Goal: Task Accomplishment & Management: Manage account settings

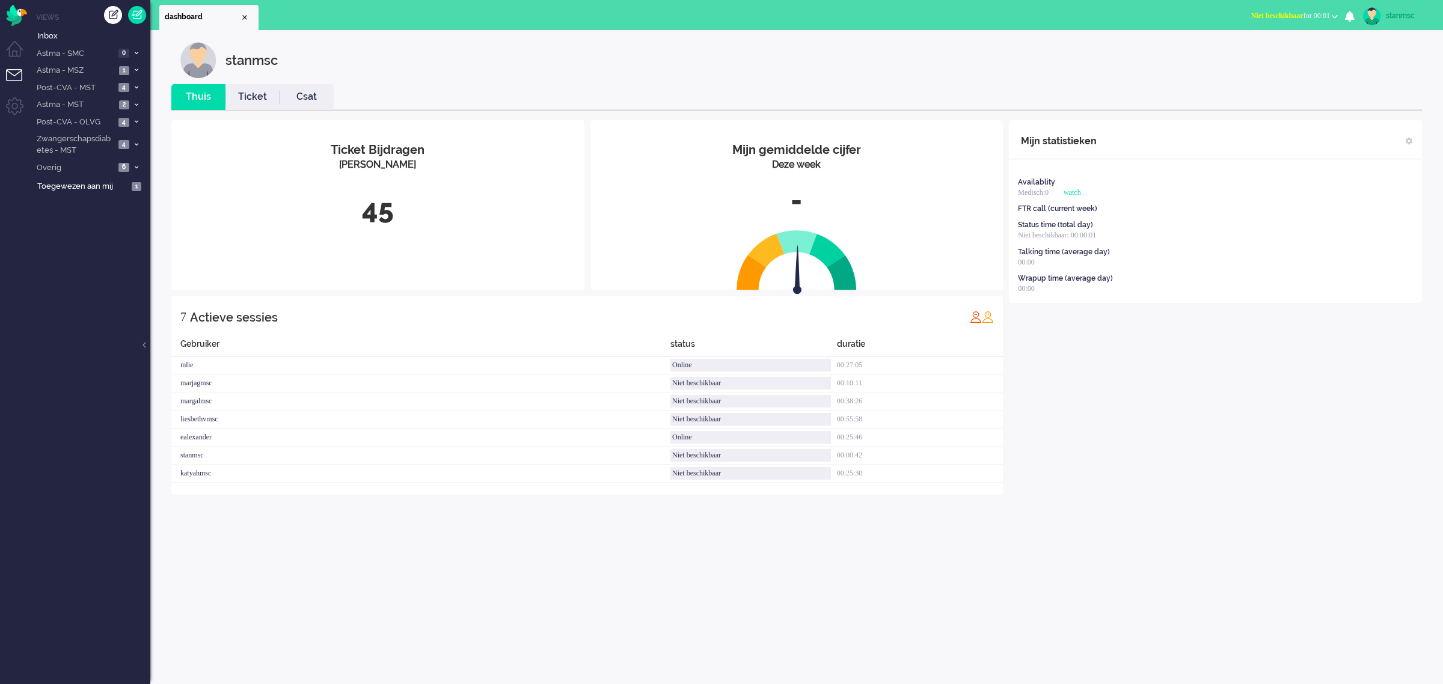
click at [1303, 14] on span "Niet beschikbaar for 00:01" at bounding box center [1290, 15] width 79 height 8
click at [1260, 53] on label "Online" at bounding box center [1287, 54] width 95 height 10
click at [79, 145] on span "Zwangerschapsdiabetes - MST" at bounding box center [75, 144] width 80 height 22
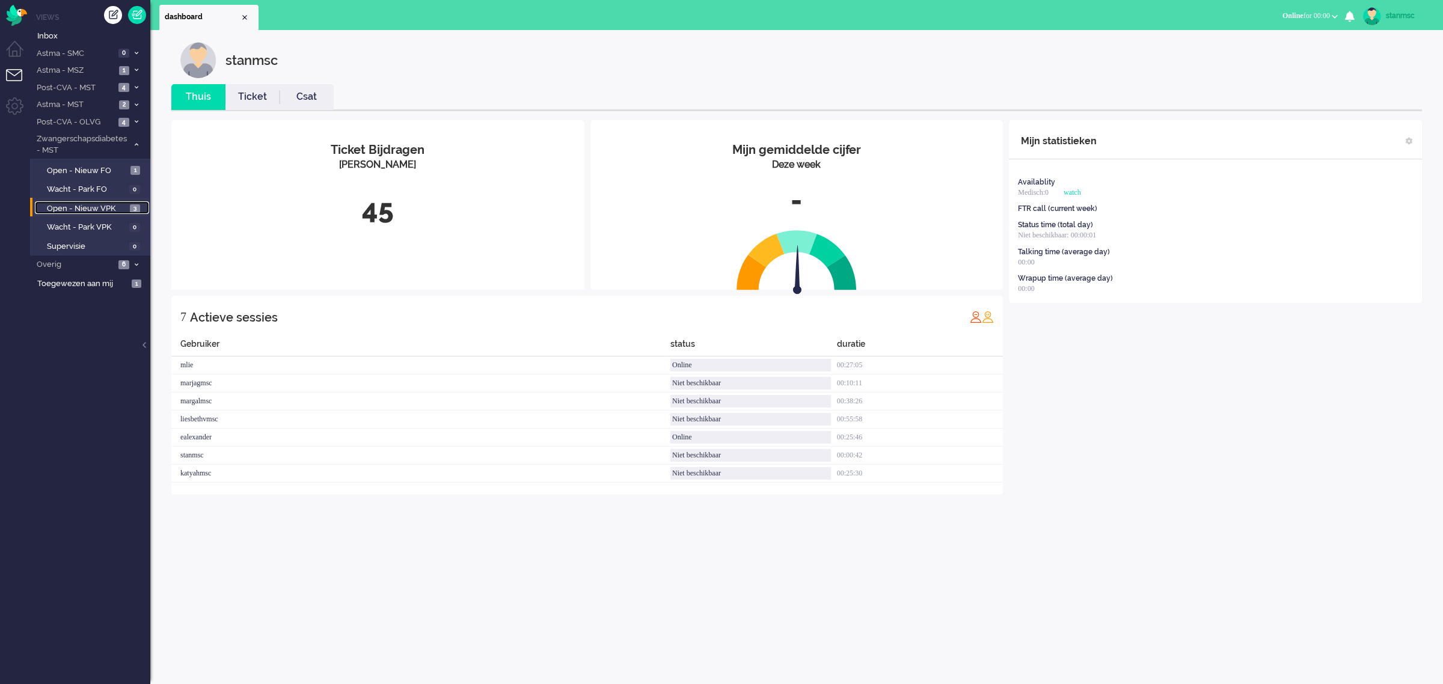
click at [98, 208] on span "Open - Nieuw VPK" at bounding box center [87, 208] width 80 height 11
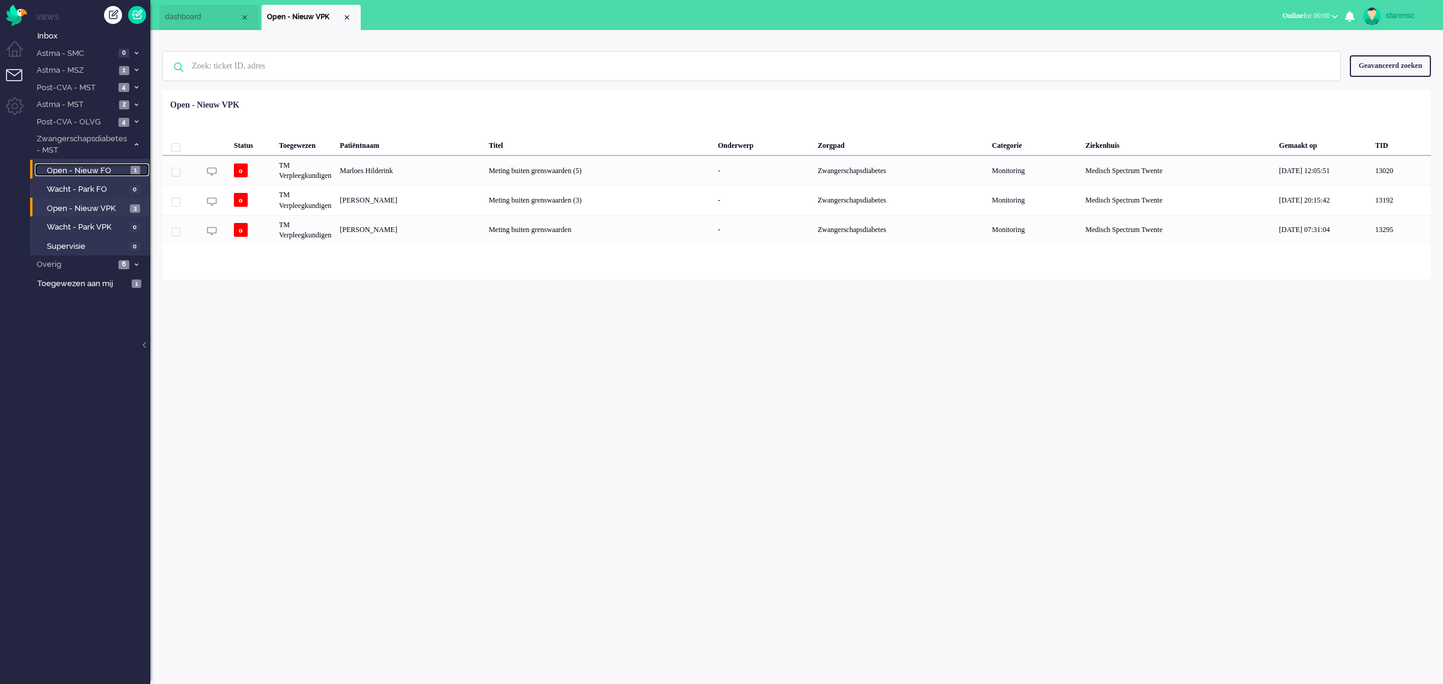
click at [97, 165] on span "Open - Nieuw FO" at bounding box center [87, 170] width 81 height 11
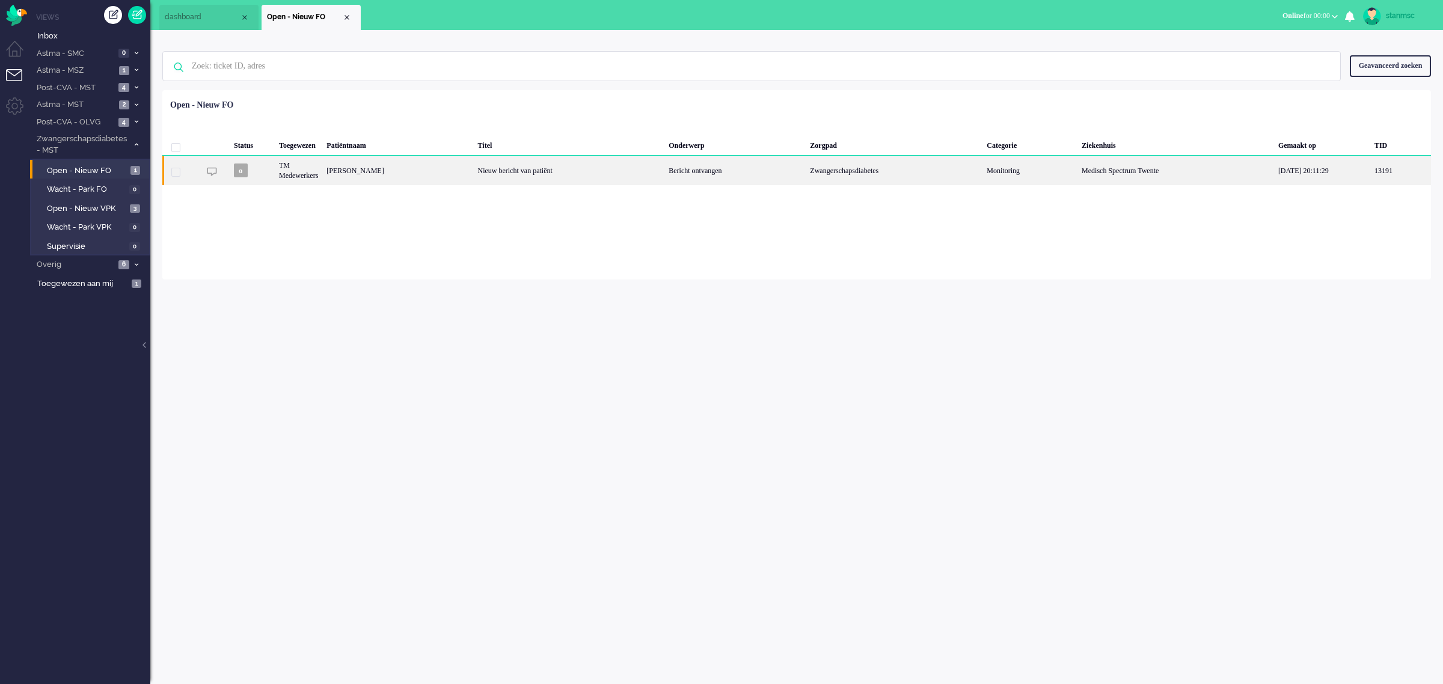
click at [421, 171] on div "[PERSON_NAME]" at bounding box center [397, 170] width 151 height 29
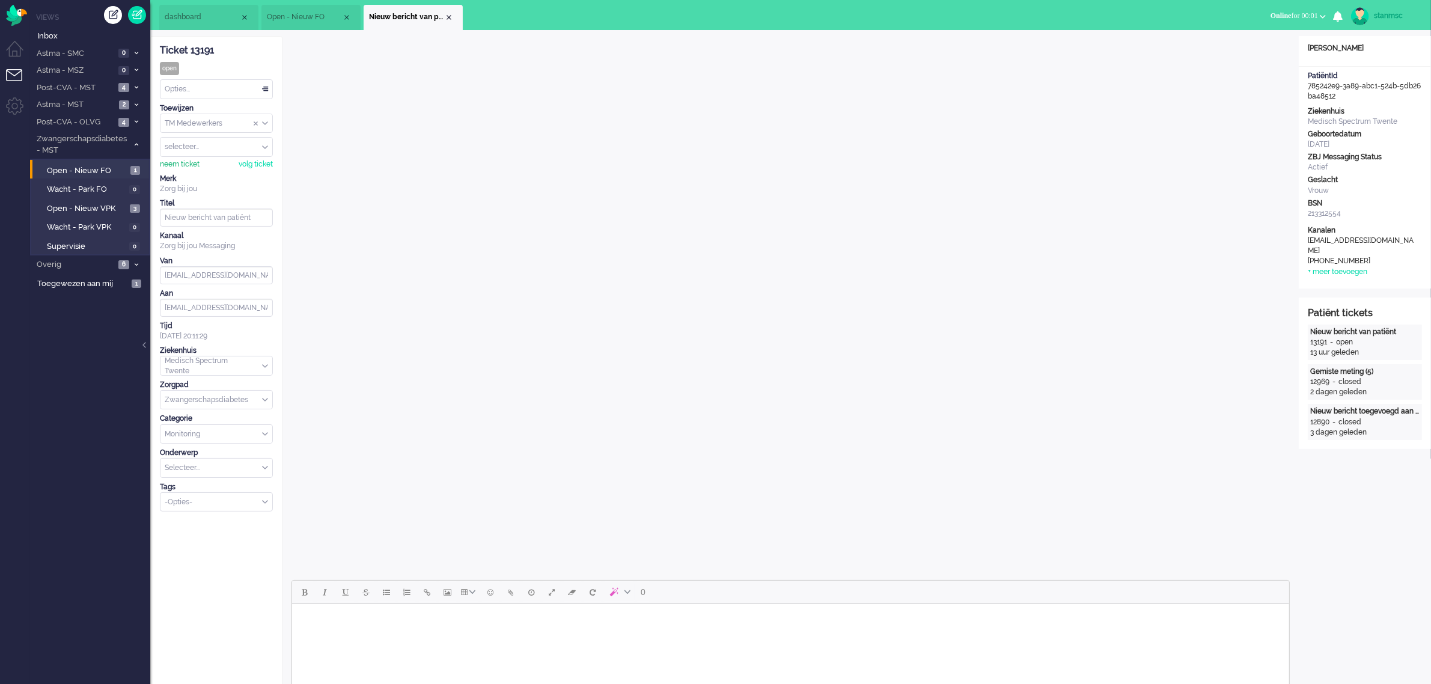
click at [187, 167] on div "neem ticket" at bounding box center [180, 164] width 40 height 10
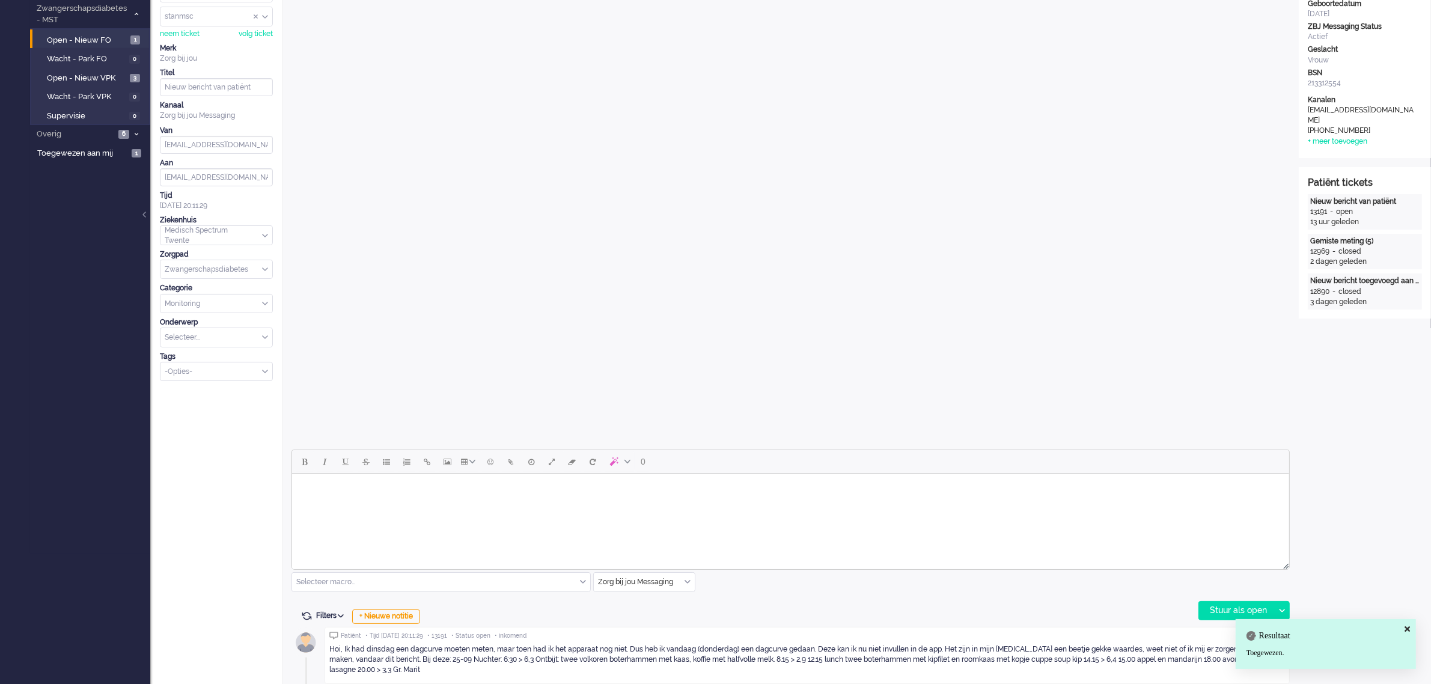
scroll to position [150, 0]
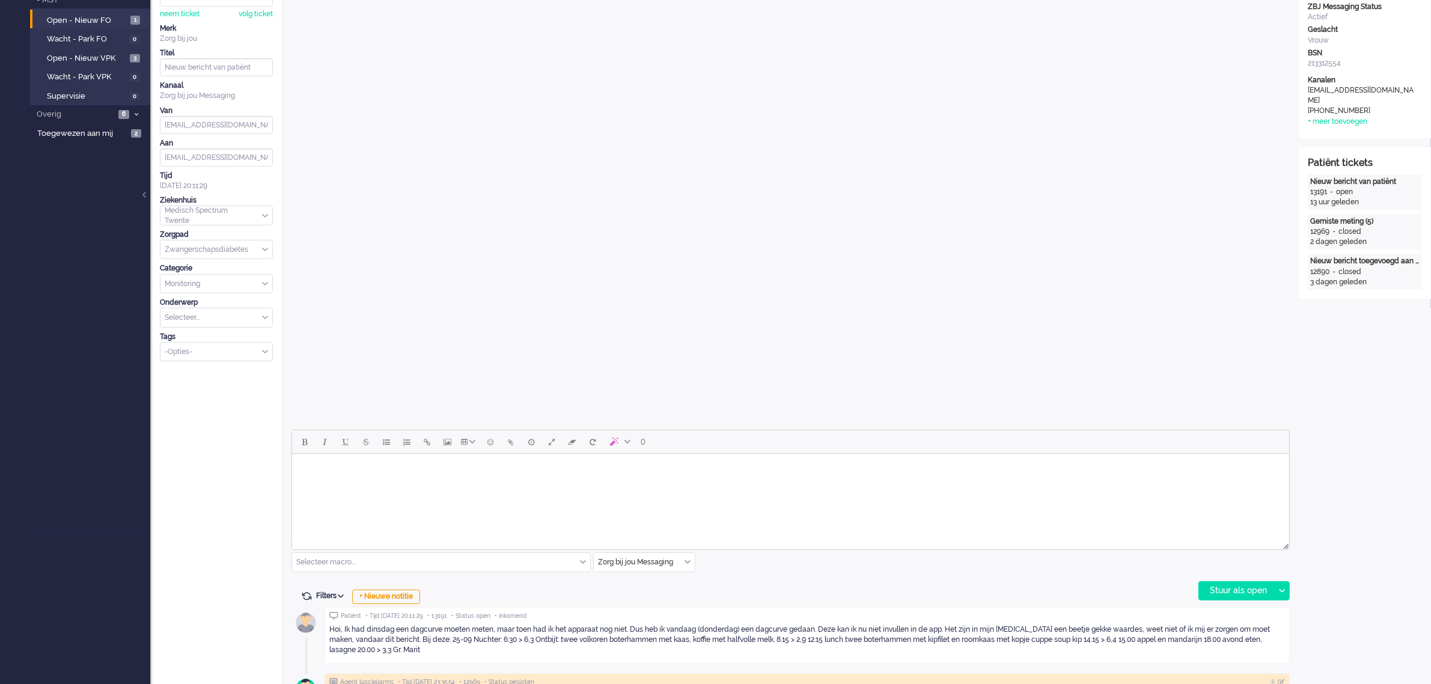
click at [530, 484] on html at bounding box center [790, 469] width 997 height 31
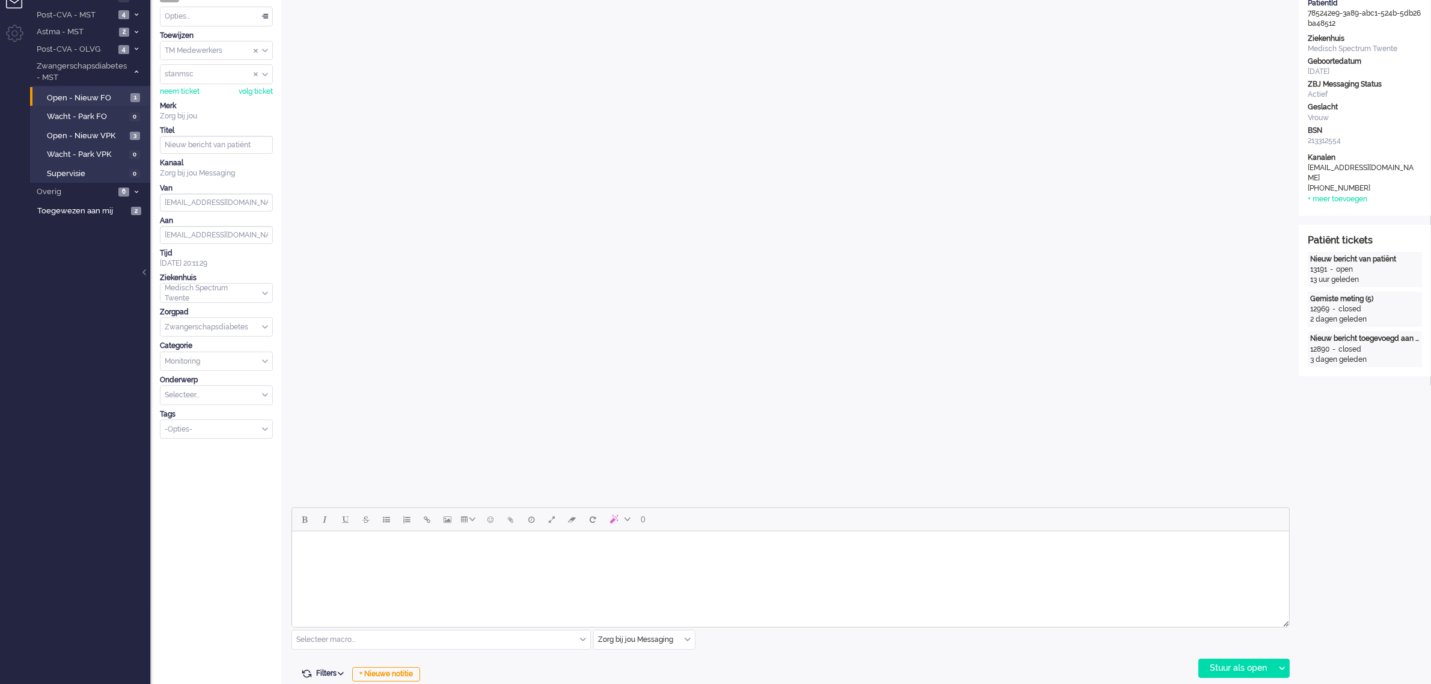
scroll to position [0, 0]
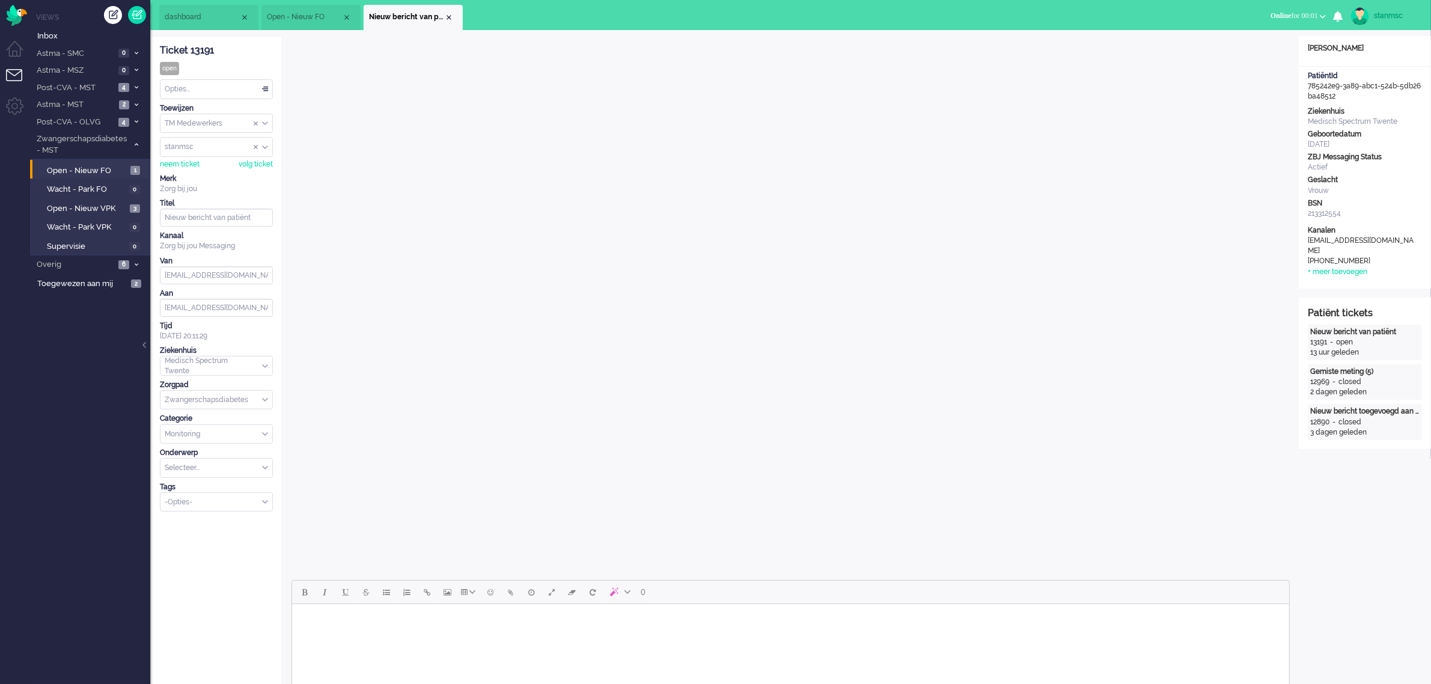
click at [264, 124] on div "TM Medewerkers" at bounding box center [216, 123] width 112 height 19
click at [227, 157] on span "TM Verpleegkundigen" at bounding box center [202, 159] width 73 height 10
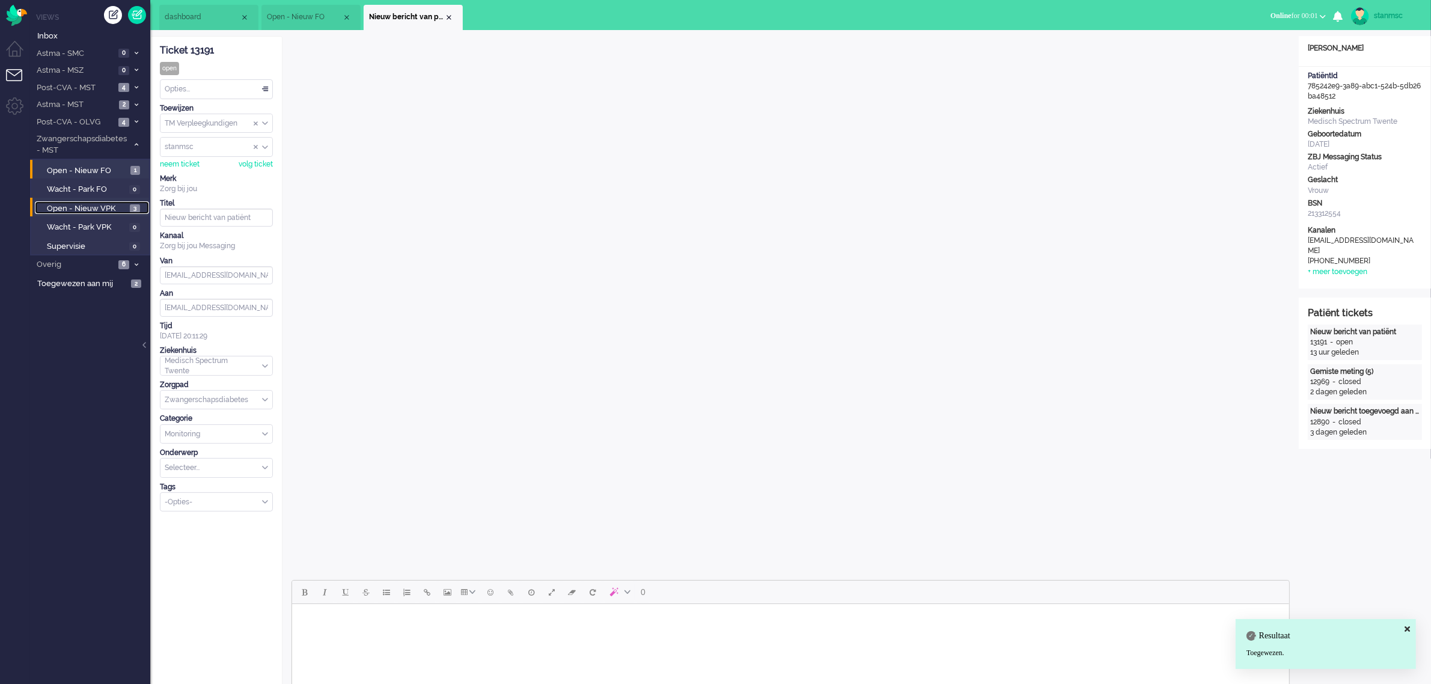
click at [92, 207] on span "Open - Nieuw VPK" at bounding box center [87, 208] width 80 height 11
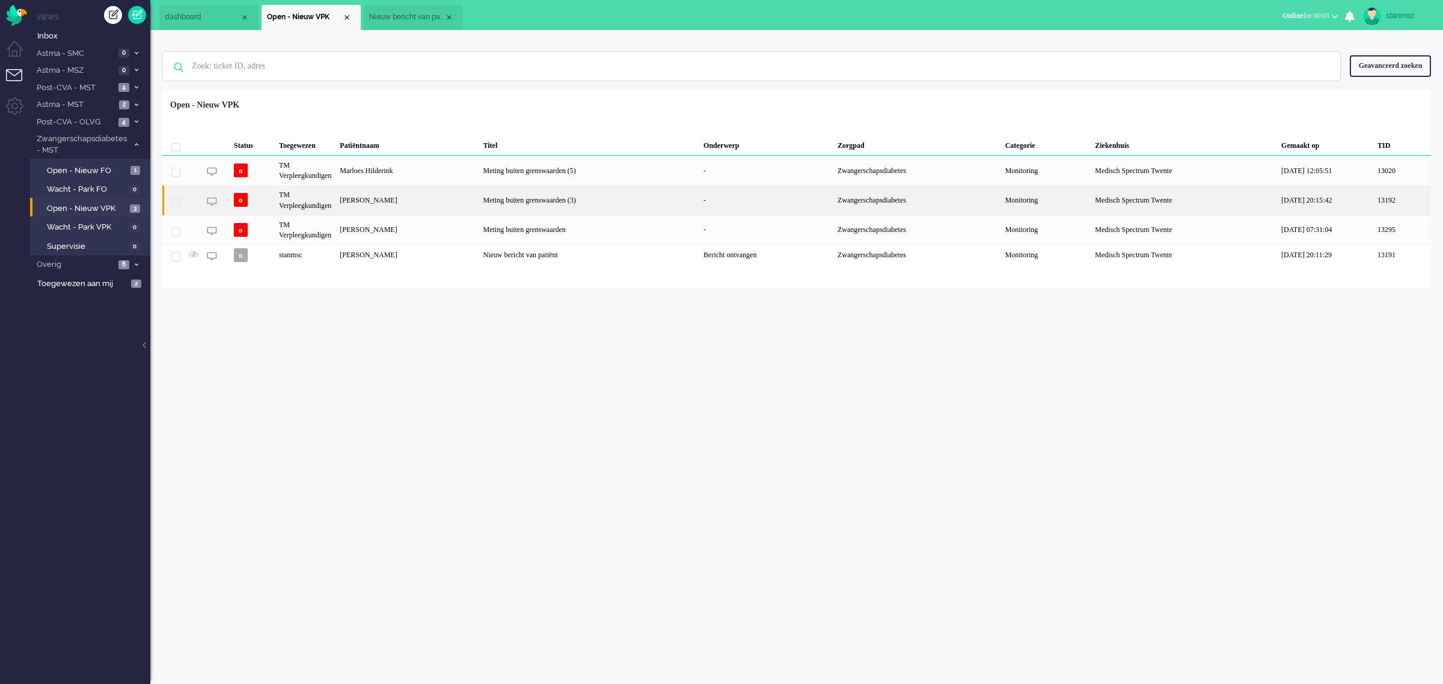
click at [397, 200] on div "[PERSON_NAME]" at bounding box center [406, 199] width 143 height 29
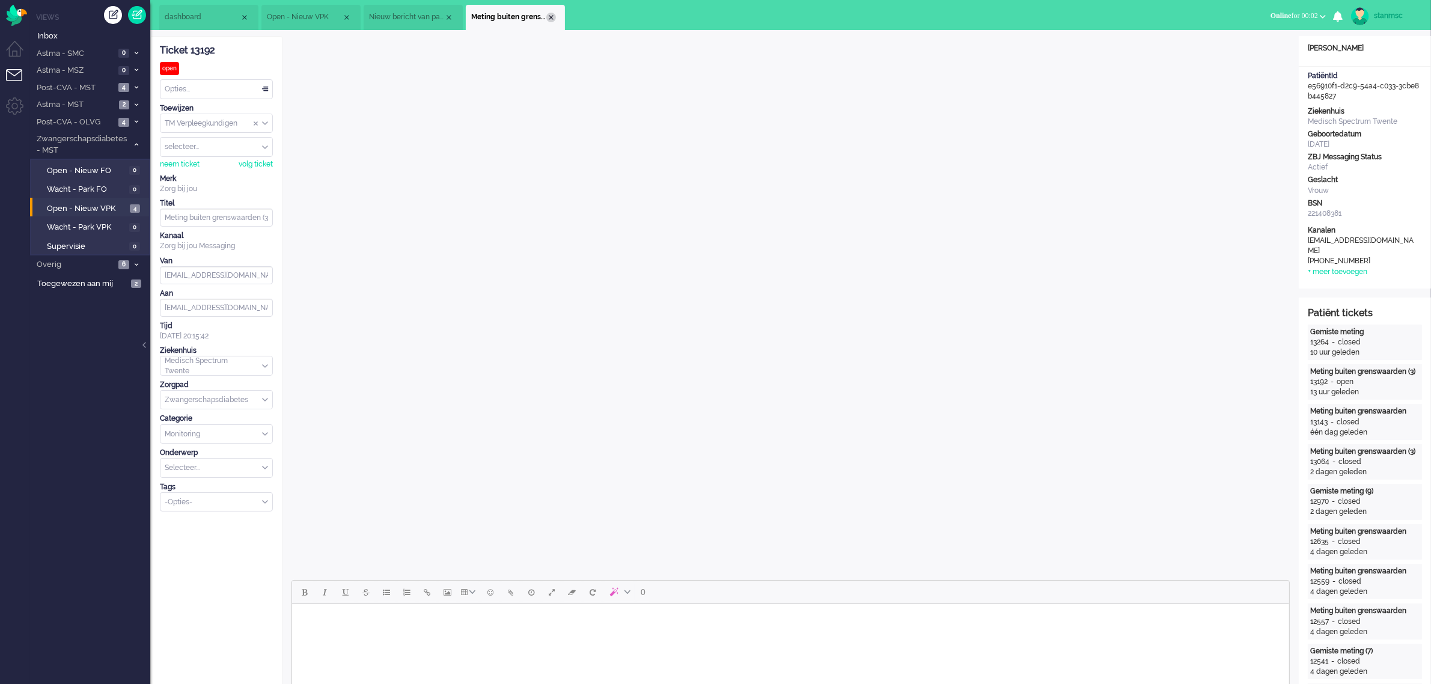
click at [548, 16] on div "Close tab" at bounding box center [551, 18] width 10 height 10
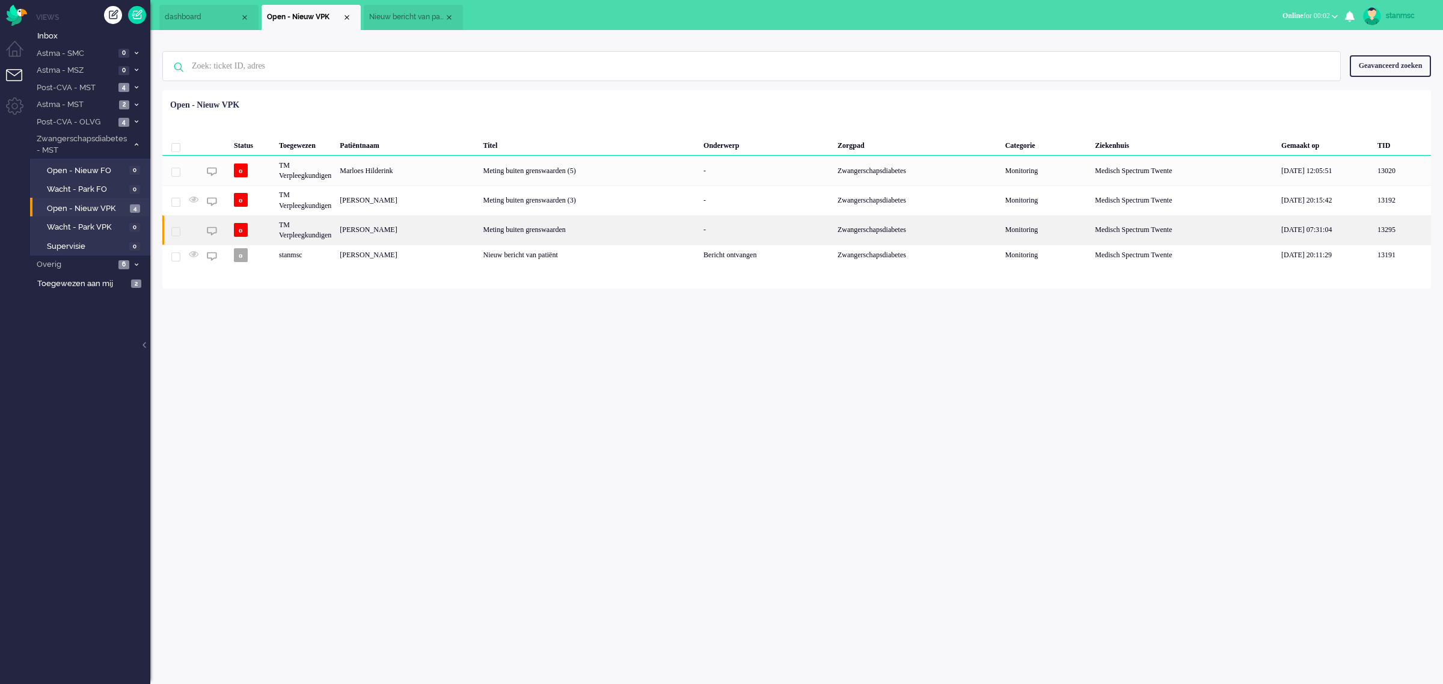
click at [325, 230] on div "TM Verpleegkundigen" at bounding box center [305, 229] width 61 height 29
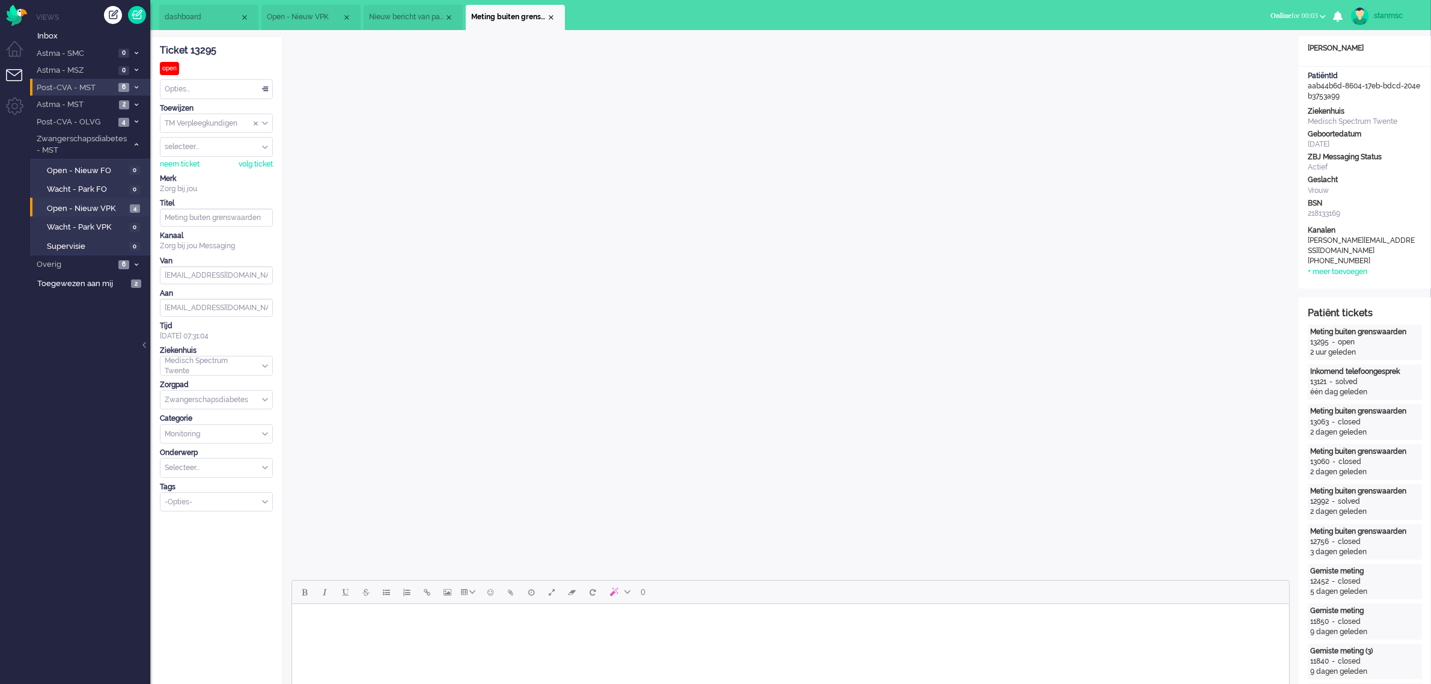
click at [85, 88] on span "Post-CVA - MST" at bounding box center [75, 87] width 80 height 11
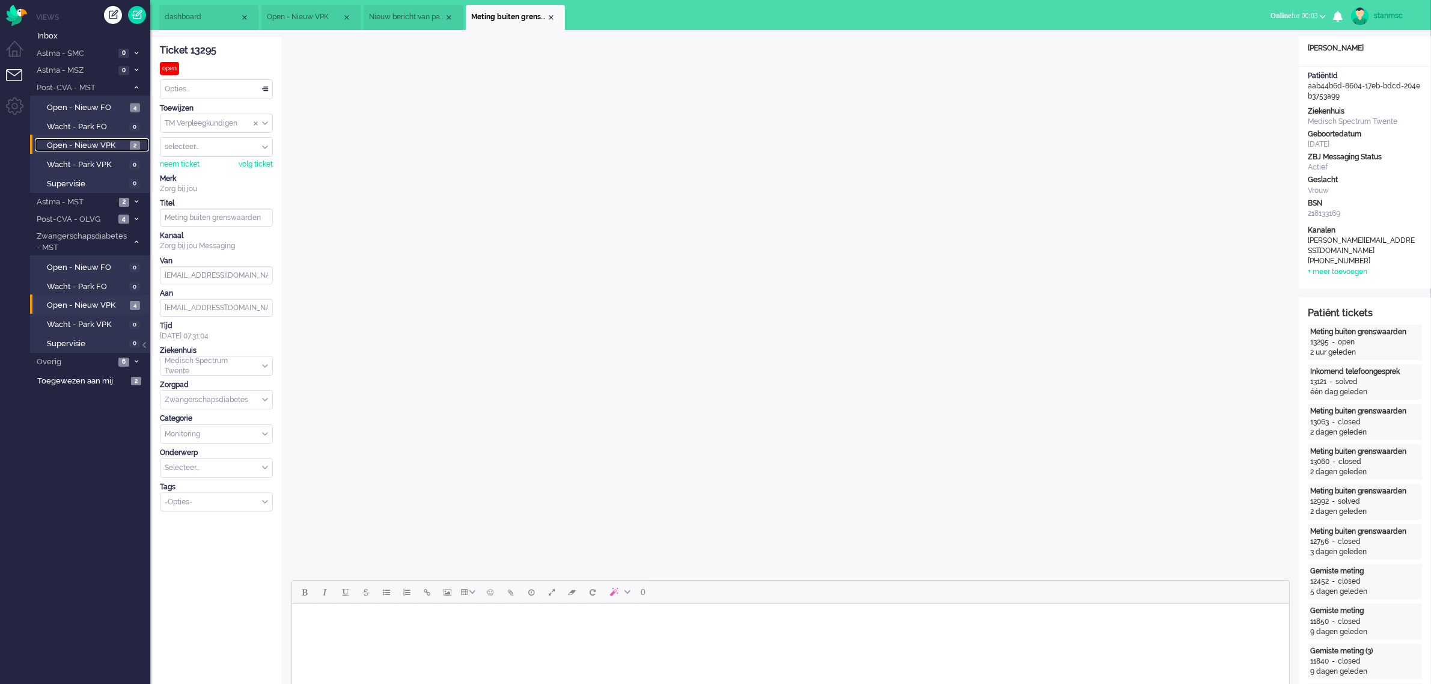
click at [88, 141] on span "Open - Nieuw VPK" at bounding box center [87, 145] width 80 height 11
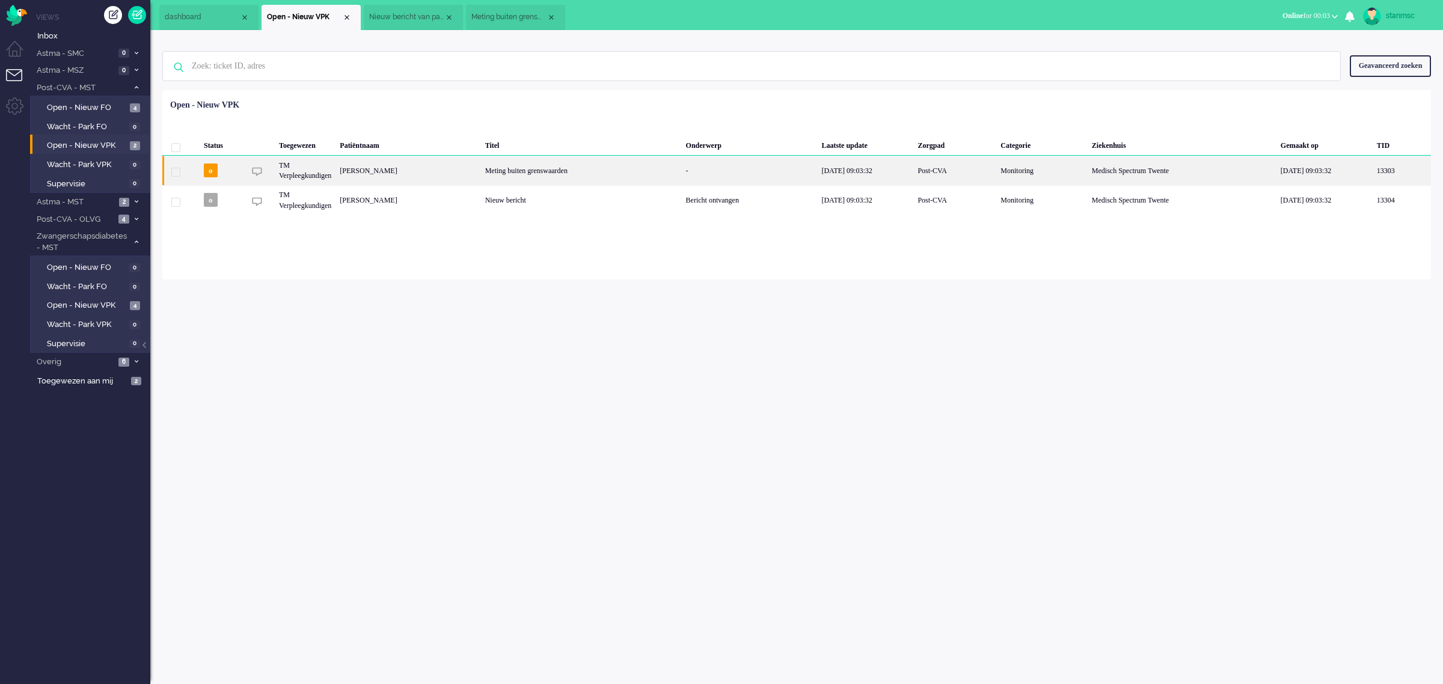
click at [421, 169] on div "[PERSON_NAME]" at bounding box center [407, 170] width 145 height 29
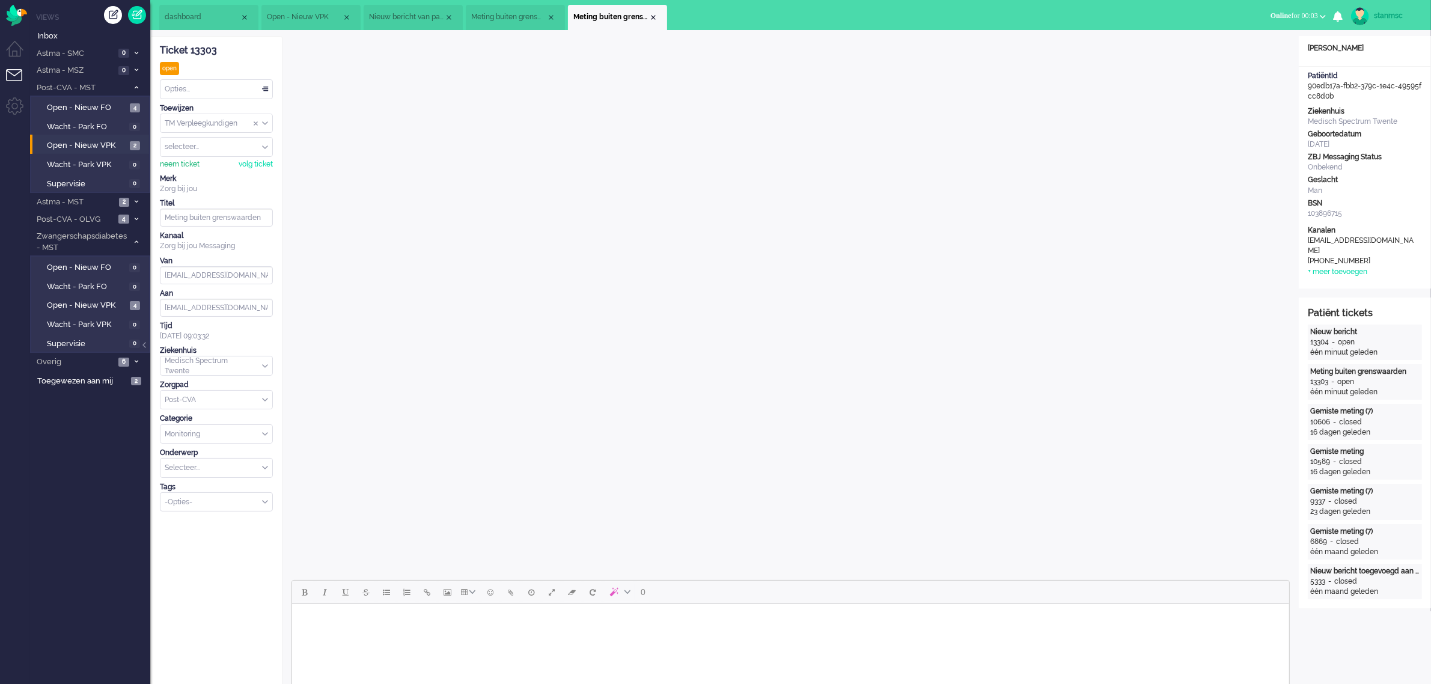
click at [176, 163] on div "neem ticket" at bounding box center [180, 164] width 40 height 10
click at [200, 88] on div "Opties..." at bounding box center [216, 89] width 112 height 19
click at [196, 171] on span "Opgelost" at bounding box center [181, 175] width 30 height 10
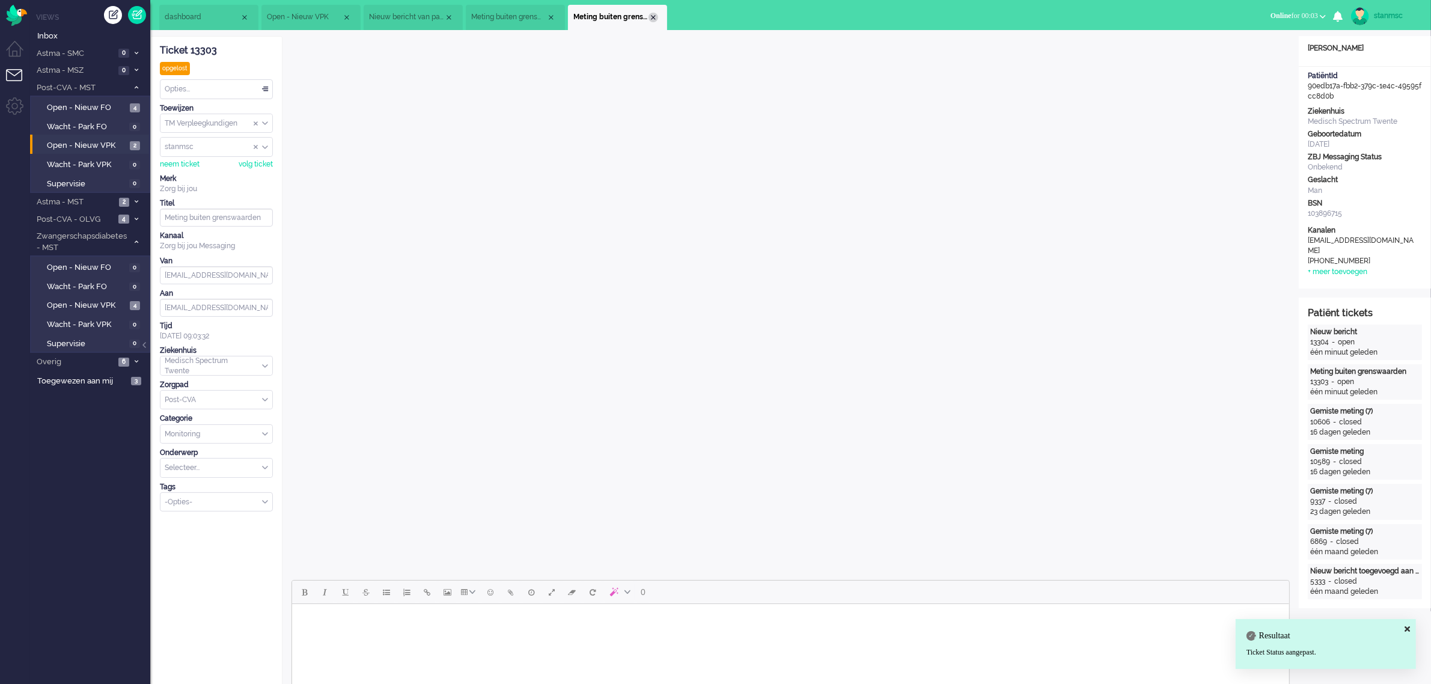
click at [656, 16] on div "Close tab" at bounding box center [654, 18] width 10 height 10
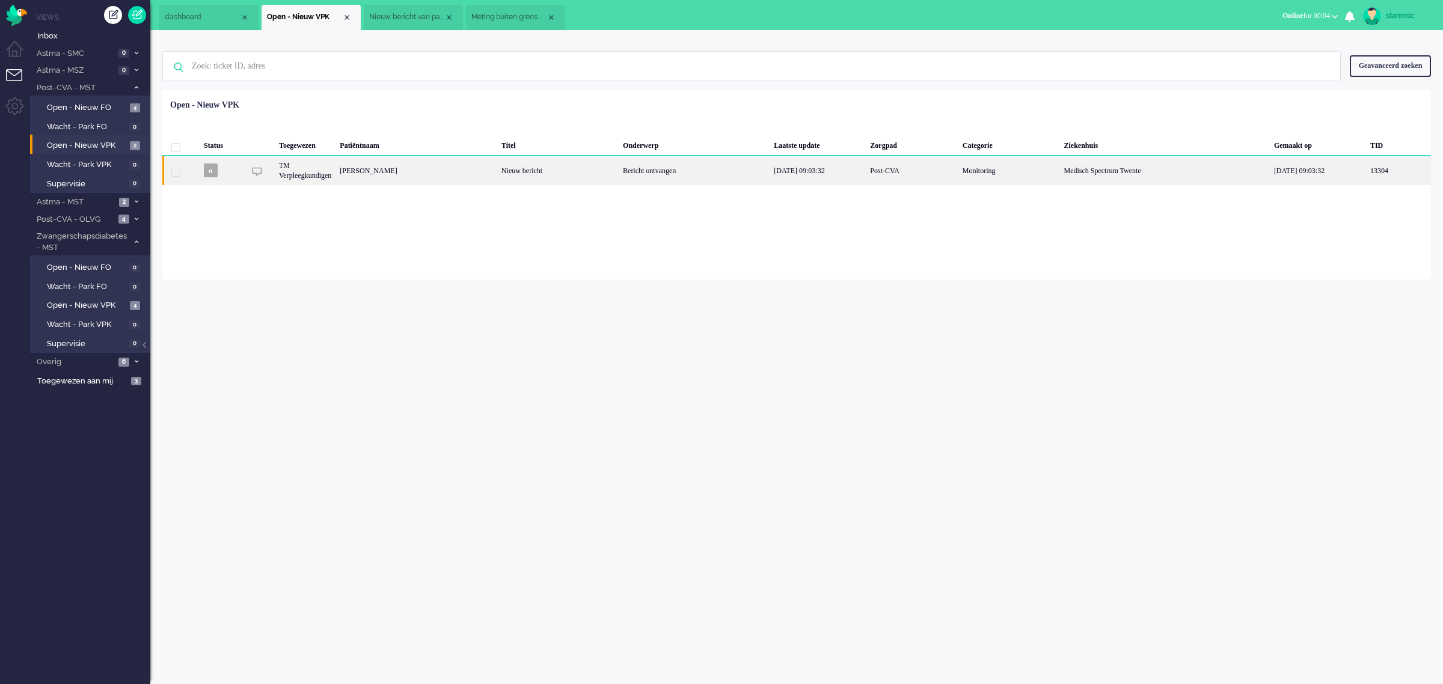
click at [399, 175] on div "[PERSON_NAME]" at bounding box center [416, 170] width 162 height 29
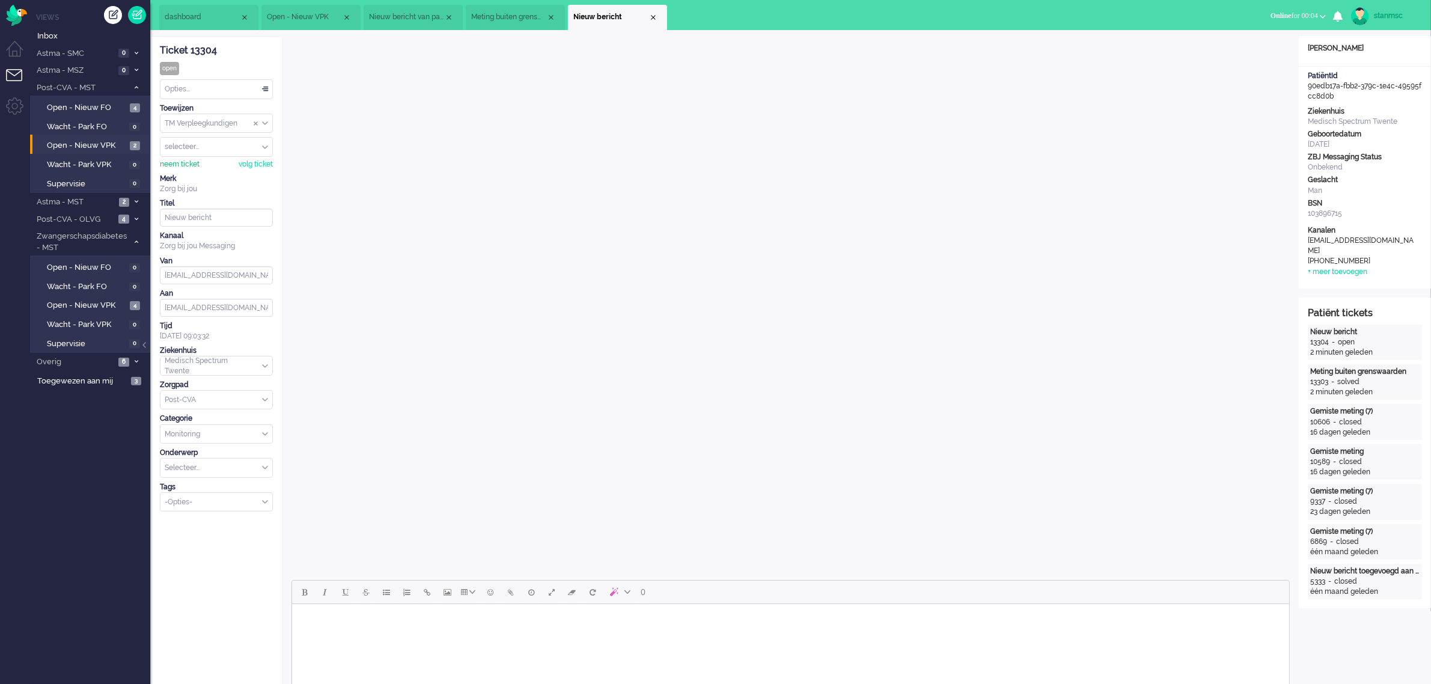
click at [189, 163] on div "neem ticket" at bounding box center [180, 164] width 40 height 10
click at [203, 93] on div "Opties..." at bounding box center [216, 89] width 112 height 19
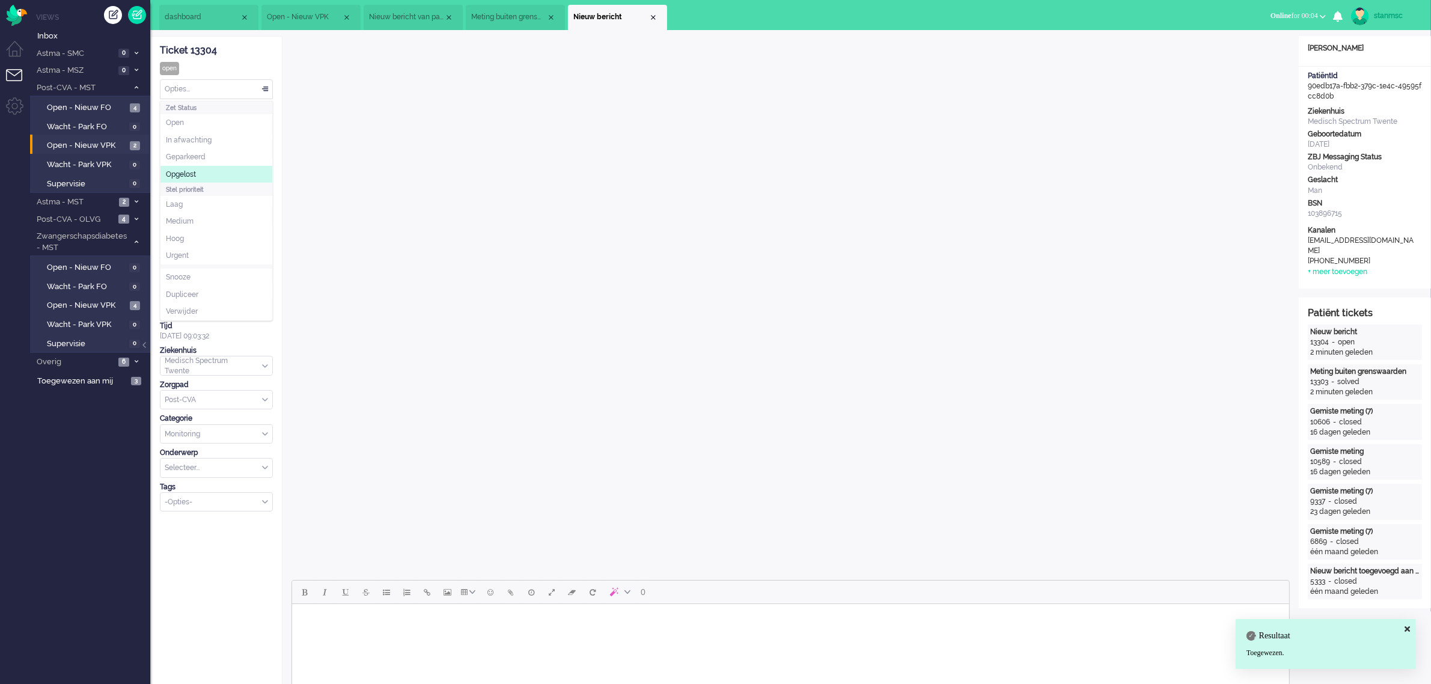
click at [203, 173] on li "Opgelost" at bounding box center [216, 174] width 112 height 17
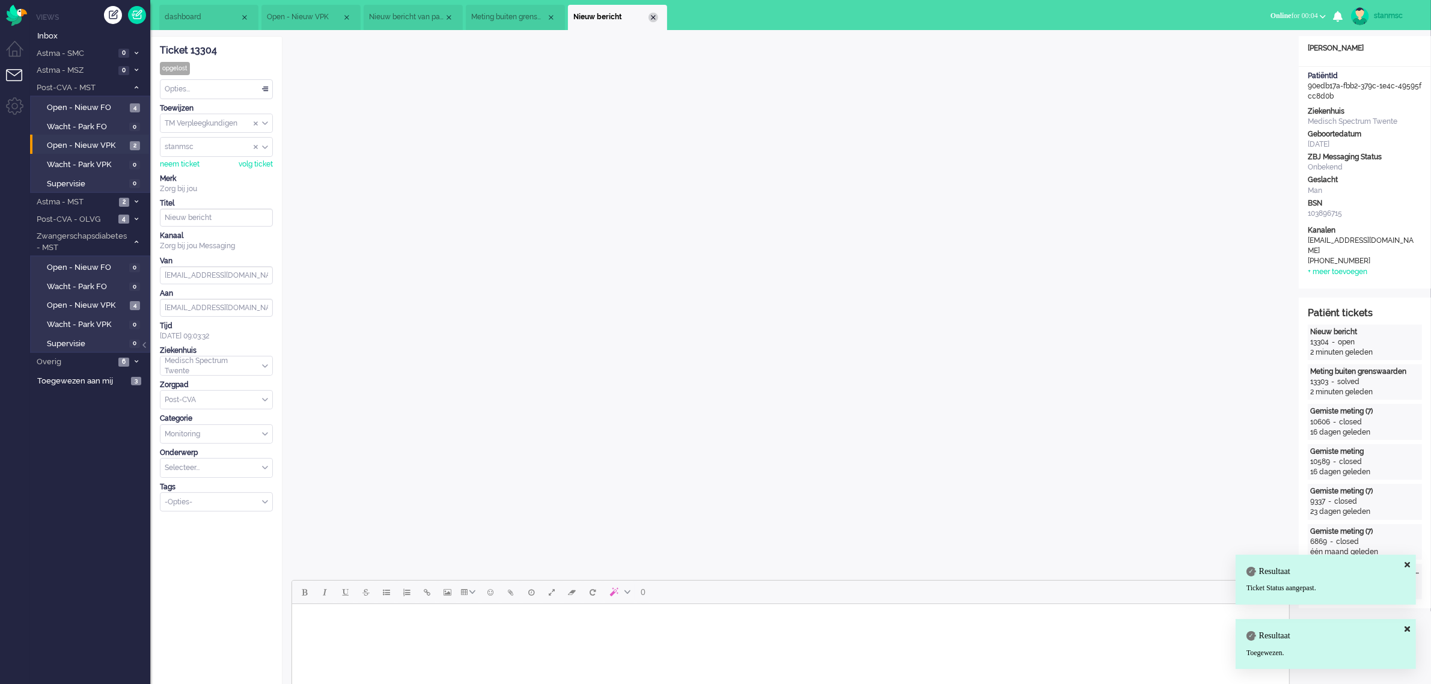
click at [652, 16] on div "Close tab" at bounding box center [654, 18] width 10 height 10
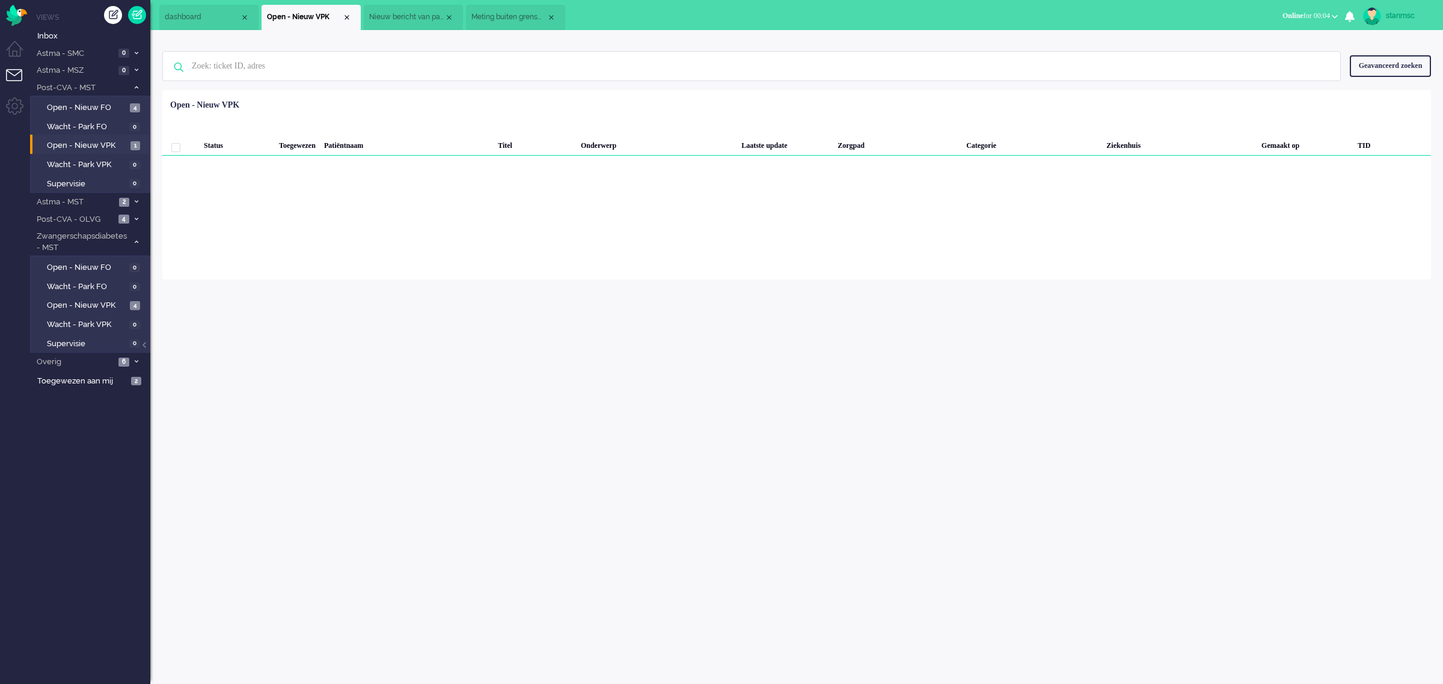
click at [203, 18] on span "dashboard" at bounding box center [202, 17] width 75 height 10
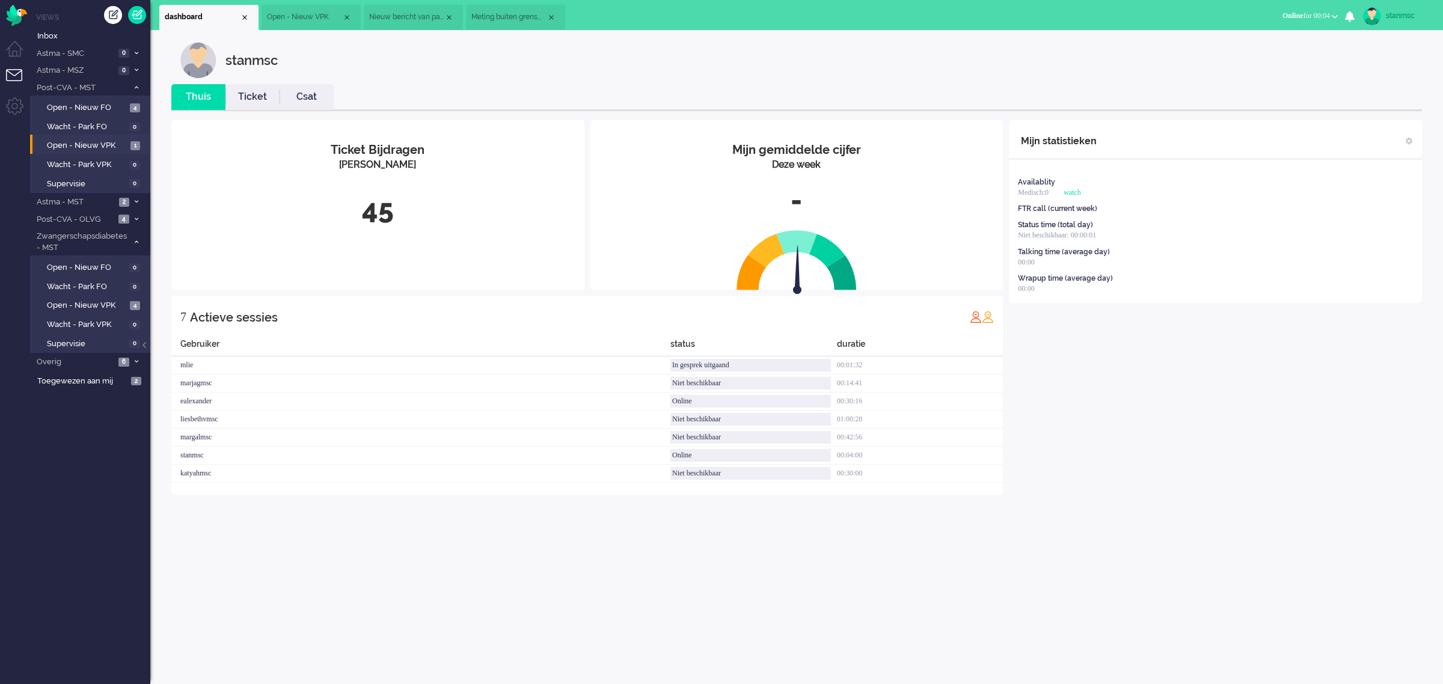
click at [259, 93] on link "Ticket" at bounding box center [252, 97] width 54 height 14
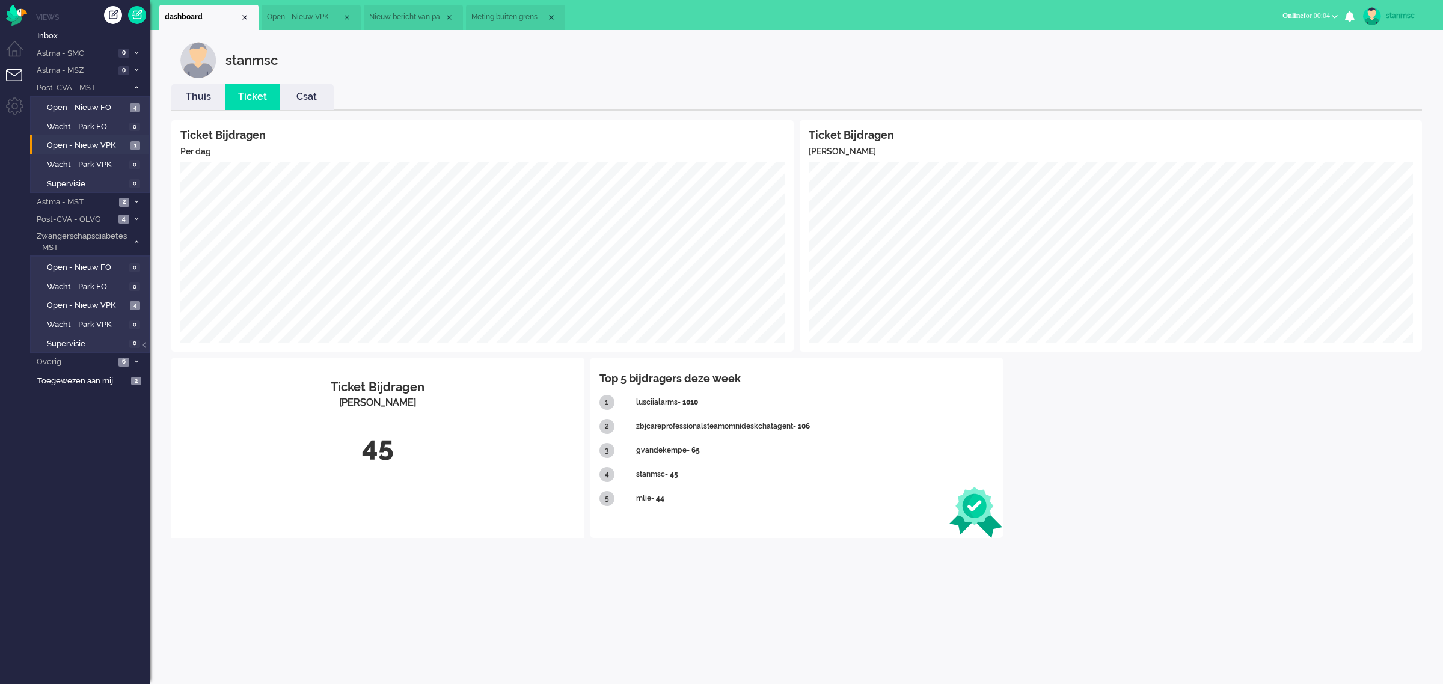
click at [522, 18] on span "Meting buiten grenswaarden" at bounding box center [508, 17] width 75 height 10
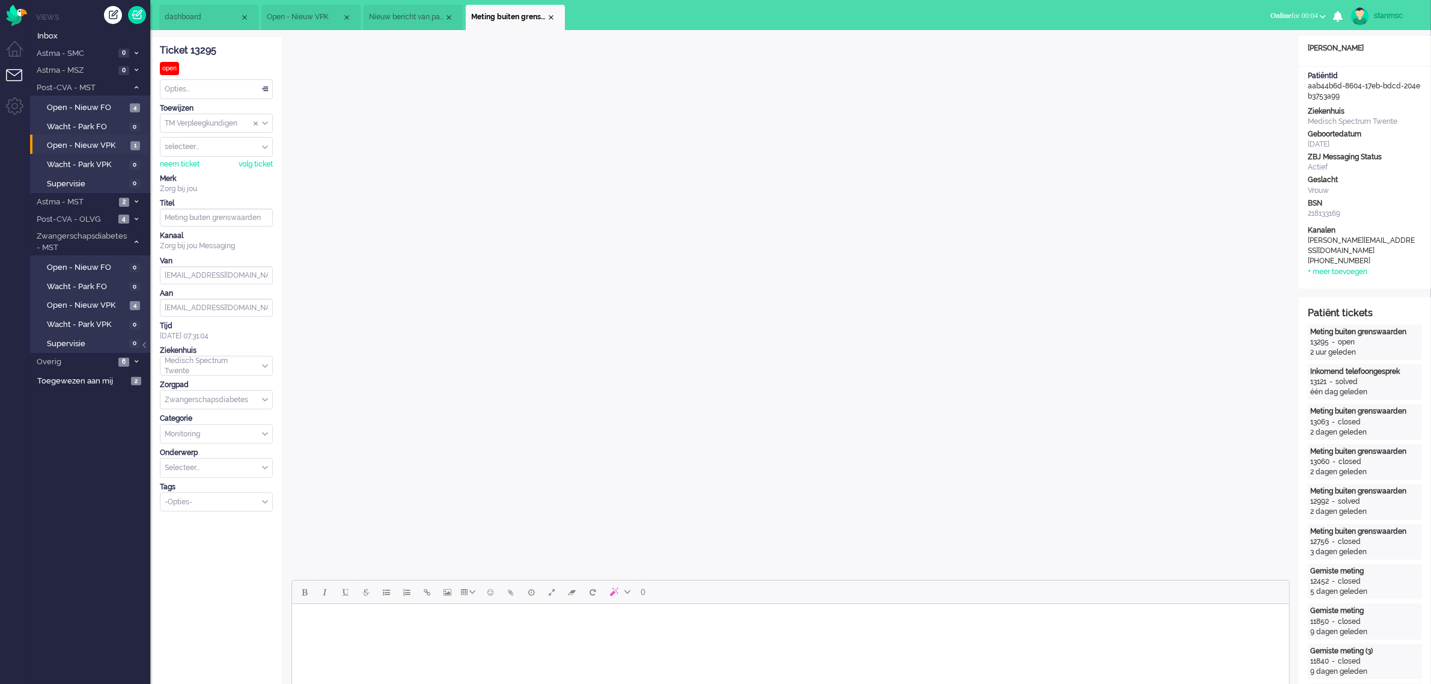
click at [407, 19] on span "Nieuw bericht van patiënt" at bounding box center [406, 17] width 75 height 10
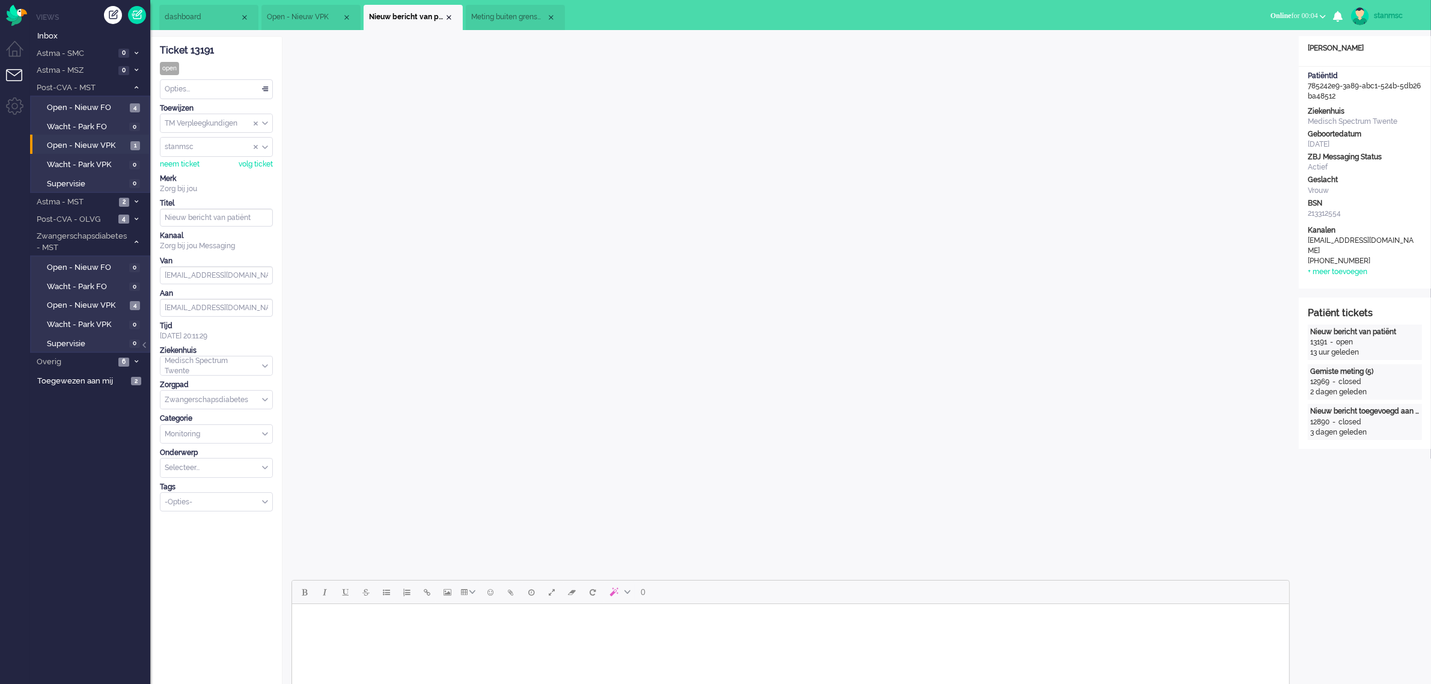
click at [304, 21] on span "Open - Nieuw VPK" at bounding box center [304, 17] width 75 height 10
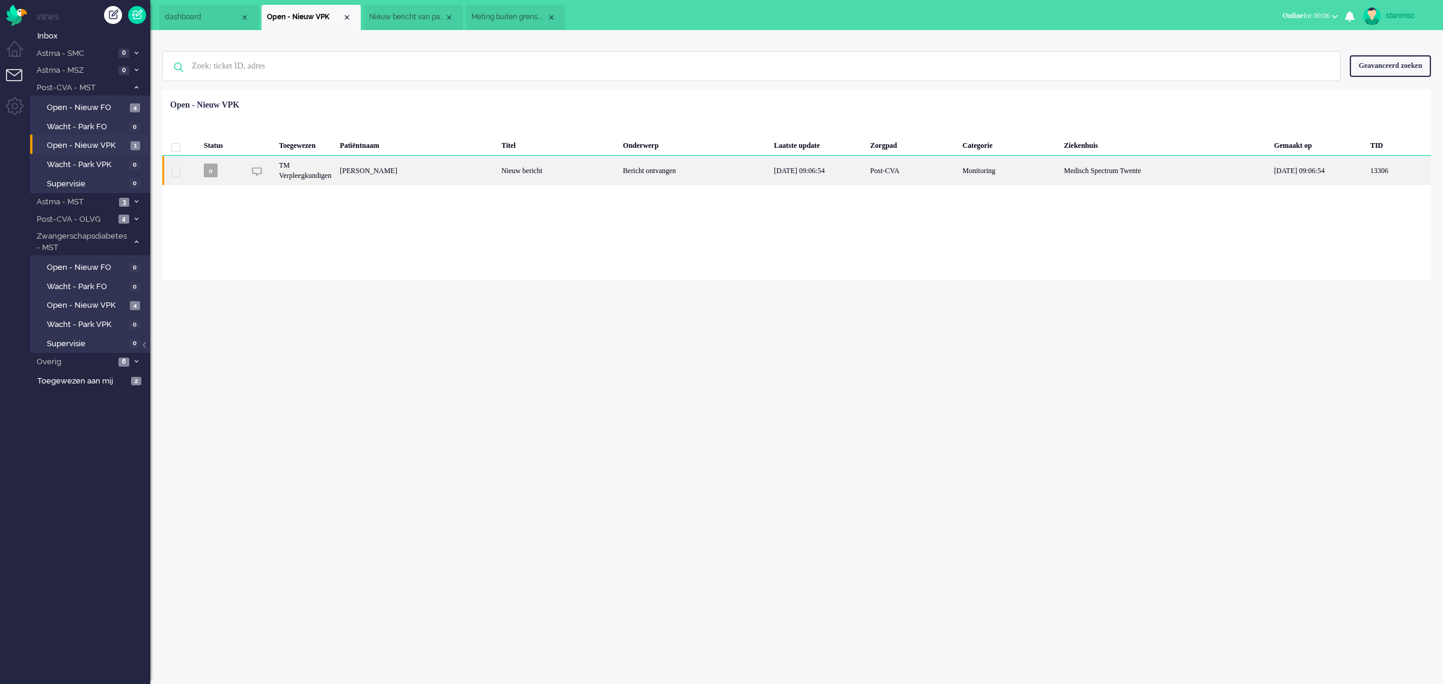
click at [317, 174] on div "TM Verpleegkundigen" at bounding box center [305, 170] width 61 height 29
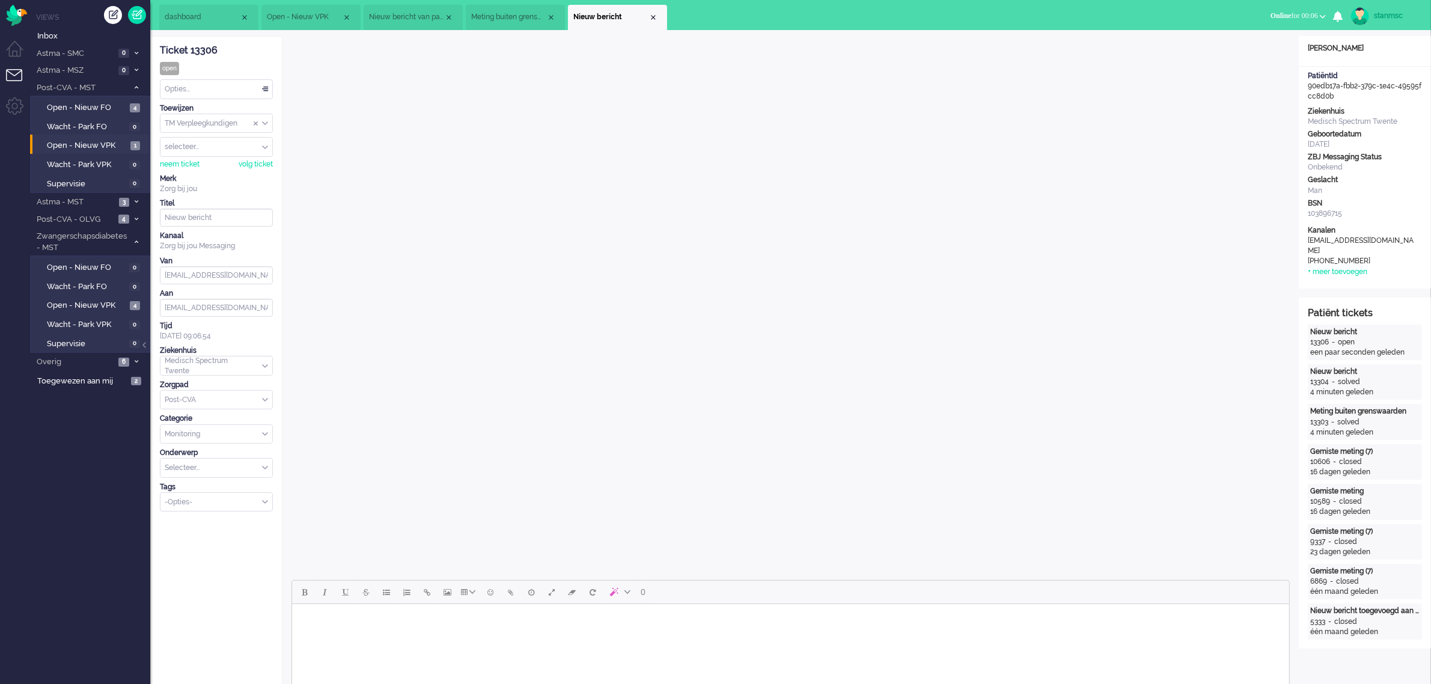
click at [190, 91] on div "Opties..." at bounding box center [216, 89] width 112 height 19
click at [236, 57] on div "Ticket 13306 open Kijkend Opties... Zet Status Open In afwachting Geparkeerd Op…" at bounding box center [216, 274] width 113 height 475
click at [194, 167] on div "neem ticket" at bounding box center [180, 164] width 40 height 10
click at [188, 85] on div "Opties..." at bounding box center [216, 89] width 112 height 19
click at [195, 175] on span "Opgelost" at bounding box center [181, 175] width 30 height 10
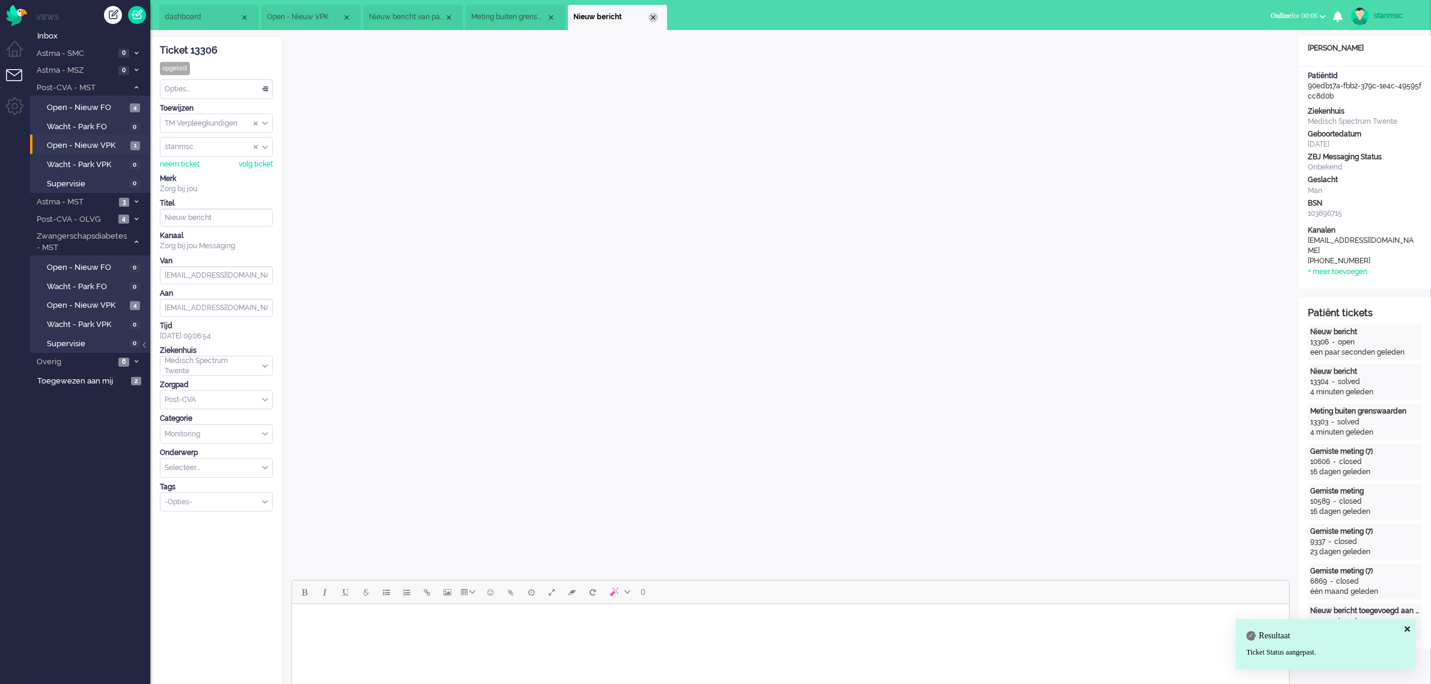
click at [653, 14] on div "Close tab" at bounding box center [654, 18] width 10 height 10
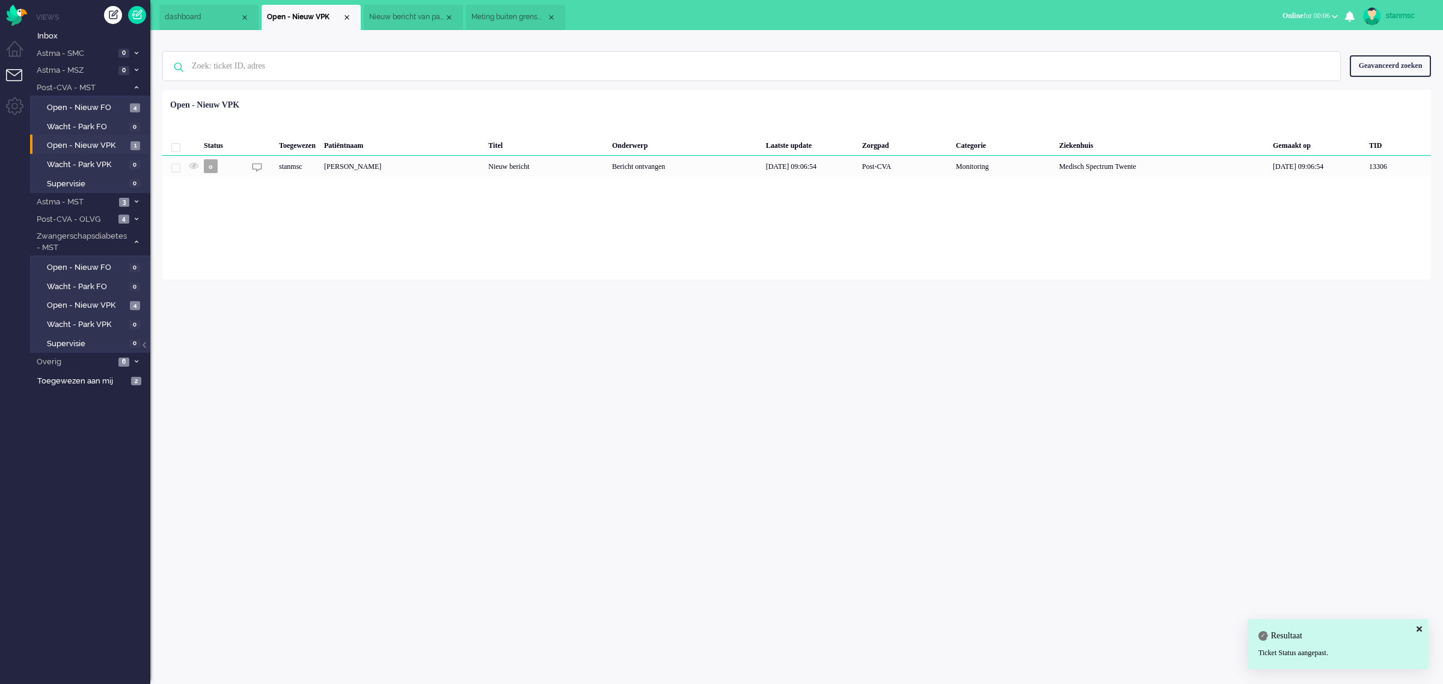
click at [495, 19] on span "Meting buiten grenswaarden" at bounding box center [508, 17] width 75 height 10
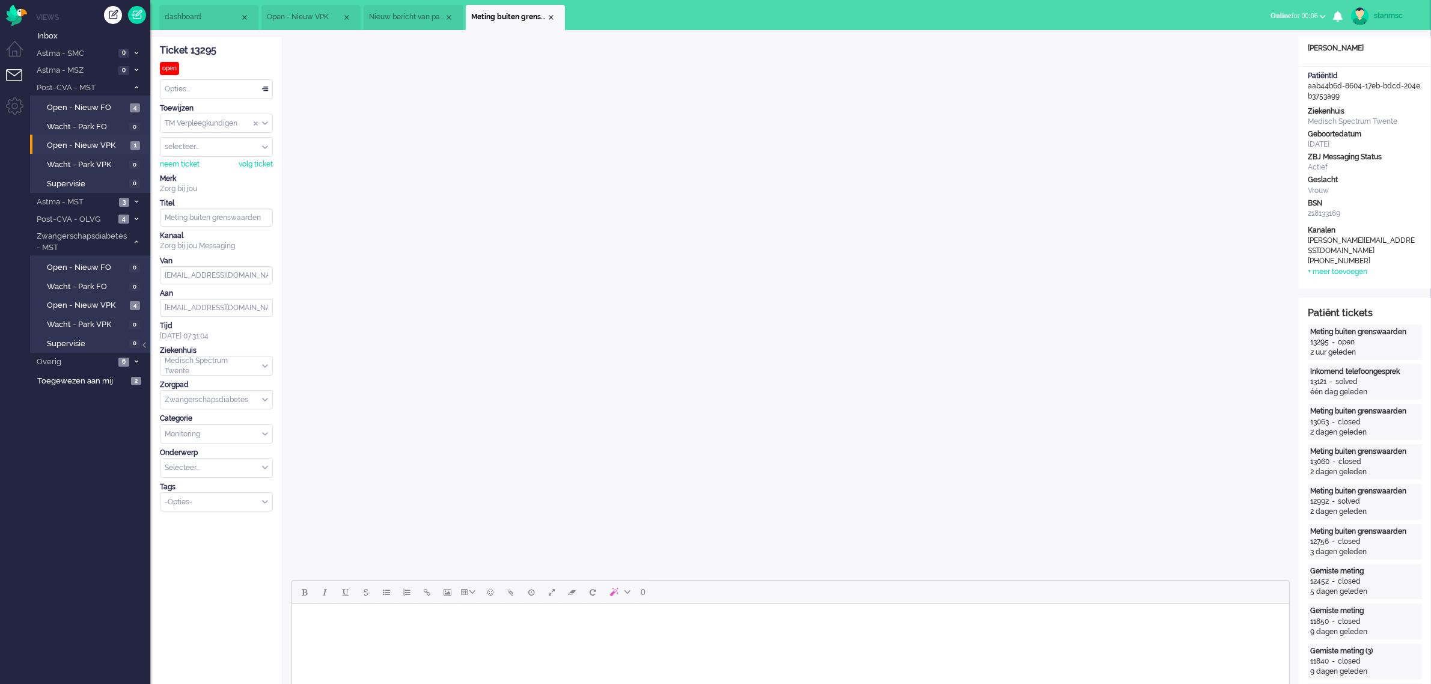
click at [409, 10] on li "Nieuw bericht van patiënt" at bounding box center [413, 17] width 99 height 25
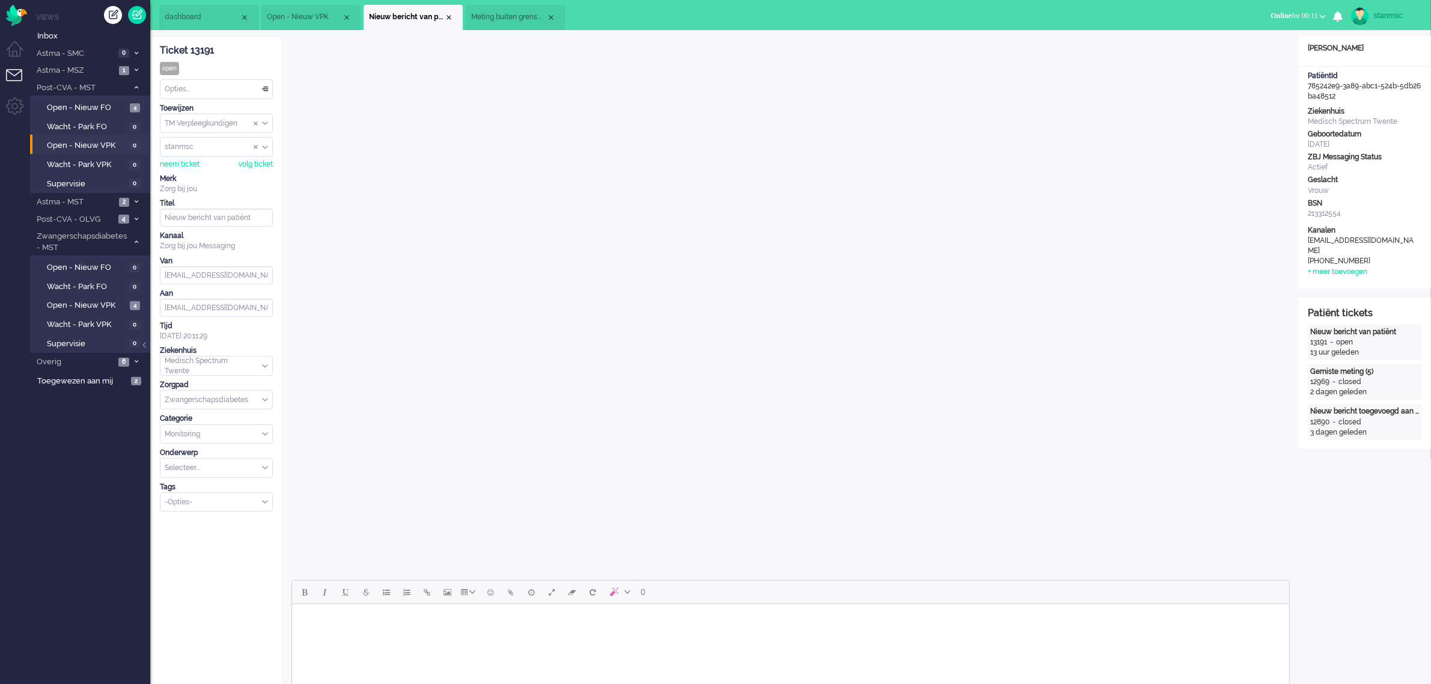
click at [512, 10] on li "Meting buiten grenswaarden" at bounding box center [515, 17] width 99 height 25
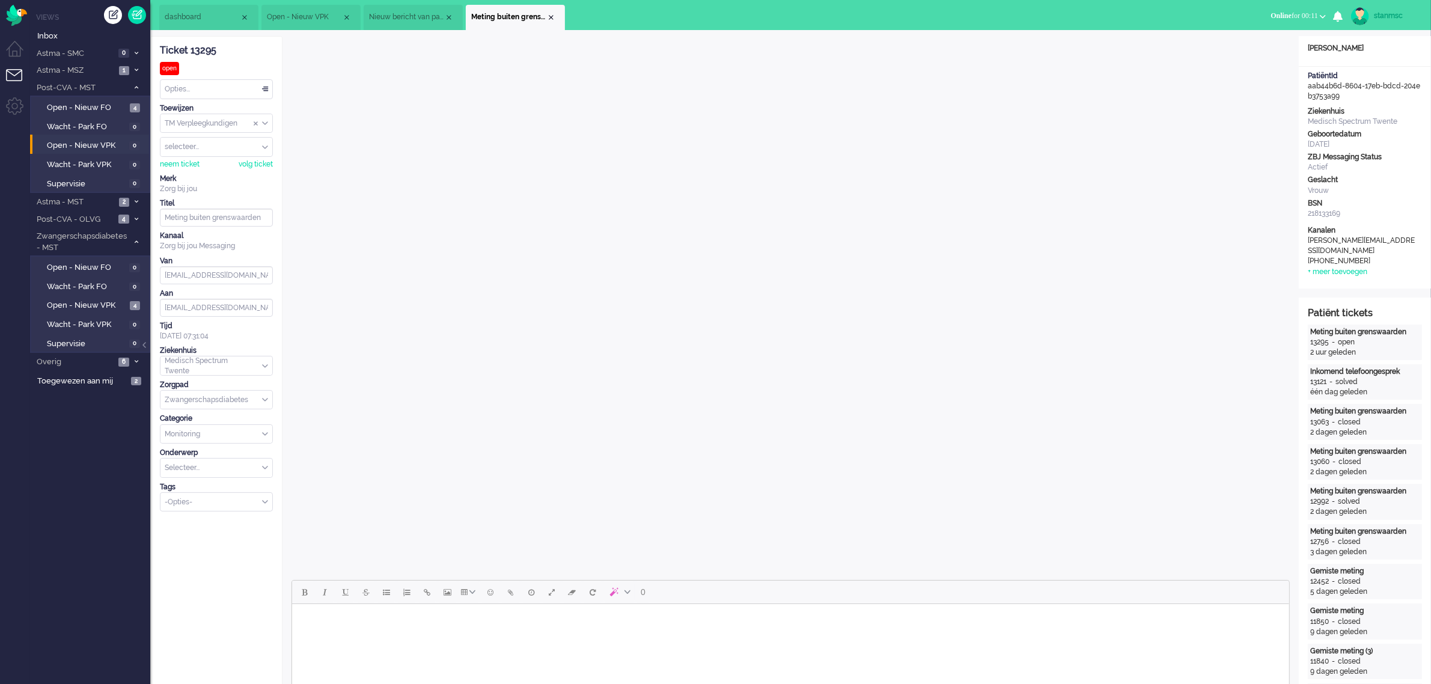
click at [202, 15] on span "dashboard" at bounding box center [202, 17] width 75 height 10
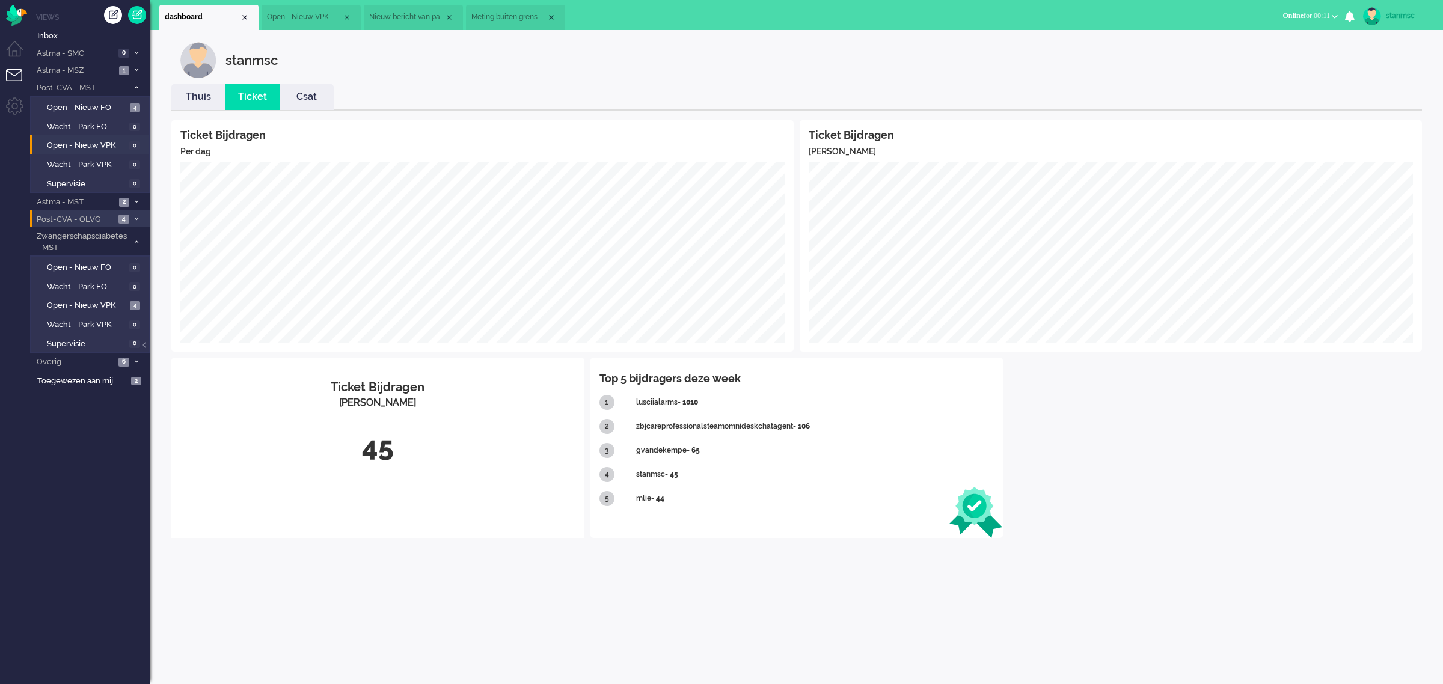
click at [97, 220] on span "Post-CVA - OLVG" at bounding box center [75, 219] width 80 height 11
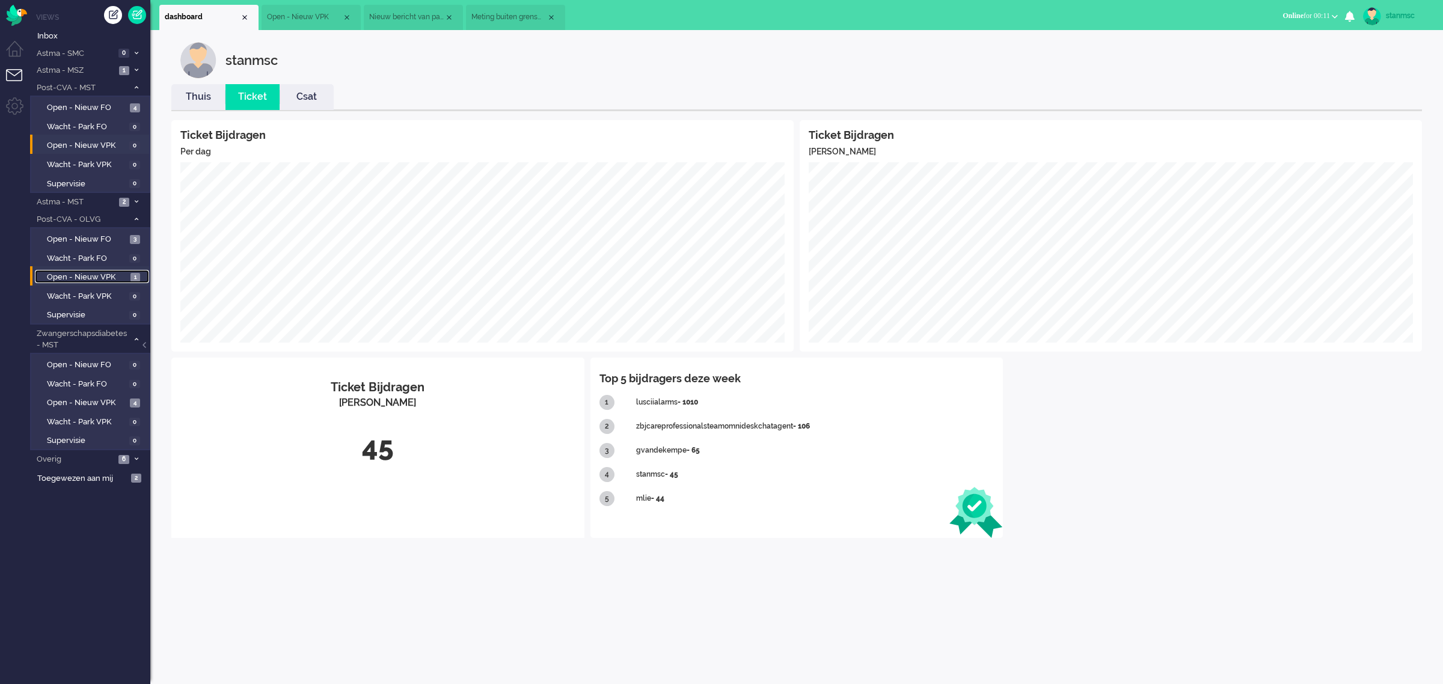
click at [96, 273] on span "Open - Nieuw VPK" at bounding box center [87, 277] width 81 height 11
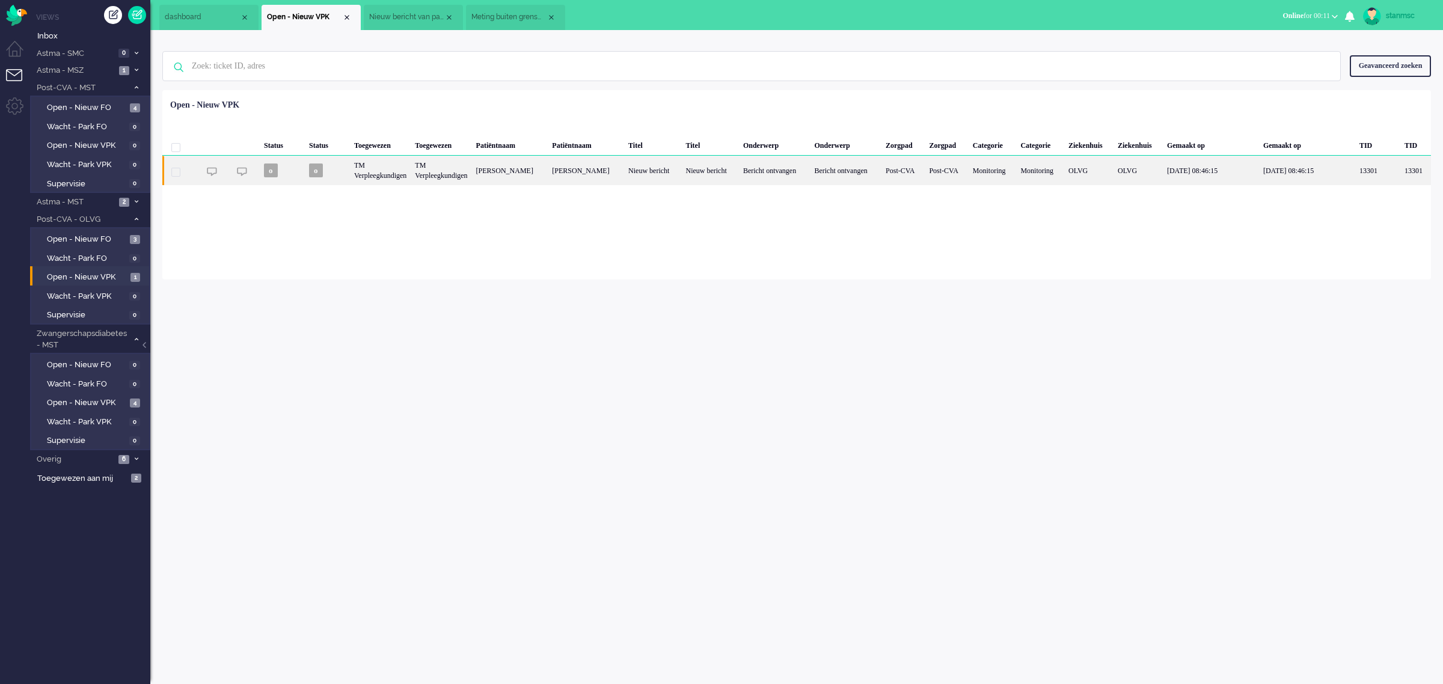
click at [499, 171] on div "[PERSON_NAME]" at bounding box center [510, 170] width 76 height 29
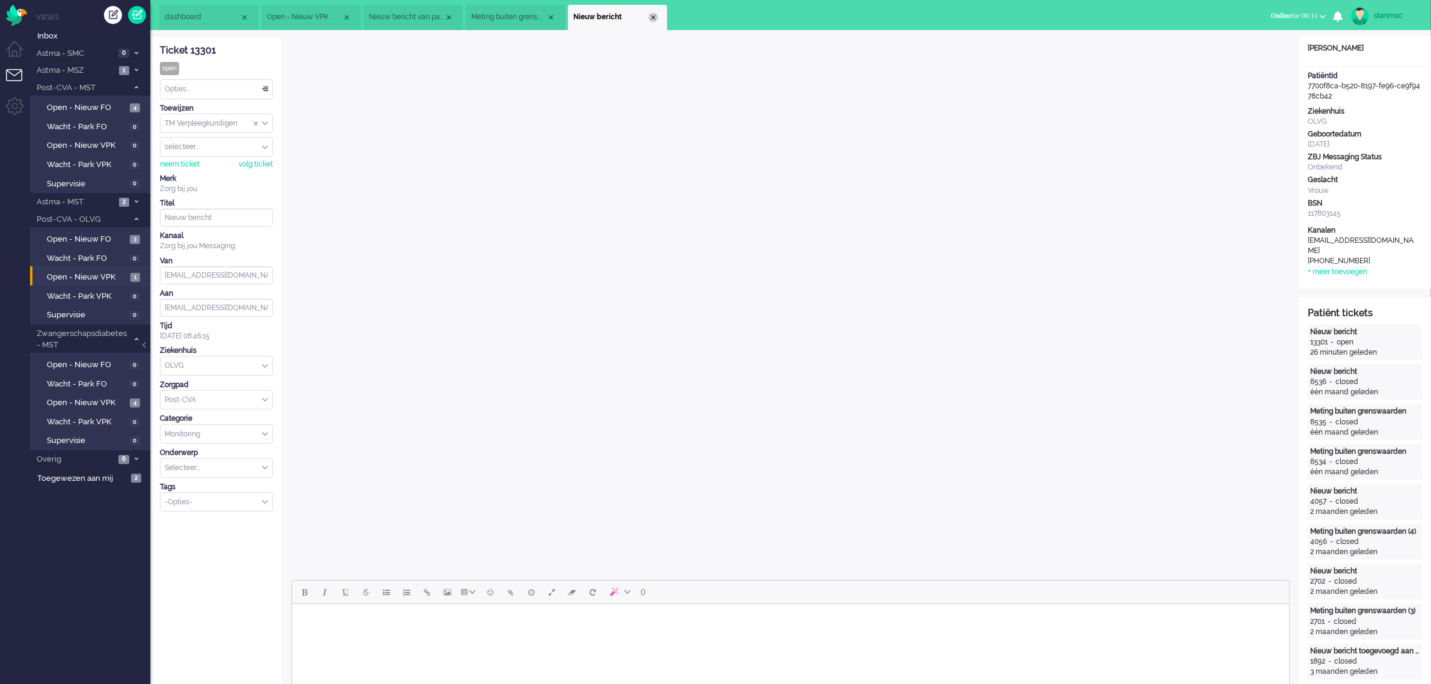
click at [653, 16] on div "Close tab" at bounding box center [654, 18] width 10 height 10
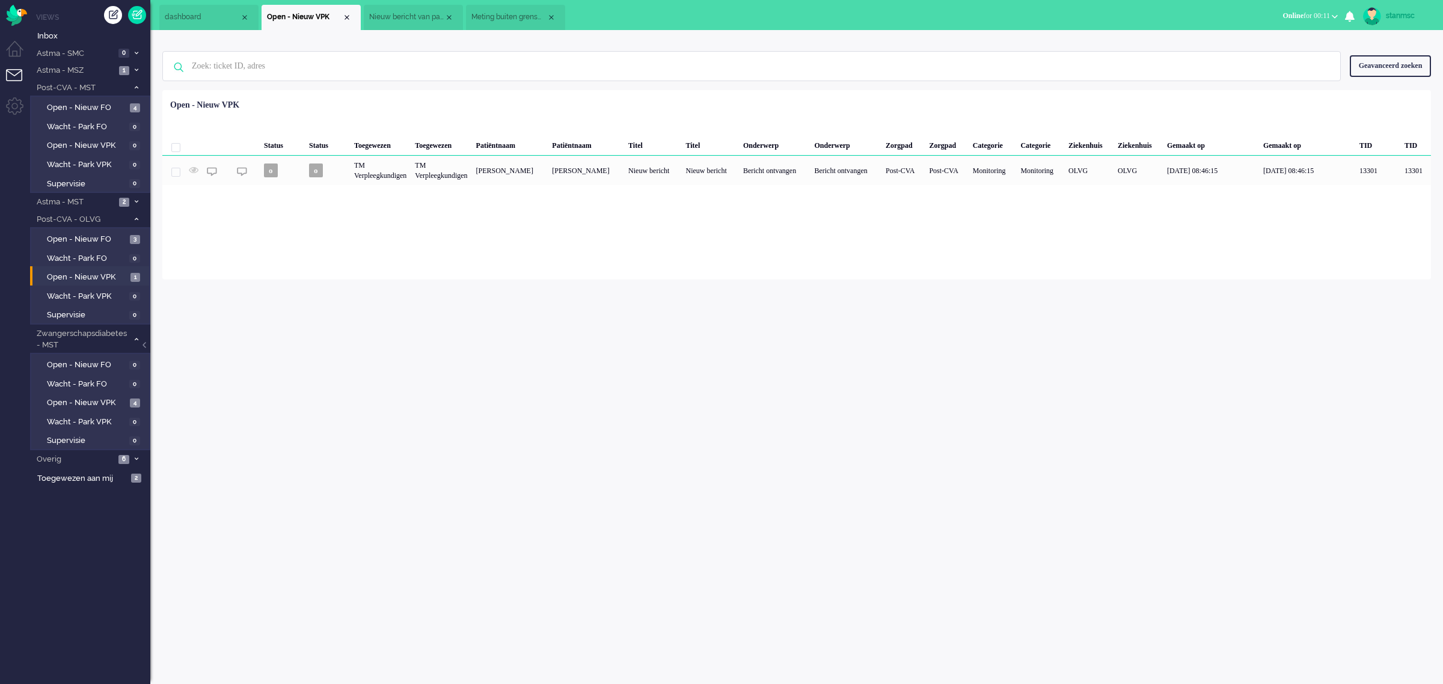
click at [492, 14] on span "Meting buiten grenswaarden" at bounding box center [508, 17] width 75 height 10
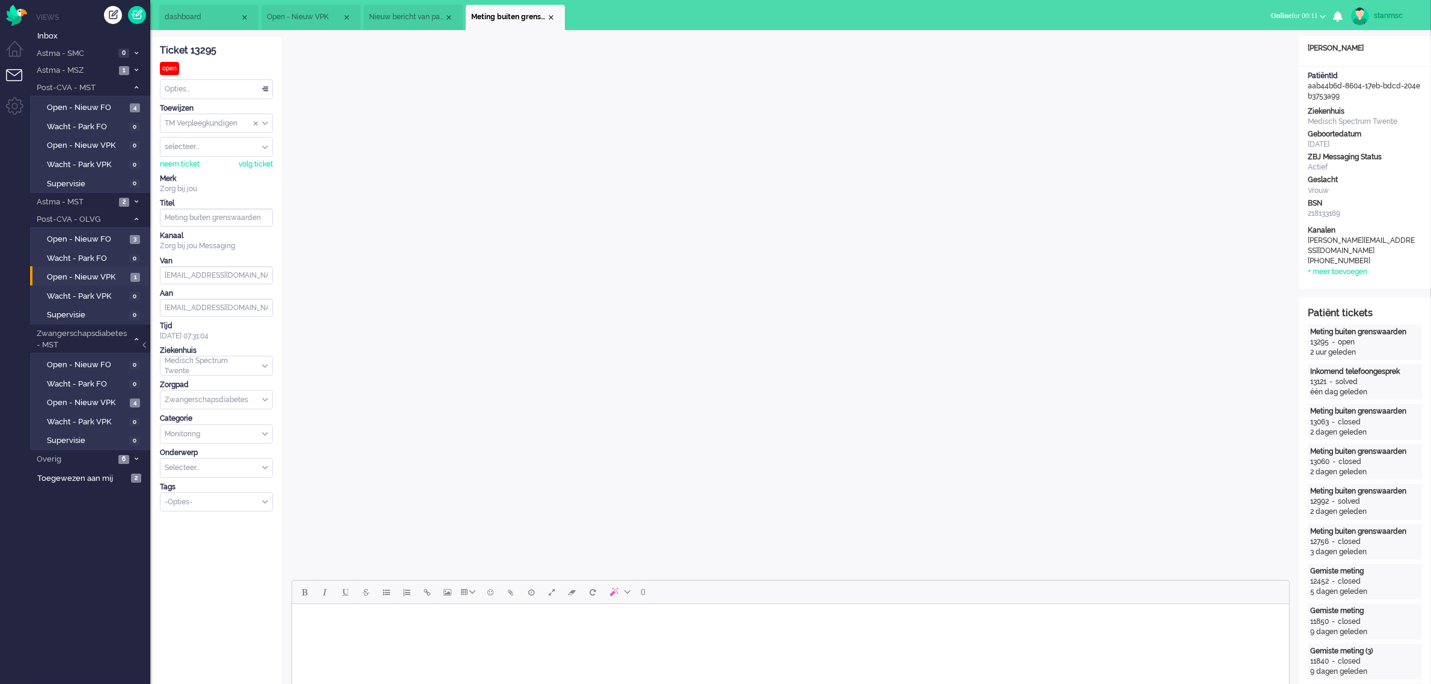
click at [393, 13] on span "Nieuw bericht van patiënt" at bounding box center [406, 17] width 75 height 10
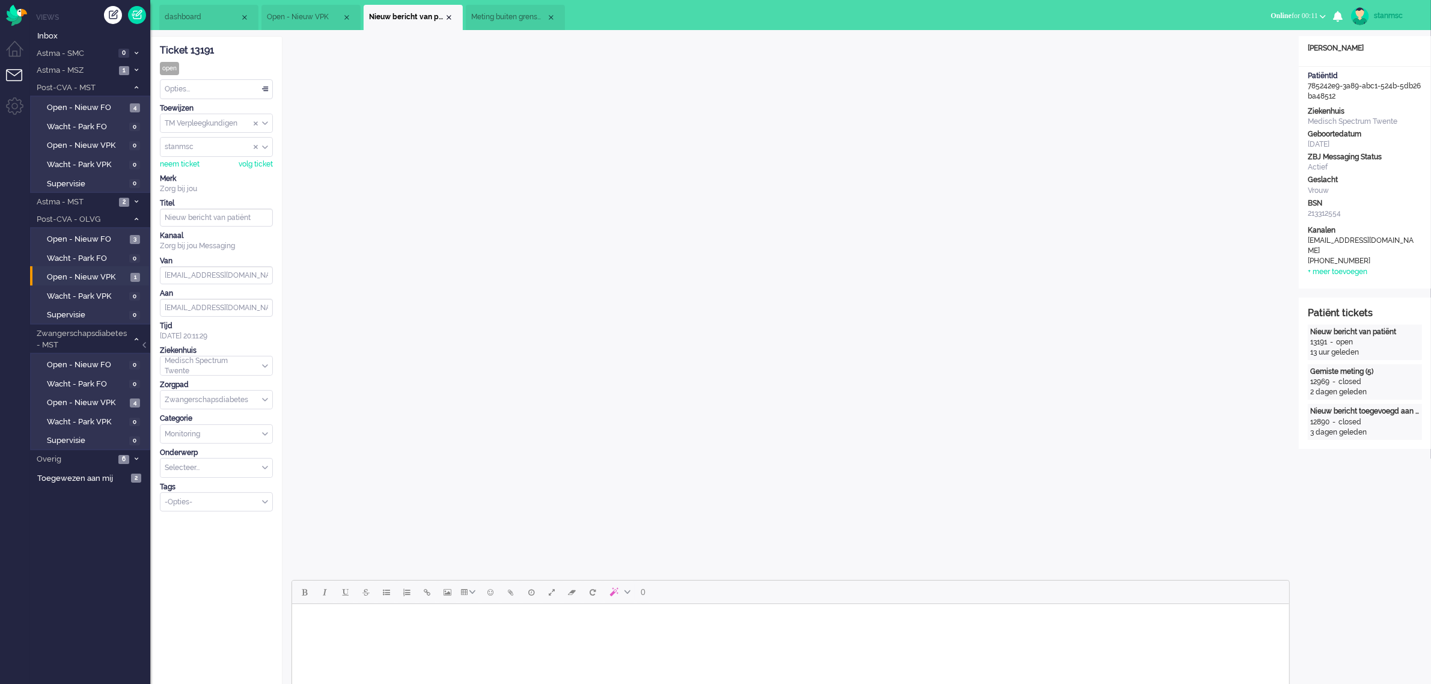
click at [207, 16] on span "dashboard" at bounding box center [202, 17] width 75 height 10
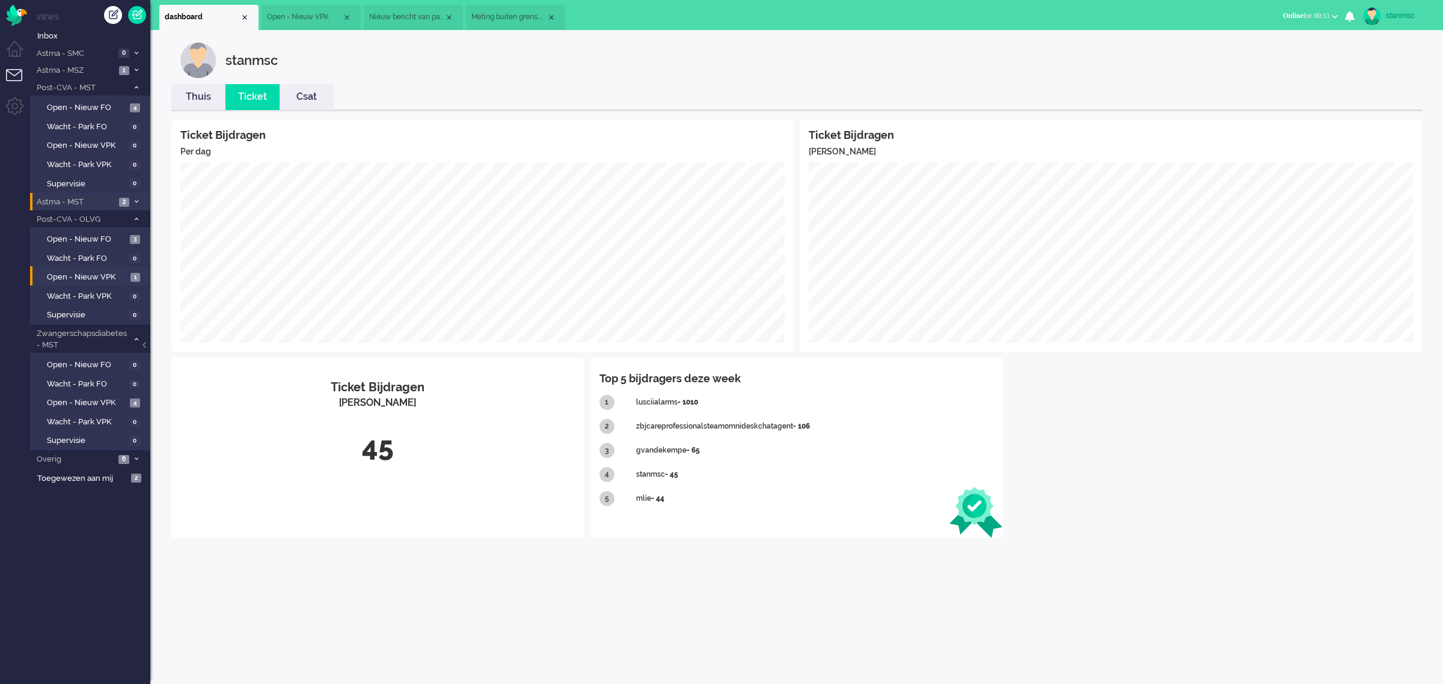
click at [88, 198] on span "Astma - MST" at bounding box center [75, 202] width 81 height 11
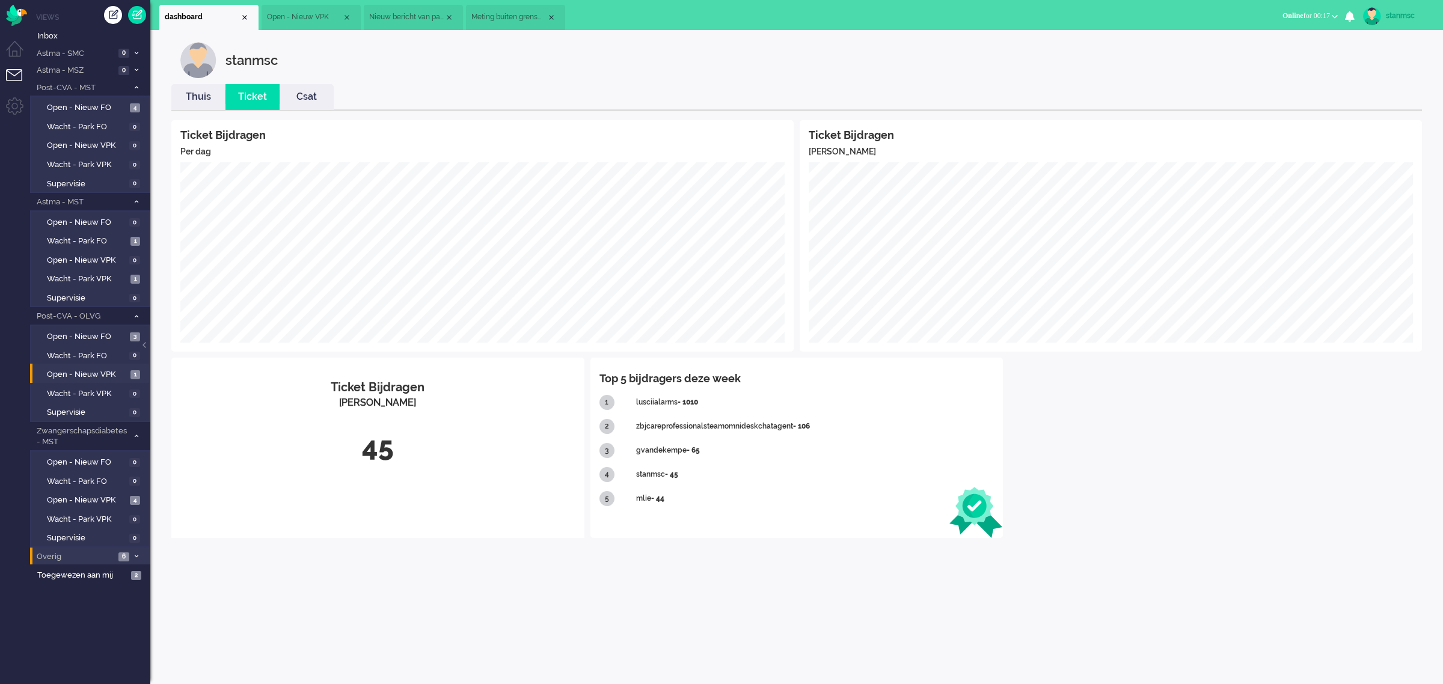
click at [137, 554] on icon at bounding box center [137, 556] width 4 height 4
click at [93, 610] on span "Telefonie" at bounding box center [87, 614] width 80 height 11
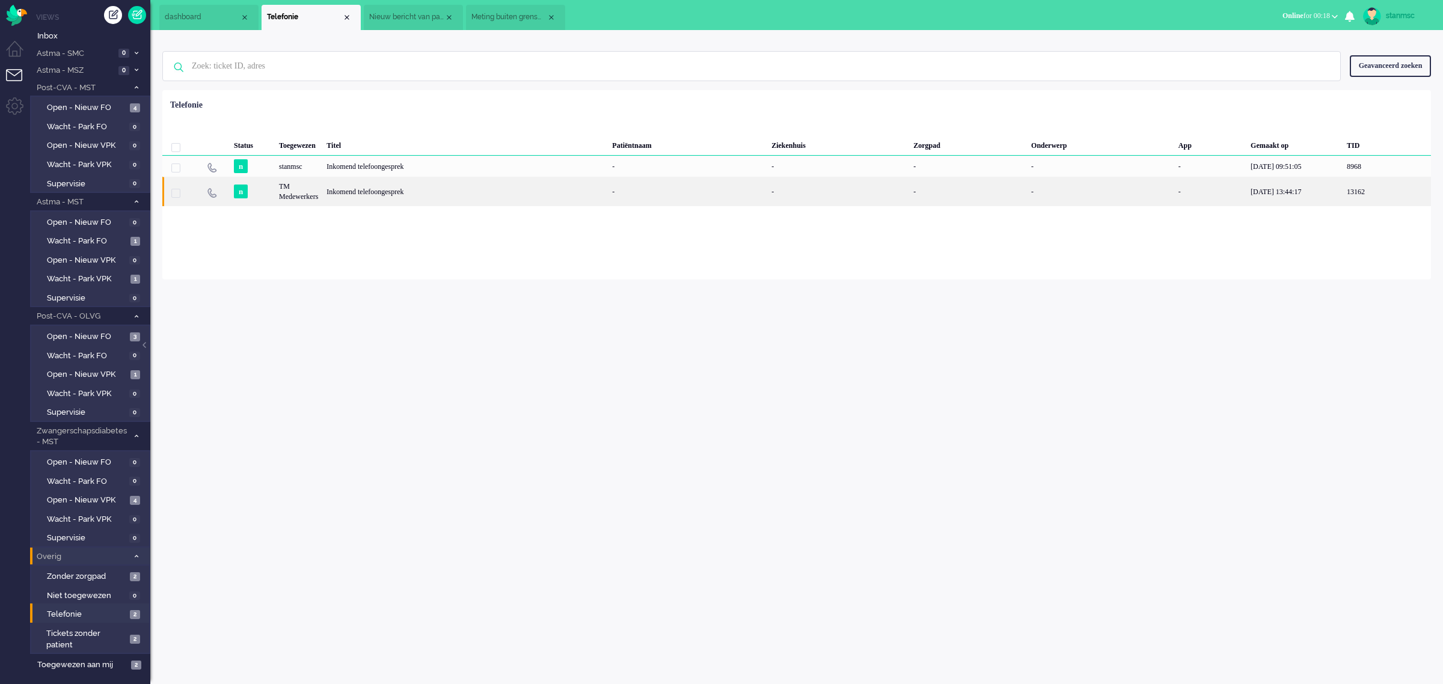
click at [322, 193] on div "TM Medewerkers" at bounding box center [298, 191] width 47 height 29
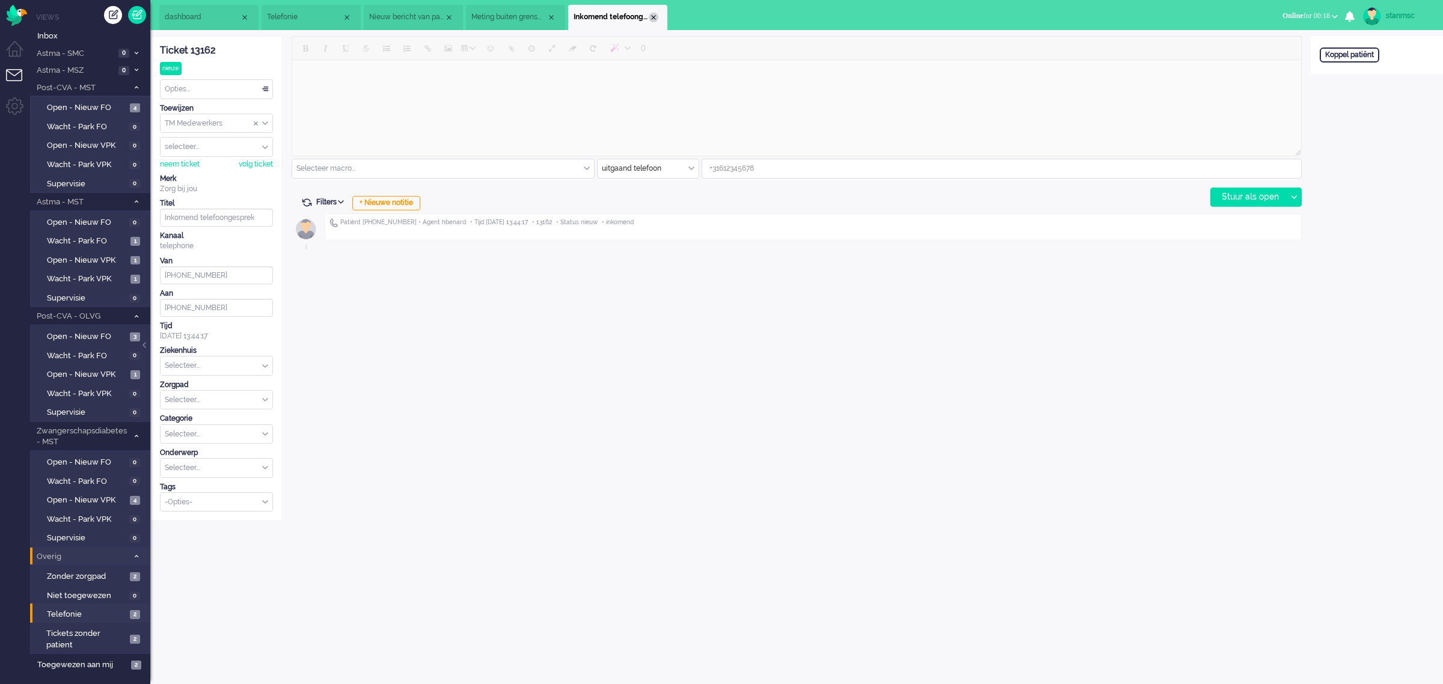
click at [653, 18] on div "Close tab" at bounding box center [654, 18] width 10 height 10
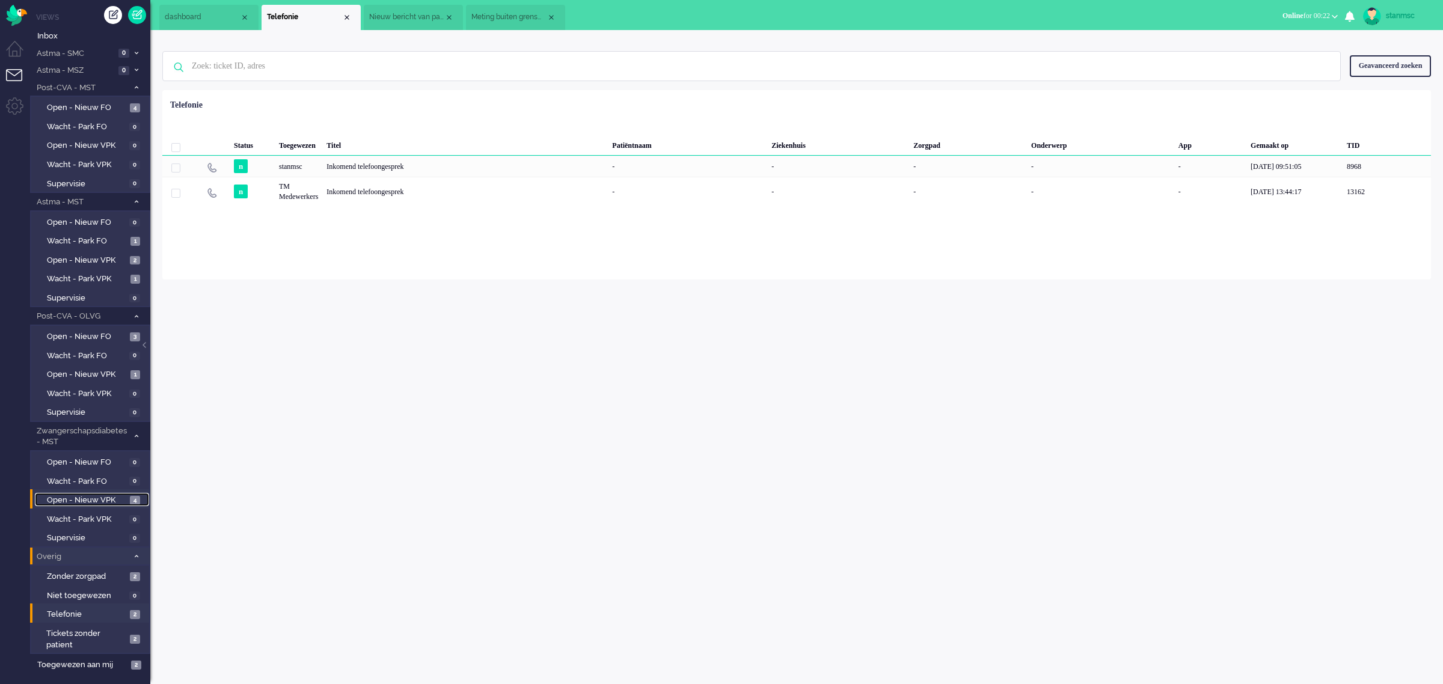
click at [91, 495] on span "Open - Nieuw VPK" at bounding box center [87, 500] width 80 height 11
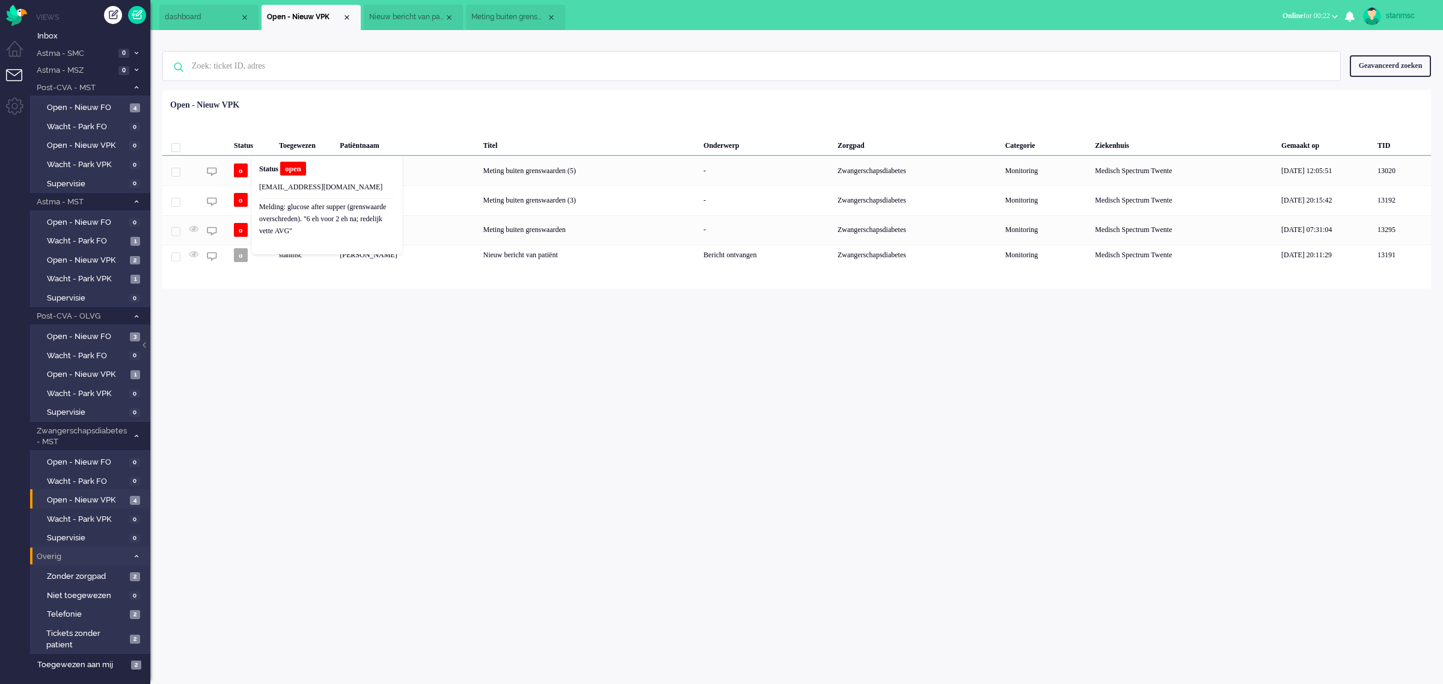
click at [267, 173] on b "Status" at bounding box center [268, 169] width 19 height 8
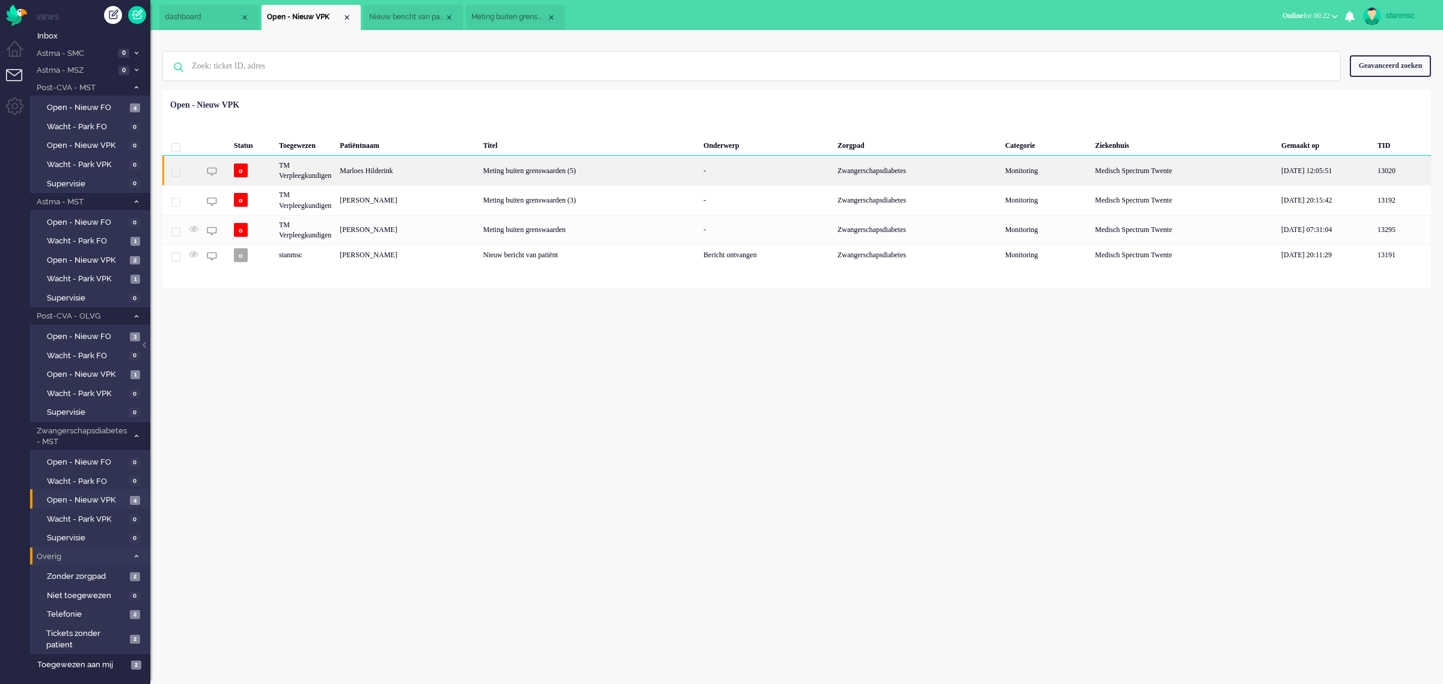
click at [415, 171] on div "Marloes Hilderink" at bounding box center [406, 170] width 143 height 29
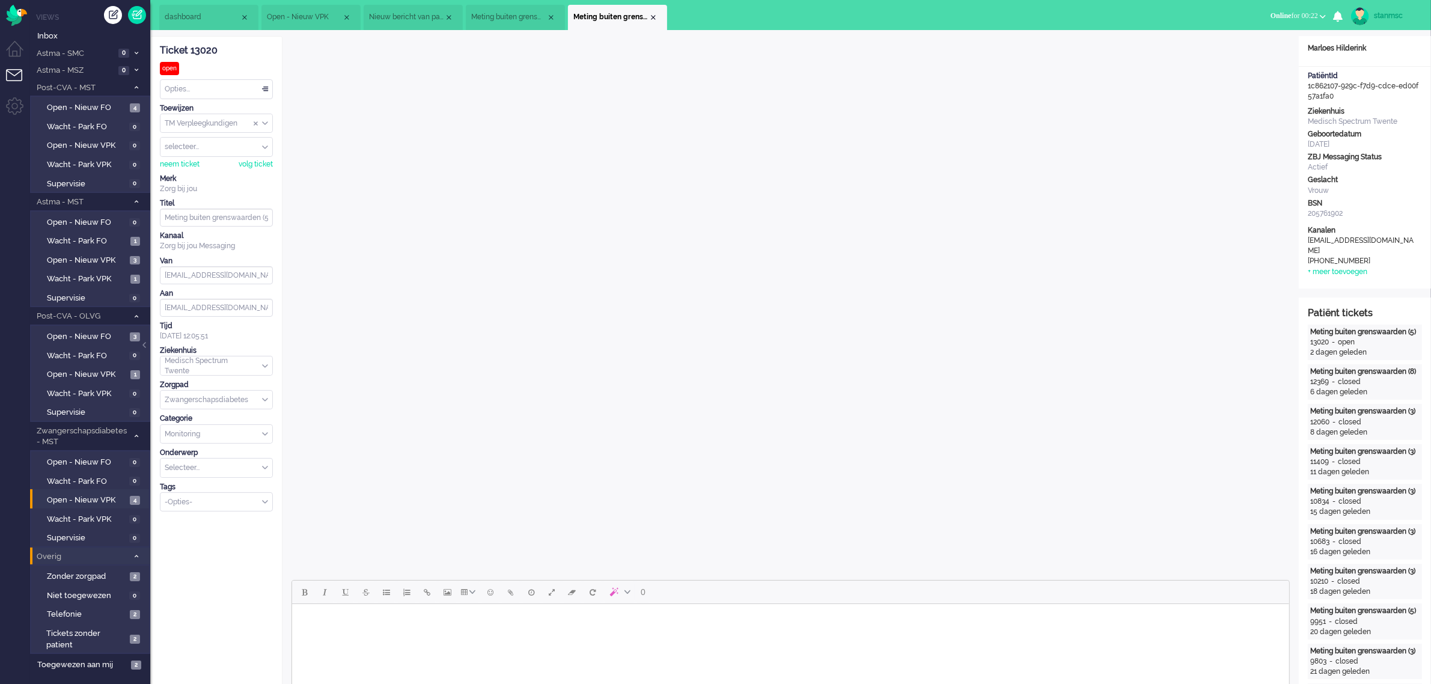
click at [493, 16] on span "Meting buiten grenswaarden" at bounding box center [508, 17] width 75 height 10
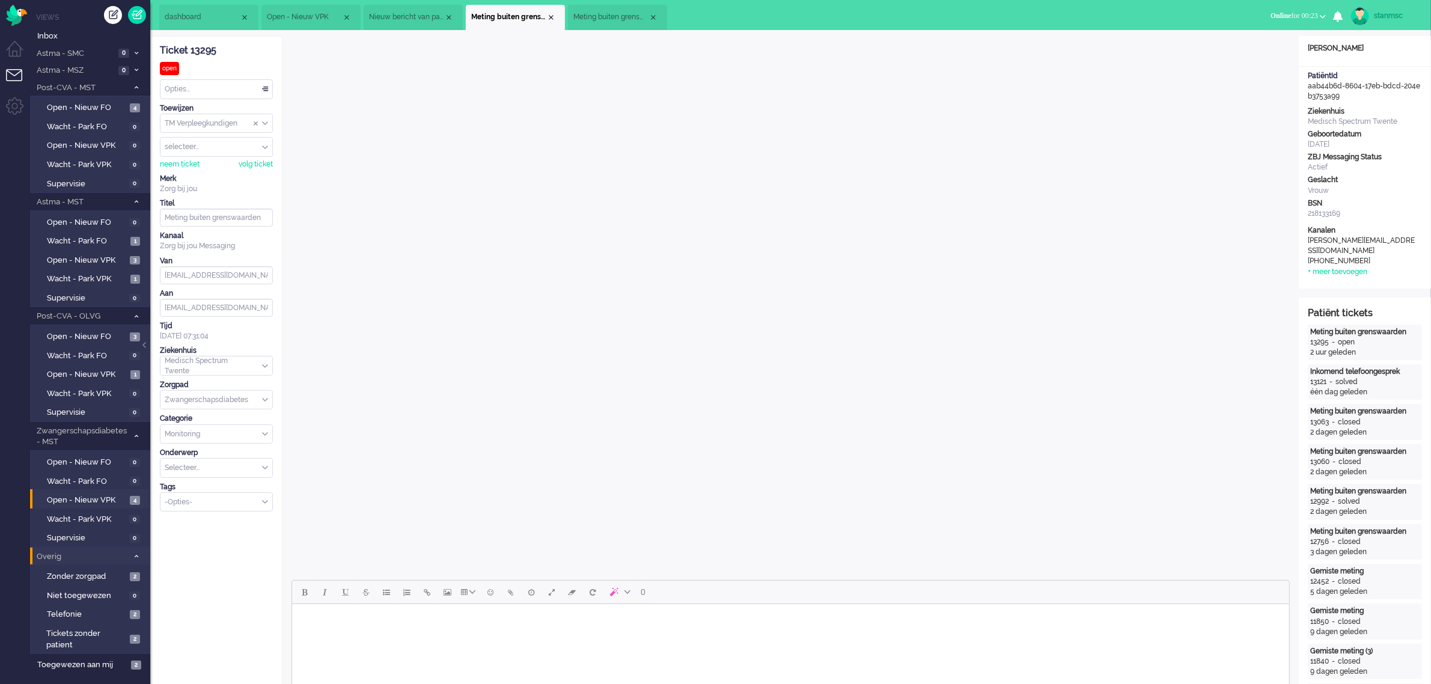
click at [419, 19] on span "Nieuw bericht van patiënt" at bounding box center [406, 17] width 75 height 10
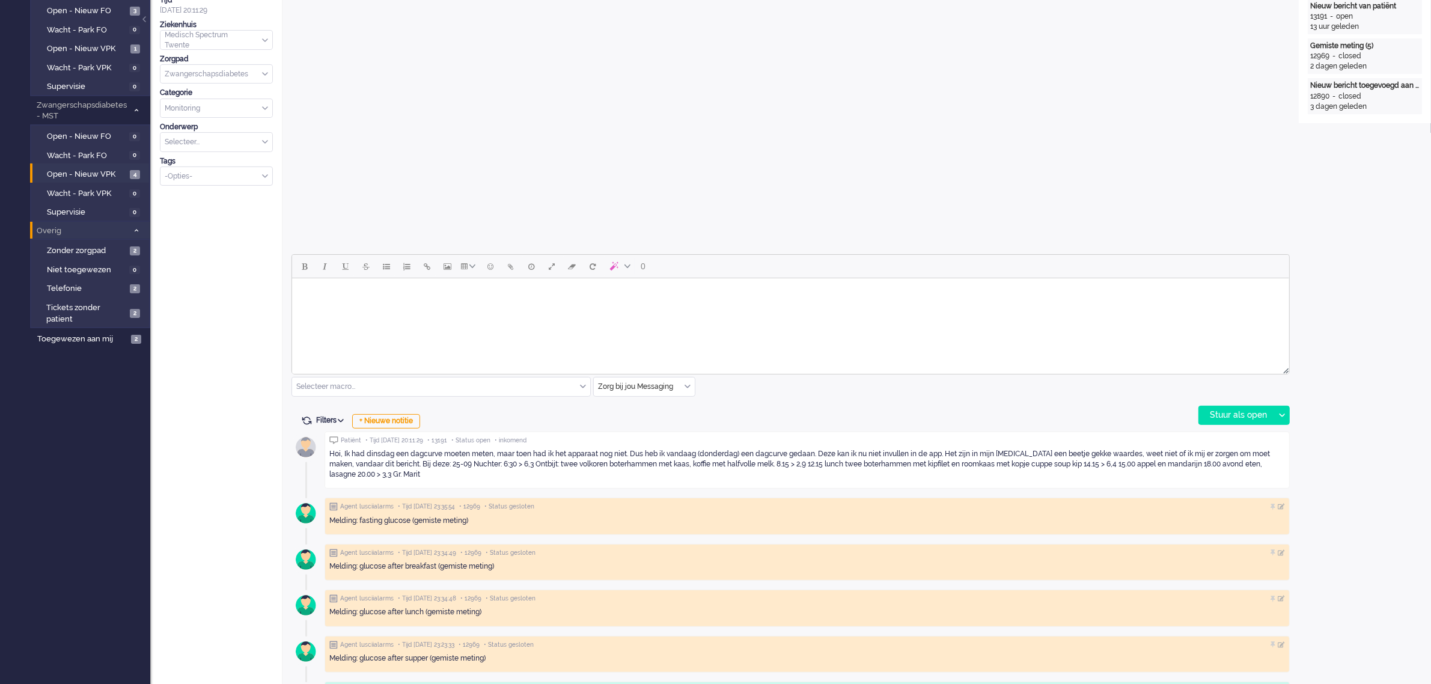
scroll to position [376, 0]
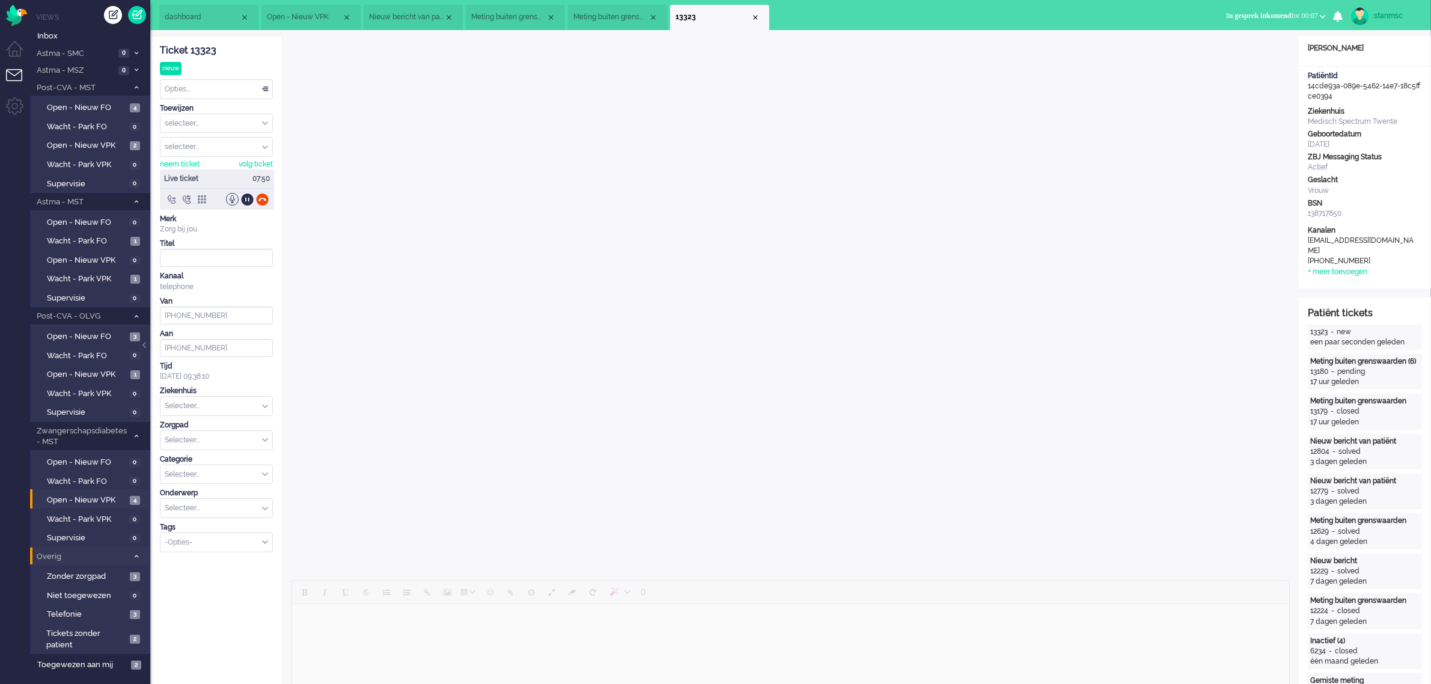
type input "[PHONE_NUMBER]"
click at [1281, 13] on span "Administratie tijd for 00:01:43" at bounding box center [1272, 15] width 91 height 8
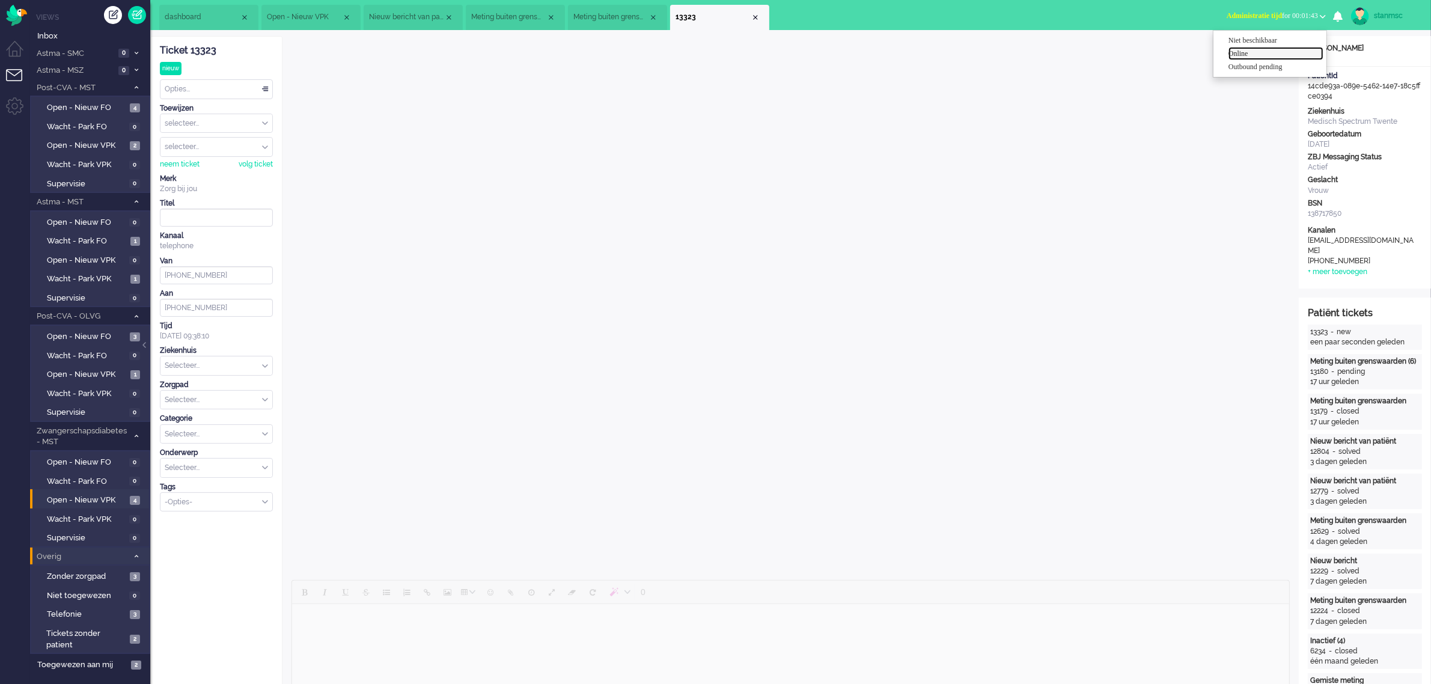
click at [1260, 52] on label "Online" at bounding box center [1276, 54] width 95 height 10
click at [754, 19] on div "Close tab" at bounding box center [756, 18] width 10 height 10
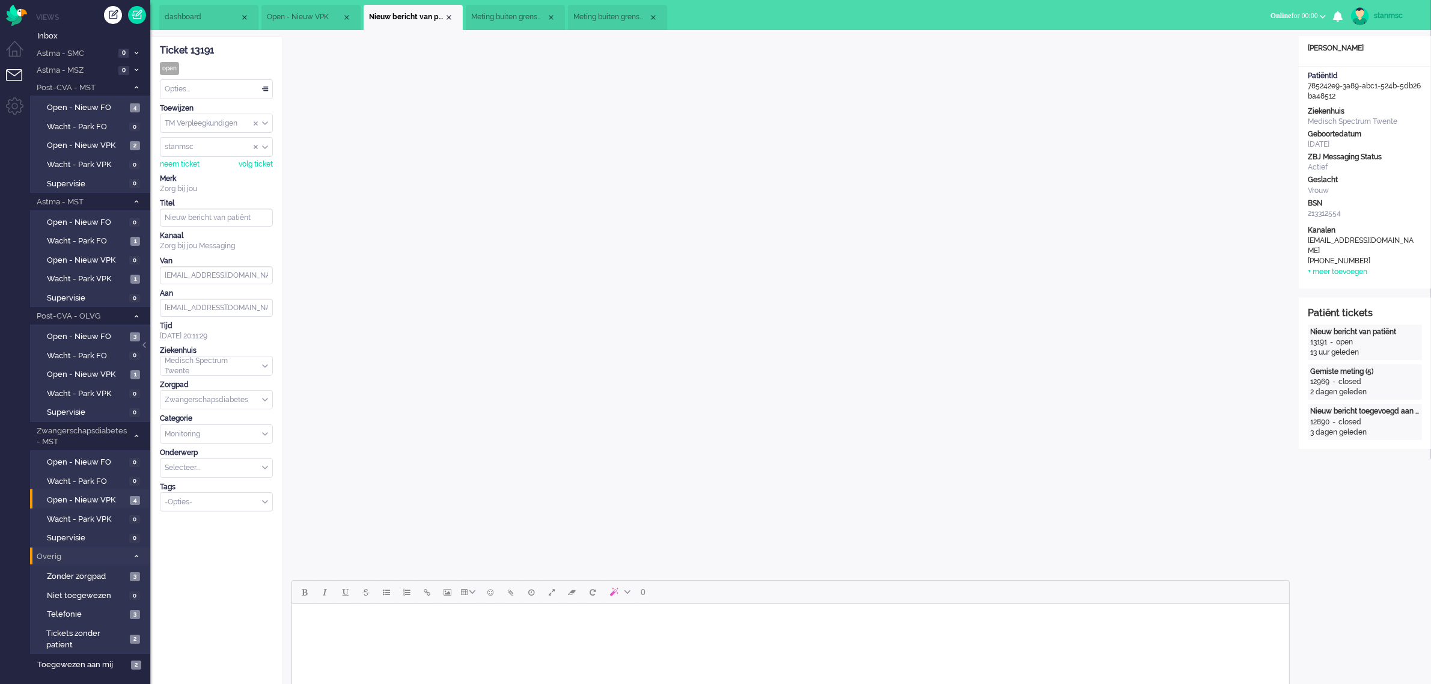
click at [615, 14] on span "Meting buiten grenswaarden (5)" at bounding box center [610, 17] width 75 height 10
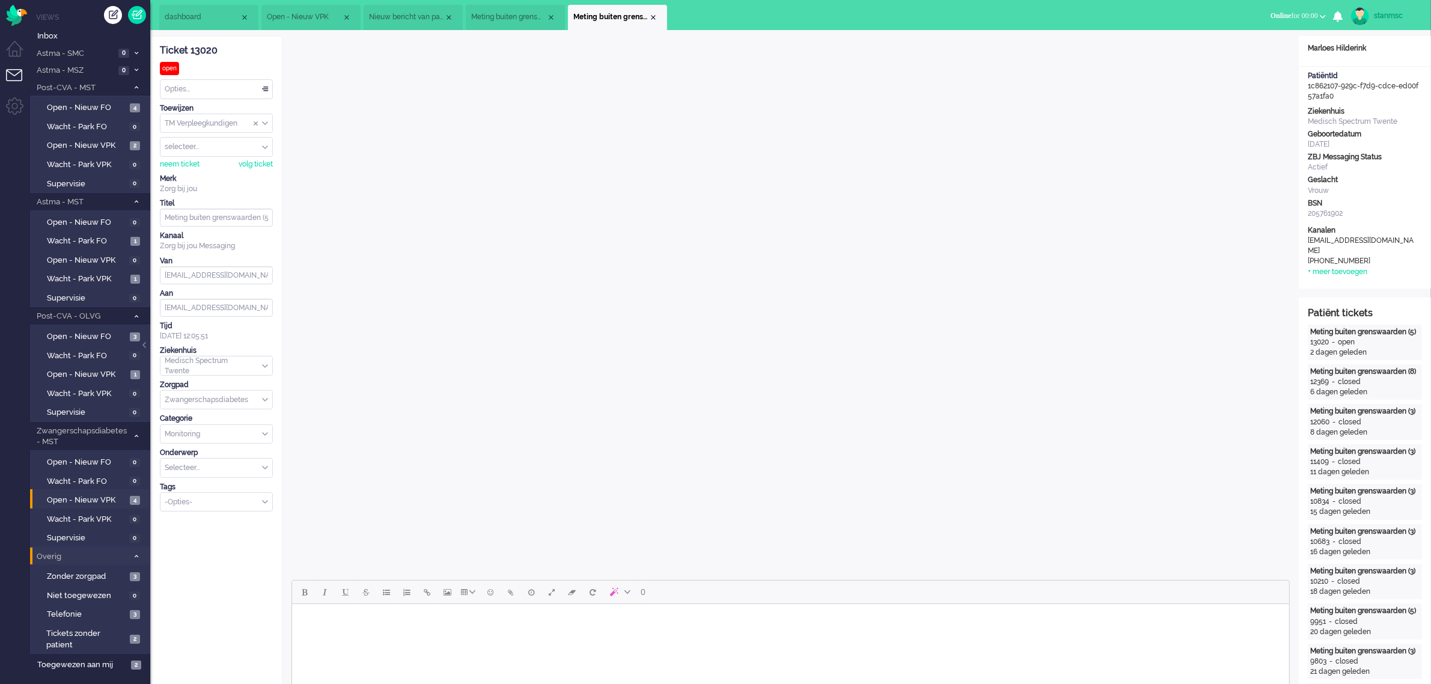
click at [511, 16] on span "Meting buiten grenswaarden" at bounding box center [508, 17] width 75 height 10
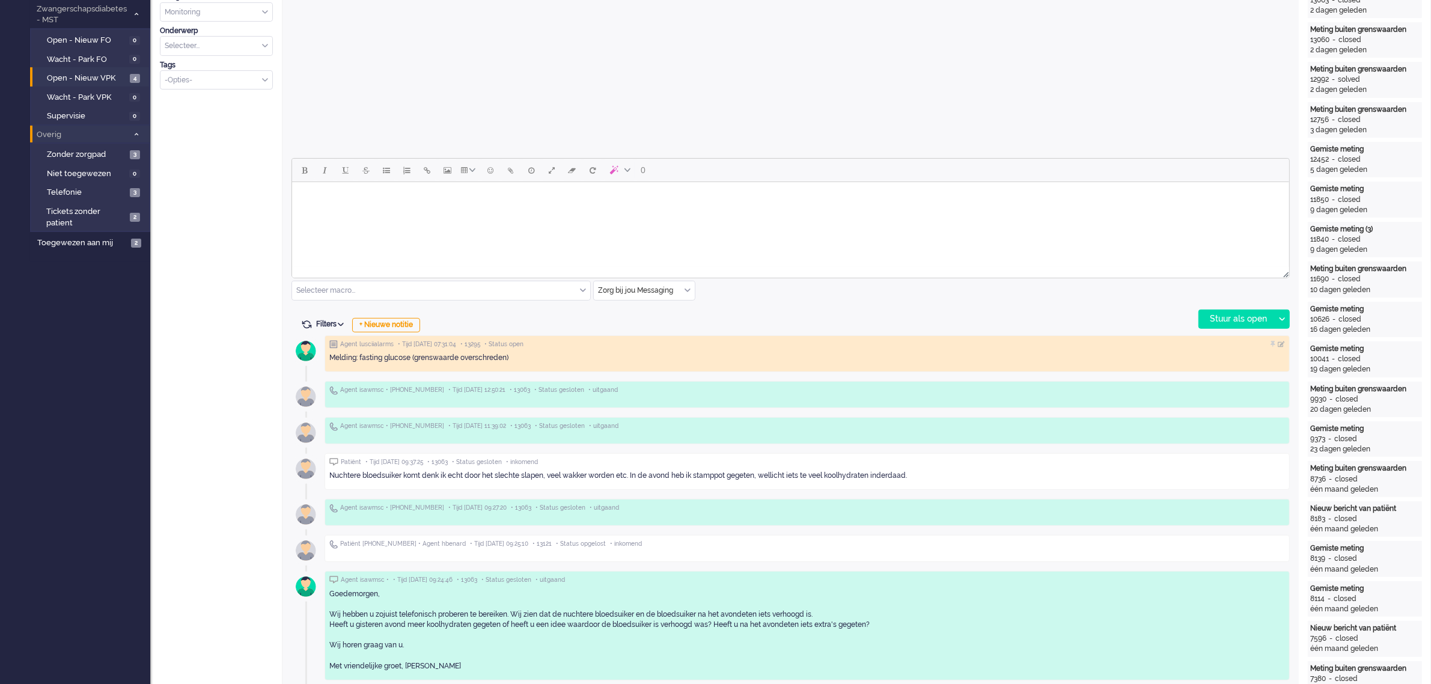
scroll to position [451, 0]
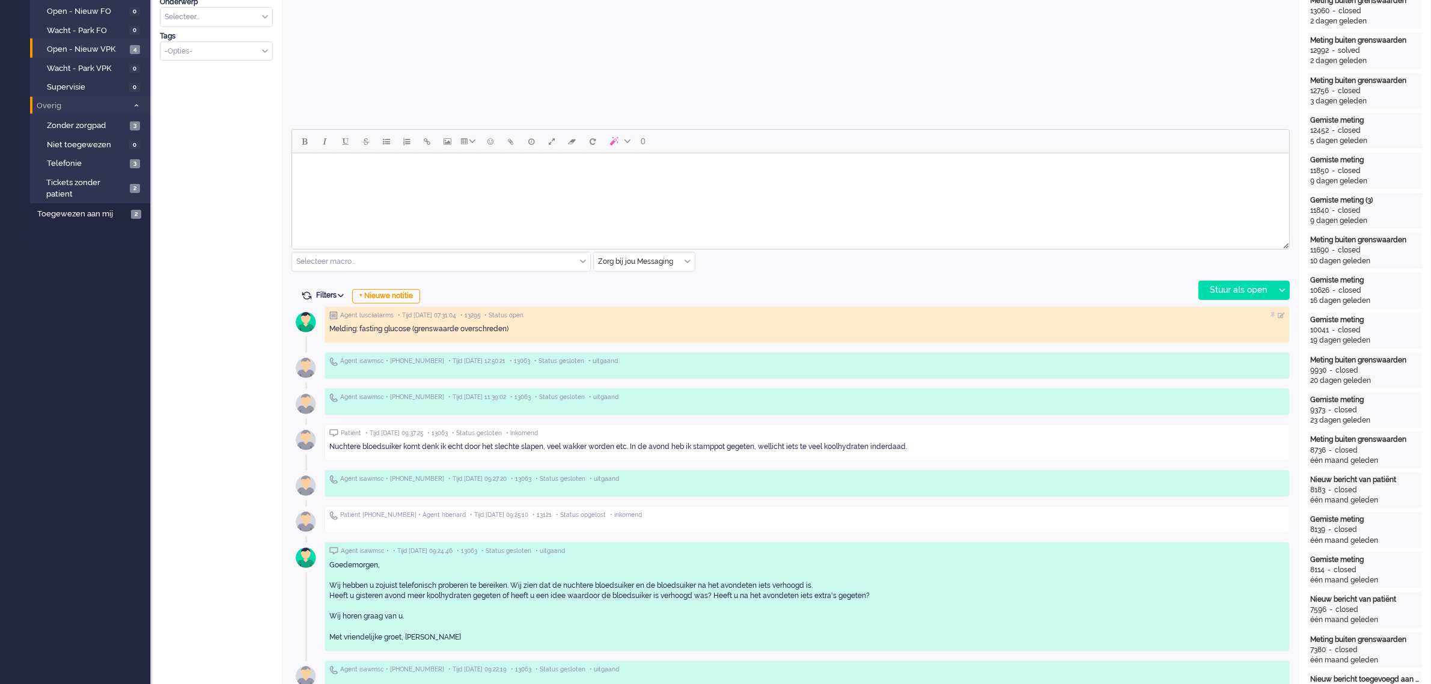
click at [688, 258] on div "Zorg bij jou Messaging" at bounding box center [644, 261] width 101 height 19
click at [653, 295] on span "uitgaand telefoon" at bounding box center [629, 297] width 60 height 10
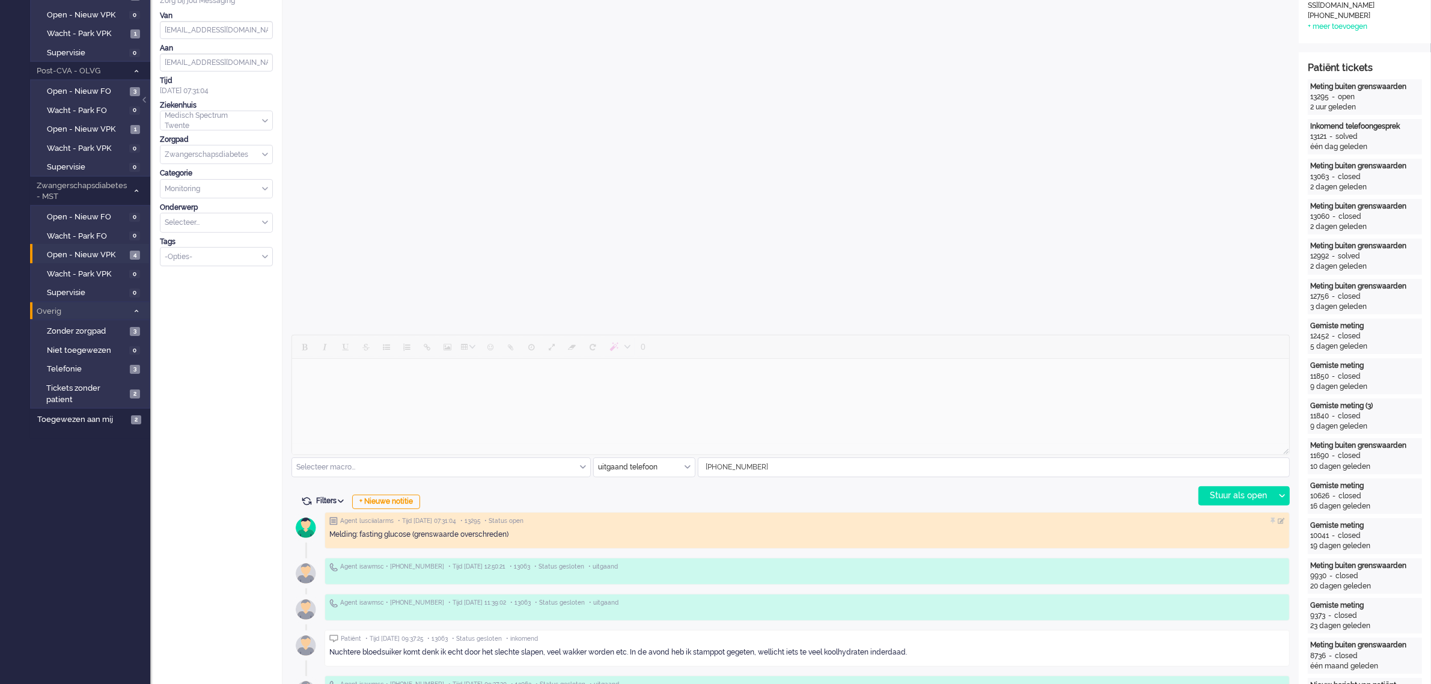
scroll to position [301, 0]
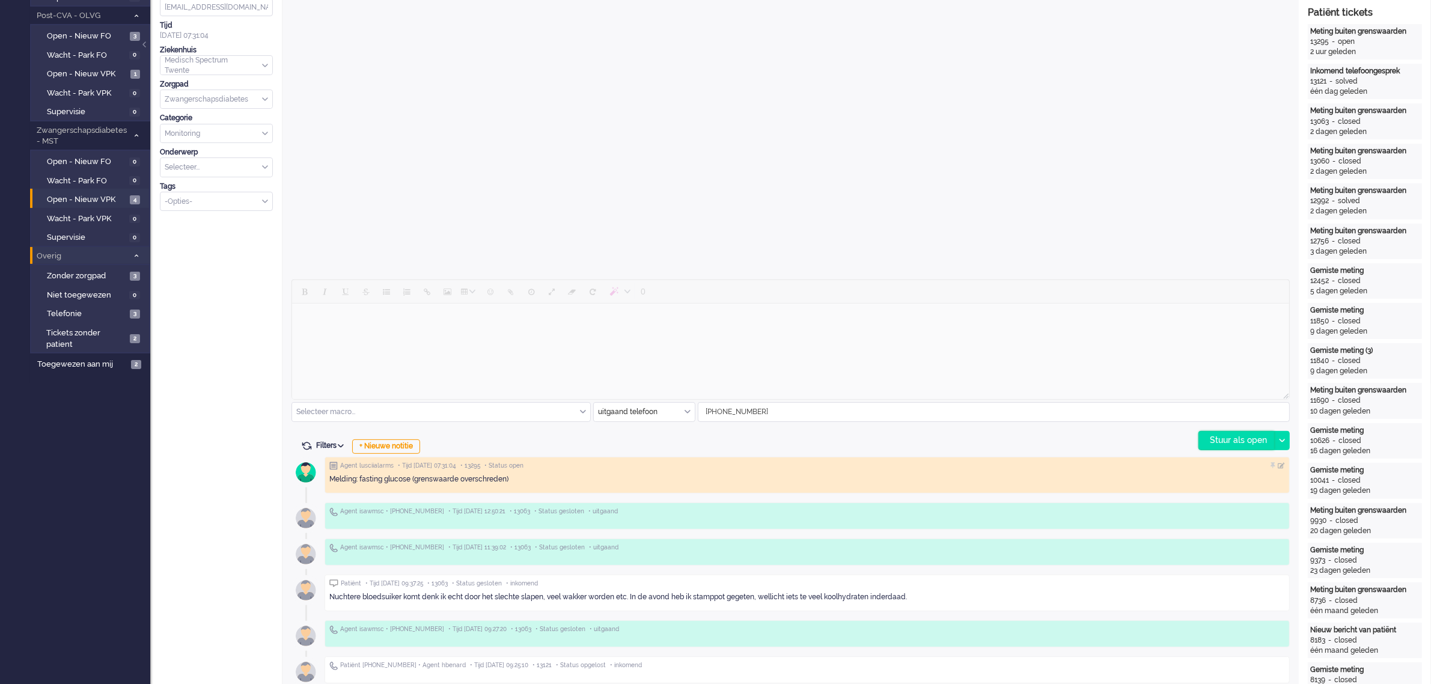
click at [1231, 437] on div "Stuur als open" at bounding box center [1236, 441] width 75 height 18
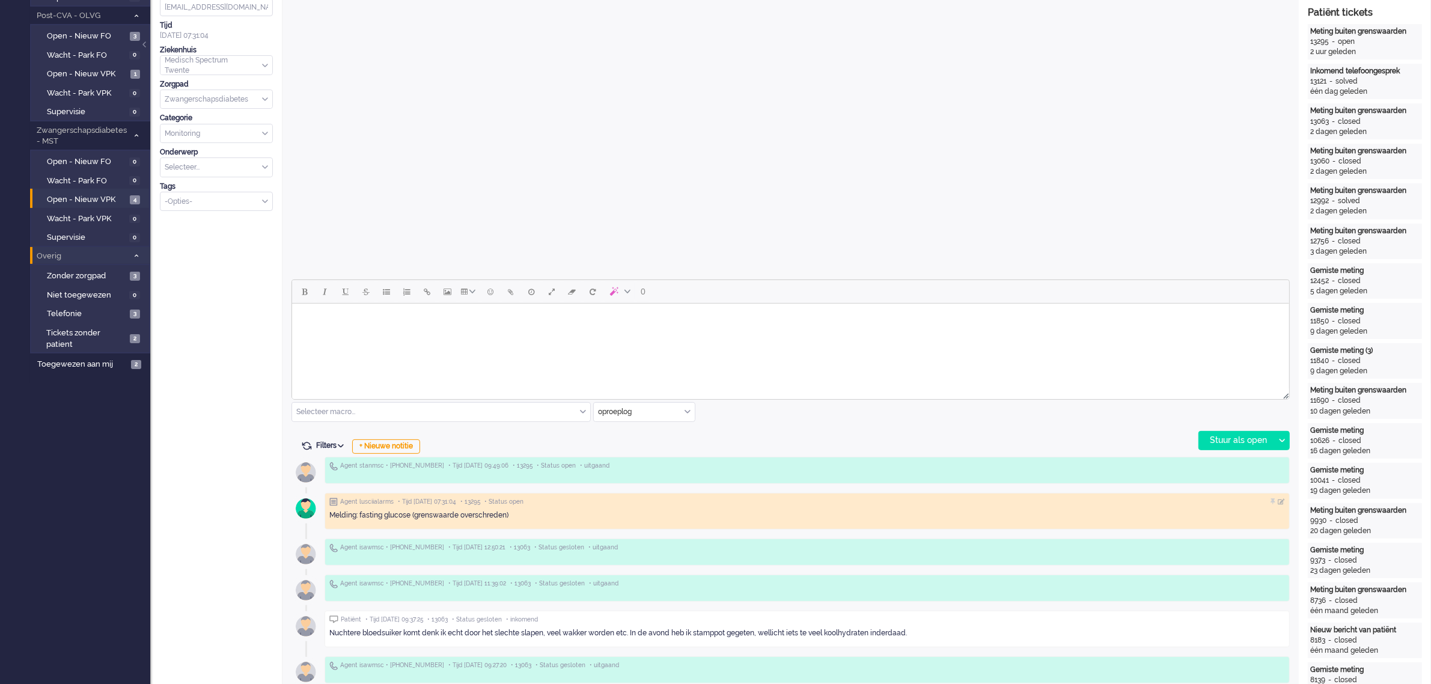
click at [686, 409] on div "oproeplog" at bounding box center [644, 412] width 101 height 19
click at [630, 478] on span "Zorg bij jou Messaging" at bounding box center [636, 482] width 75 height 10
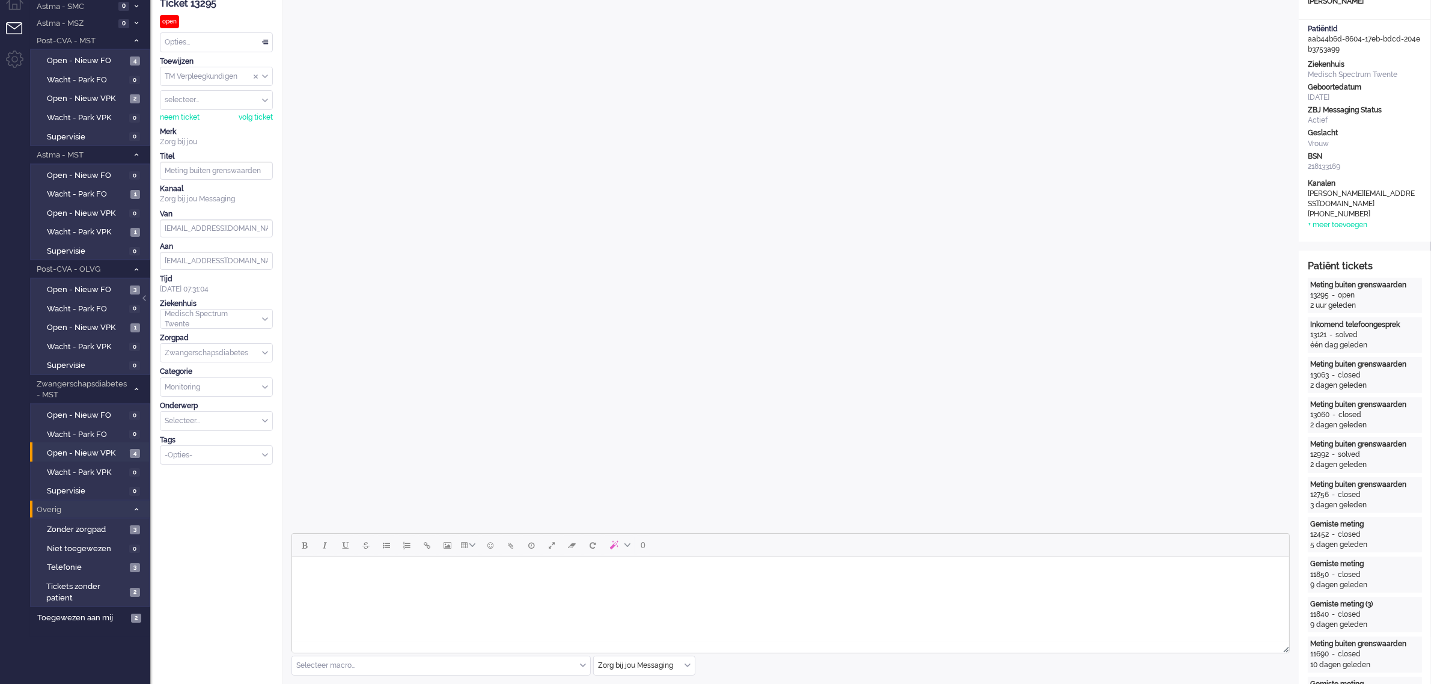
scroll to position [0, 0]
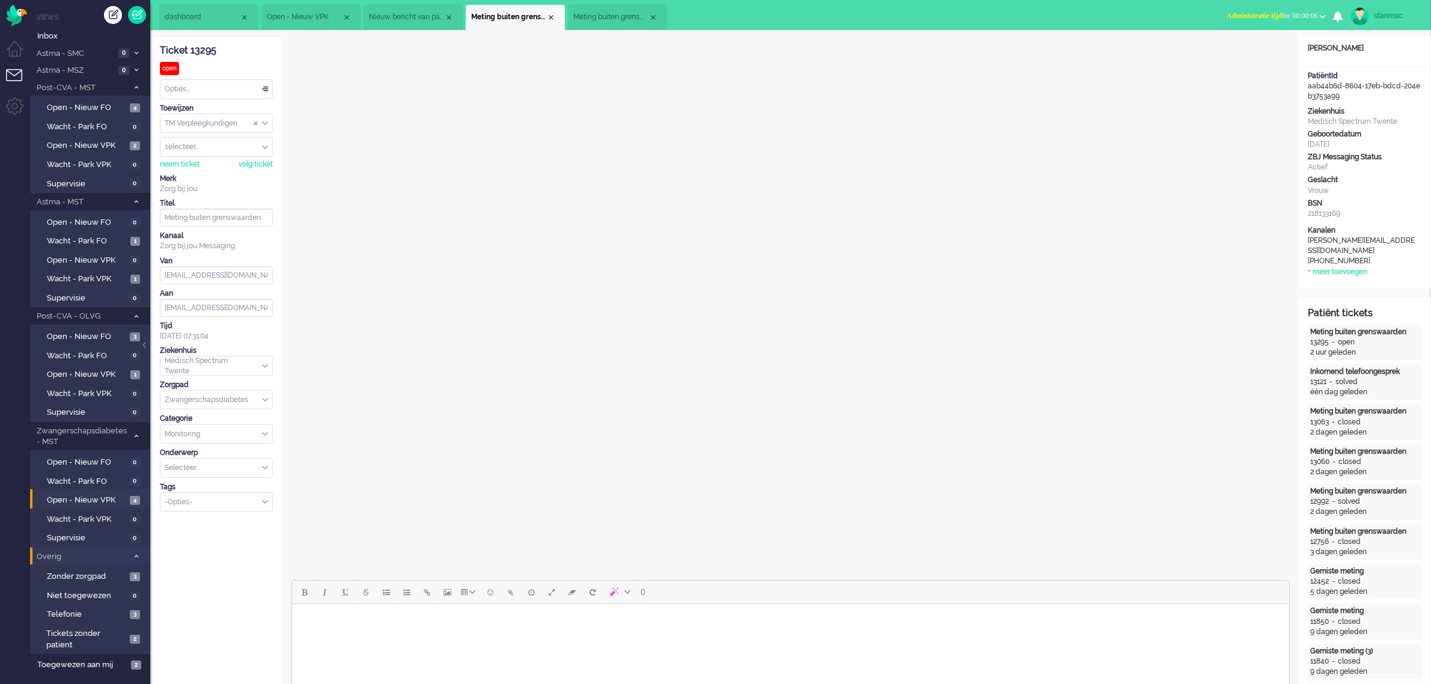
click at [1283, 13] on span "Administratie tijd for 00:00:06" at bounding box center [1272, 15] width 91 height 8
click at [1254, 56] on label "Online" at bounding box center [1276, 54] width 95 height 10
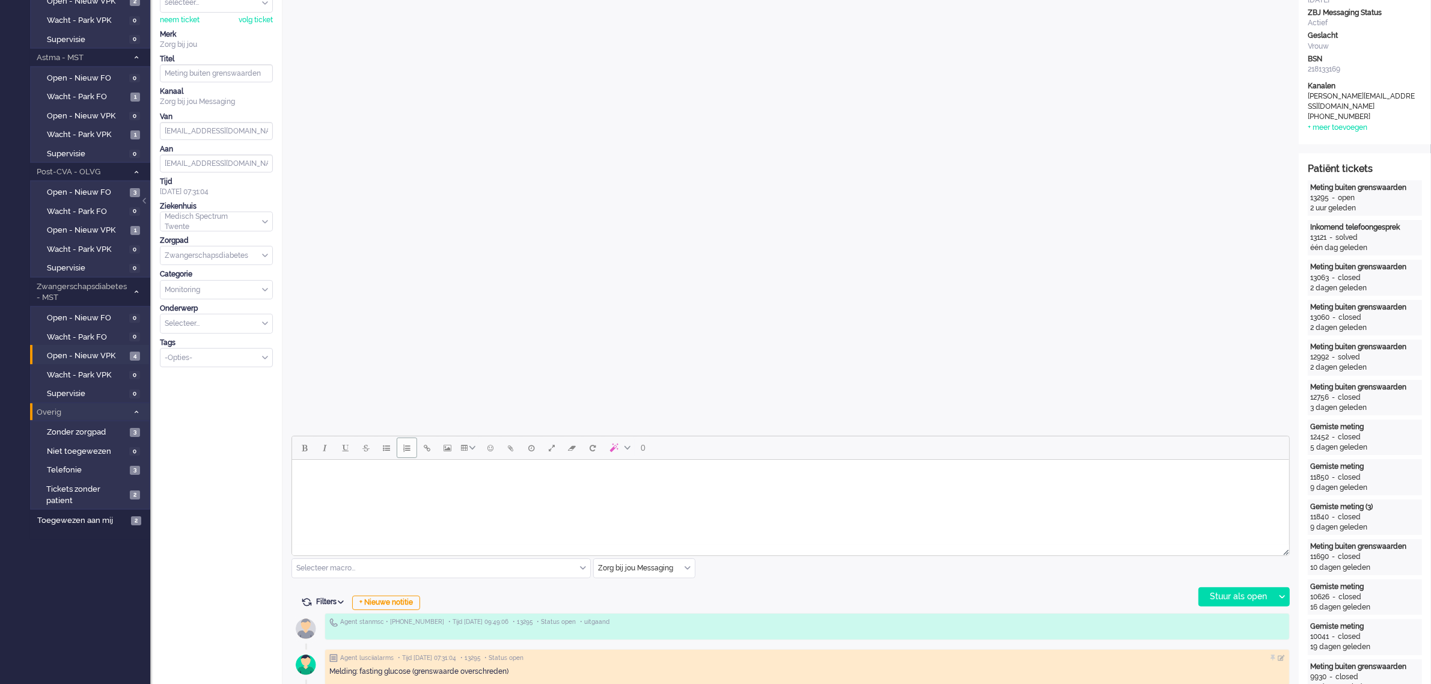
scroll to position [150, 0]
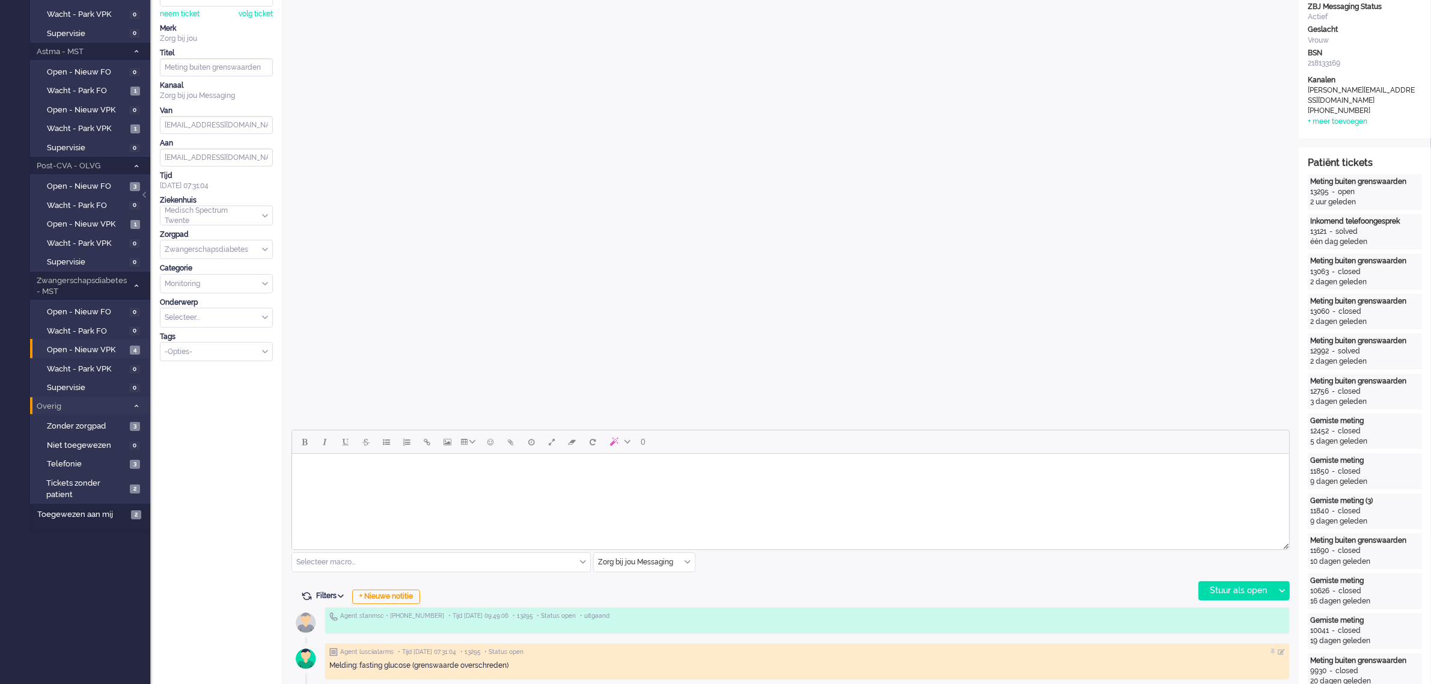
click at [379, 468] on body "Rich Text Area. Press ALT-0 for help." at bounding box center [790, 469] width 988 height 21
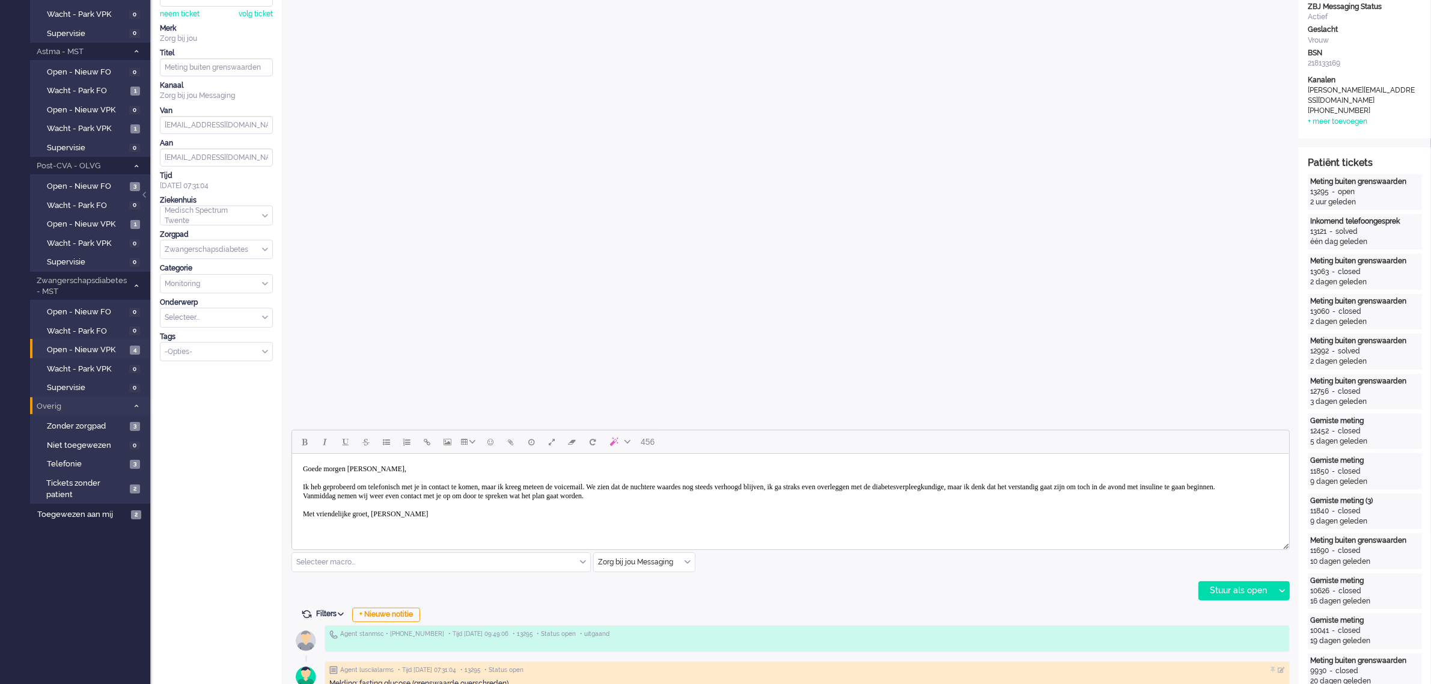
click at [334, 514] on body "Goede morgen [PERSON_NAME], Ik heb geprobeerd om telefonisch met je in contact …" at bounding box center [790, 492] width 988 height 66
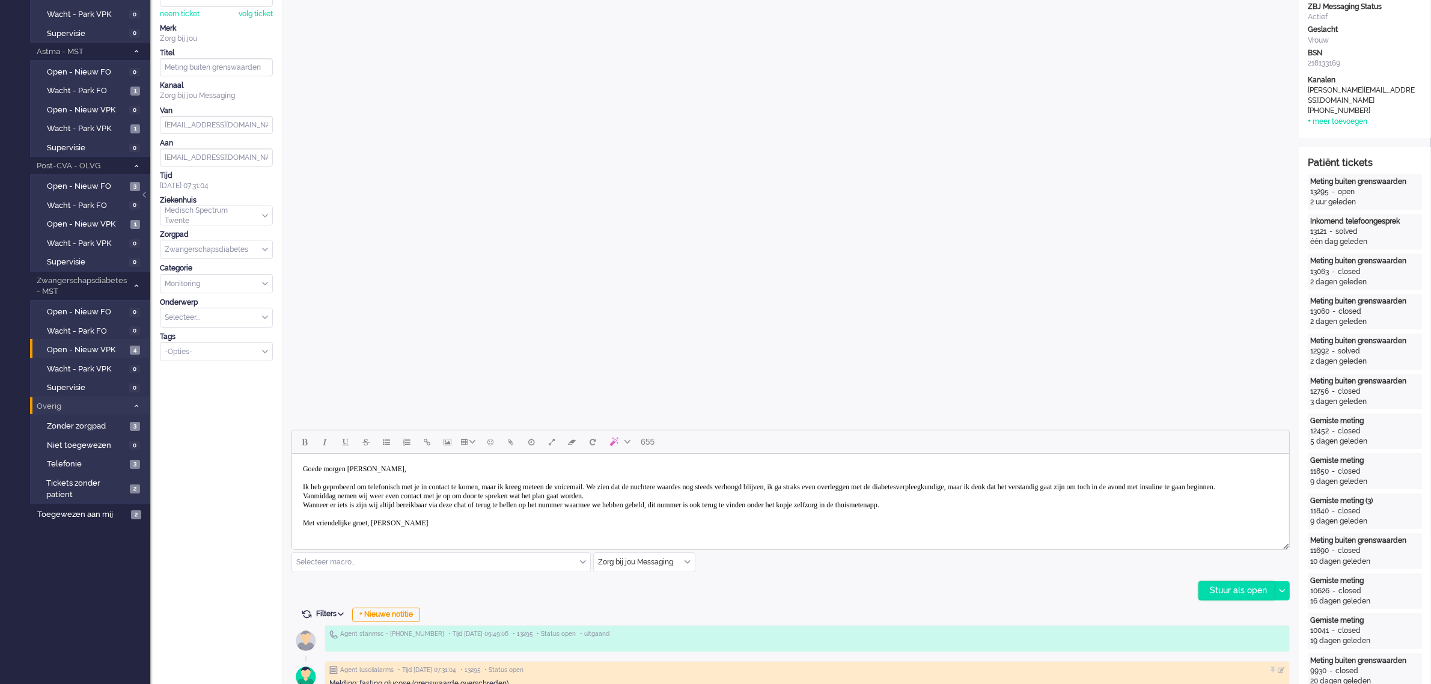
click at [1230, 584] on div "Stuur als open" at bounding box center [1236, 591] width 75 height 18
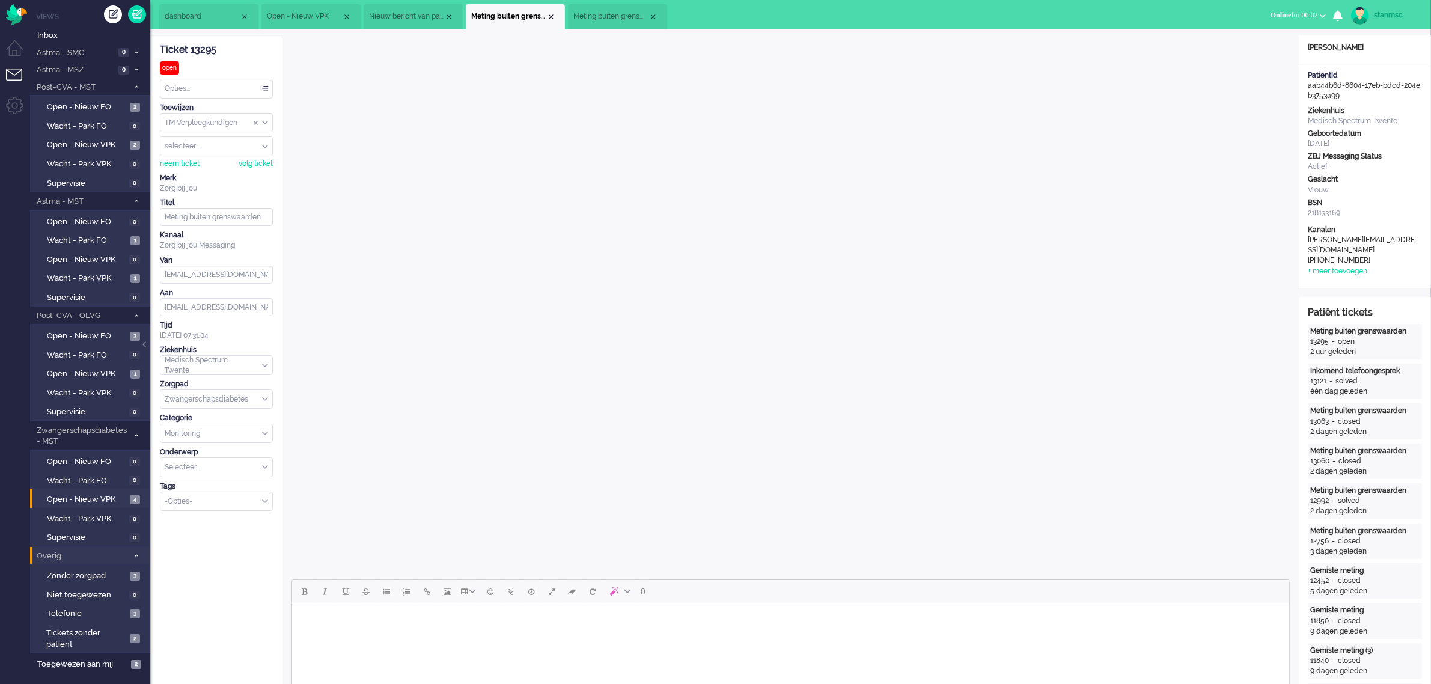
scroll to position [0, 0]
click at [265, 501] on div "-Opties-" at bounding box center [216, 502] width 112 height 19
click at [214, 521] on li "supervisie" at bounding box center [216, 520] width 112 height 17
click at [186, 163] on div "neem ticket" at bounding box center [180, 164] width 40 height 10
click at [551, 16] on div "Close tab" at bounding box center [551, 18] width 10 height 10
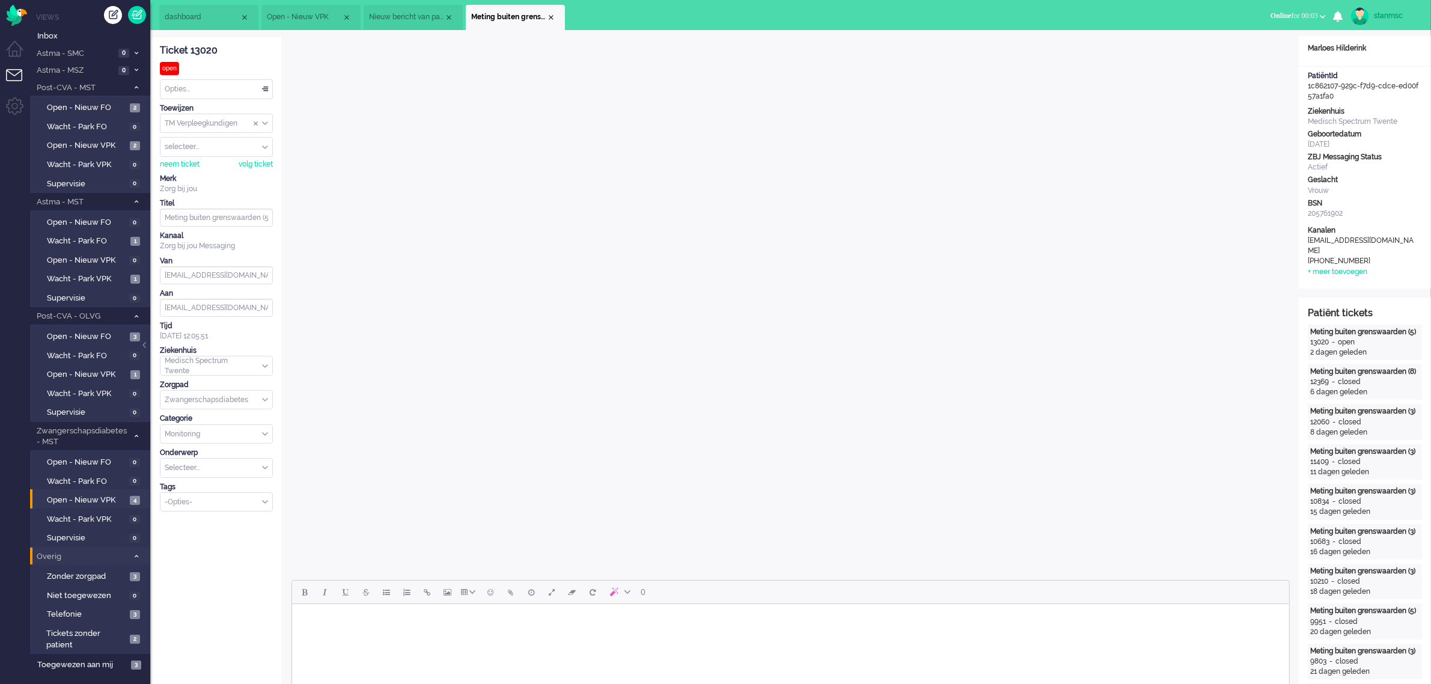
click at [406, 16] on span "Nieuw bericht van patiënt" at bounding box center [406, 17] width 75 height 10
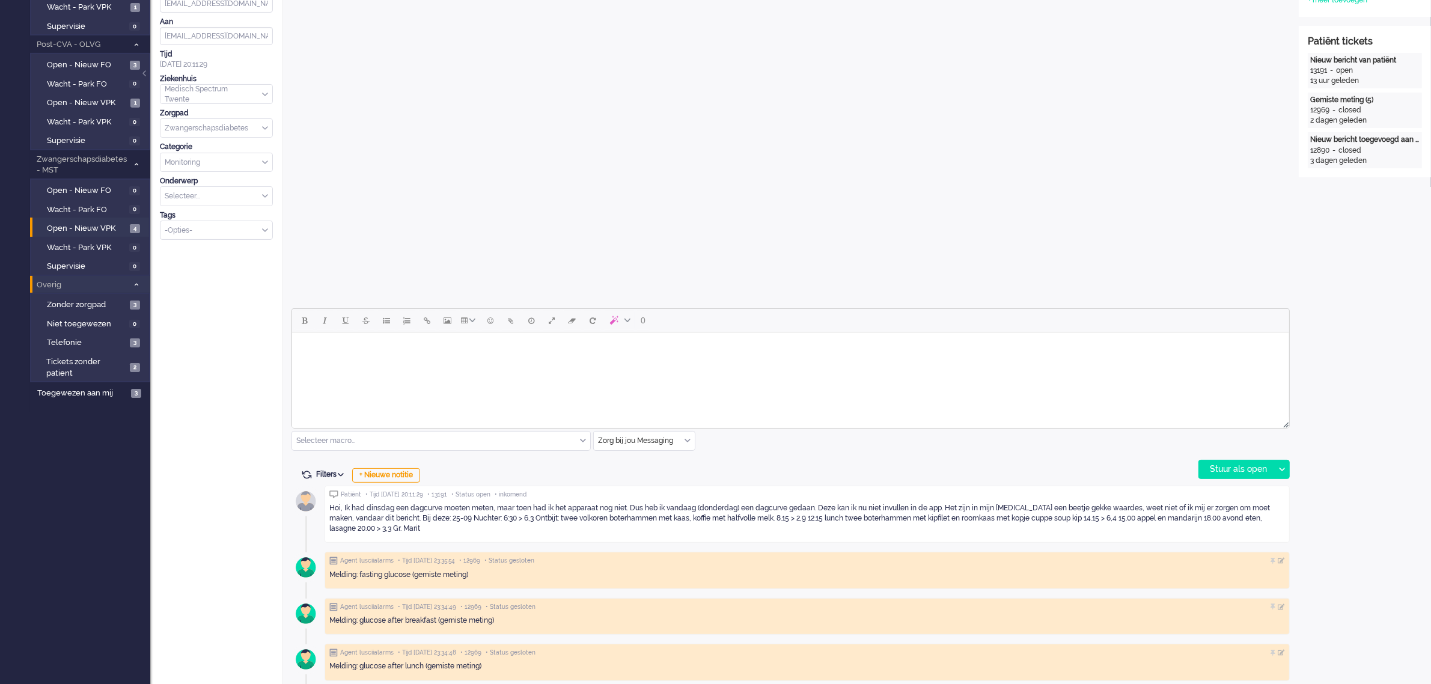
scroll to position [376, 0]
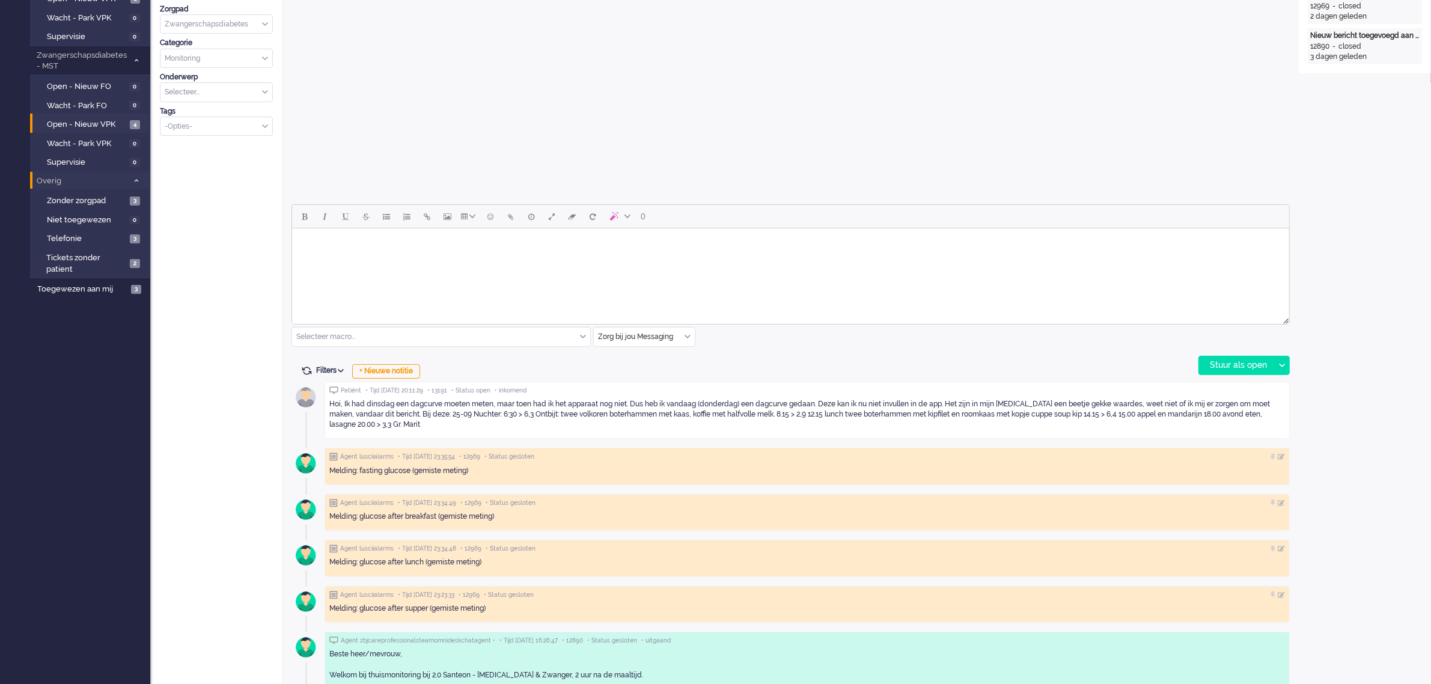
click at [686, 337] on div "Zorg bij jou Messaging" at bounding box center [644, 337] width 101 height 19
click at [648, 376] on span "uitgaand telefoon" at bounding box center [629, 372] width 60 height 10
click at [1245, 364] on div "Stuur als open" at bounding box center [1236, 365] width 75 height 18
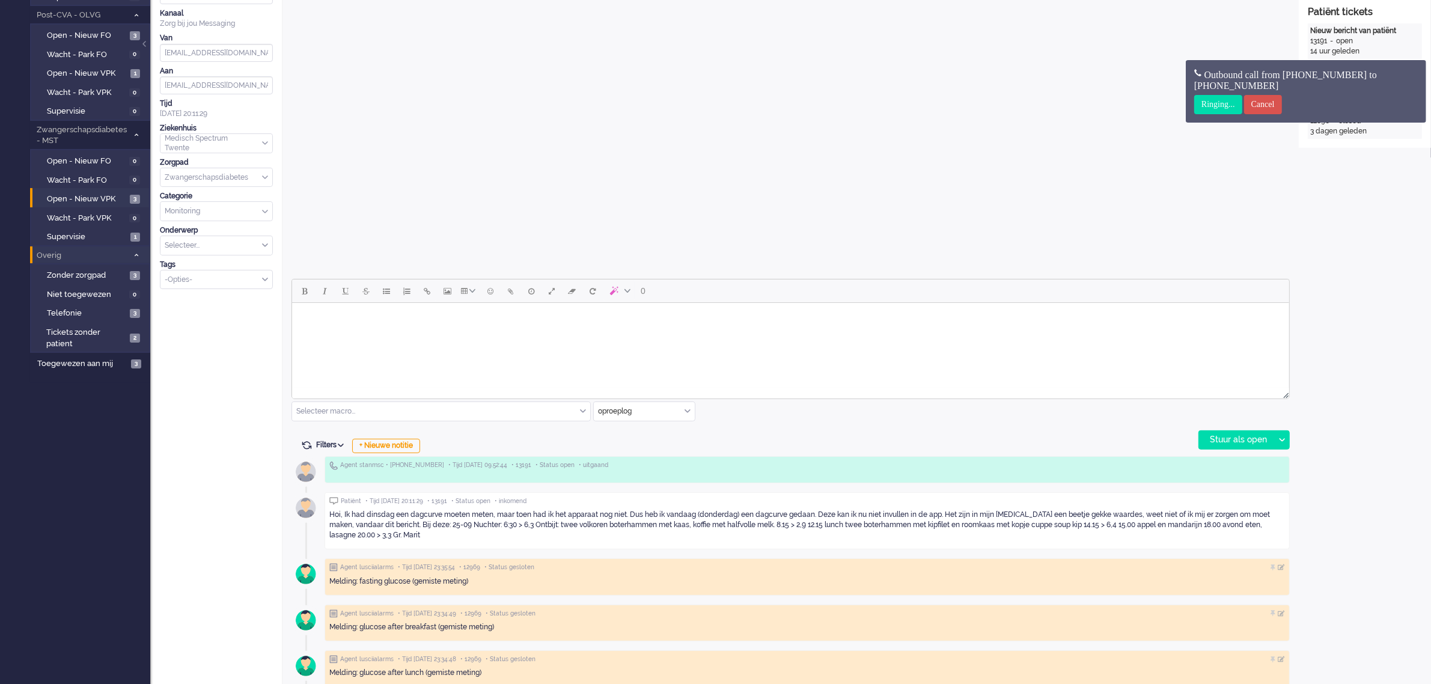
scroll to position [0, 0]
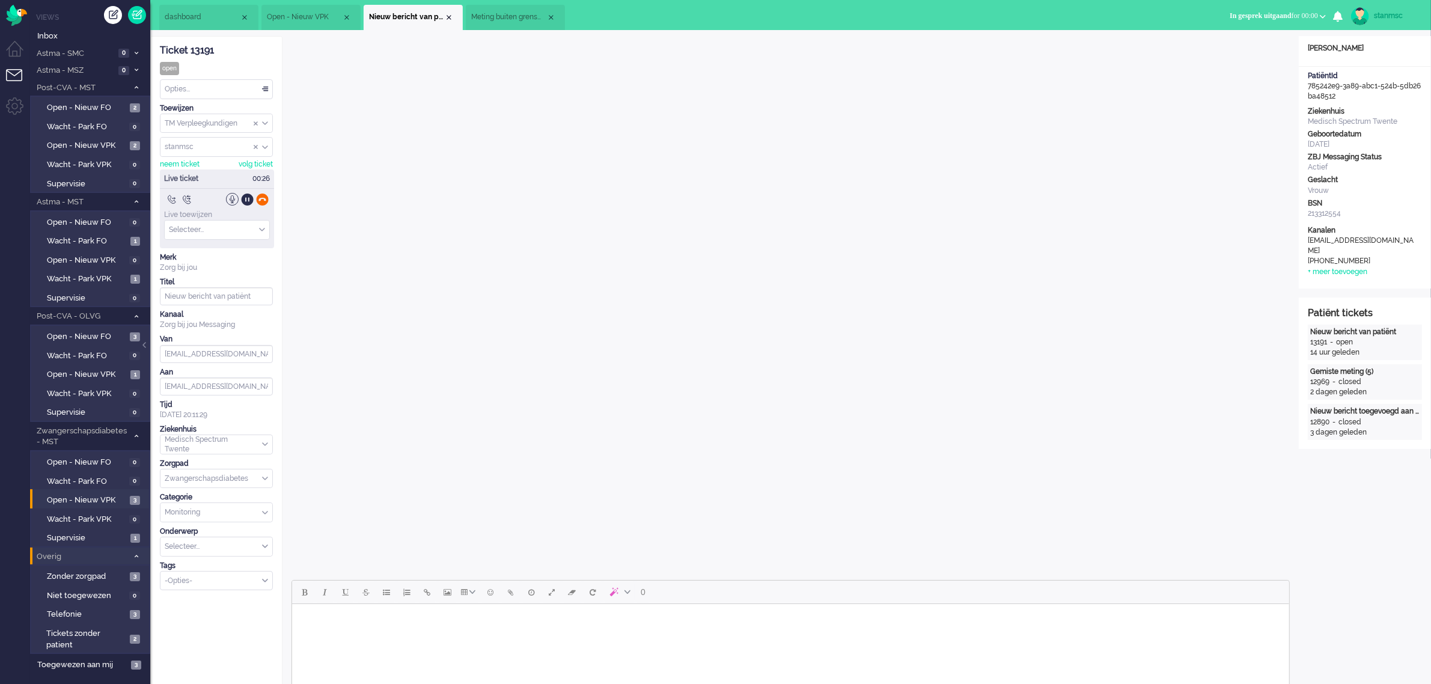
click at [263, 202] on div at bounding box center [262, 199] width 13 height 13
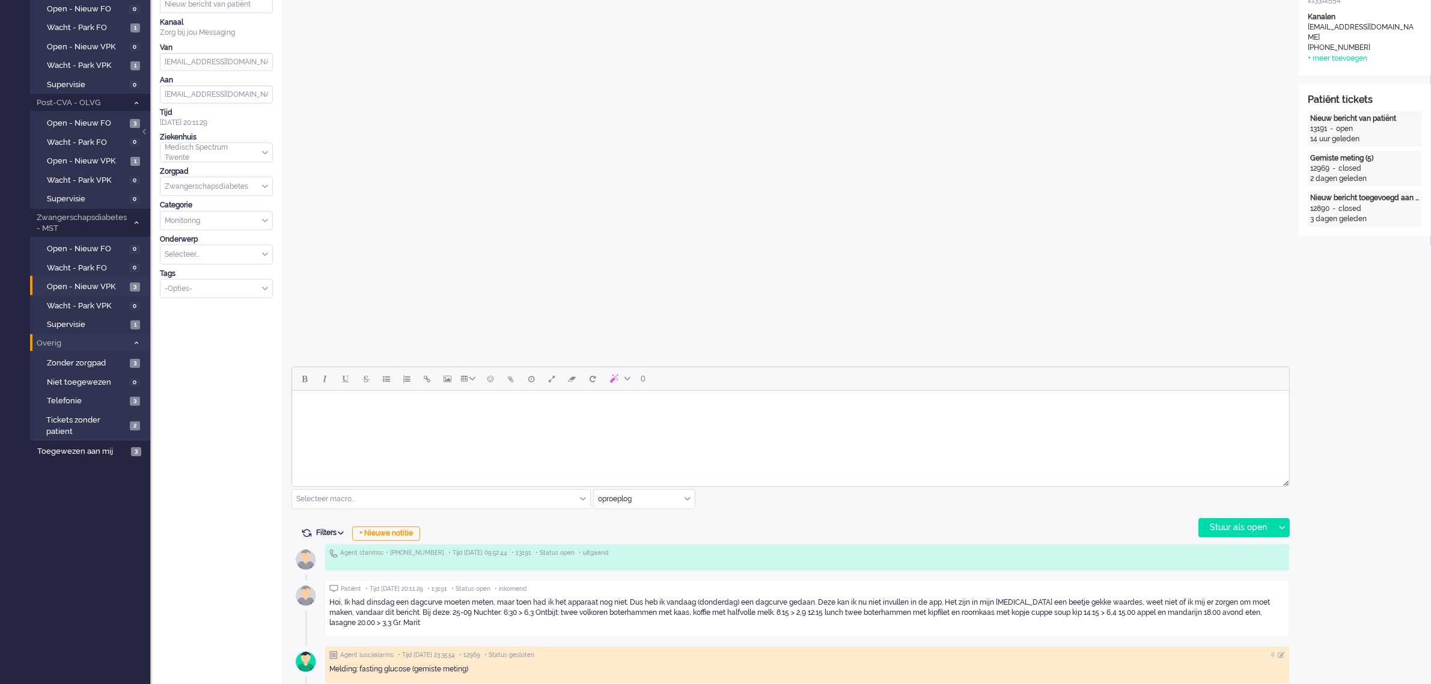
scroll to position [225, 0]
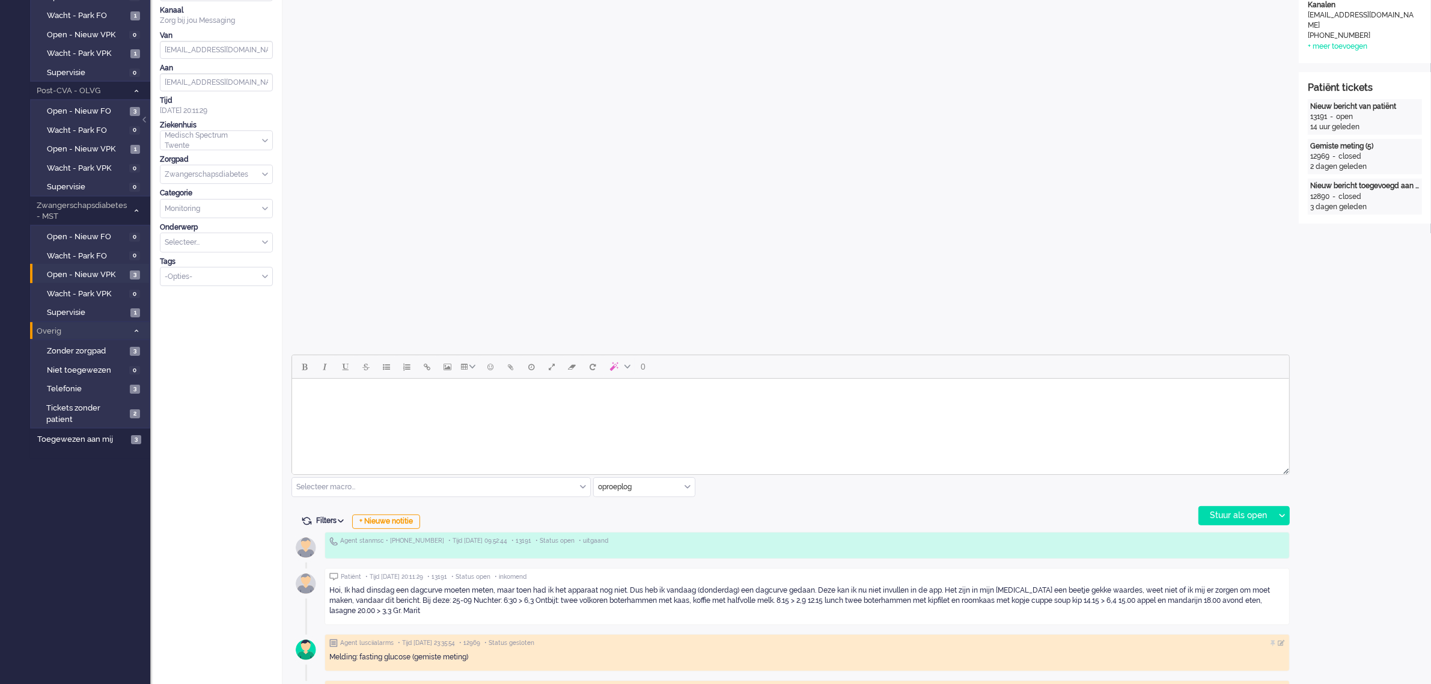
click at [523, 409] on html at bounding box center [790, 394] width 997 height 31
click at [684, 484] on div "oproeplog" at bounding box center [644, 487] width 101 height 19
click at [644, 558] on span "Zorg bij jou Messaging" at bounding box center [636, 557] width 75 height 10
click at [352, 397] on body "Rich Text Area. Press ALT-0 for help." at bounding box center [790, 393] width 988 height 21
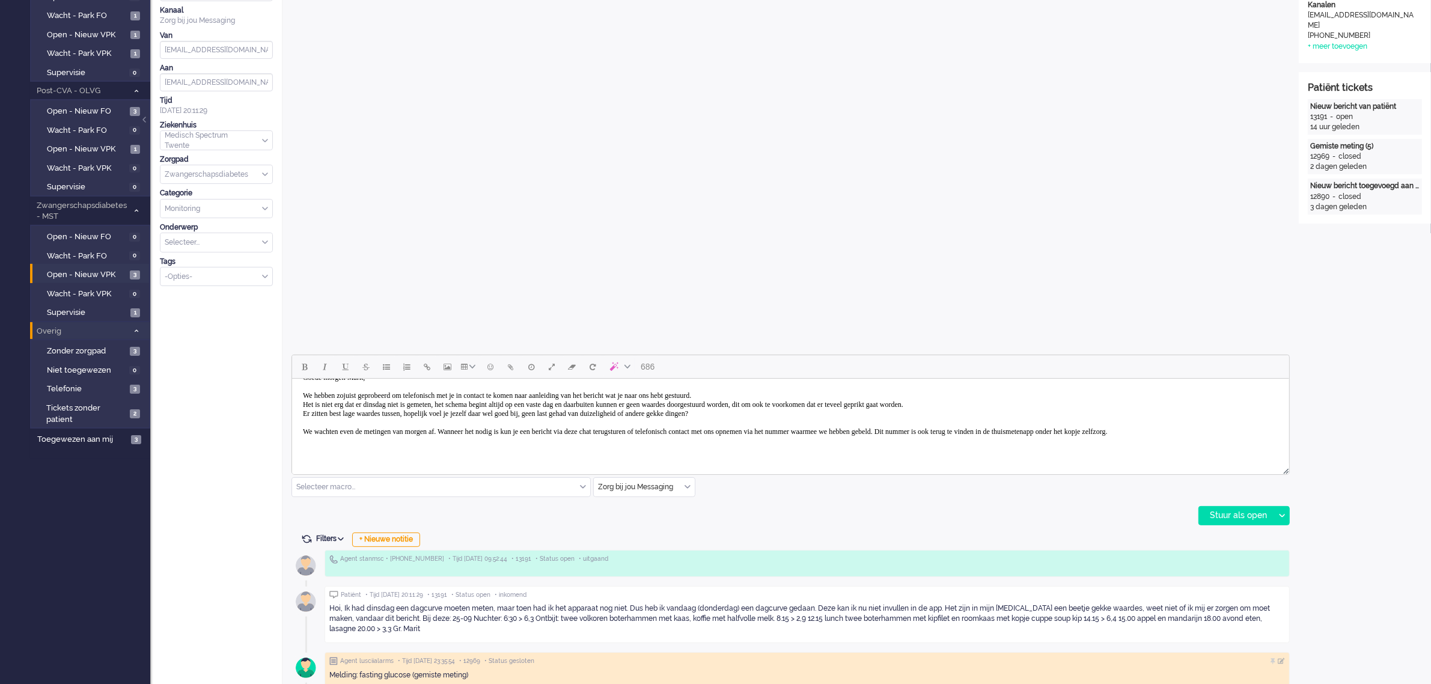
scroll to position [17, 0]
click at [1227, 517] on div "Stuur als open" at bounding box center [1236, 516] width 75 height 18
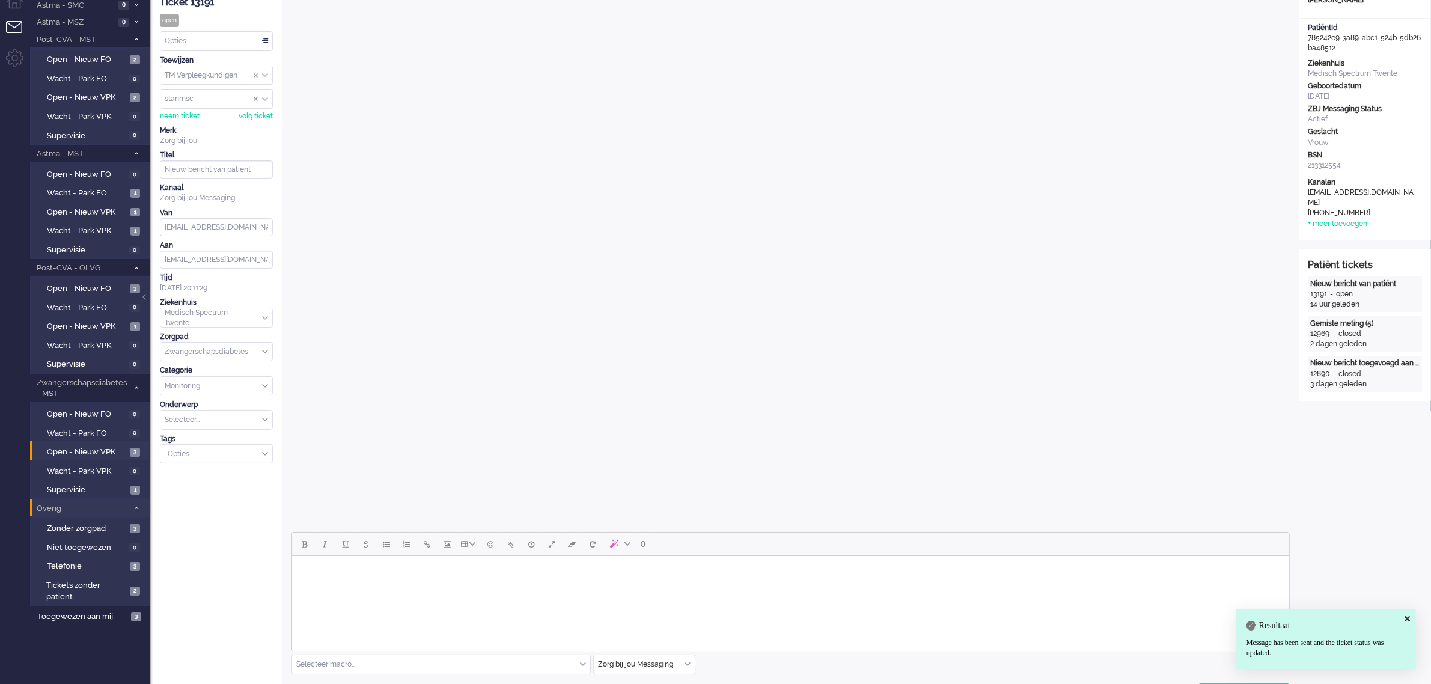
scroll to position [0, 0]
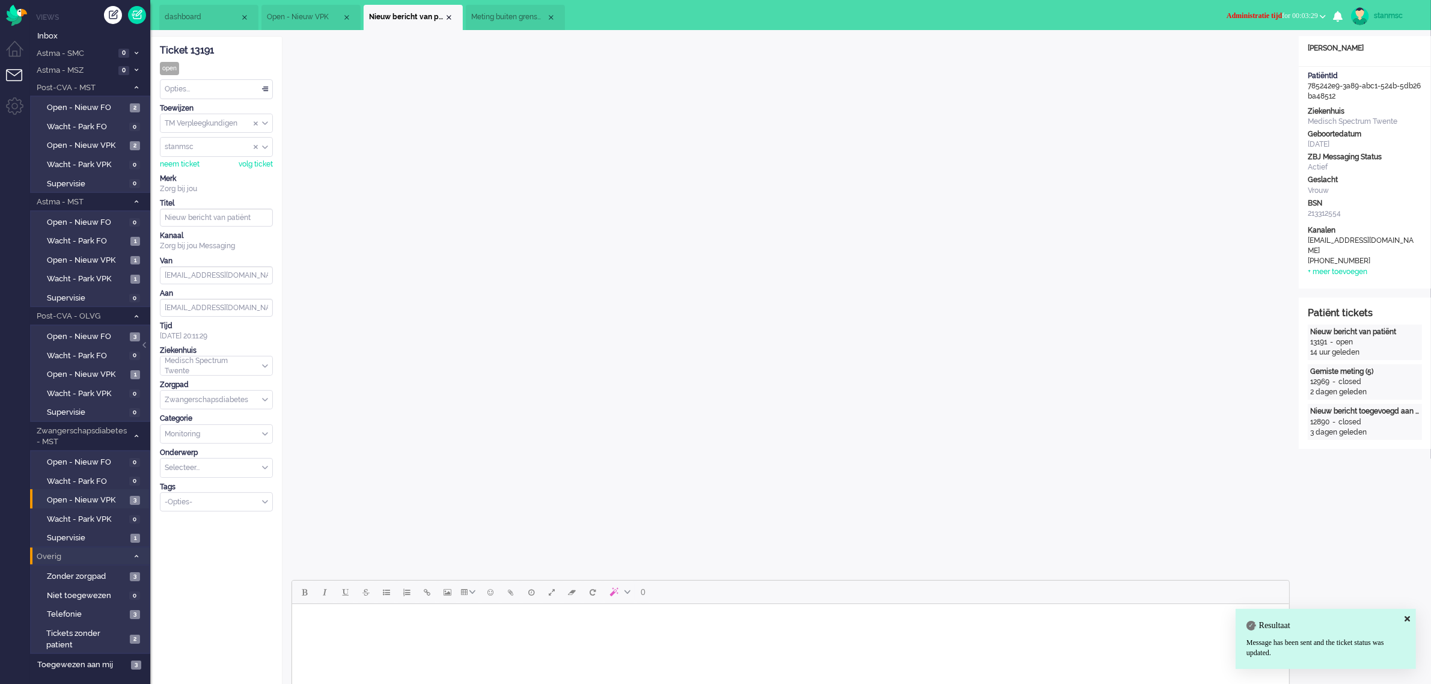
click at [1291, 13] on span "Administratie tijd for 00:03:29" at bounding box center [1272, 15] width 91 height 8
click at [1257, 51] on label "Online" at bounding box center [1276, 54] width 95 height 10
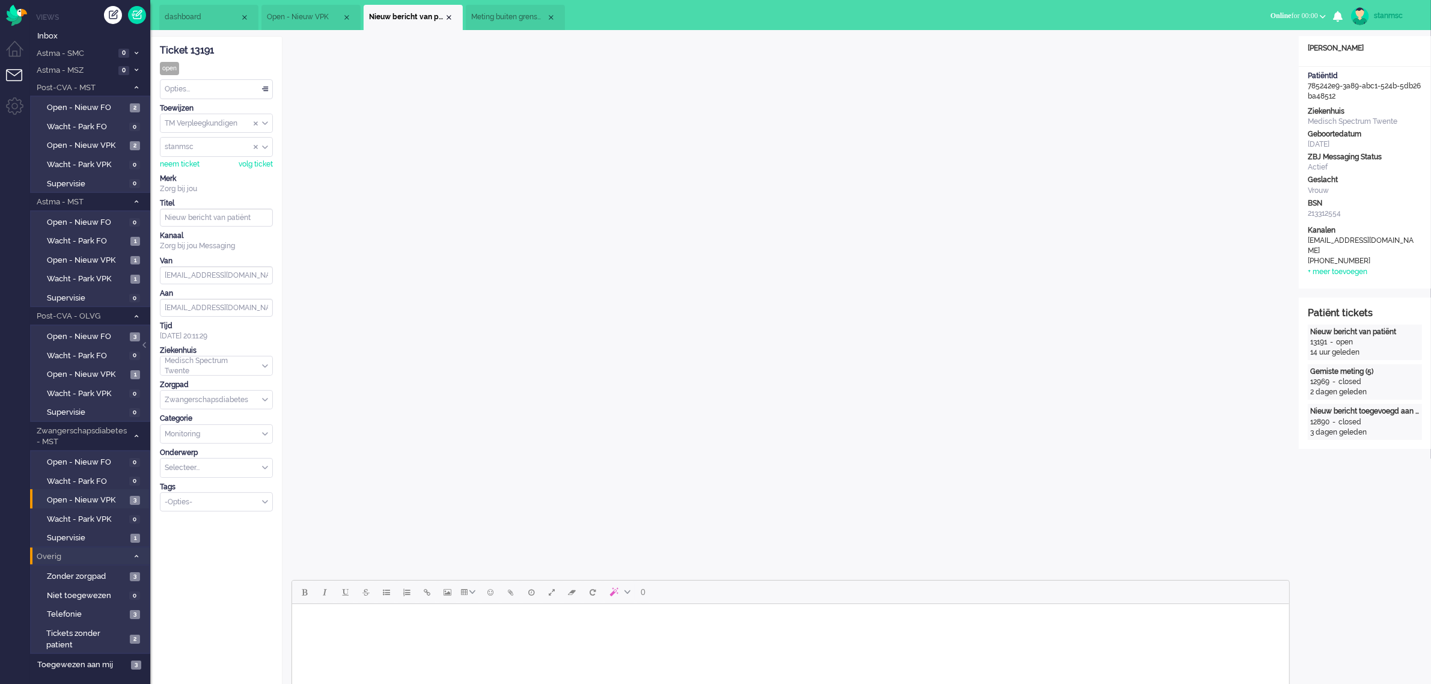
click at [200, 90] on div "Opties..." at bounding box center [216, 89] width 112 height 19
click at [191, 170] on span "Opgelost" at bounding box center [181, 175] width 30 height 10
click at [447, 13] on div "Close tab" at bounding box center [449, 18] width 10 height 10
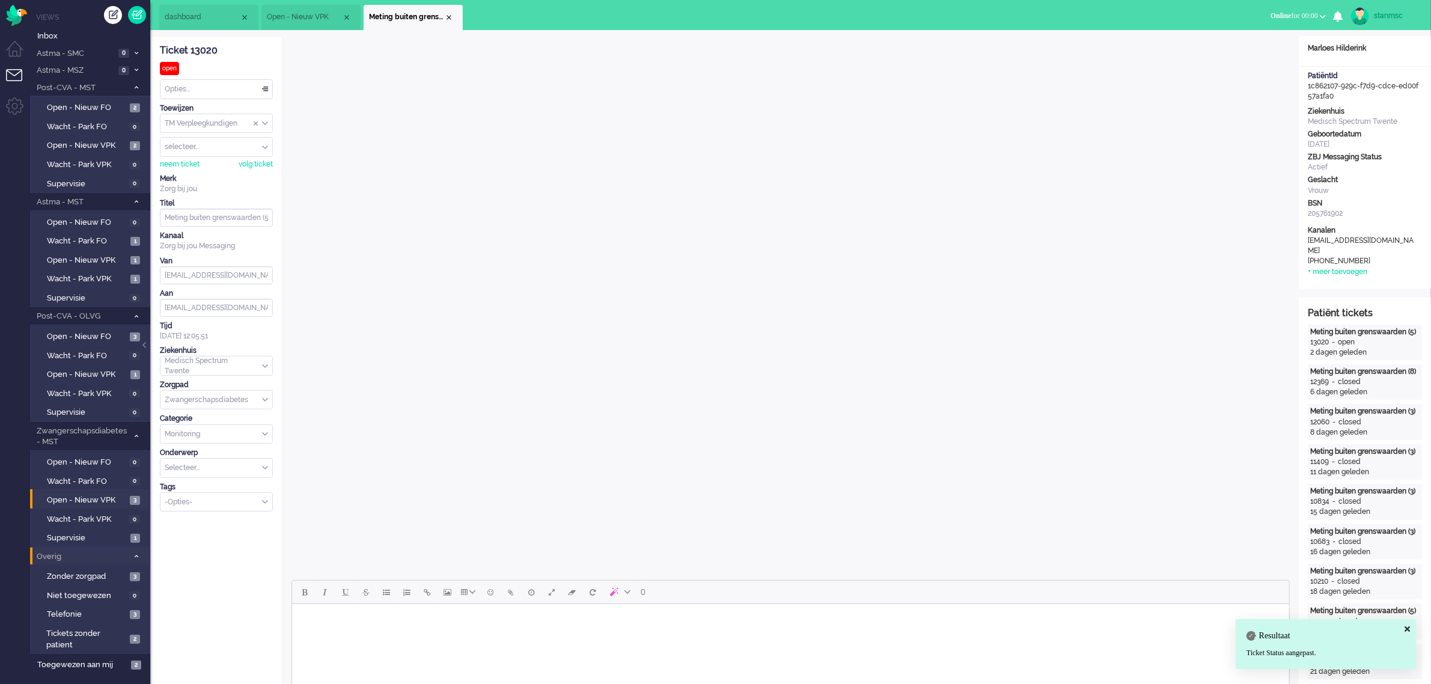
click at [296, 19] on span "Open - Nieuw VPK" at bounding box center [304, 17] width 75 height 10
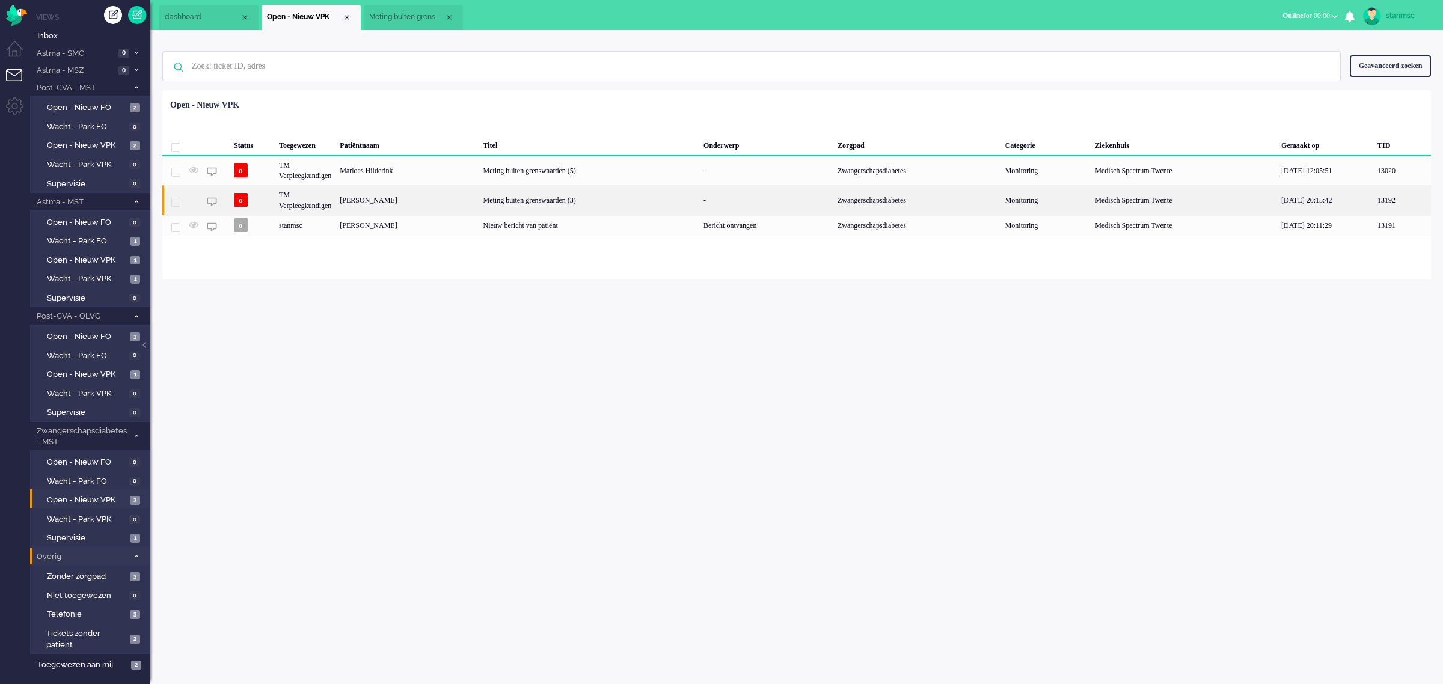
click at [320, 199] on div "TM Verpleegkundigen" at bounding box center [305, 199] width 61 height 29
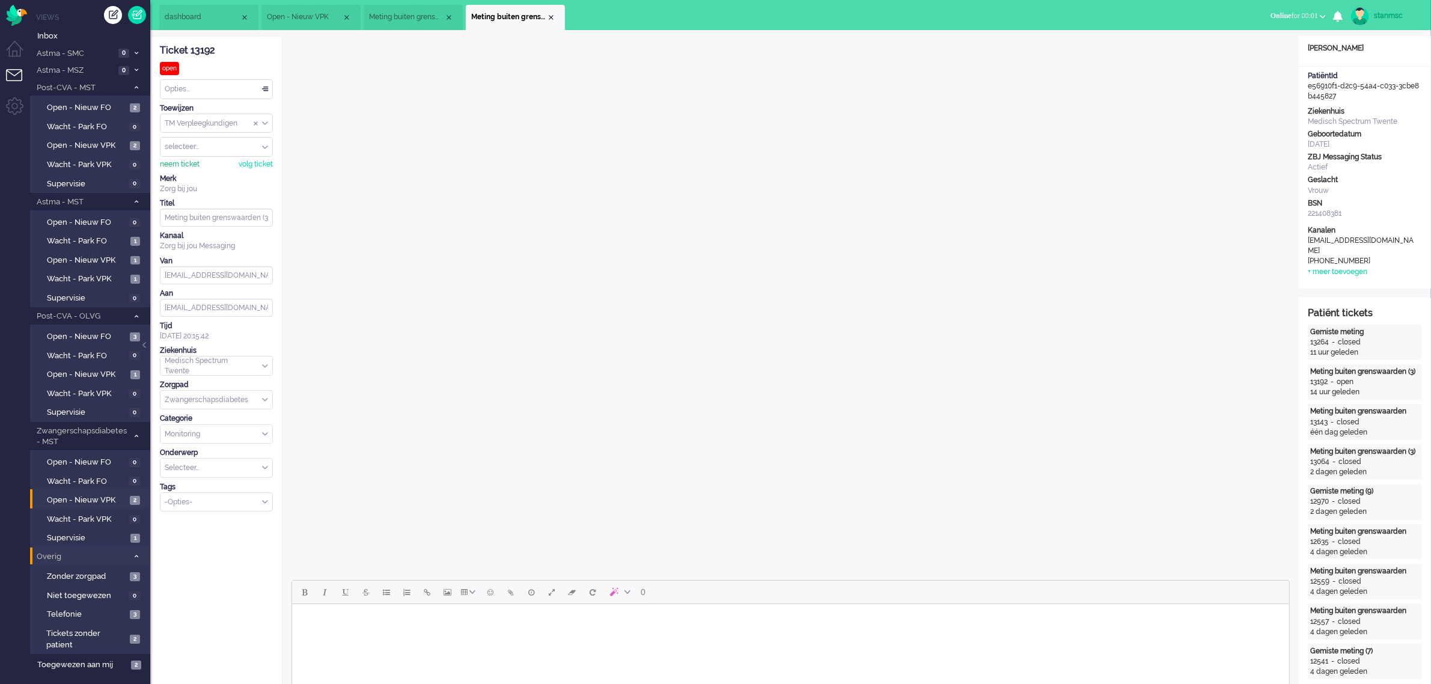
click at [180, 165] on div "neem ticket" at bounding box center [180, 164] width 40 height 10
click at [81, 609] on span "Telefonie" at bounding box center [87, 614] width 80 height 11
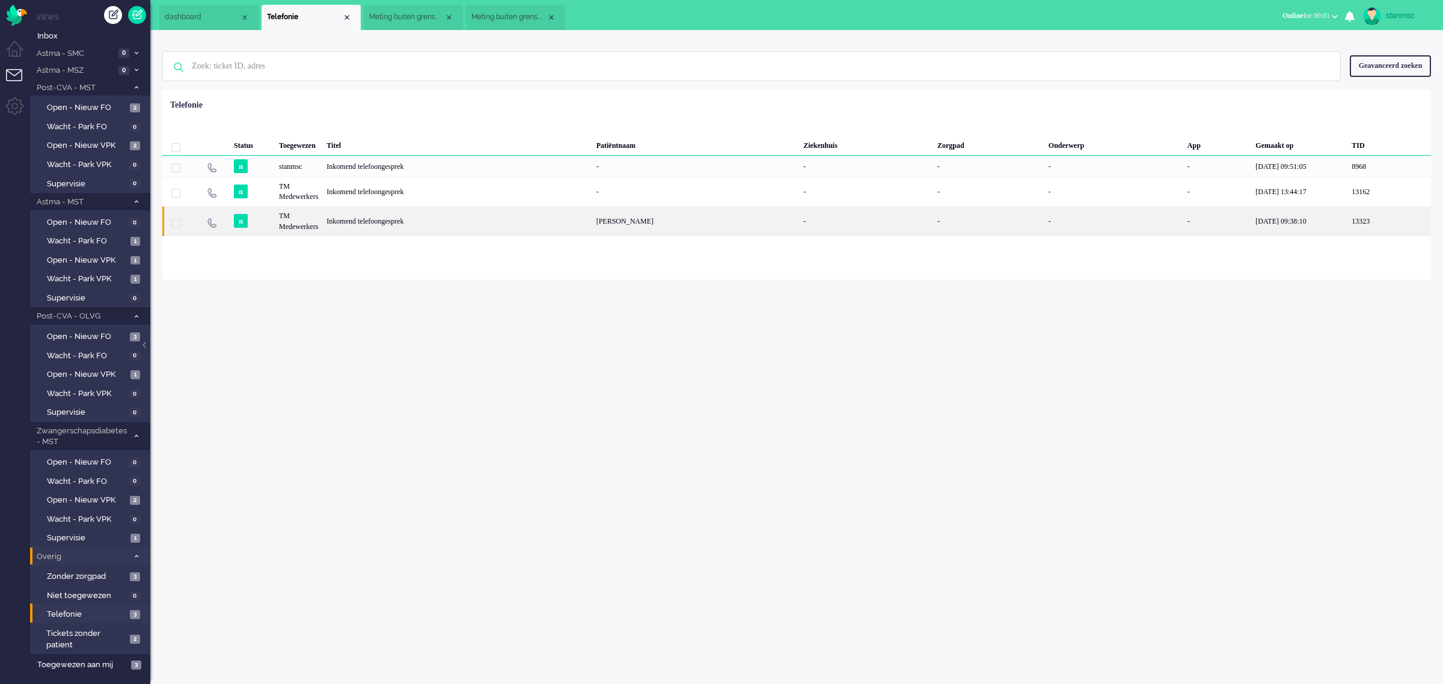
click at [337, 223] on div "Inkomend telefoongesprek" at bounding box center [456, 220] width 269 height 29
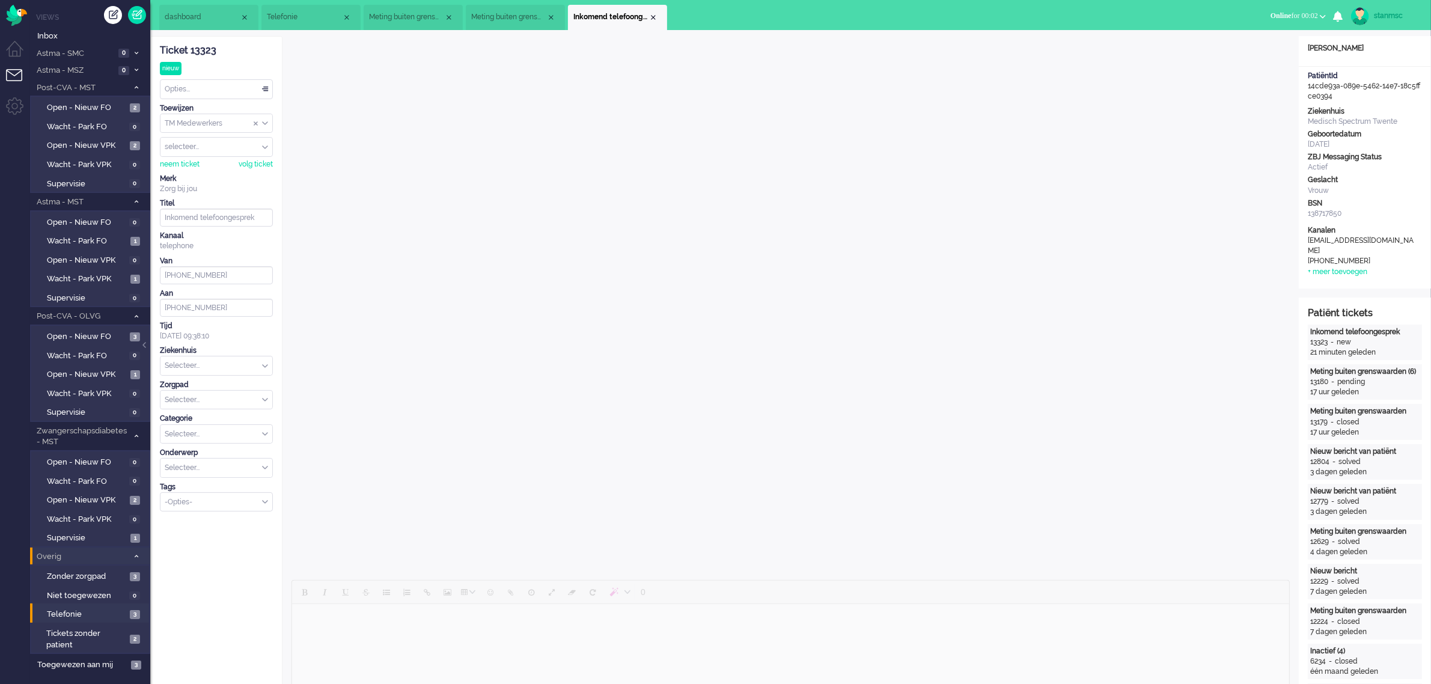
click at [265, 367] on div "Selecteer..." at bounding box center [216, 365] width 112 height 19
click at [209, 396] on span "Medisch Spectrum Twente" at bounding box center [211, 395] width 90 height 10
type input "[PHONE_NUMBER]"
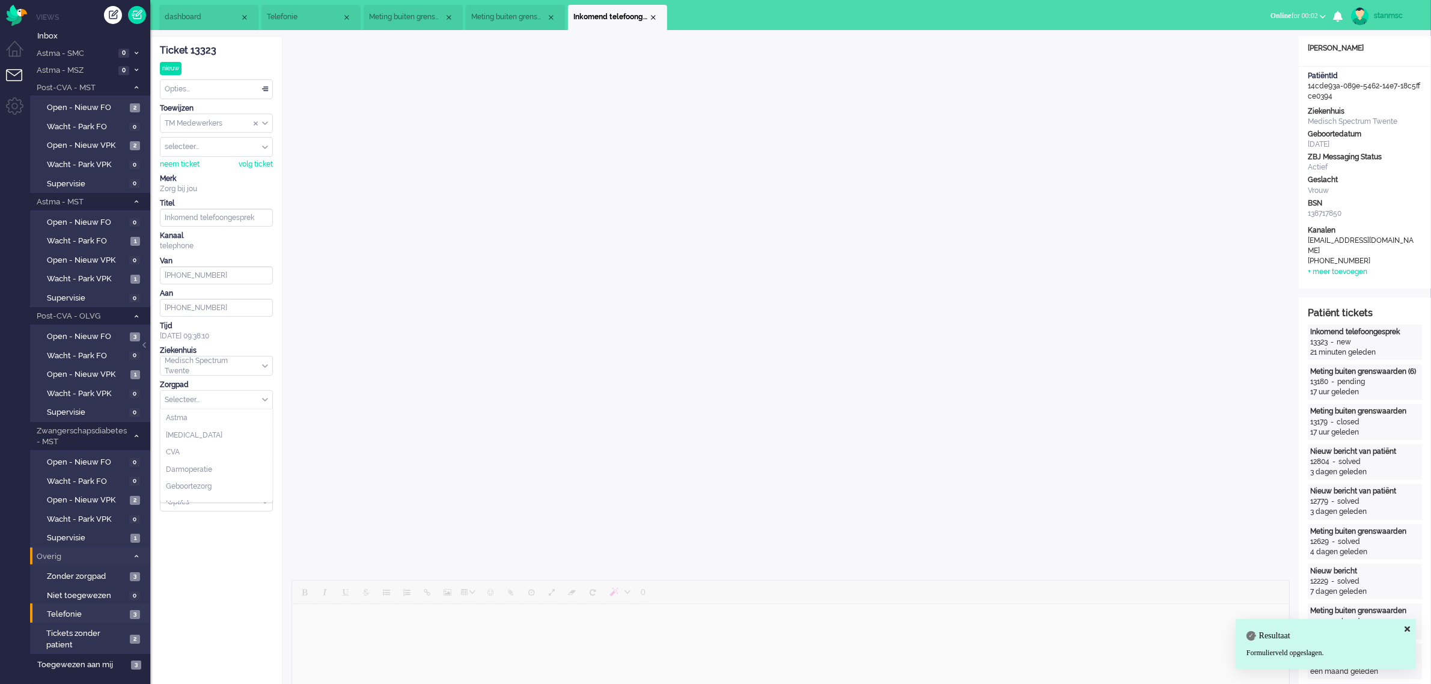
click at [264, 402] on div "Selecteer..." at bounding box center [216, 400] width 112 height 19
click at [222, 420] on li "Astma" at bounding box center [216, 417] width 112 height 17
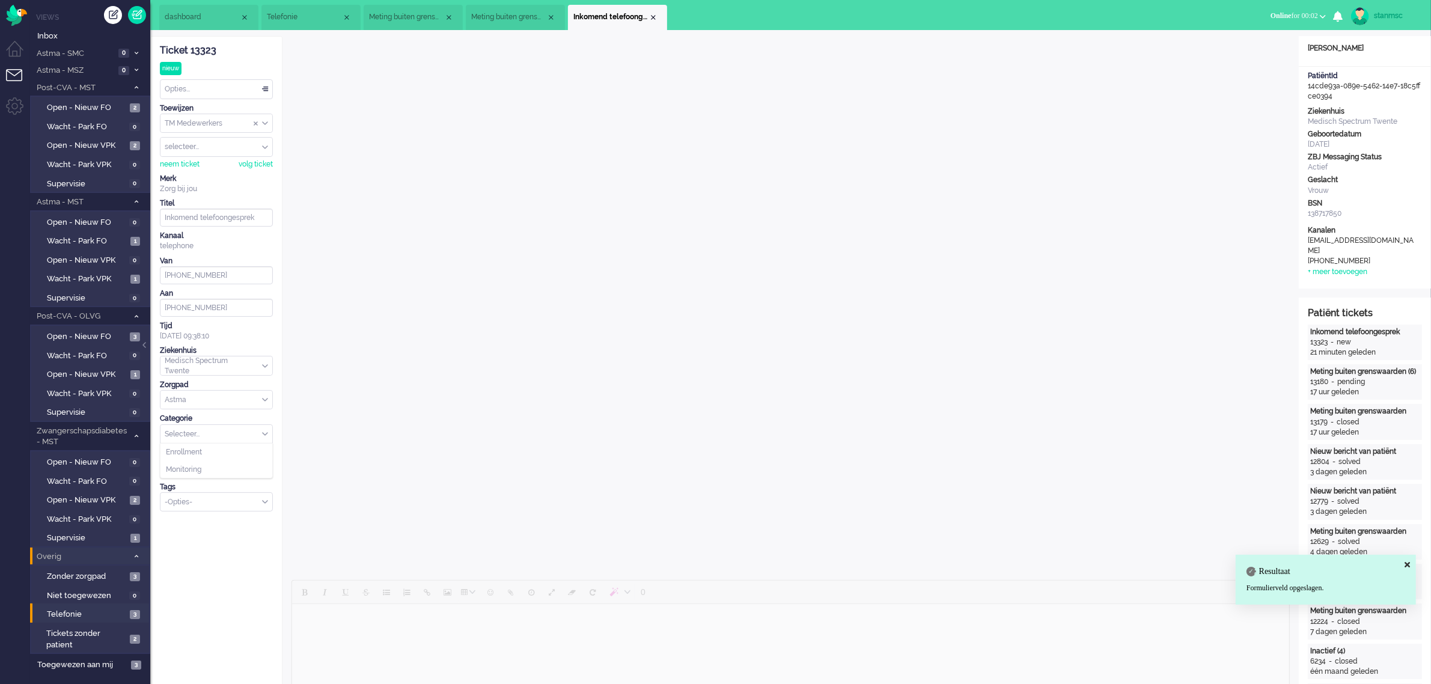
click at [263, 433] on div "Selecteer..." at bounding box center [216, 434] width 112 height 19
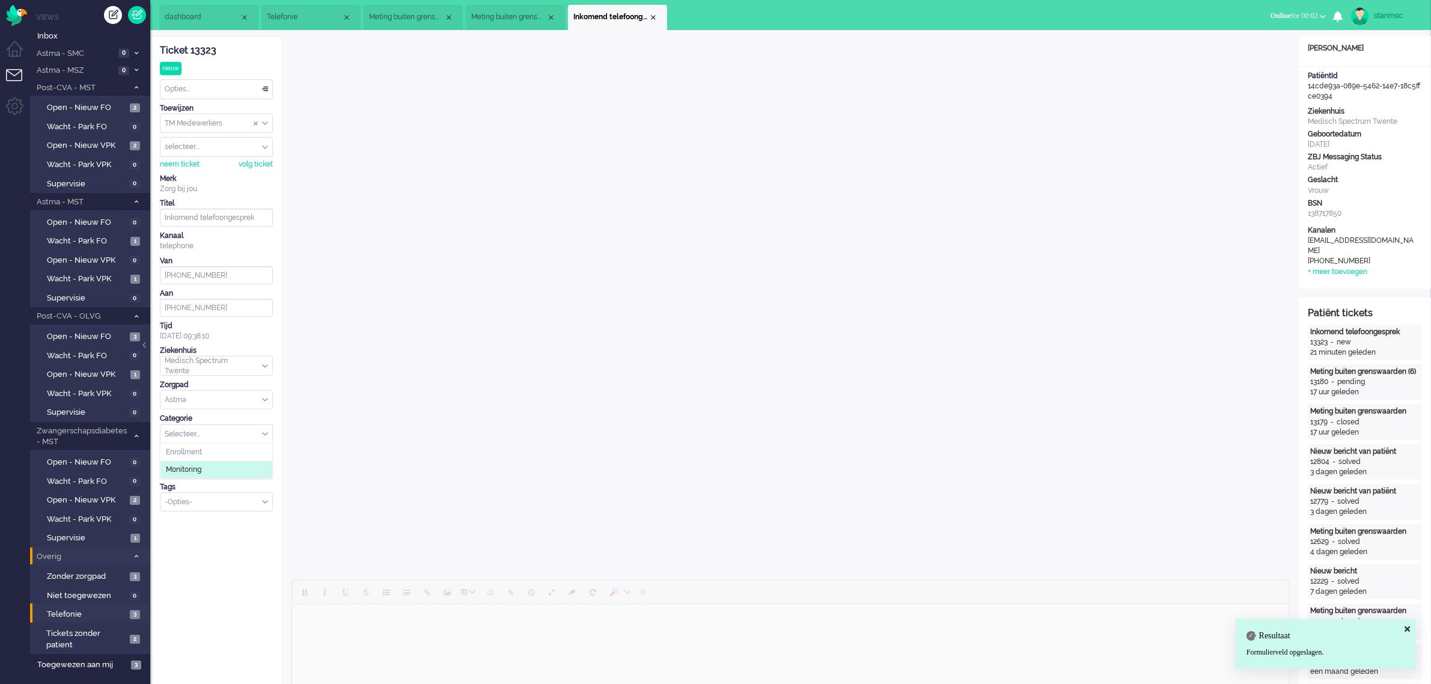
click at [200, 469] on span "Monitoring" at bounding box center [183, 470] width 35 height 10
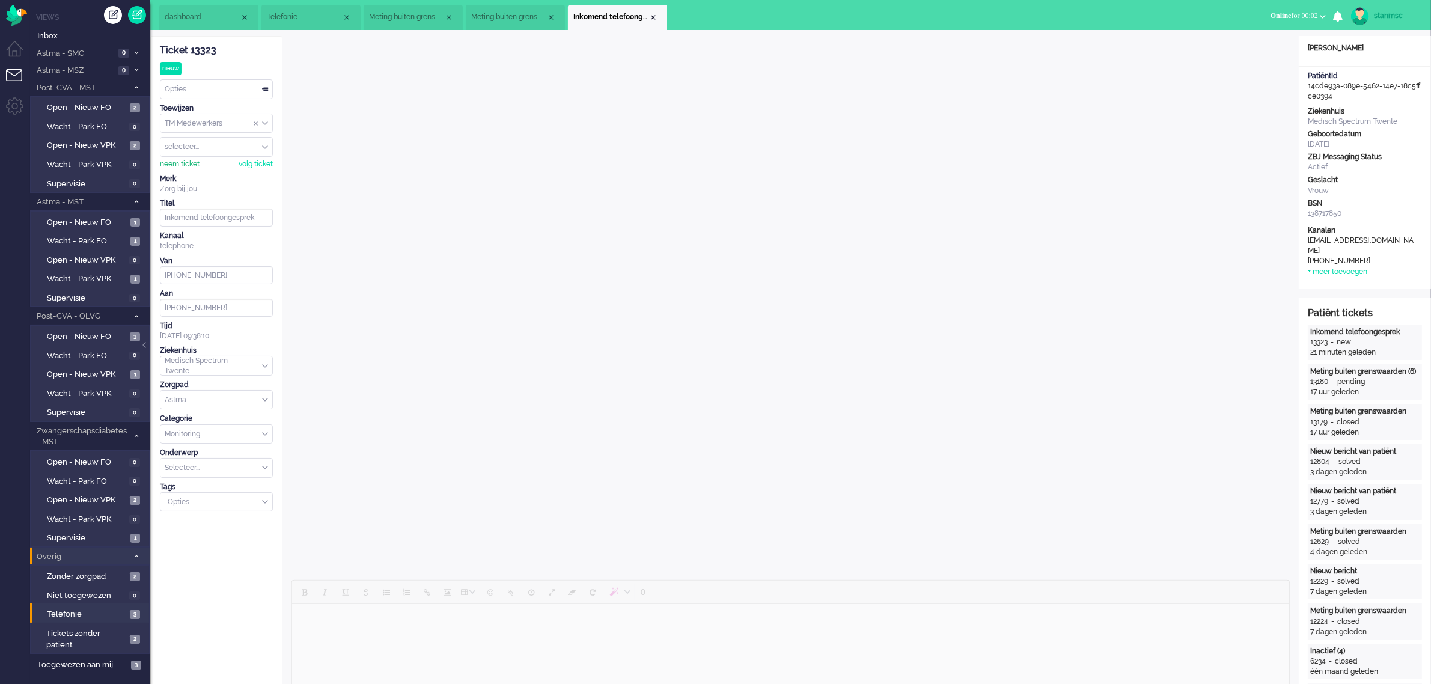
click at [193, 160] on div "neem ticket" at bounding box center [180, 164] width 40 height 10
click at [522, 10] on li "Meting buiten grenswaarden (3)" at bounding box center [515, 17] width 99 height 25
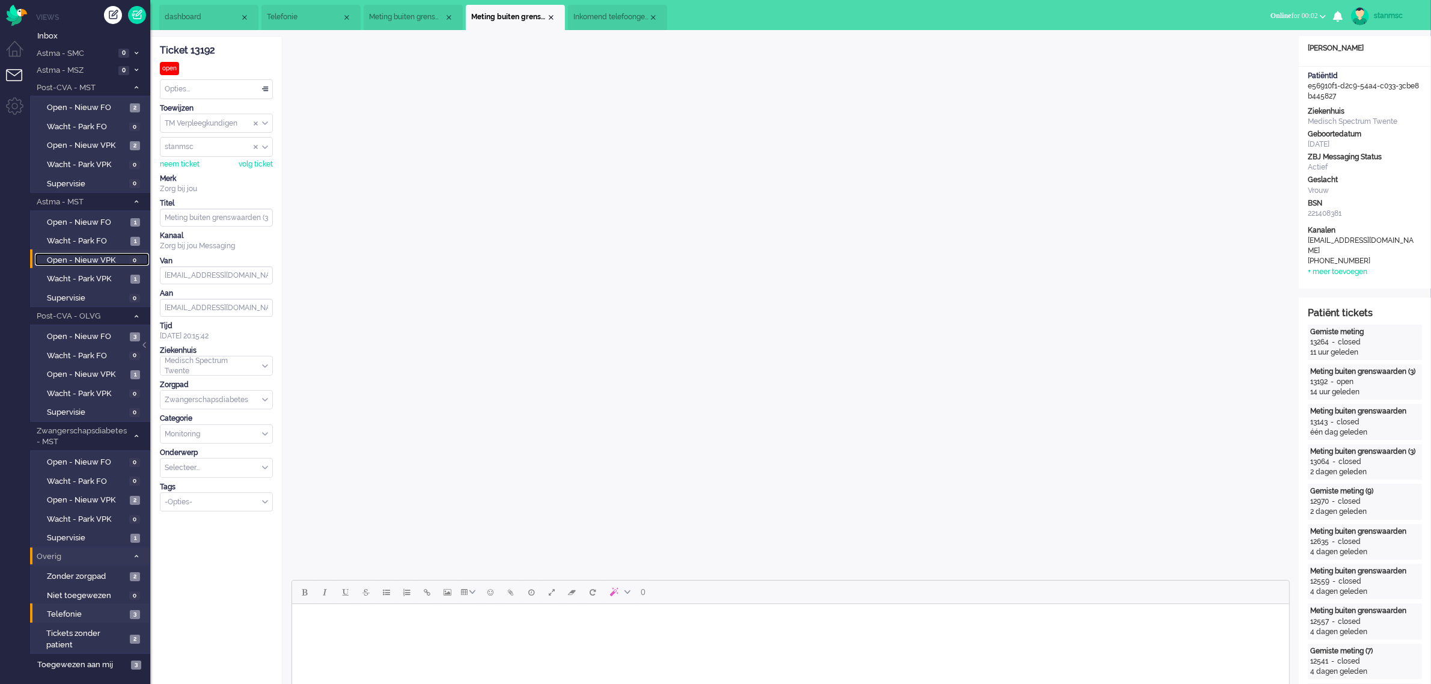
click at [91, 259] on span "Open - Nieuw VPK" at bounding box center [86, 260] width 79 height 11
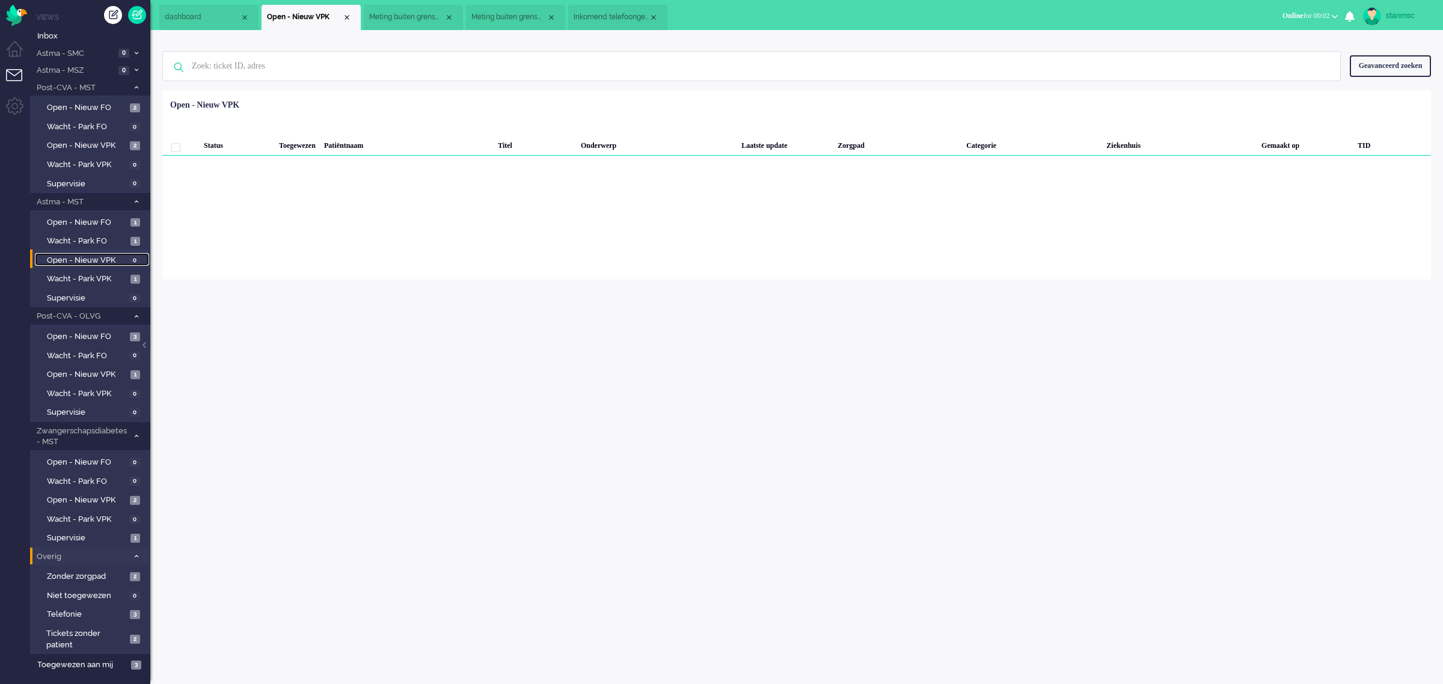
click at [602, 19] on span "Inkomend telefoongesprek" at bounding box center [610, 17] width 75 height 10
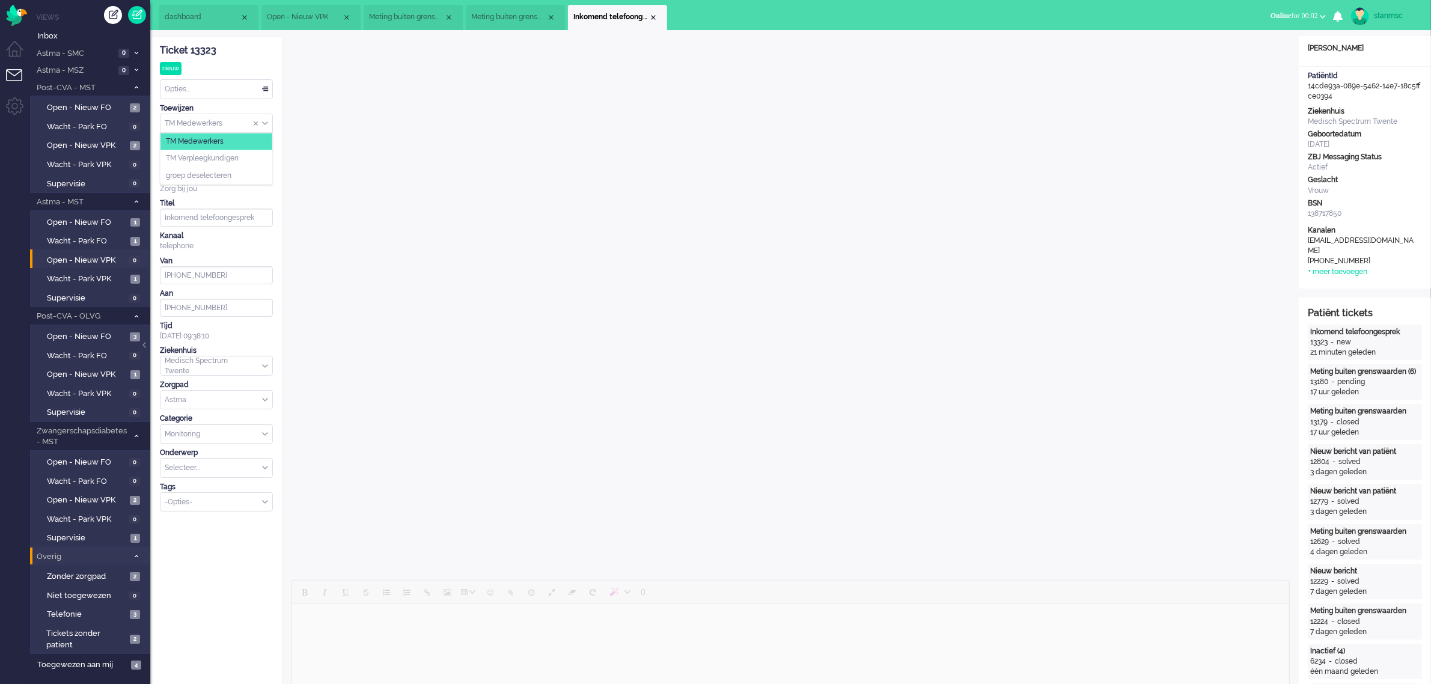
click at [264, 121] on div "TM Medewerkers" at bounding box center [216, 123] width 112 height 19
click at [238, 157] on span "TM Verpleegkundigen" at bounding box center [202, 159] width 73 height 10
click at [87, 258] on span "Open - Nieuw VPK" at bounding box center [86, 260] width 79 height 11
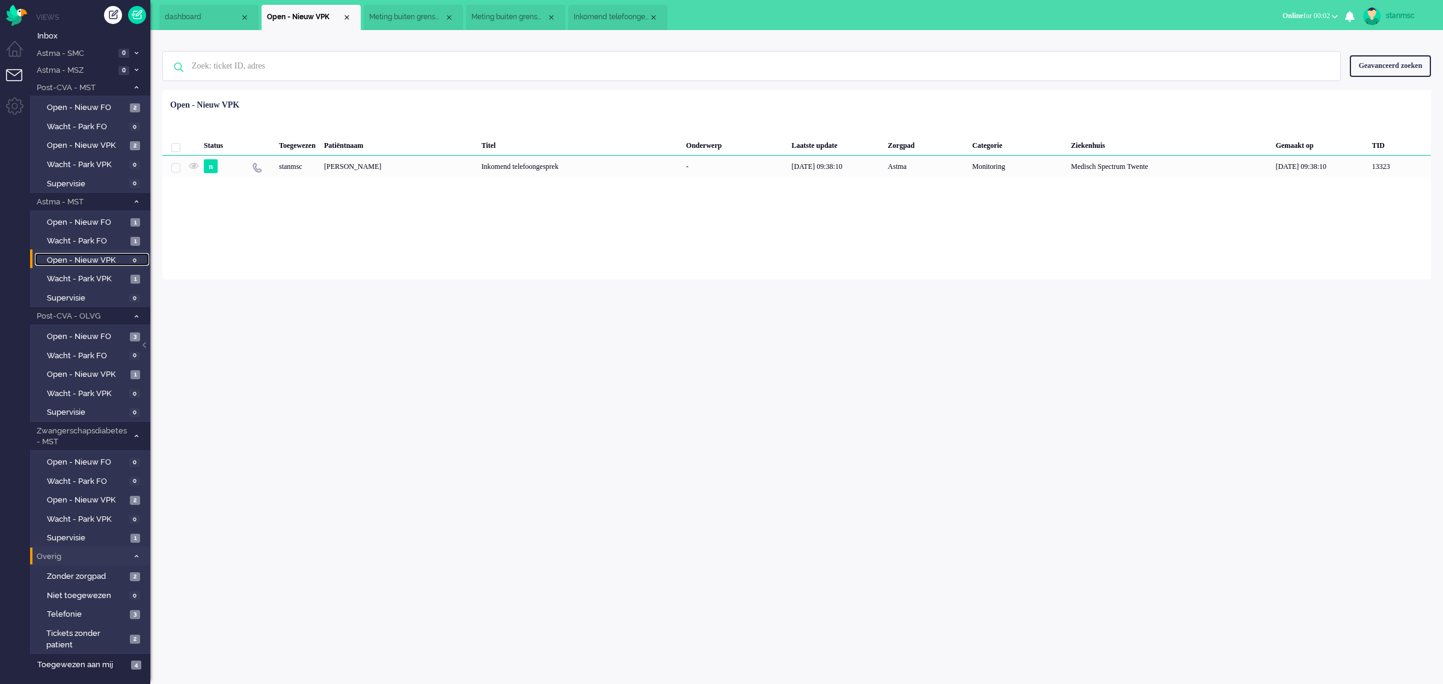
click at [621, 16] on span "Inkomend telefoongesprek" at bounding box center [610, 17] width 75 height 10
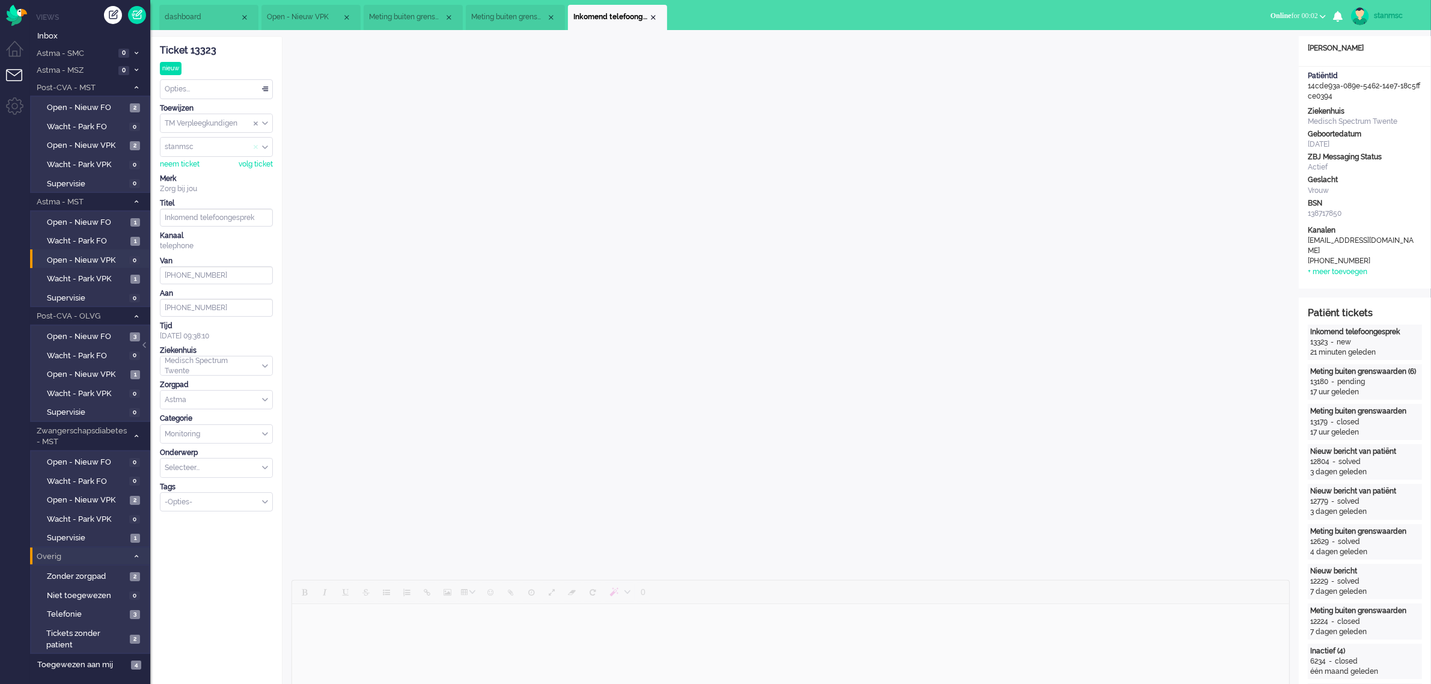
click at [254, 148] on span "Assign User" at bounding box center [256, 147] width 5 height 8
click at [102, 496] on span "Open - Nieuw VPK" at bounding box center [87, 500] width 80 height 11
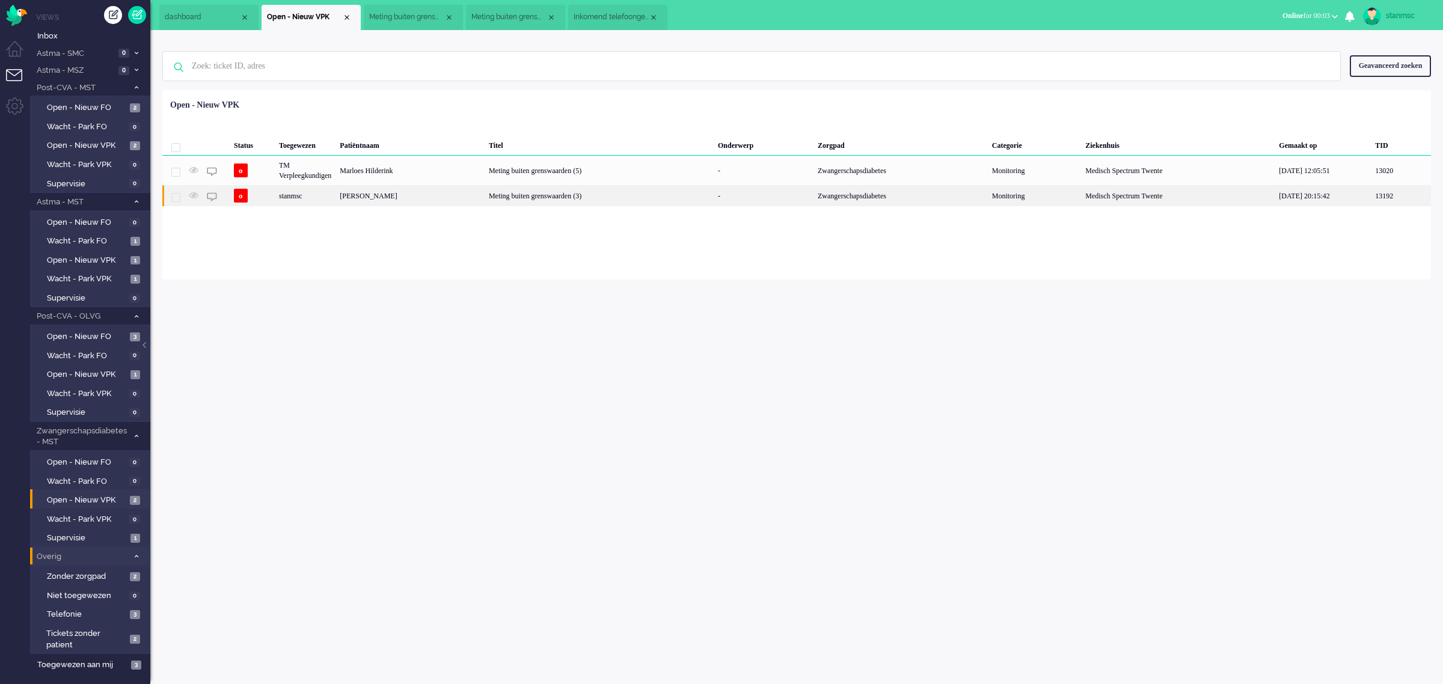
click at [329, 196] on div "stanmsc" at bounding box center [305, 195] width 61 height 21
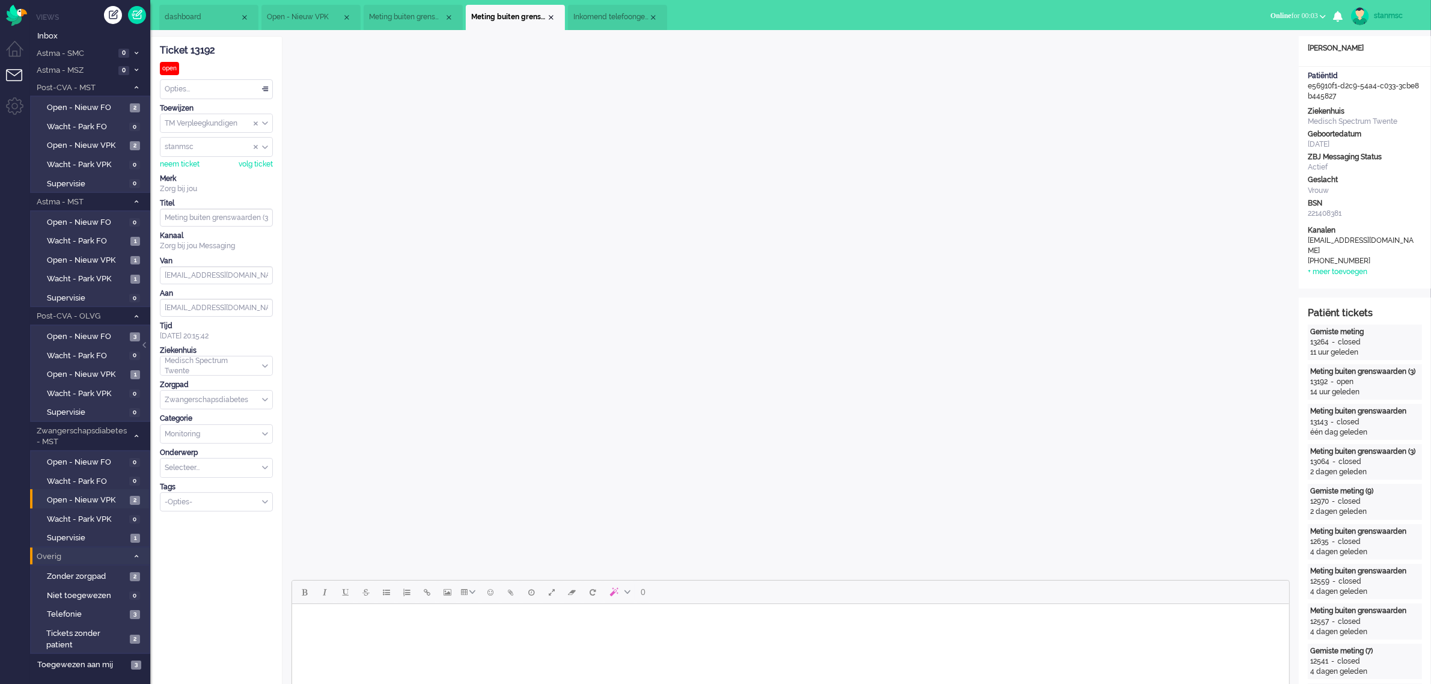
click at [623, 16] on span "Inkomend telefoongesprek" at bounding box center [610, 17] width 75 height 10
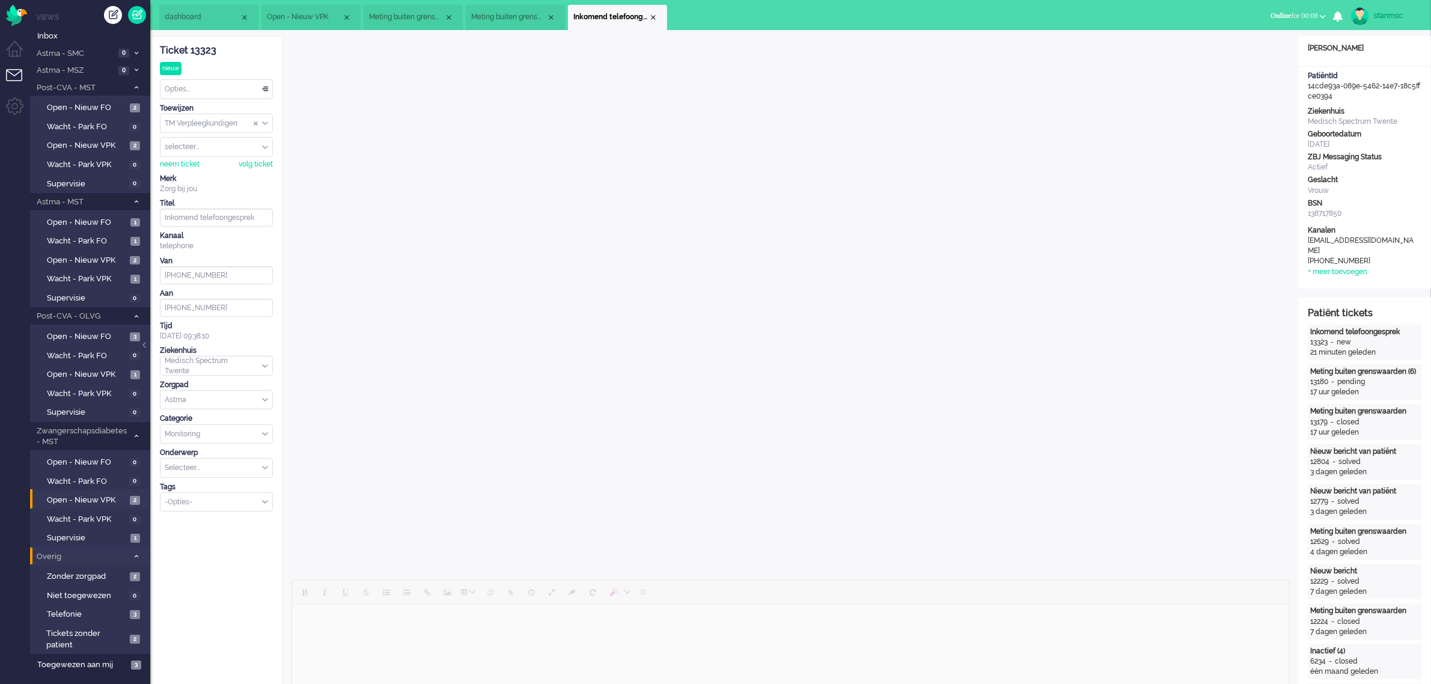
click at [317, 13] on span "Open - Nieuw VPK" at bounding box center [304, 17] width 75 height 10
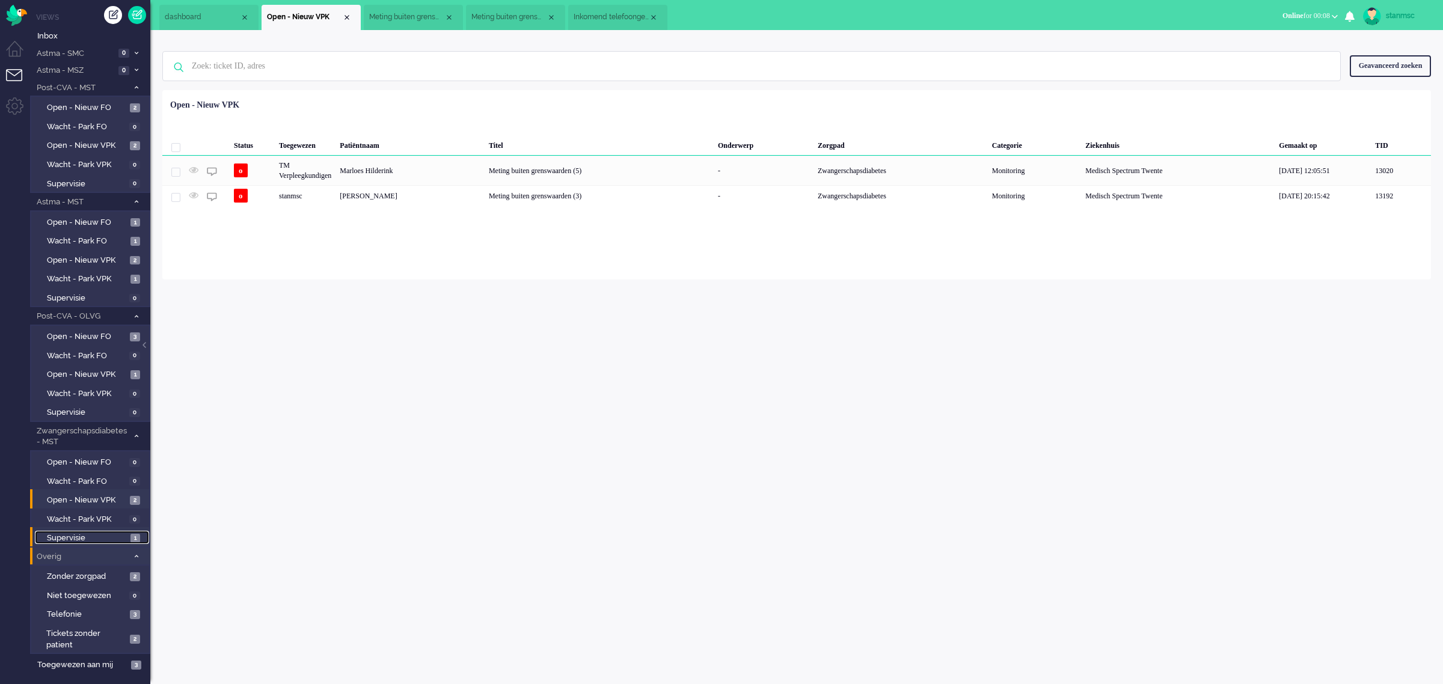
click at [94, 533] on span "Supervisie" at bounding box center [87, 538] width 81 height 11
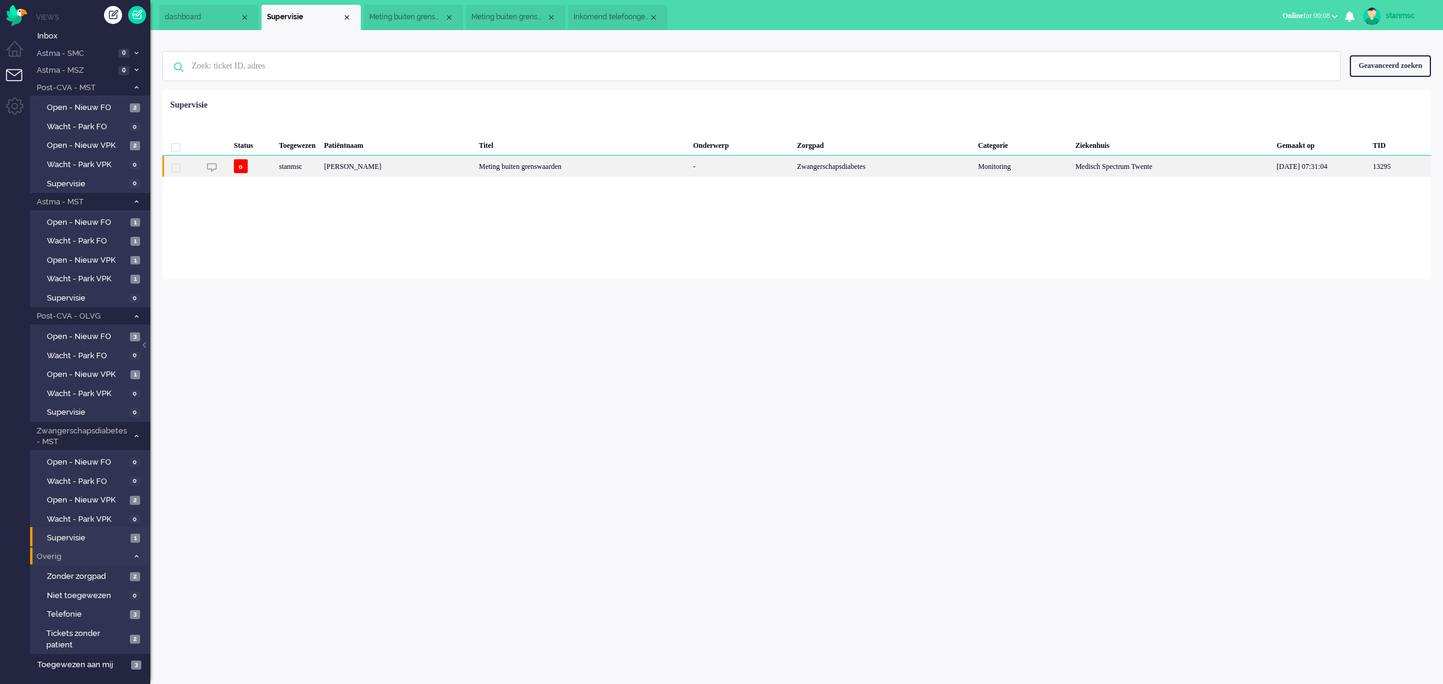
click at [415, 163] on div "[PERSON_NAME]" at bounding box center [397, 166] width 154 height 21
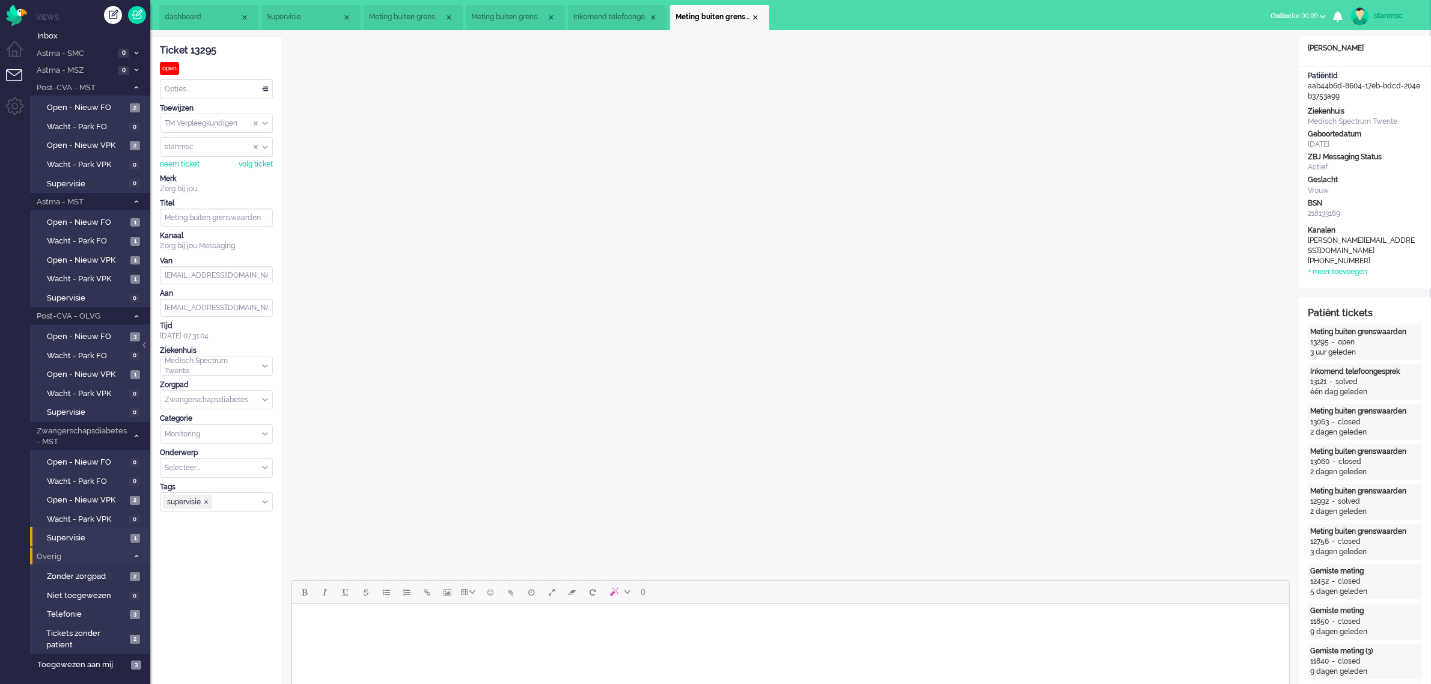
click at [759, 17] on div "Close tab" at bounding box center [756, 18] width 10 height 10
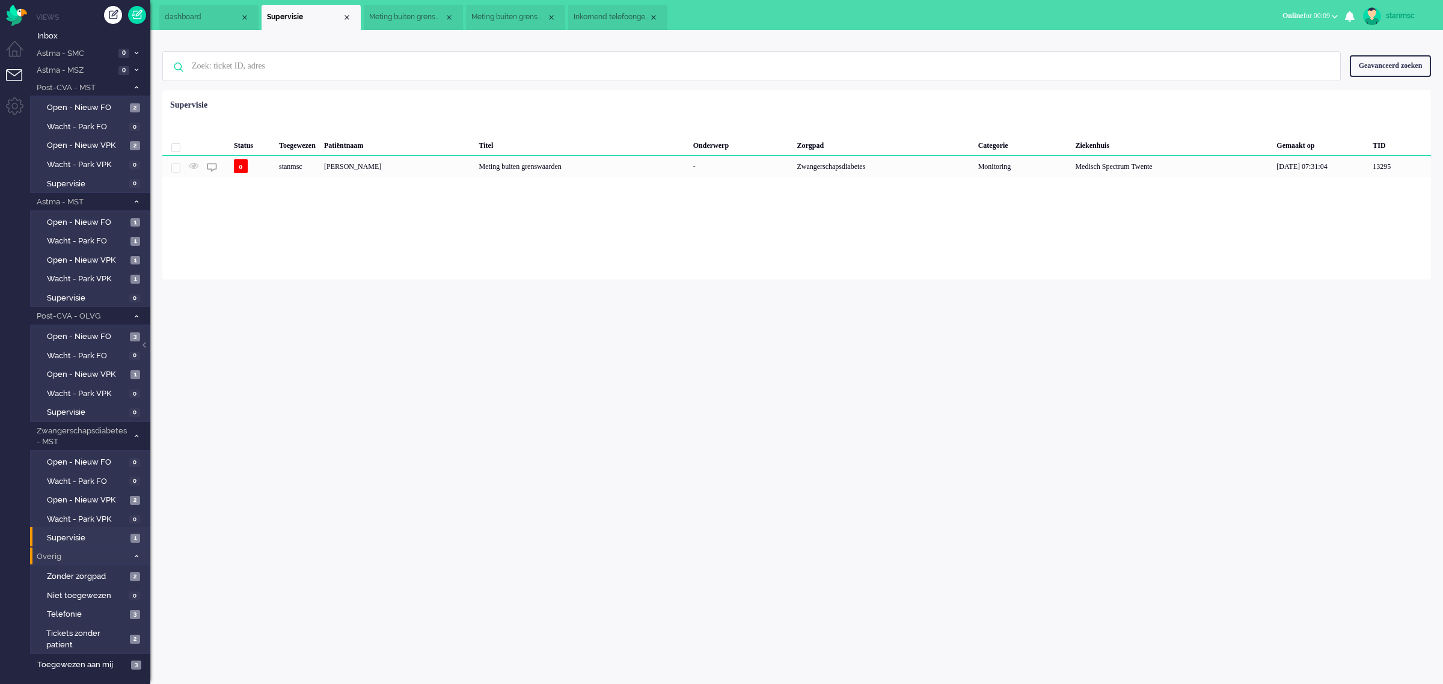
click at [401, 10] on li "Meting buiten grenswaarden (5)" at bounding box center [413, 17] width 99 height 25
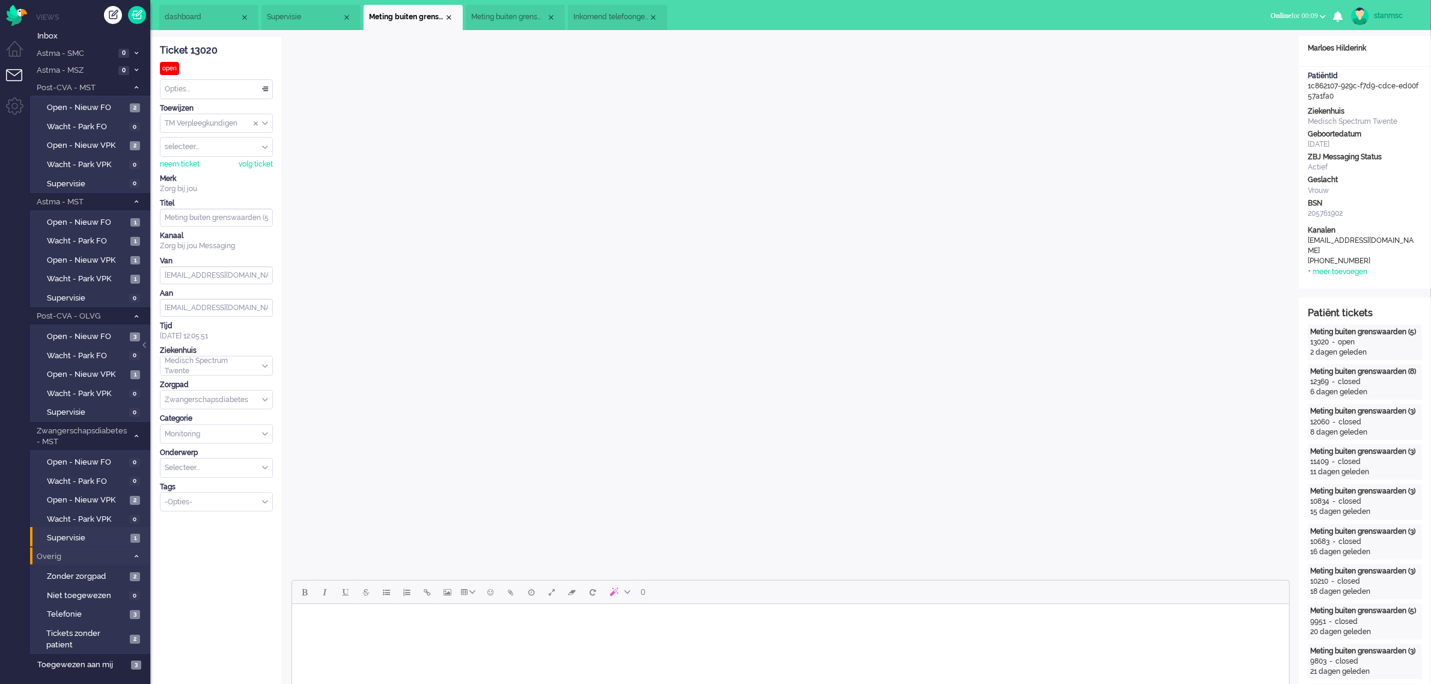
click at [598, 16] on span "Inkomend telefoongesprek" at bounding box center [610, 17] width 75 height 10
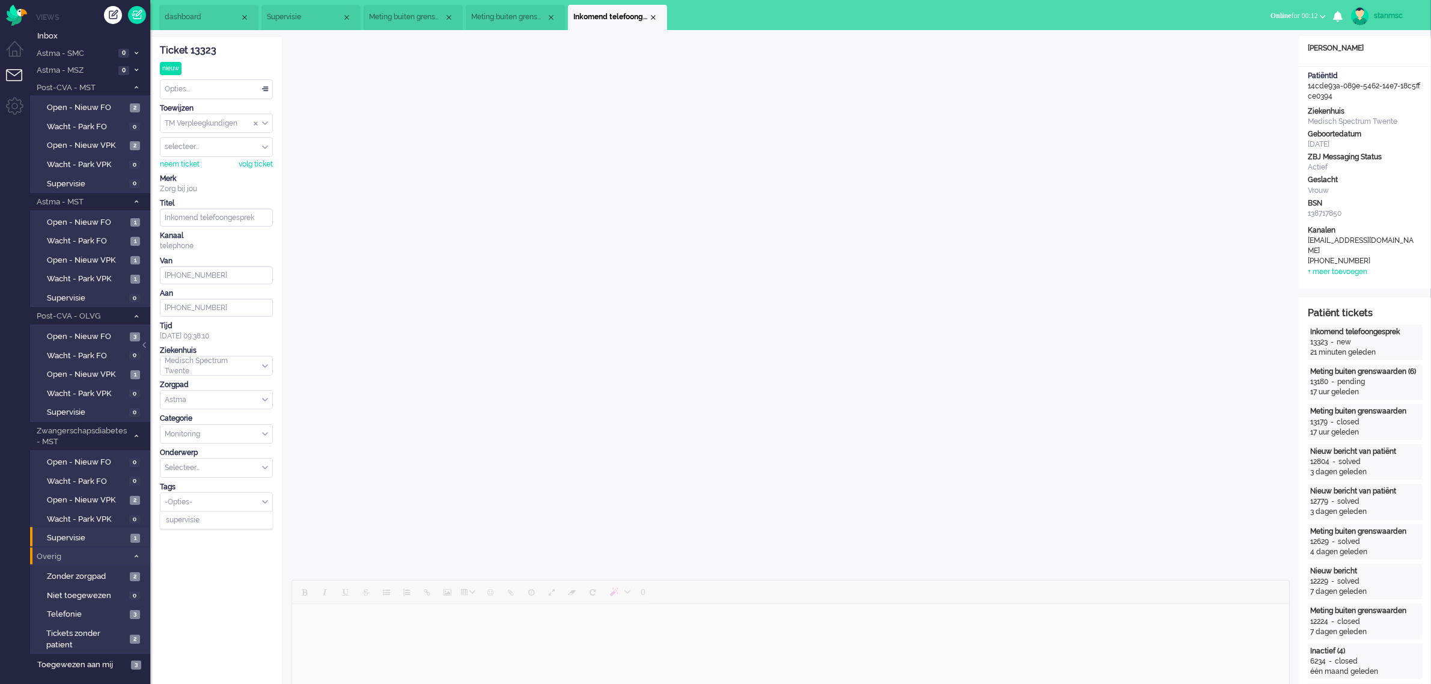
click at [263, 509] on div "-Opties-" at bounding box center [216, 502] width 112 height 19
click at [190, 525] on span "supervisie" at bounding box center [183, 520] width 34 height 10
click at [304, 19] on span "Supervisie" at bounding box center [304, 17] width 75 height 10
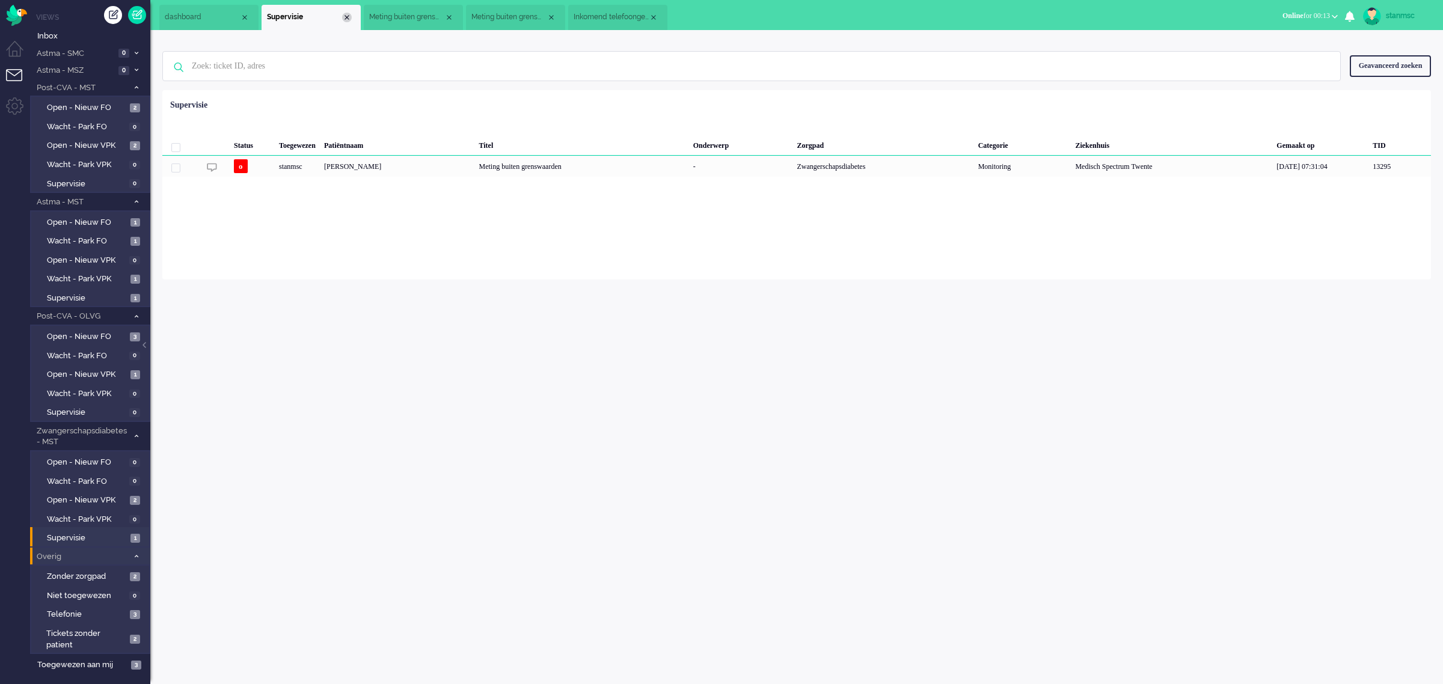
click at [343, 16] on div "Close tab" at bounding box center [347, 18] width 10 height 10
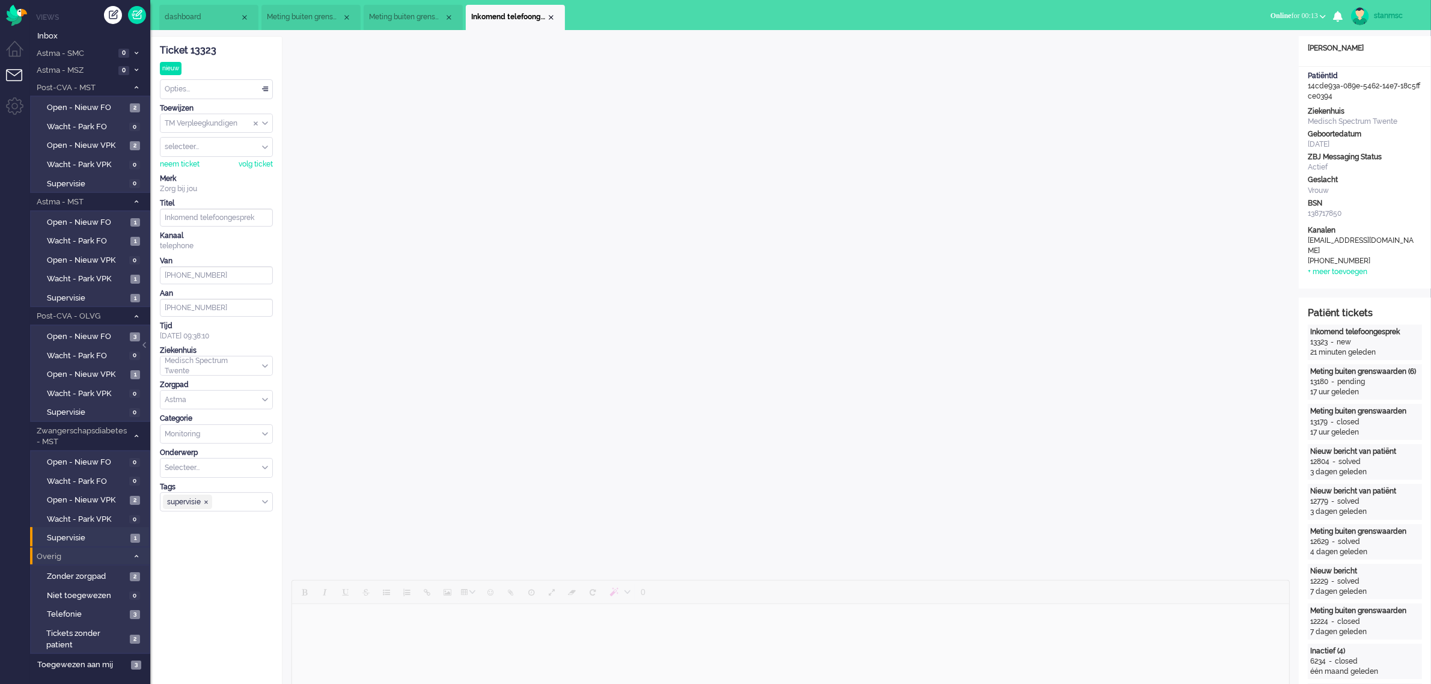
click at [205, 15] on span "dashboard" at bounding box center [202, 17] width 75 height 10
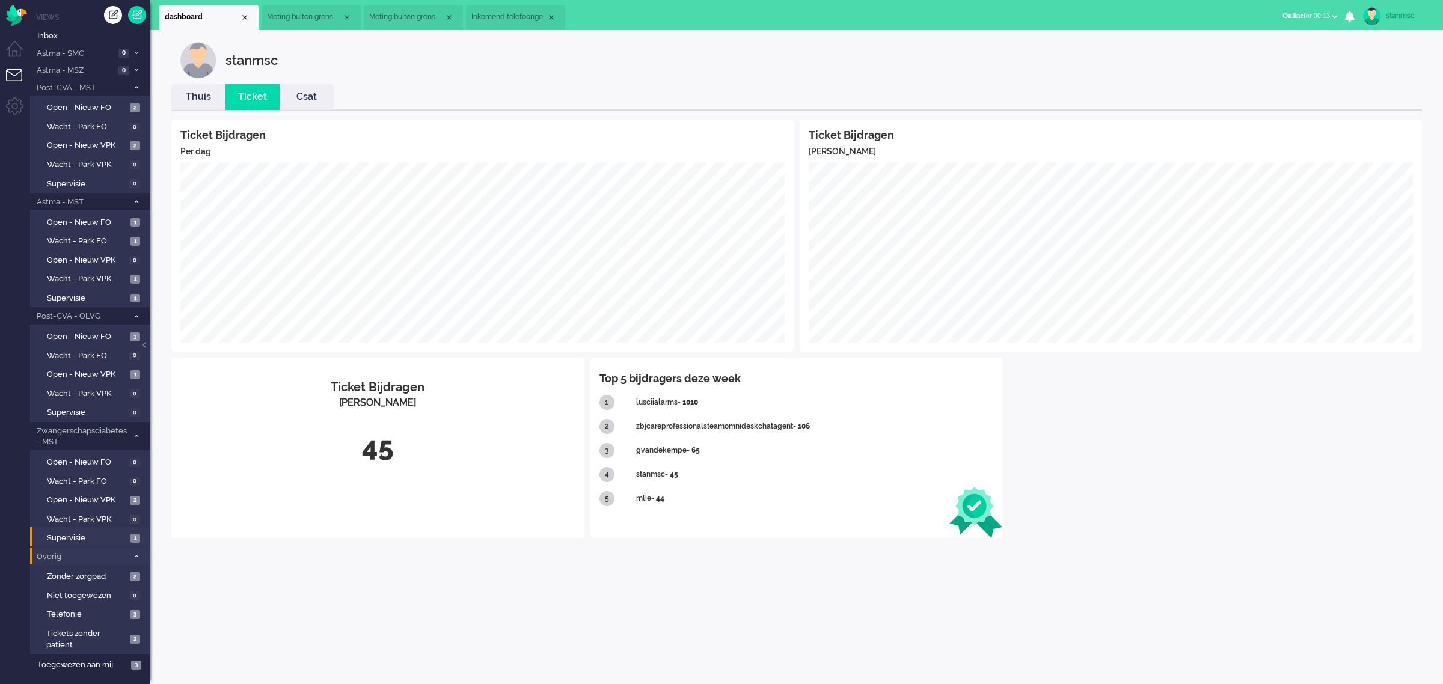
click at [313, 19] on span "Meting buiten grenswaarden (5)" at bounding box center [304, 17] width 75 height 10
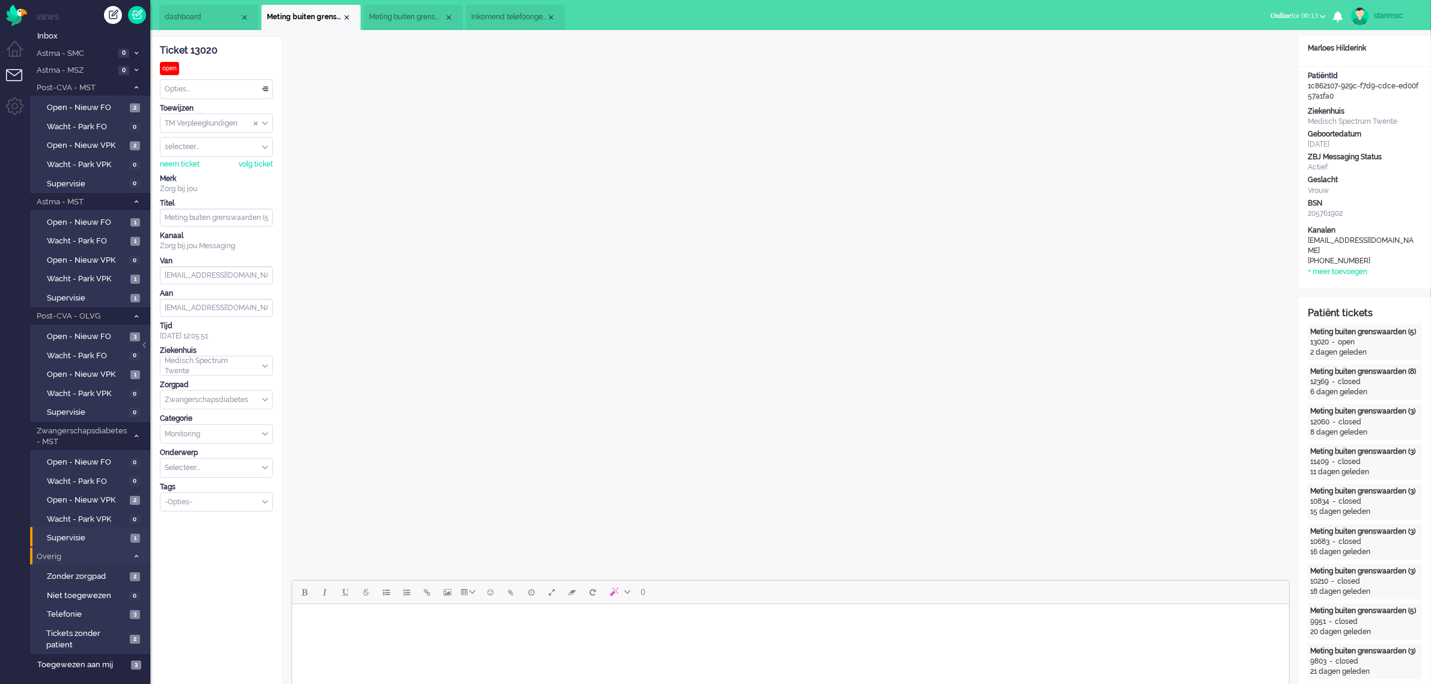
click at [402, 20] on span "Meting buiten grenswaarden (3)" at bounding box center [406, 17] width 75 height 10
click at [492, 19] on span "Inkomend telefoongesprek" at bounding box center [508, 17] width 75 height 10
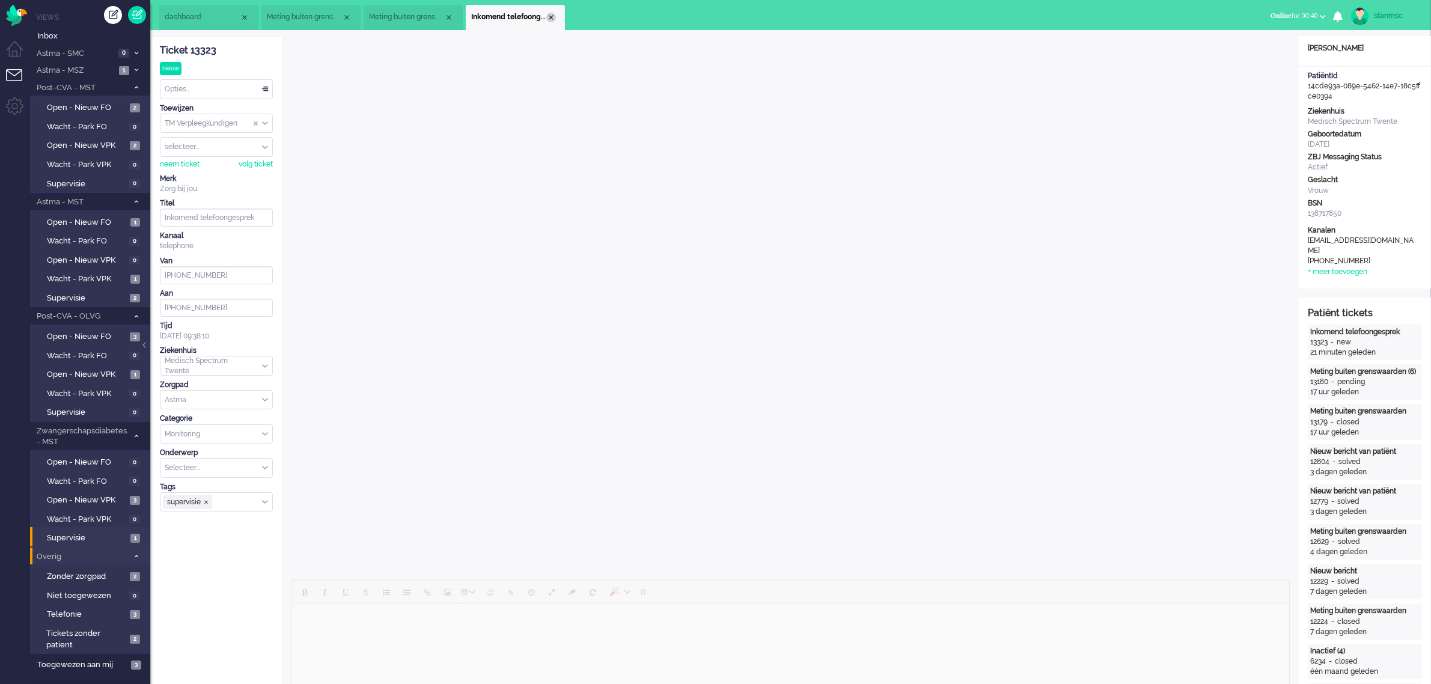
click at [551, 14] on div "Close tab" at bounding box center [551, 18] width 10 height 10
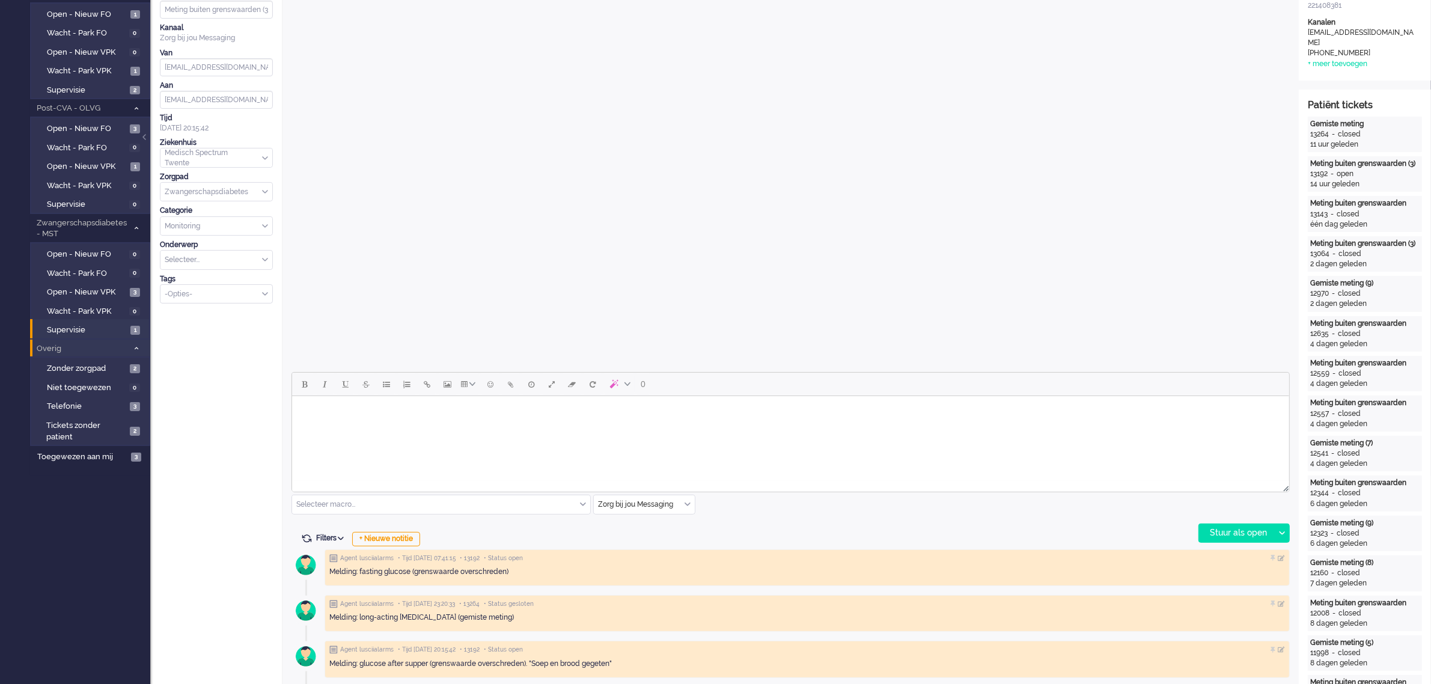
scroll to position [225, 0]
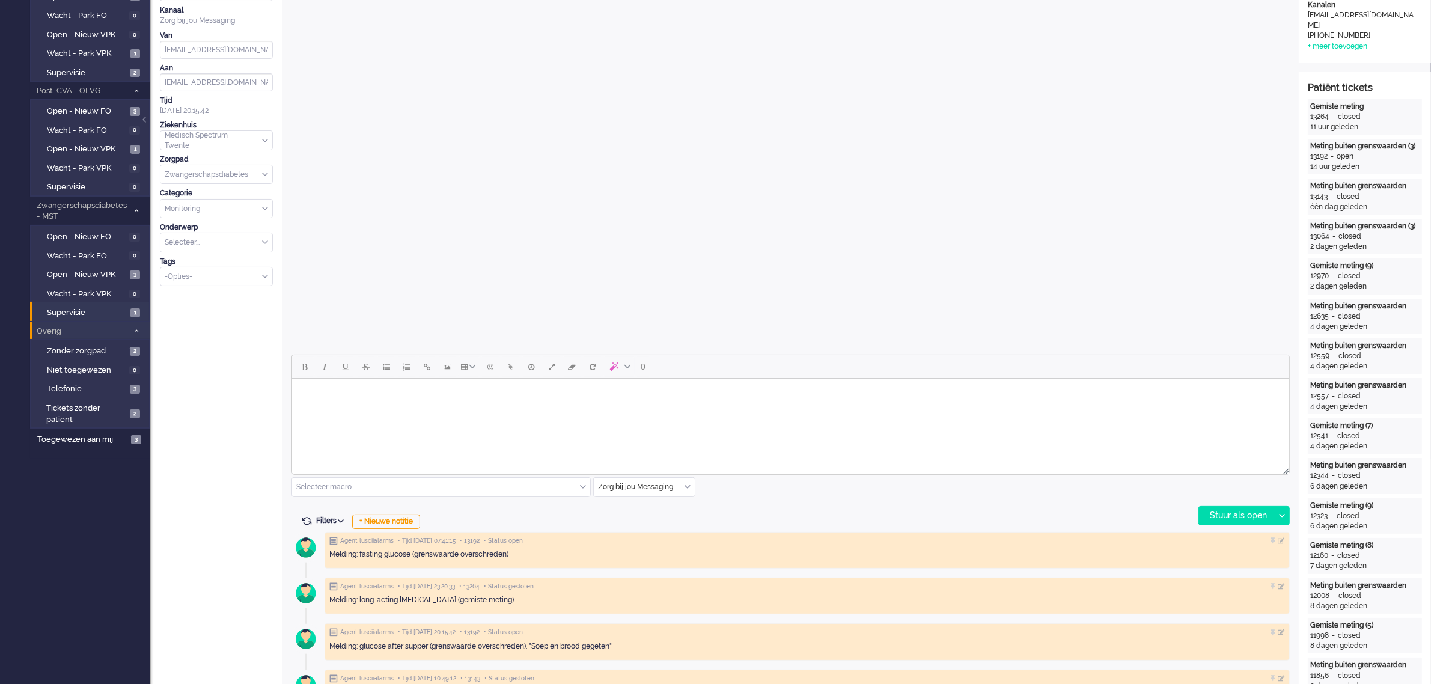
click at [359, 400] on body "Rich Text Area. Press ALT-0 for help." at bounding box center [790, 393] width 988 height 21
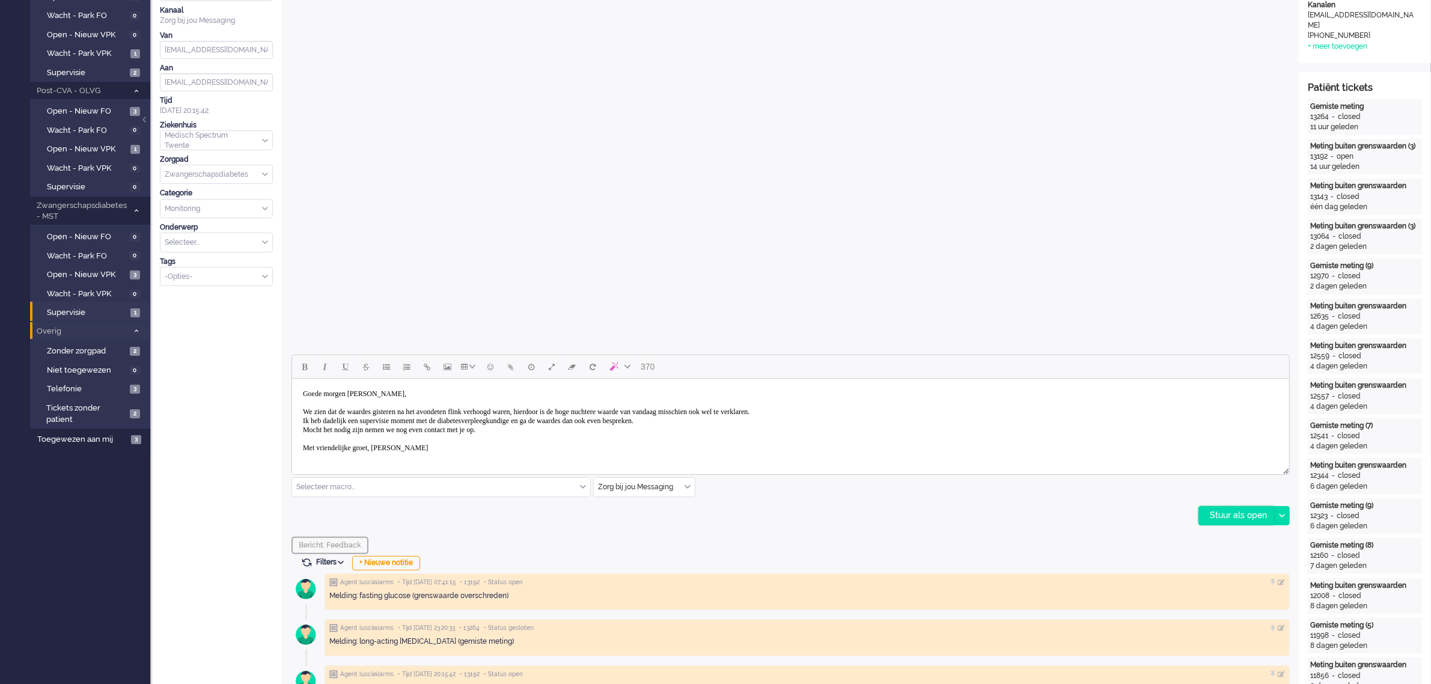
click at [1234, 515] on div "Stuur als open" at bounding box center [1236, 516] width 75 height 18
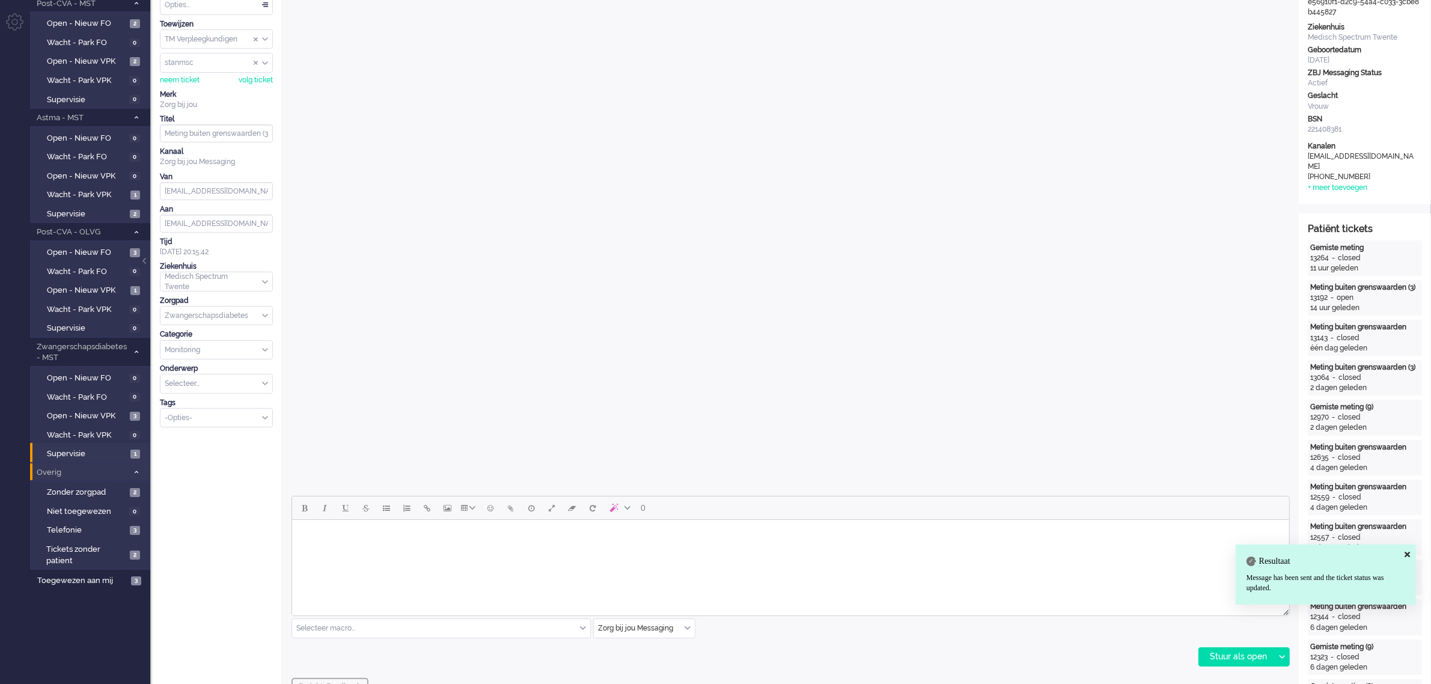
scroll to position [0, 0]
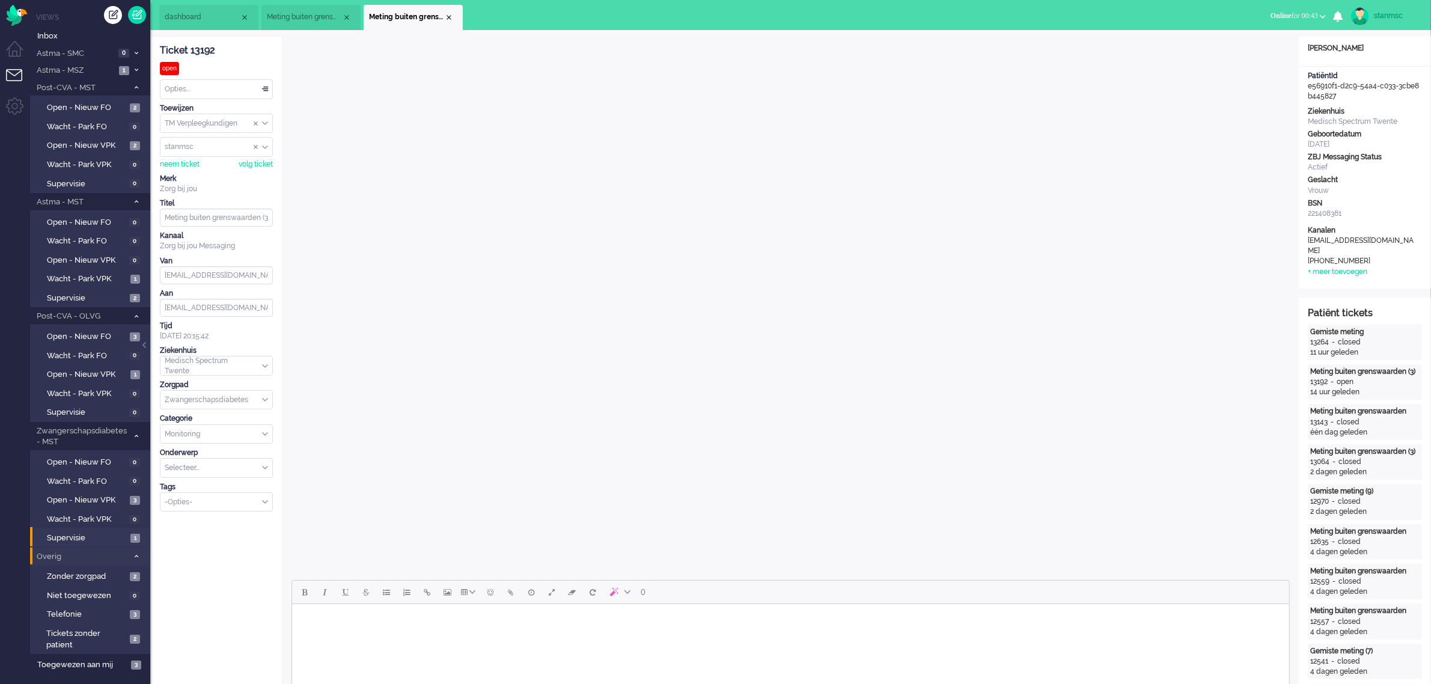
click at [266, 508] on div "-Opties-" at bounding box center [216, 502] width 112 height 19
click at [208, 524] on li "supervisie" at bounding box center [216, 520] width 112 height 17
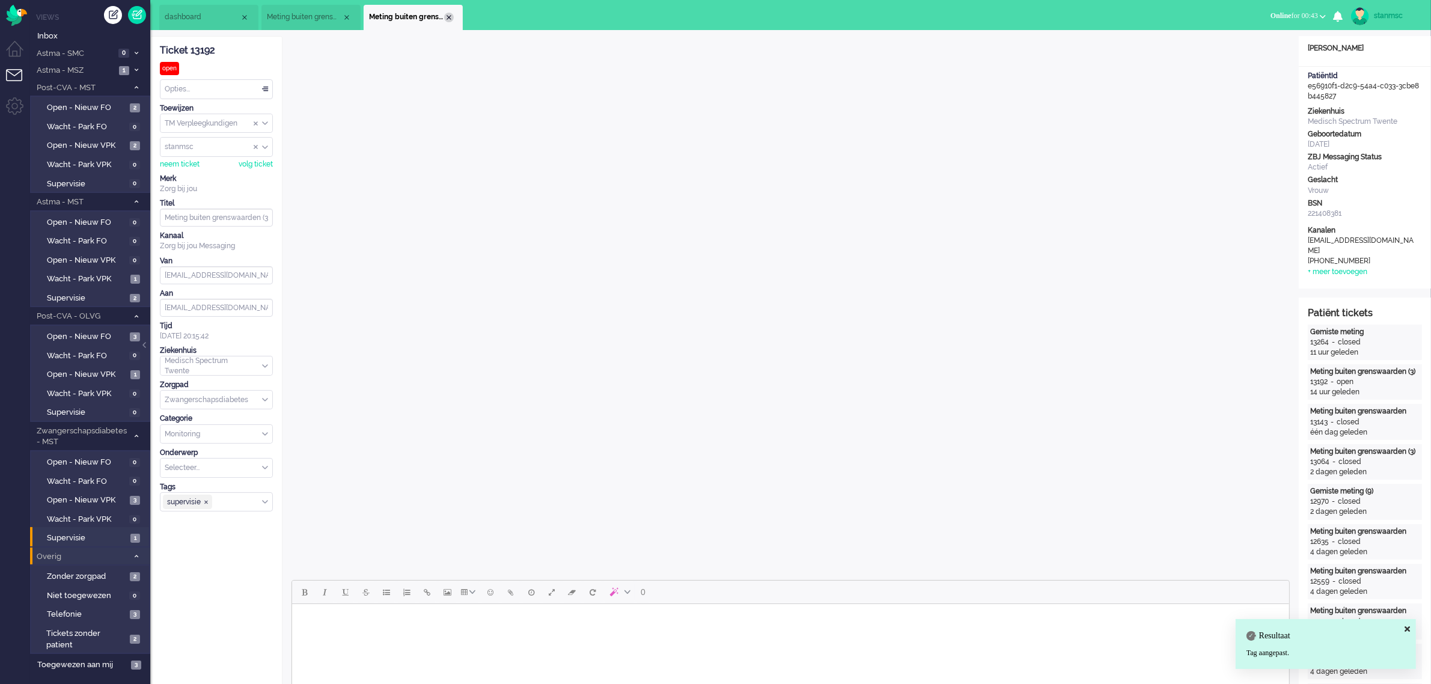
click at [448, 16] on div "Close tab" at bounding box center [449, 18] width 10 height 10
click at [266, 504] on div "-Opties-" at bounding box center [216, 502] width 112 height 19
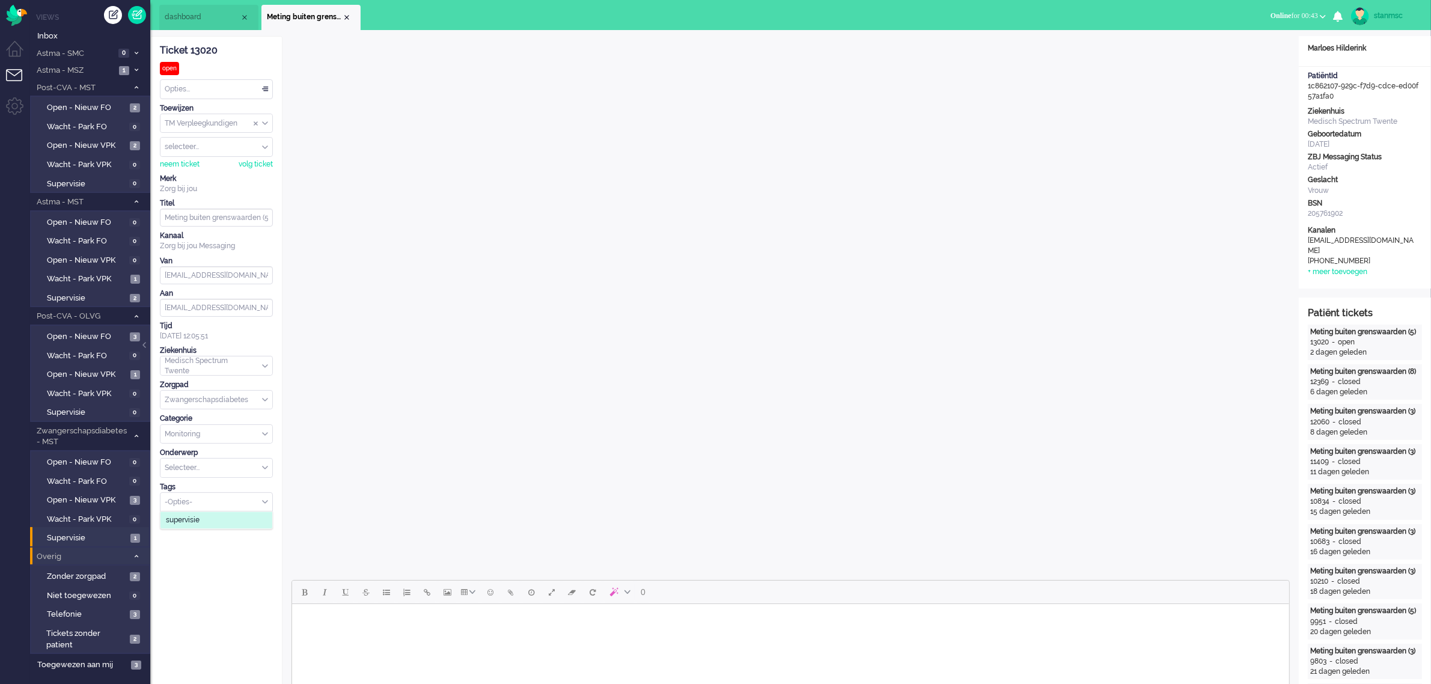
click at [219, 519] on li "supervisie" at bounding box center [216, 520] width 112 height 17
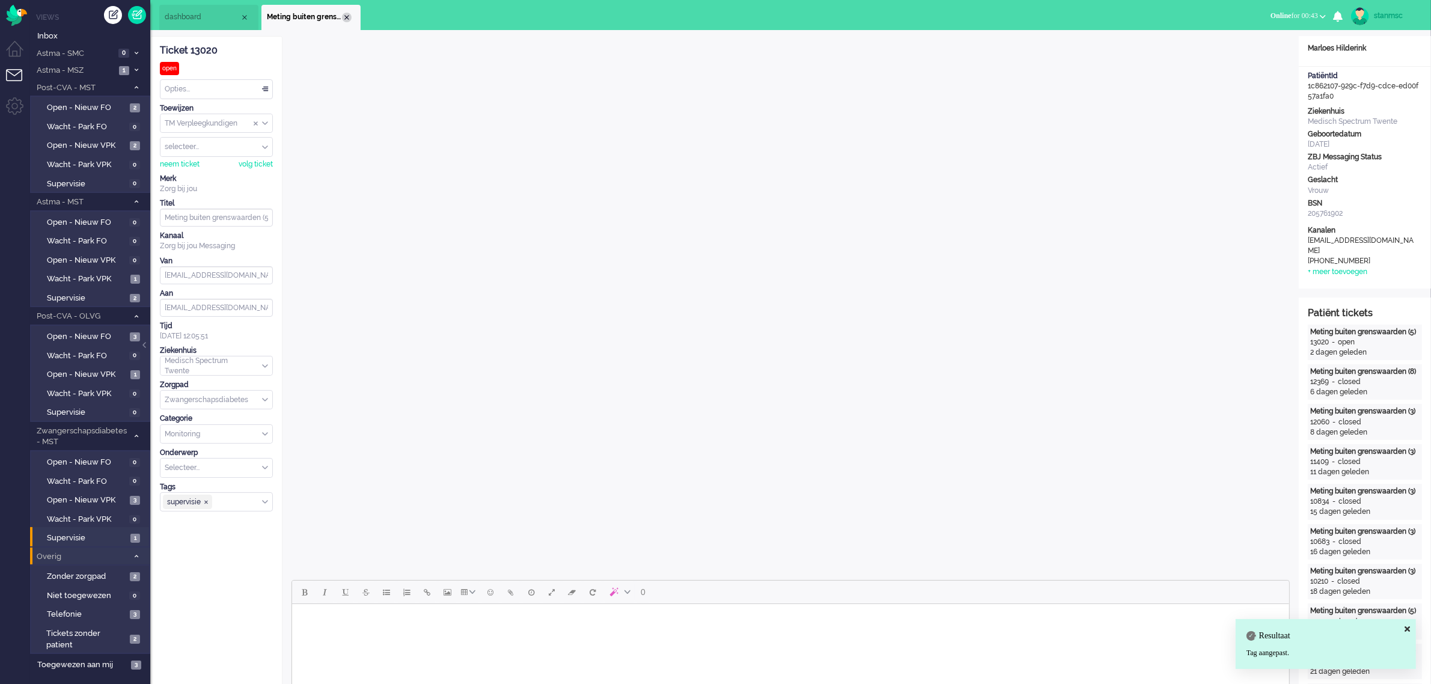
click at [349, 17] on div "Close tab" at bounding box center [347, 18] width 10 height 10
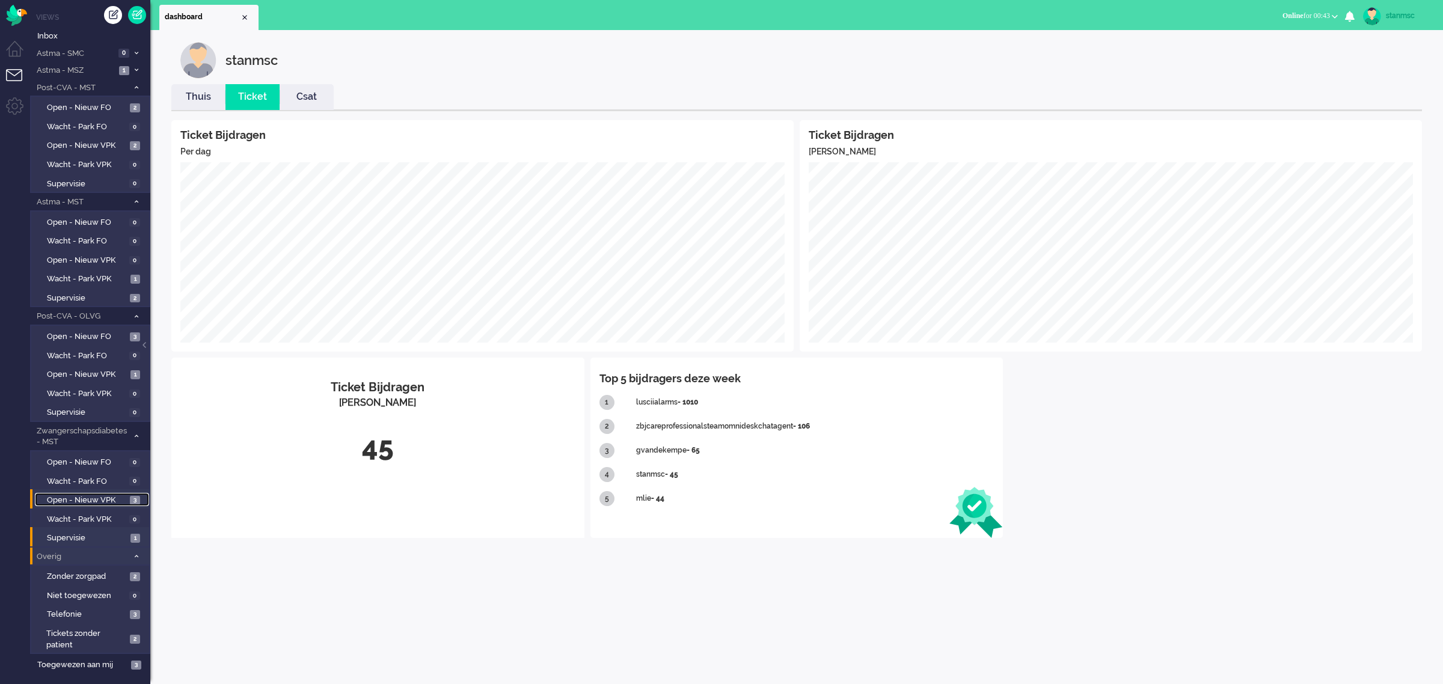
click at [79, 495] on span "Open - Nieuw VPK" at bounding box center [87, 500] width 80 height 11
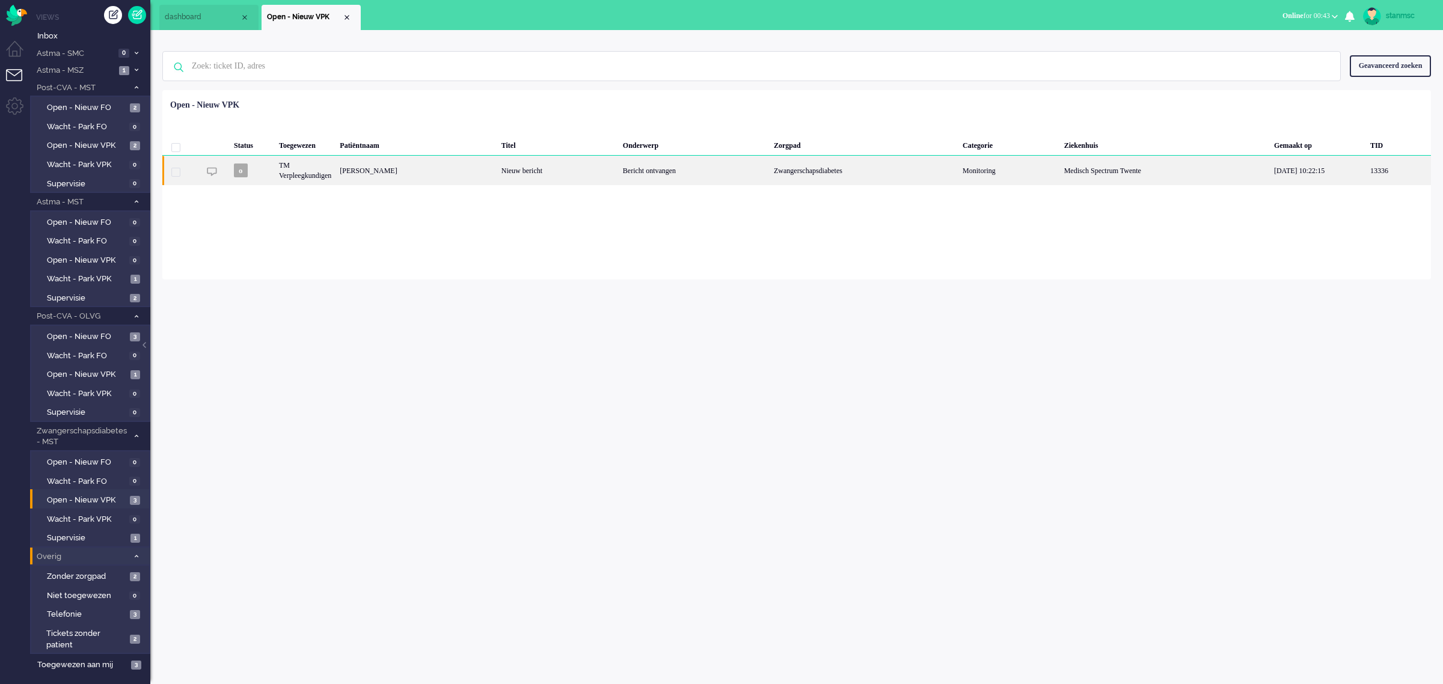
click at [433, 169] on div "[PERSON_NAME]" at bounding box center [415, 170] width 161 height 29
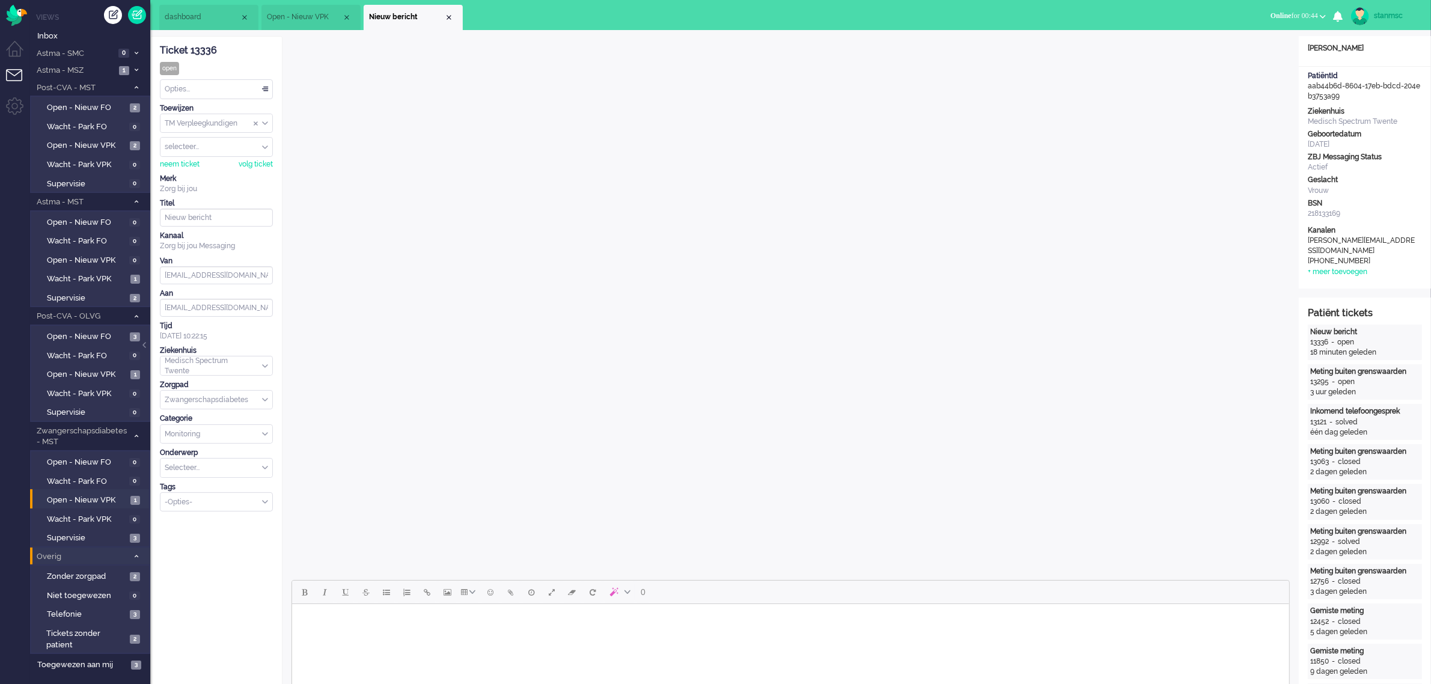
click at [264, 503] on div "-Opties-" at bounding box center [216, 502] width 112 height 19
click at [236, 519] on li "supervisie" at bounding box center [216, 520] width 112 height 17
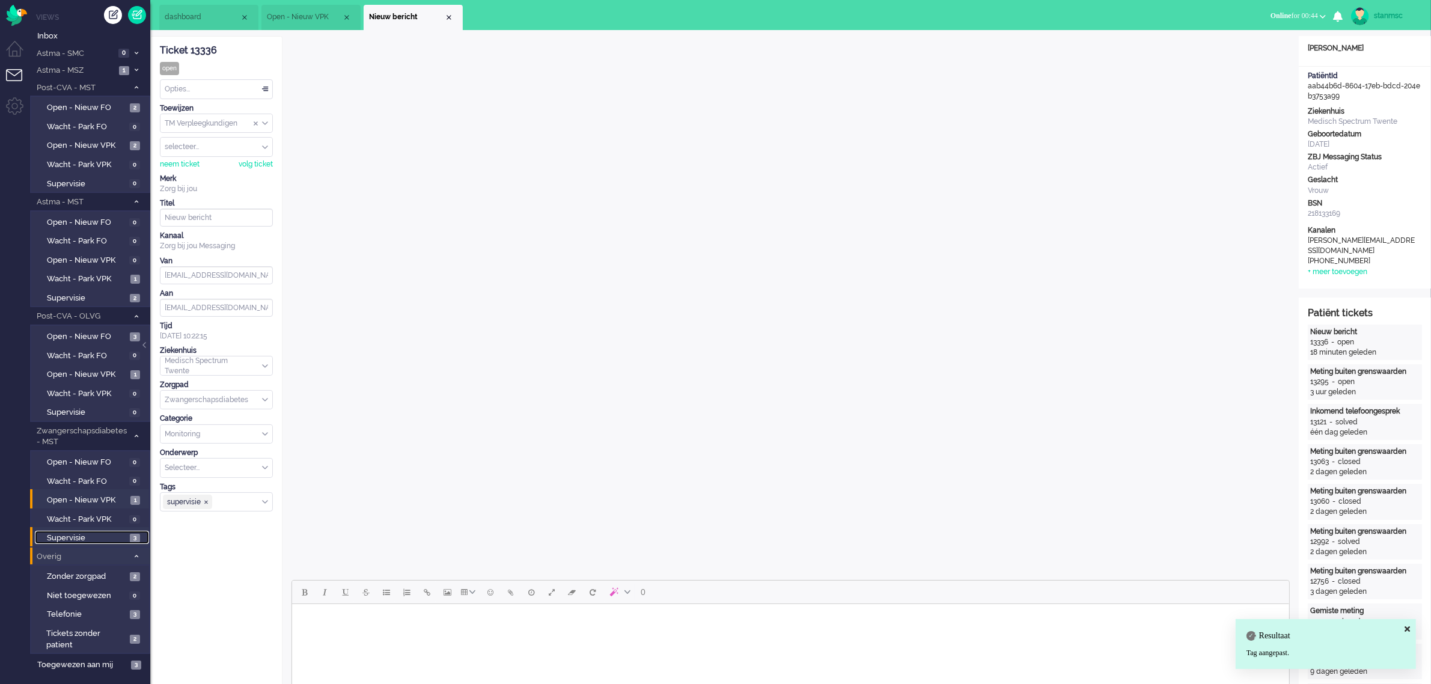
click at [96, 533] on span "Supervisie" at bounding box center [87, 538] width 80 height 11
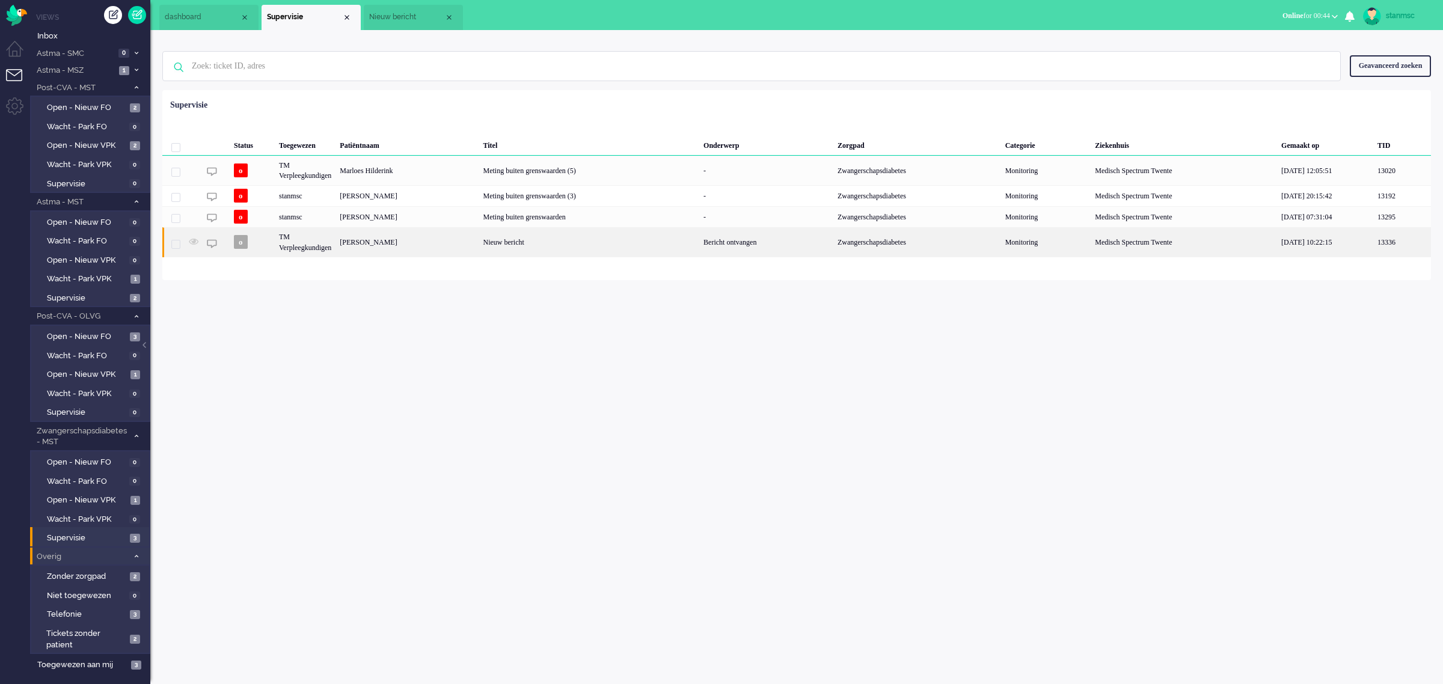
click at [394, 239] on div "[PERSON_NAME]" at bounding box center [406, 241] width 143 height 29
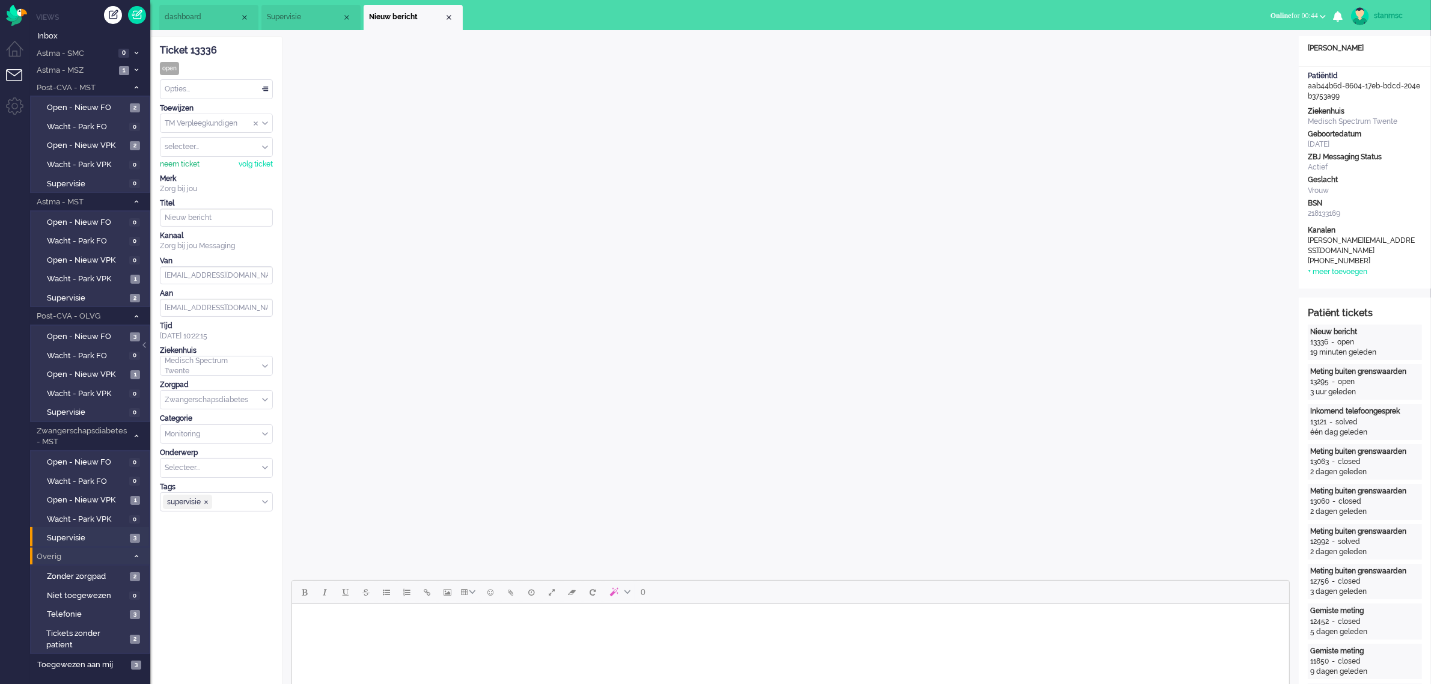
click at [192, 163] on div "neem ticket" at bounding box center [180, 164] width 40 height 10
click at [227, 92] on div "Opties..." at bounding box center [216, 89] width 112 height 19
click at [204, 177] on li "Opgelost" at bounding box center [216, 174] width 112 height 17
click at [448, 19] on div "Close tab" at bounding box center [449, 18] width 10 height 10
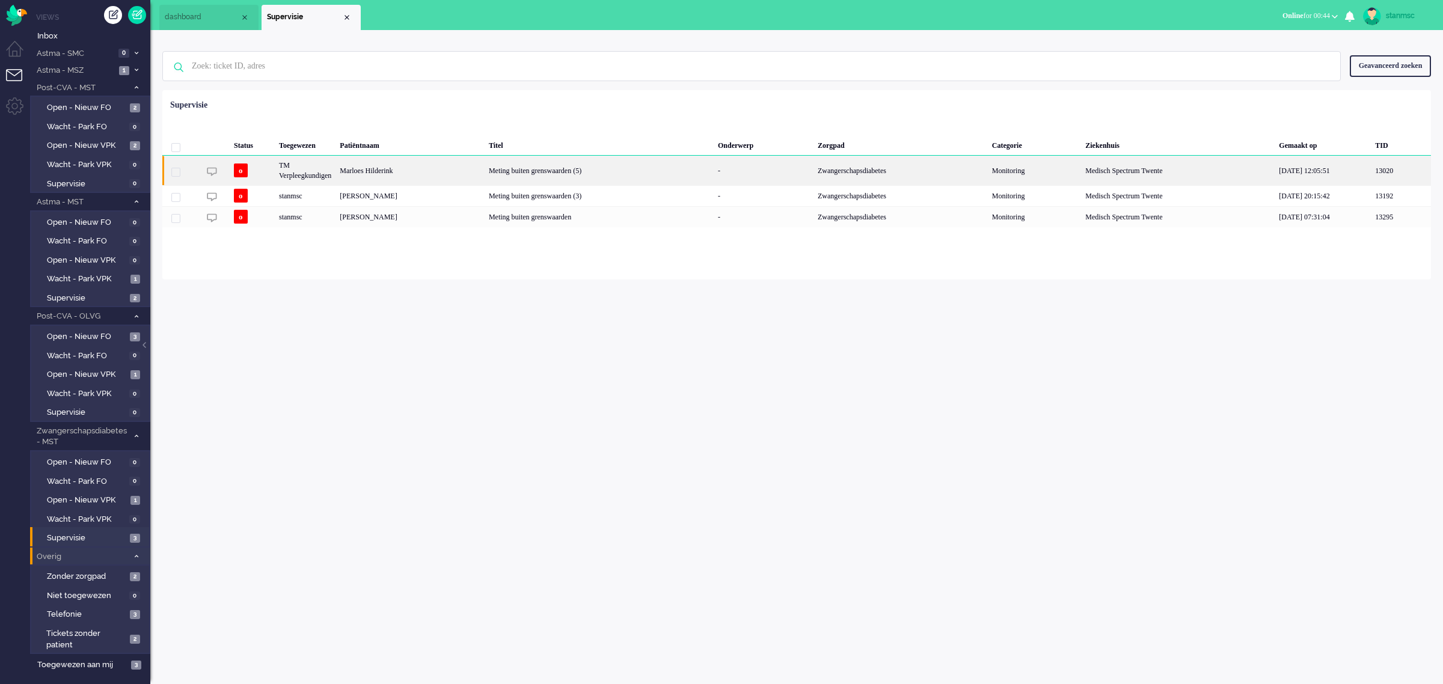
click at [417, 170] on div "Marloes Hilderink" at bounding box center [409, 170] width 149 height 29
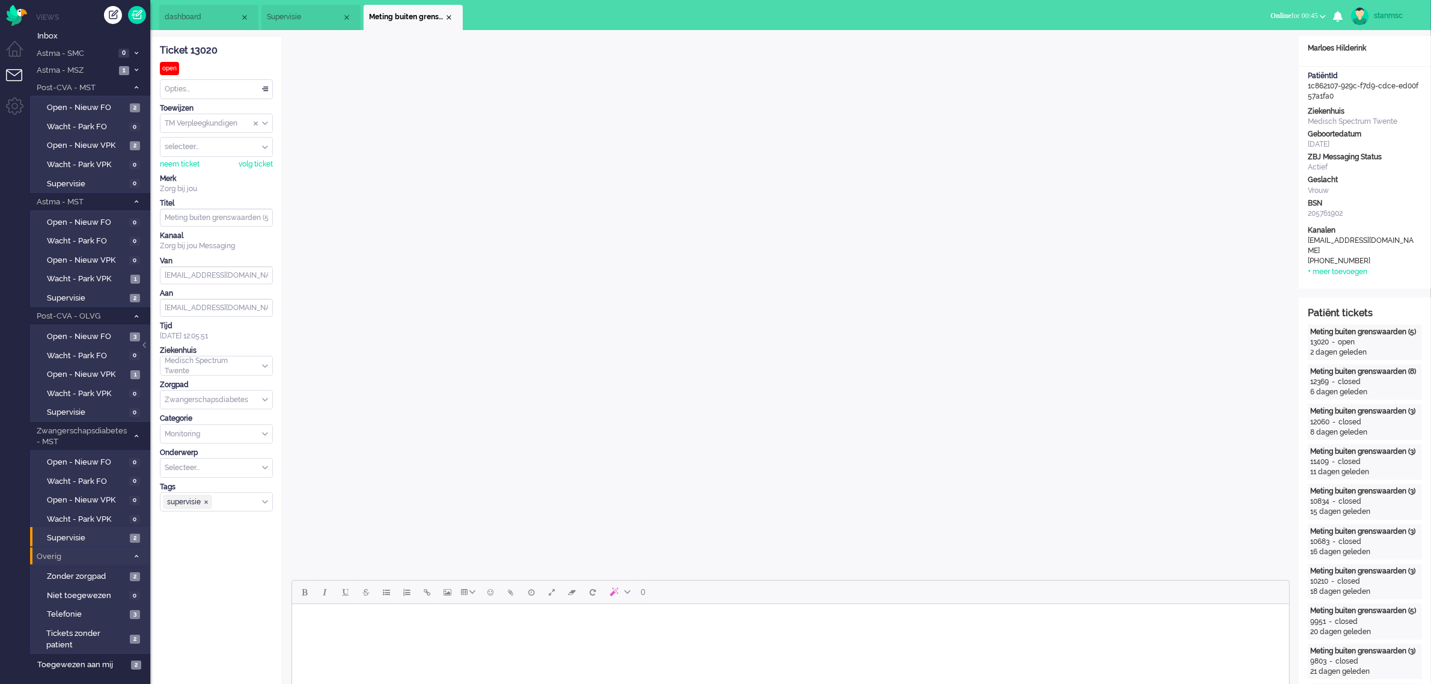
click at [296, 17] on span "Supervisie" at bounding box center [304, 17] width 75 height 10
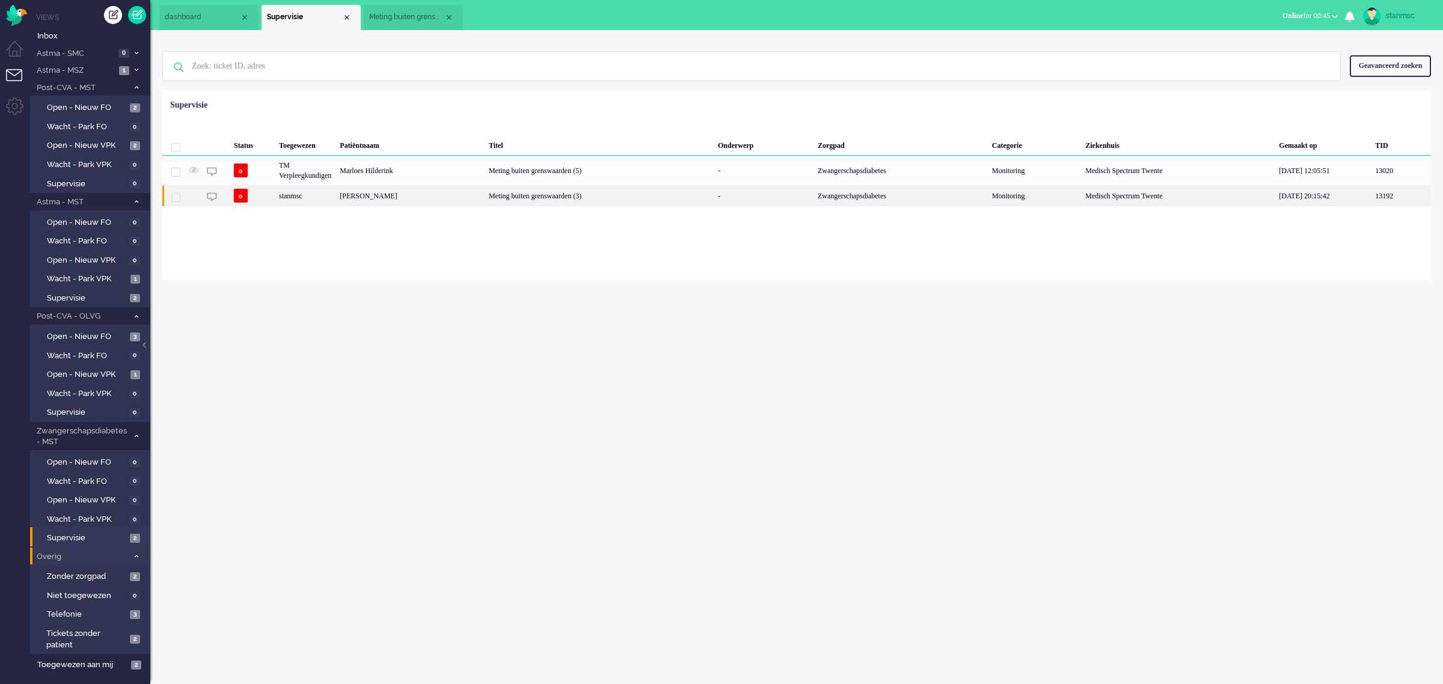
click at [335, 198] on div "stanmsc" at bounding box center [305, 195] width 61 height 21
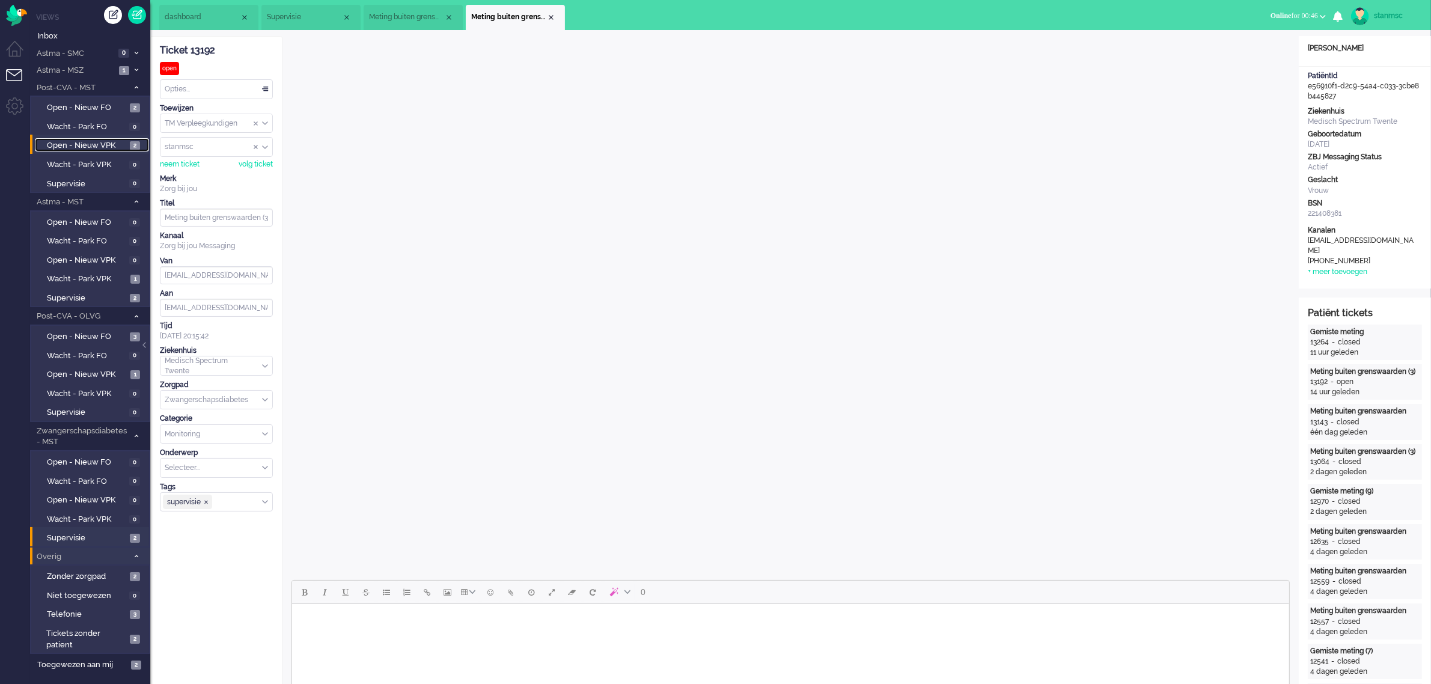
click at [96, 145] on span "Open - Nieuw VPK" at bounding box center [87, 145] width 80 height 11
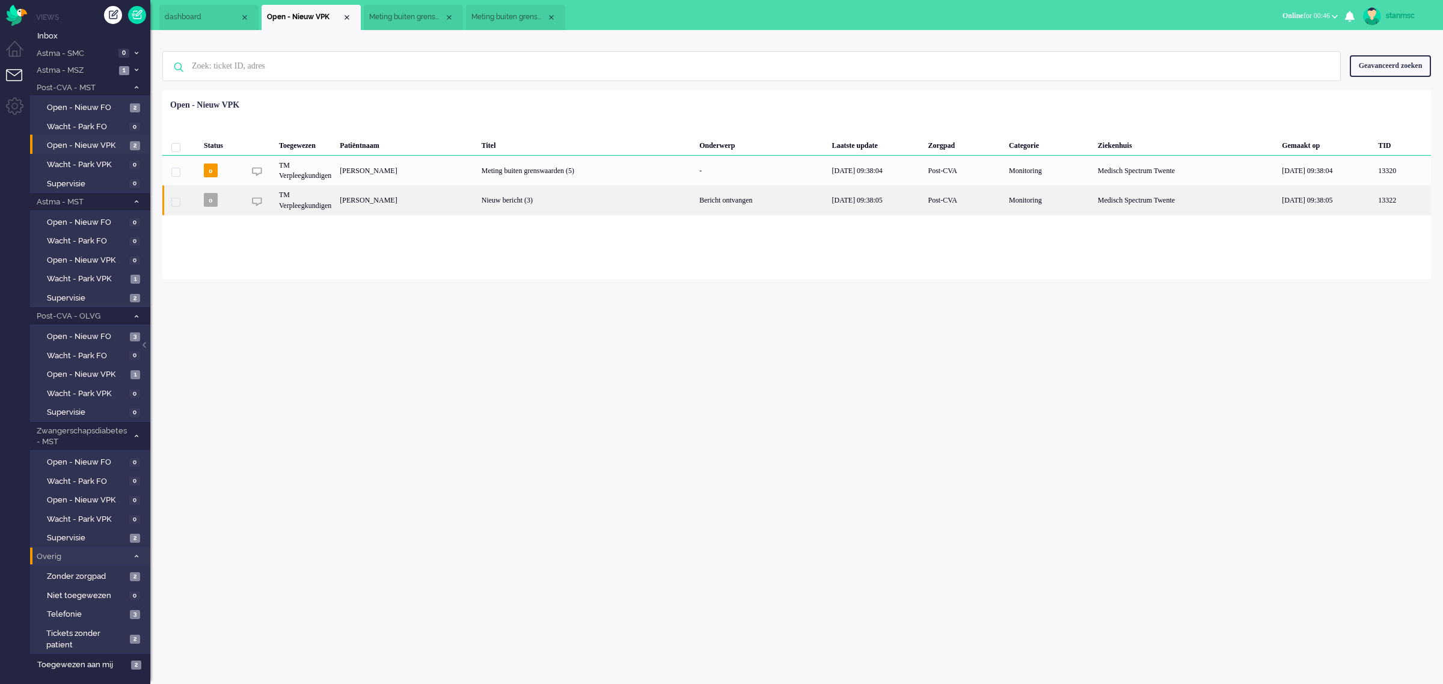
click at [408, 199] on div "[PERSON_NAME]" at bounding box center [405, 199] width 141 height 29
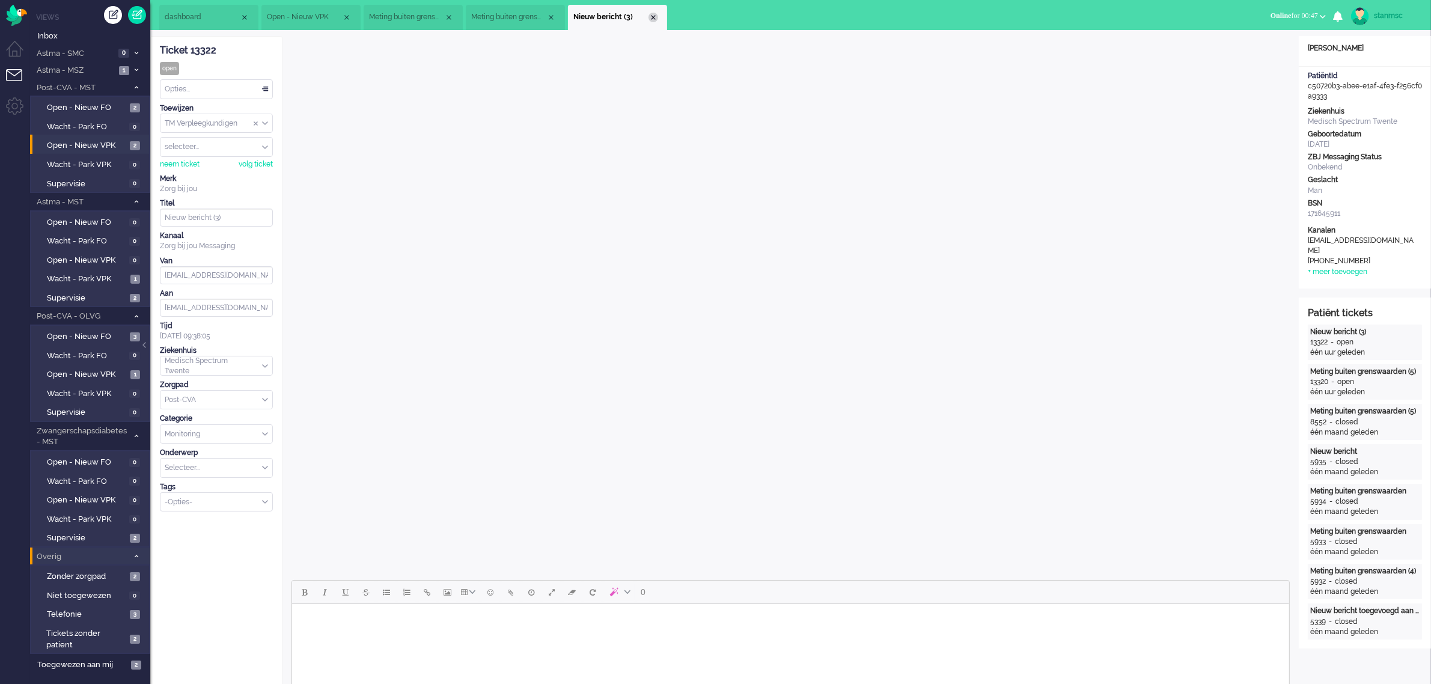
click at [653, 18] on div "Close tab" at bounding box center [654, 18] width 10 height 10
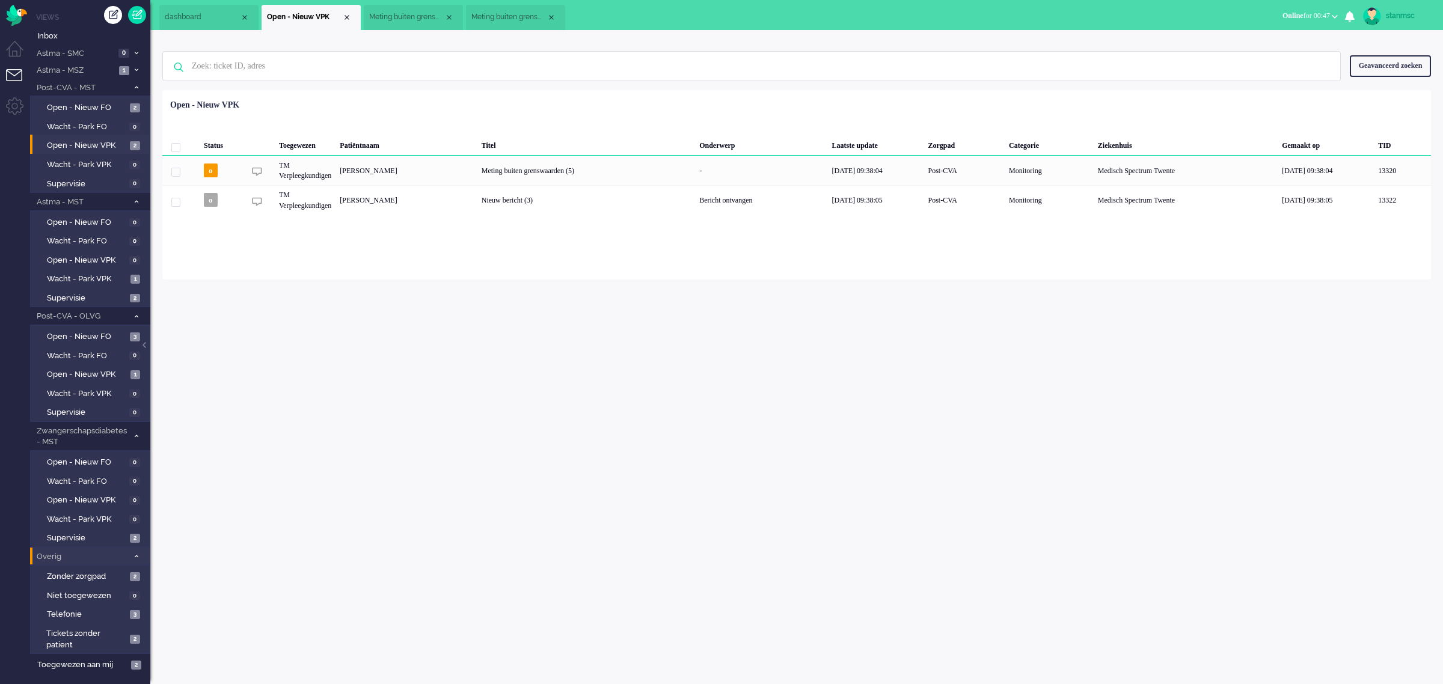
click at [418, 15] on span "Meting buiten grenswaarden (5)" at bounding box center [406, 17] width 75 height 10
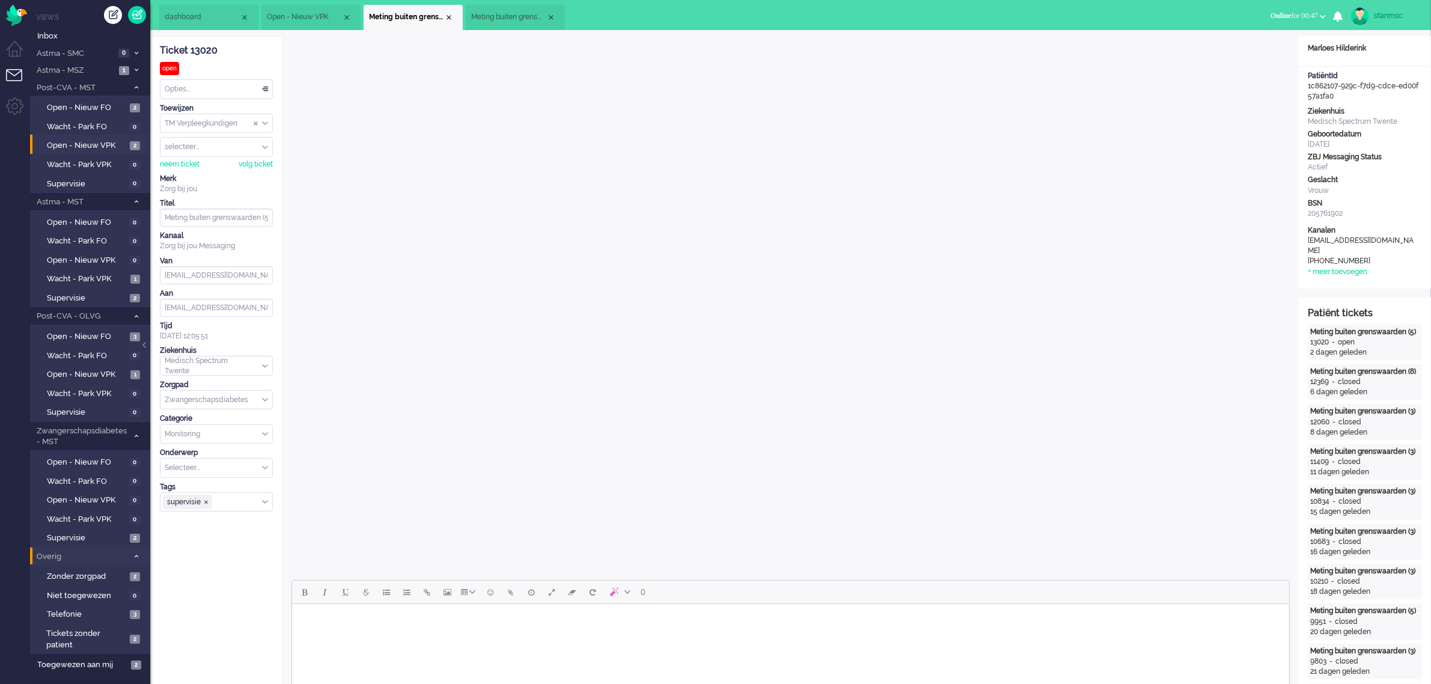
click at [508, 13] on span "Meting buiten grenswaarden (3)" at bounding box center [508, 17] width 75 height 10
click at [1368, 15] on img at bounding box center [1360, 16] width 18 height 18
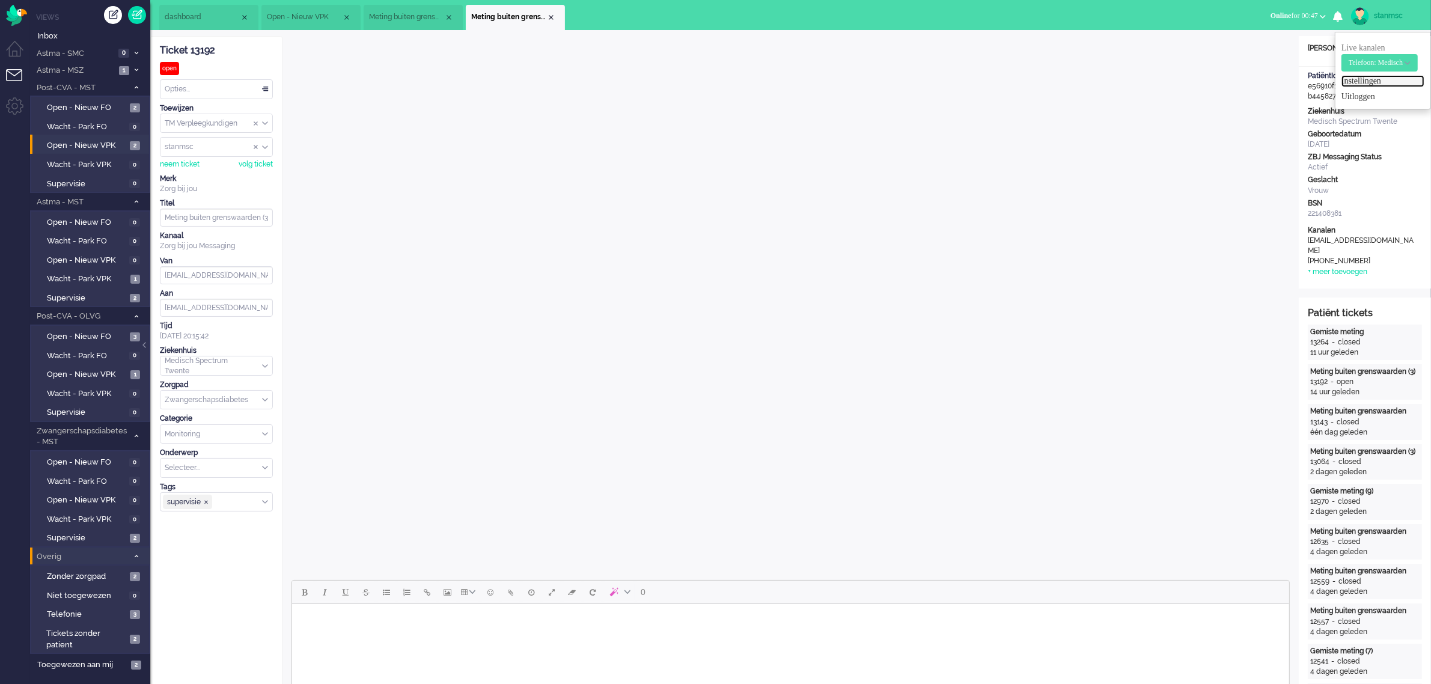
click at [1366, 80] on link "Instellingen" at bounding box center [1383, 81] width 83 height 12
select select "nl"
select select "nl_NL"
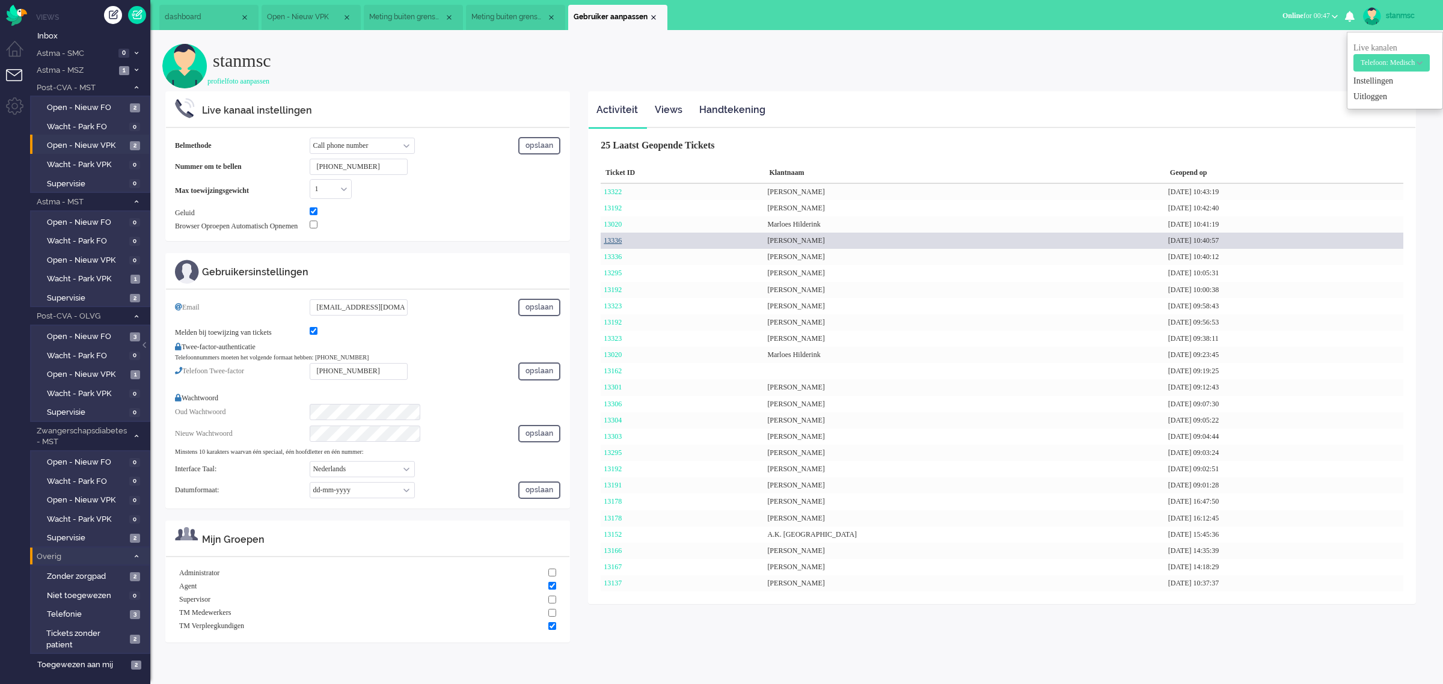
click at [612, 237] on link "13336" at bounding box center [612, 240] width 18 height 8
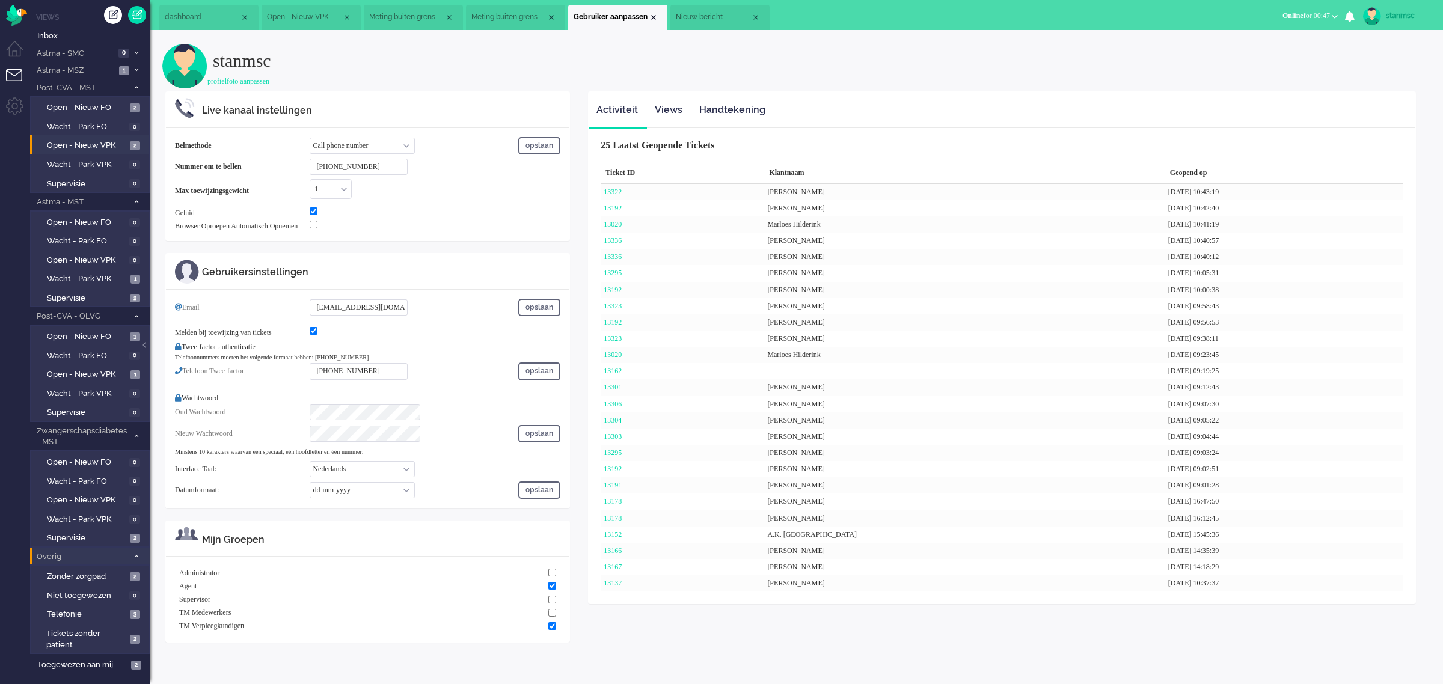
click at [704, 11] on li "Nieuw bericht" at bounding box center [719, 17] width 99 height 25
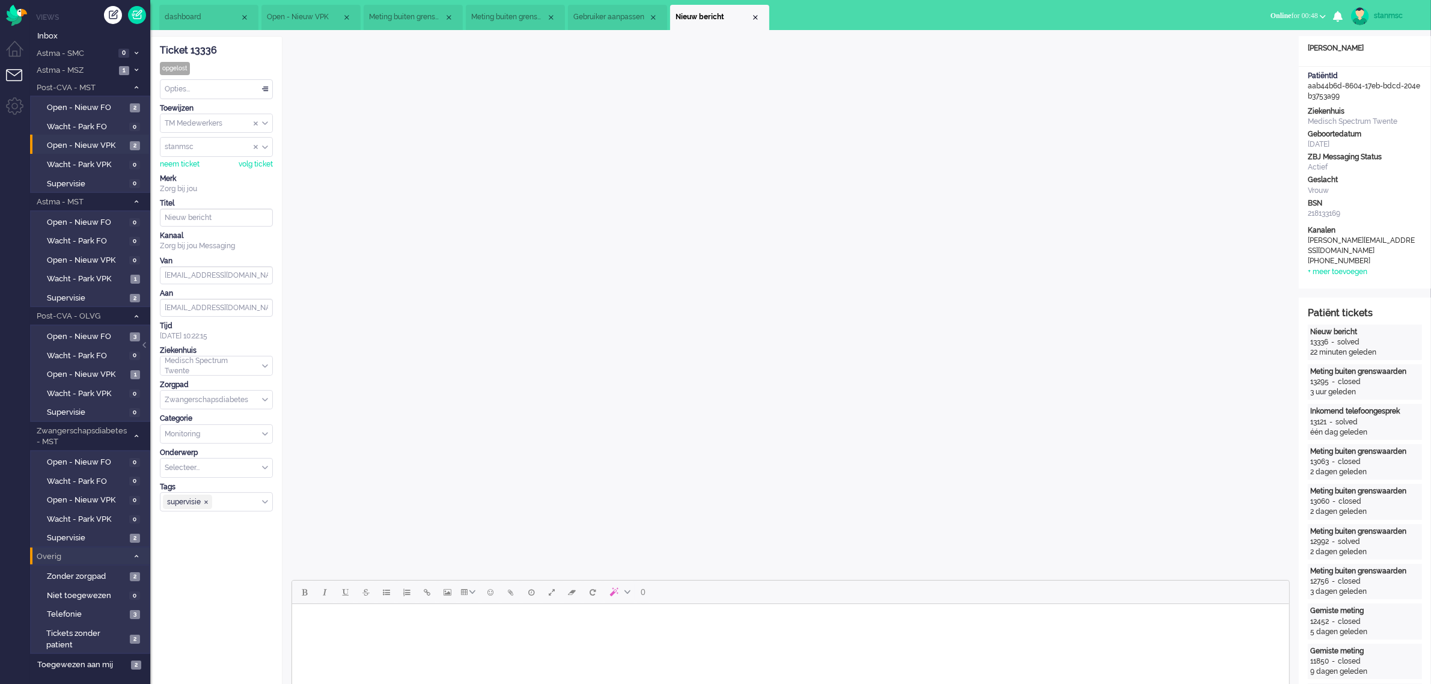
click at [601, 14] on span "Gebruiker aanpassen" at bounding box center [610, 17] width 75 height 10
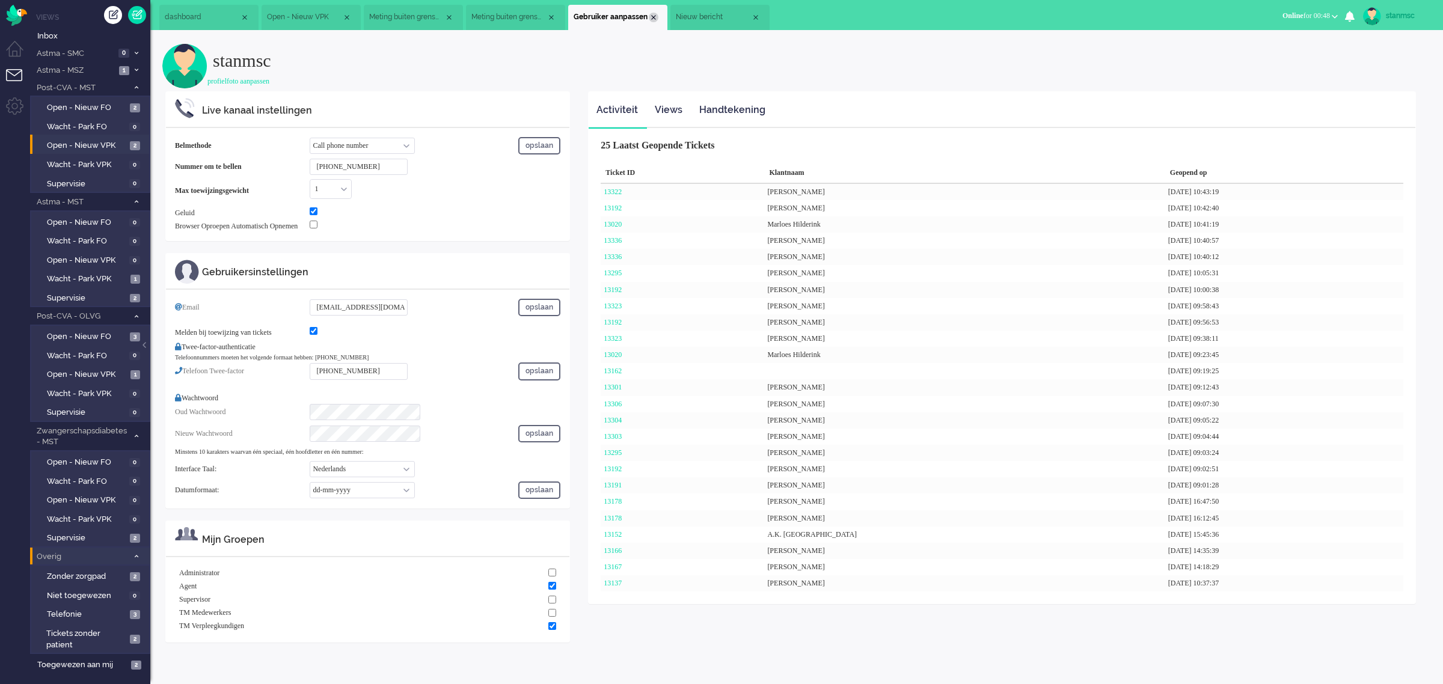
click at [653, 14] on div "Close tab" at bounding box center [654, 18] width 10 height 10
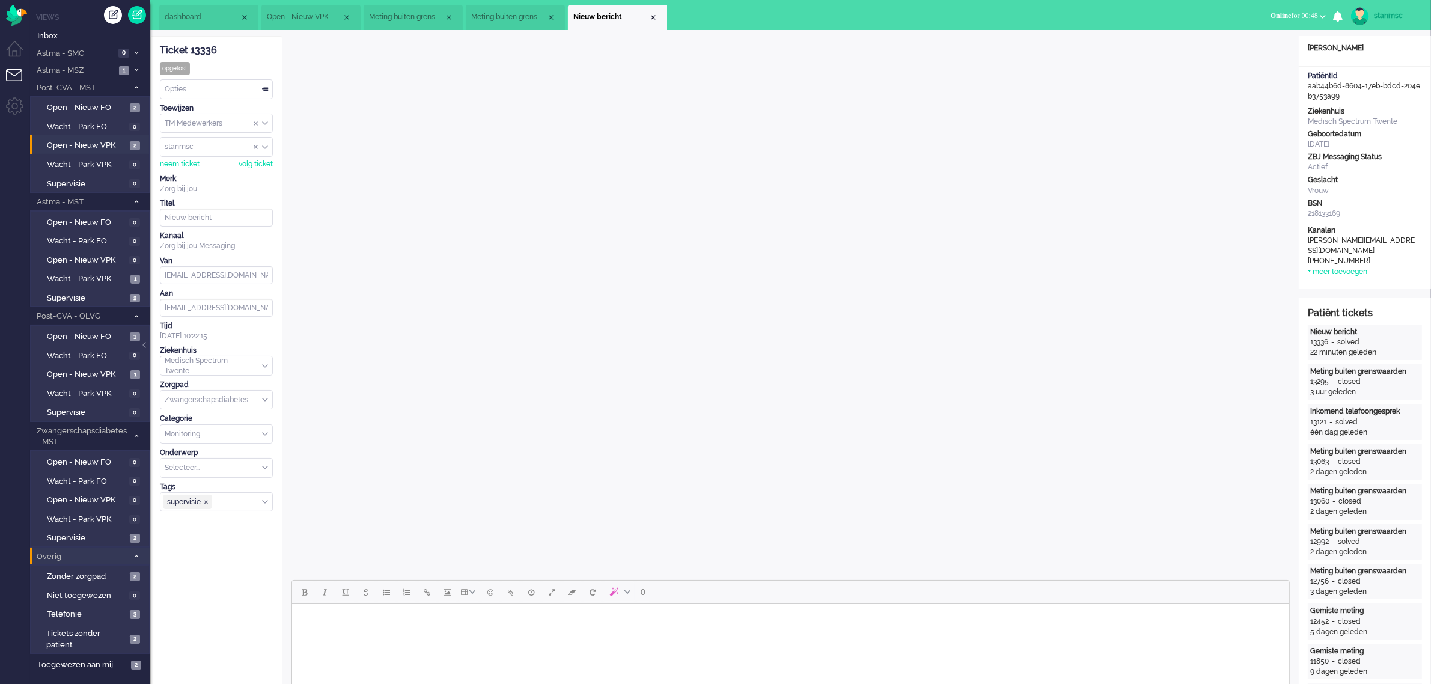
click at [523, 14] on span "Meting buiten grenswaarden (3)" at bounding box center [508, 17] width 75 height 10
click at [415, 21] on span "Meting buiten grenswaarden (5)" at bounding box center [406, 17] width 75 height 10
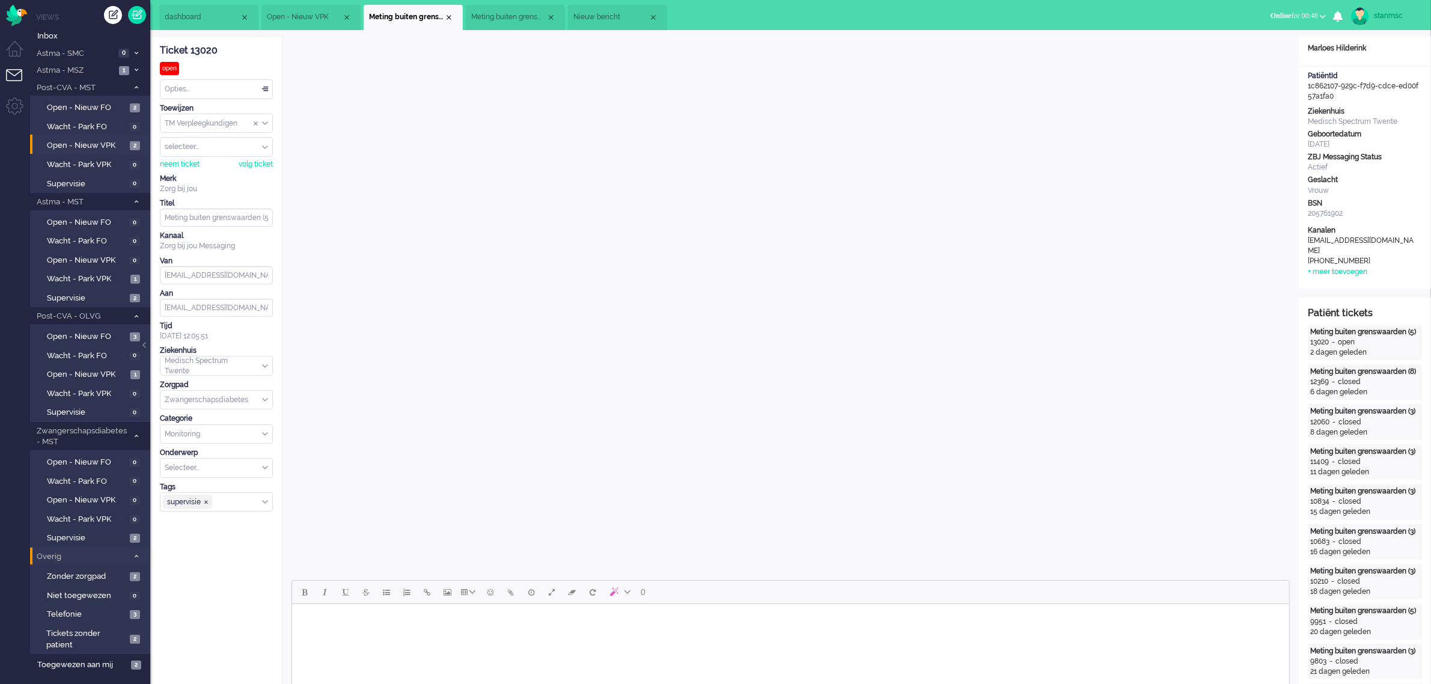
click at [307, 14] on span "Open - Nieuw VPK" at bounding box center [304, 17] width 75 height 10
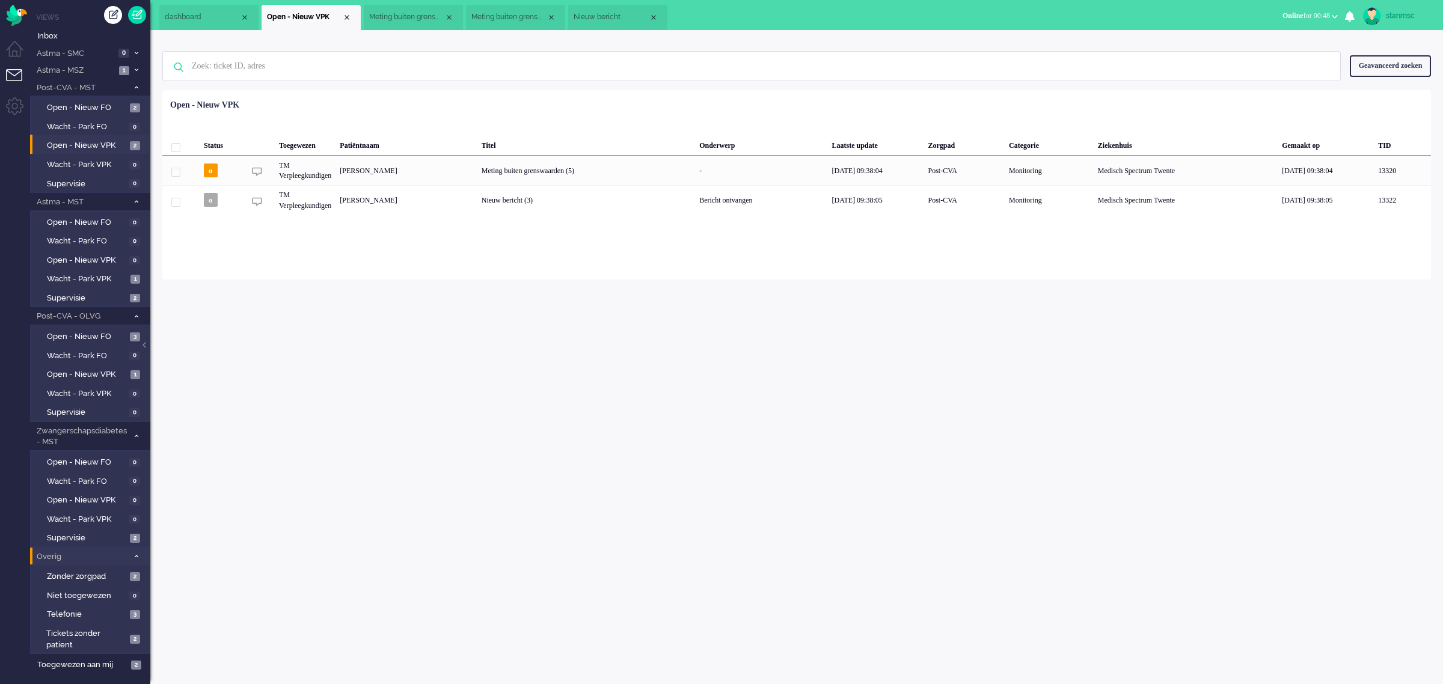
click at [407, 18] on span "Meting buiten grenswaarden (5)" at bounding box center [406, 17] width 75 height 10
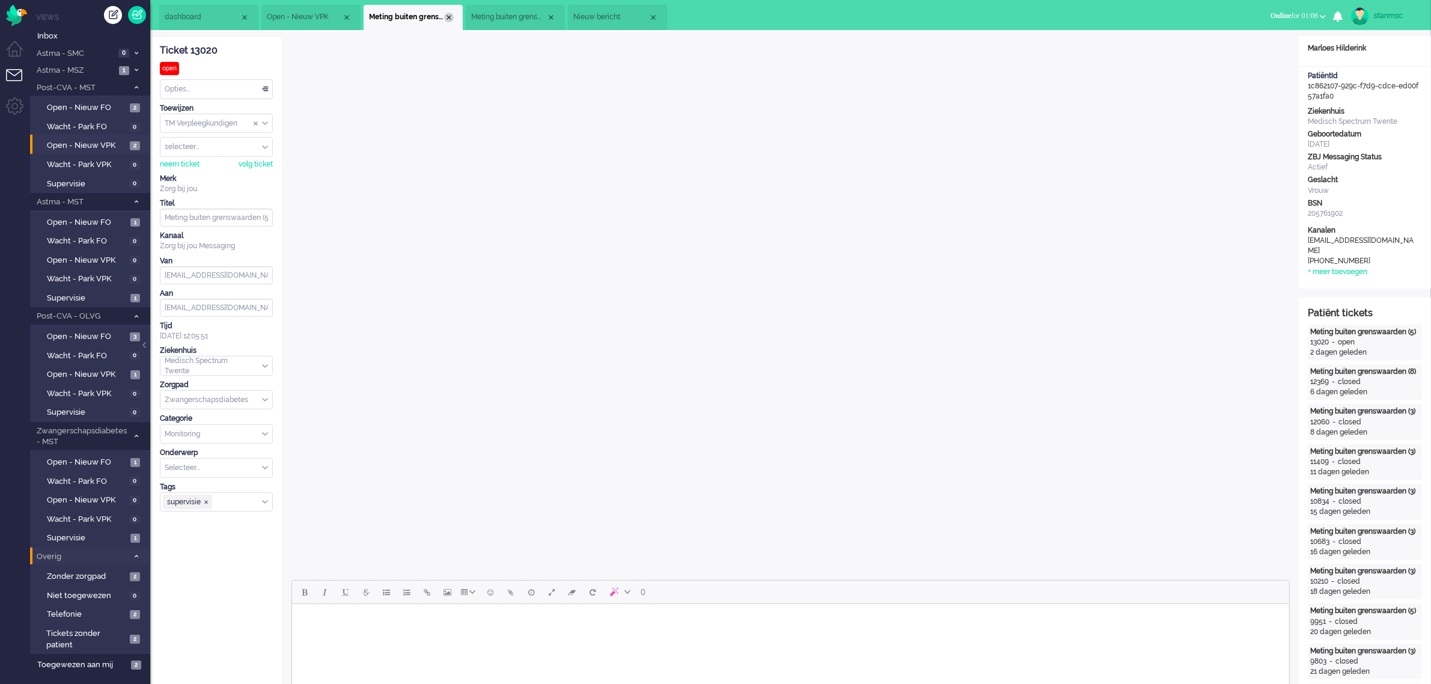
click at [449, 17] on div "Close tab" at bounding box center [449, 18] width 10 height 10
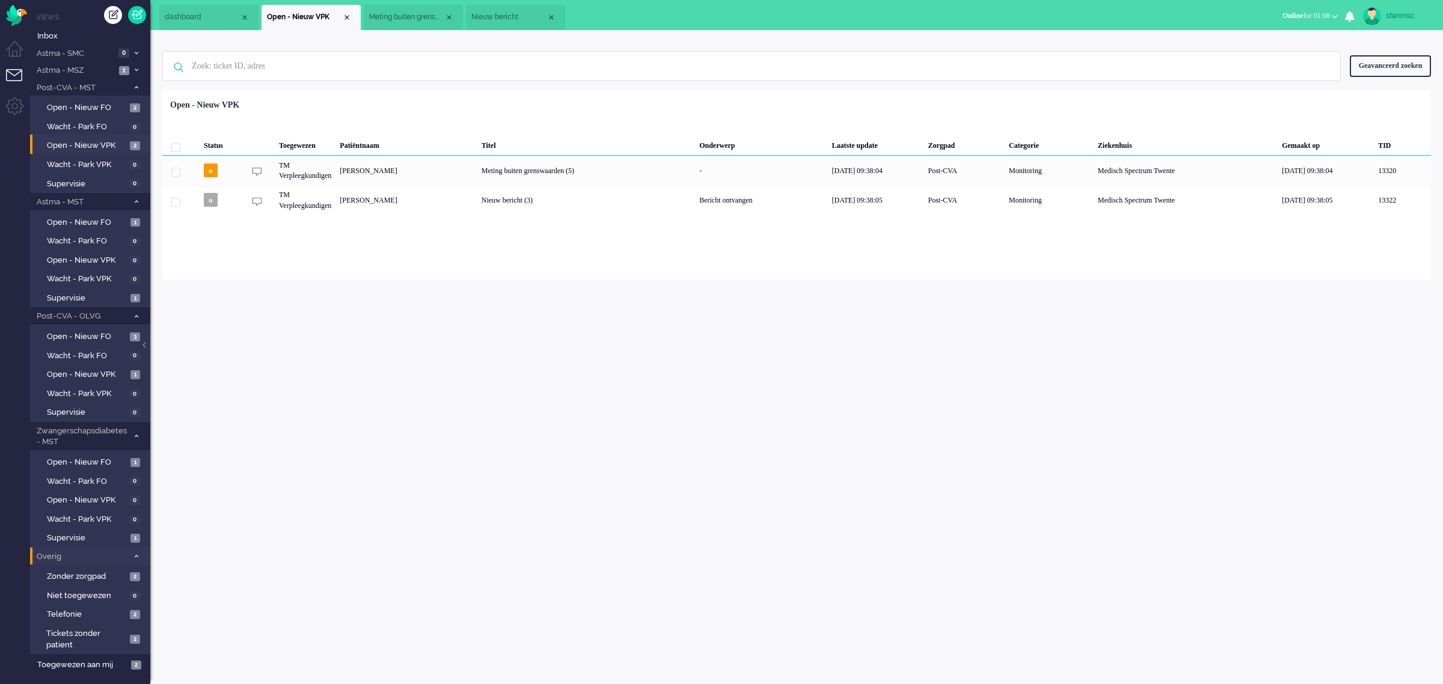
click at [403, 16] on span "Meting buiten grenswaarden (3)" at bounding box center [406, 17] width 75 height 10
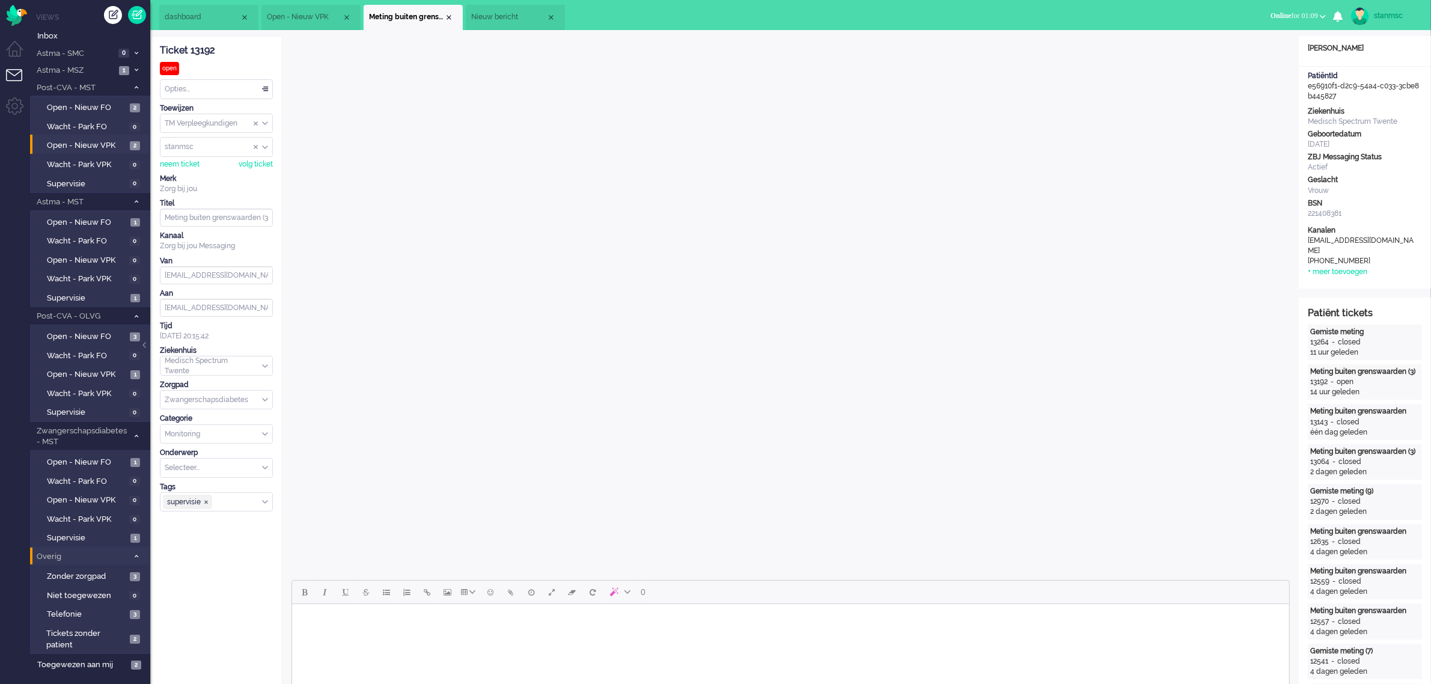
click at [513, 17] on span "Nieuw bericht" at bounding box center [508, 17] width 75 height 10
click at [550, 18] on div "Close tab" at bounding box center [551, 18] width 10 height 10
click at [1304, 13] on span "Online for 01:15" at bounding box center [1294, 15] width 47 height 8
click at [1254, 41] on label "Niet beschikbaar" at bounding box center [1276, 40] width 95 height 10
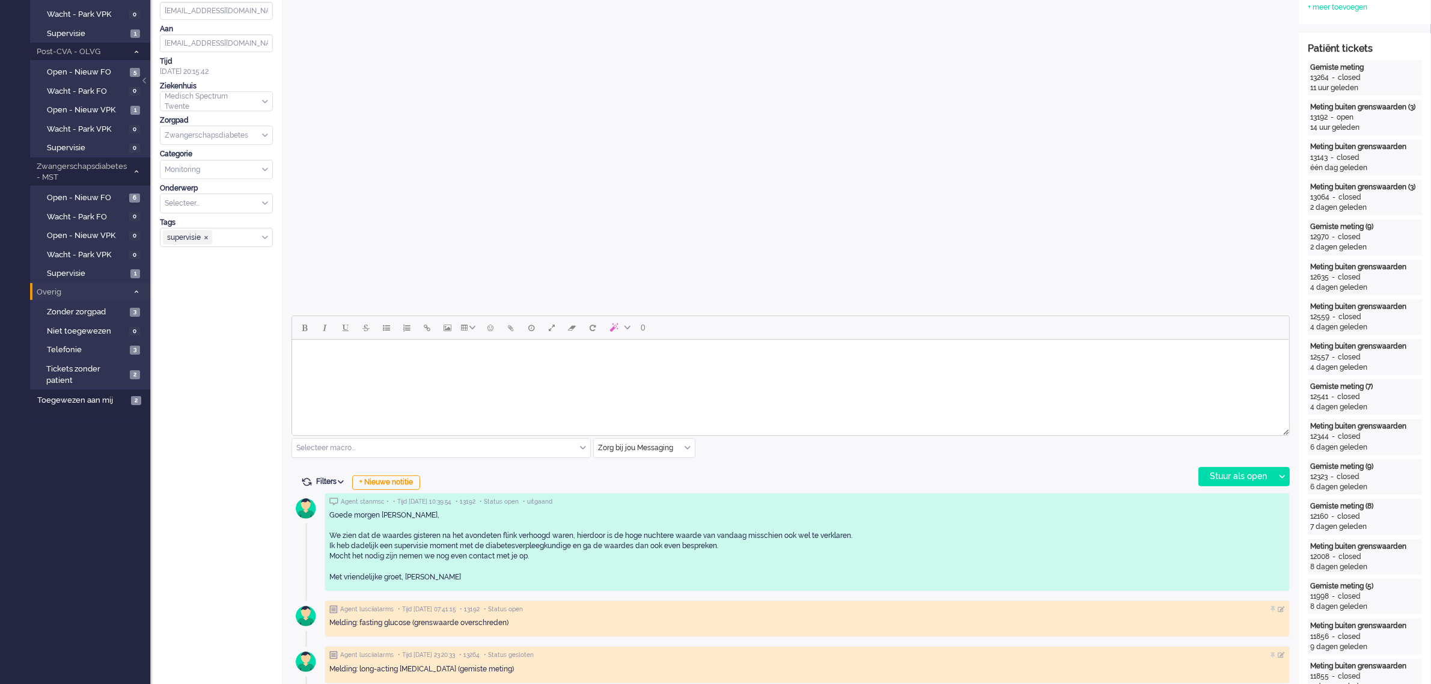
scroll to position [301, 0]
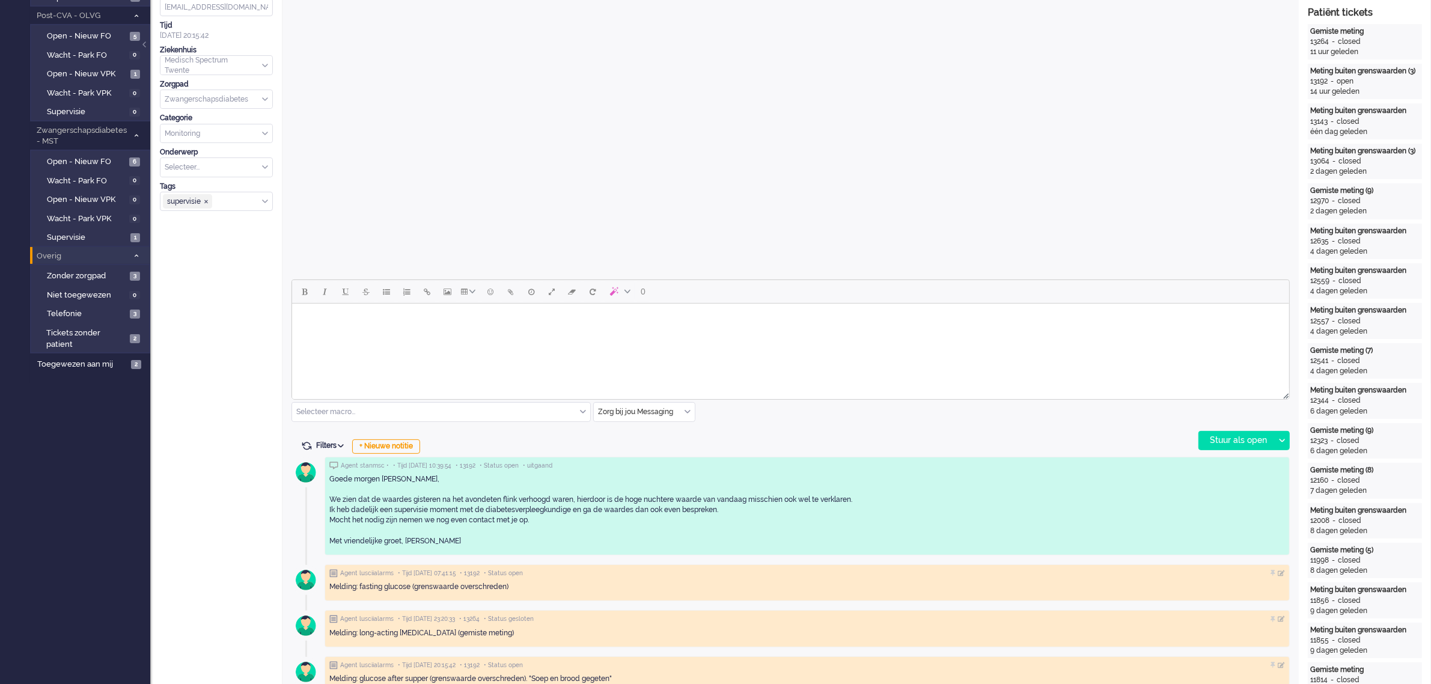
click at [689, 409] on div "Zorg bij jou Messaging" at bounding box center [644, 412] width 101 height 19
click at [644, 447] on span "uitgaand telefoon" at bounding box center [629, 447] width 60 height 10
click at [1243, 439] on div "Stuur als open" at bounding box center [1236, 441] width 75 height 18
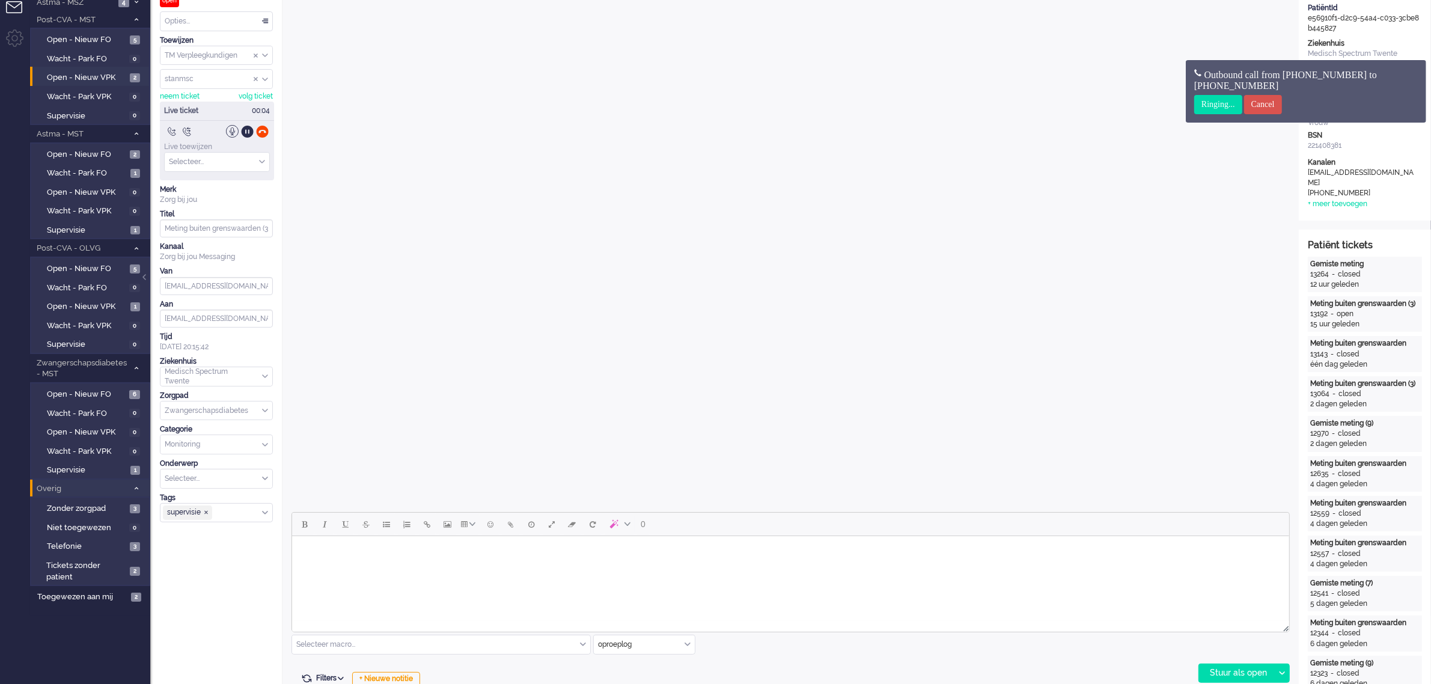
scroll to position [0, 0]
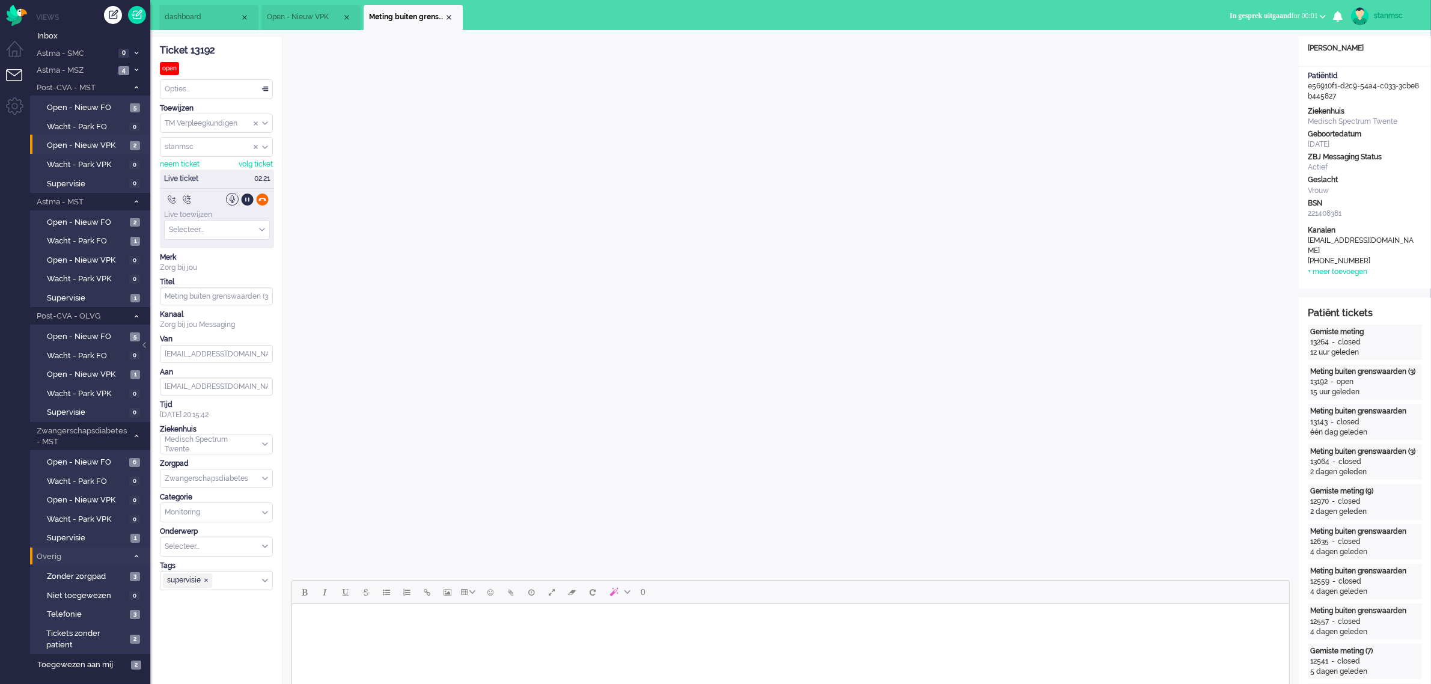
click at [259, 197] on div at bounding box center [262, 199] width 13 height 13
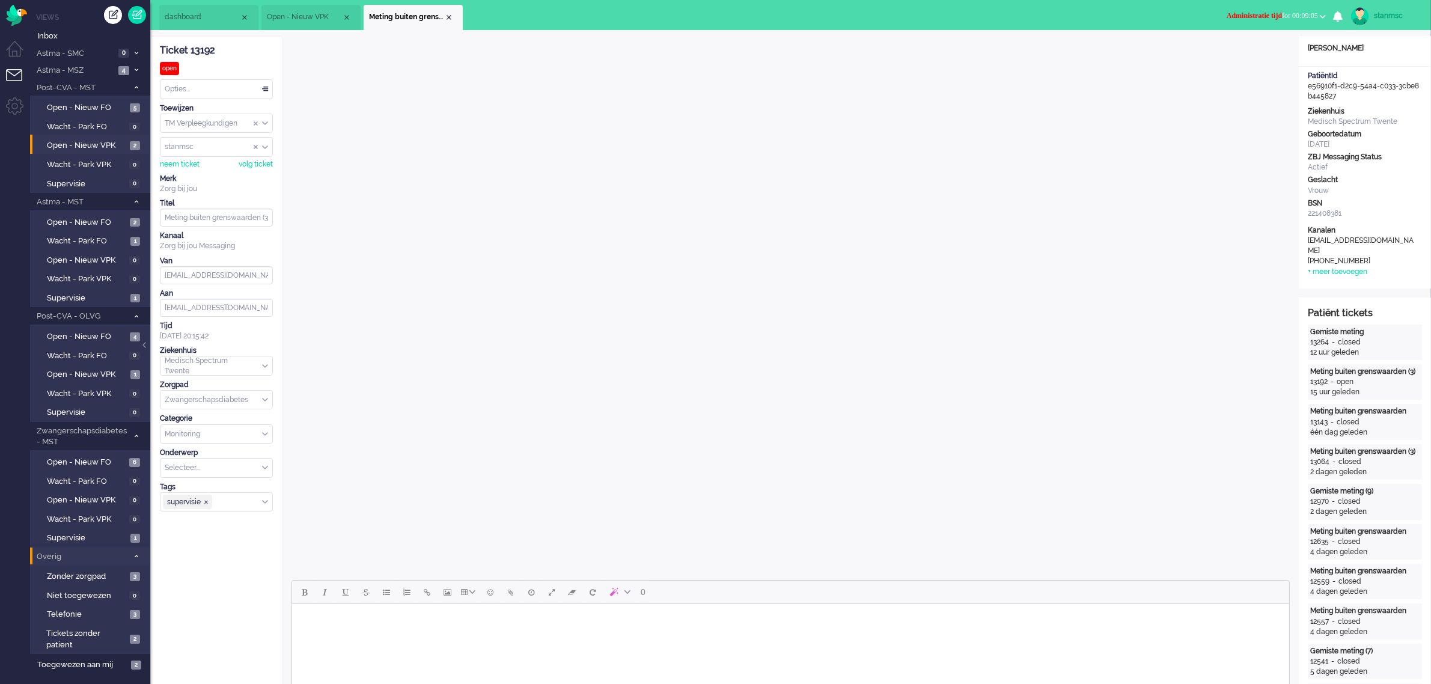
click at [1303, 10] on button "Administratie tijd for 00:09:05" at bounding box center [1277, 15] width 114 height 17
click at [1260, 51] on label "Online" at bounding box center [1276, 54] width 95 height 10
click at [210, 88] on div "Opties..." at bounding box center [216, 89] width 112 height 19
click at [191, 173] on span "Opgelost" at bounding box center [181, 175] width 30 height 10
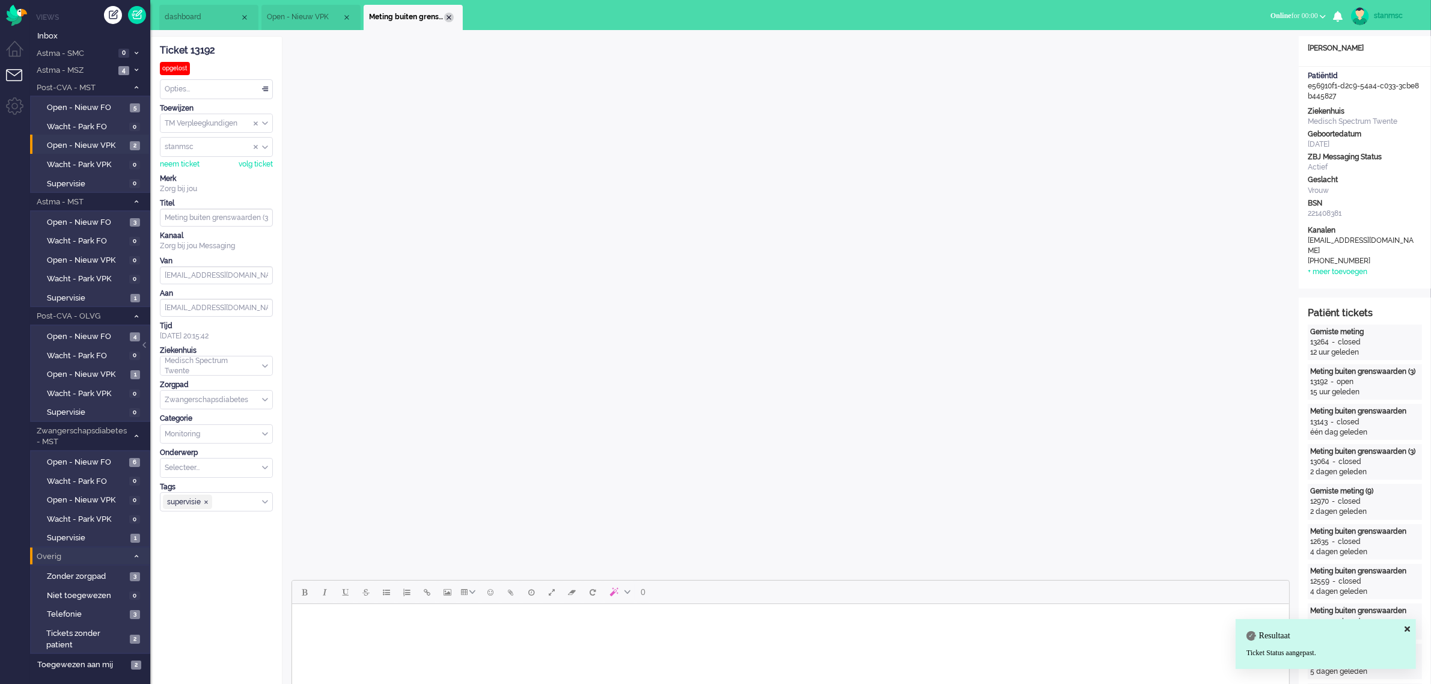
click at [452, 16] on div "Close tab" at bounding box center [449, 18] width 10 height 10
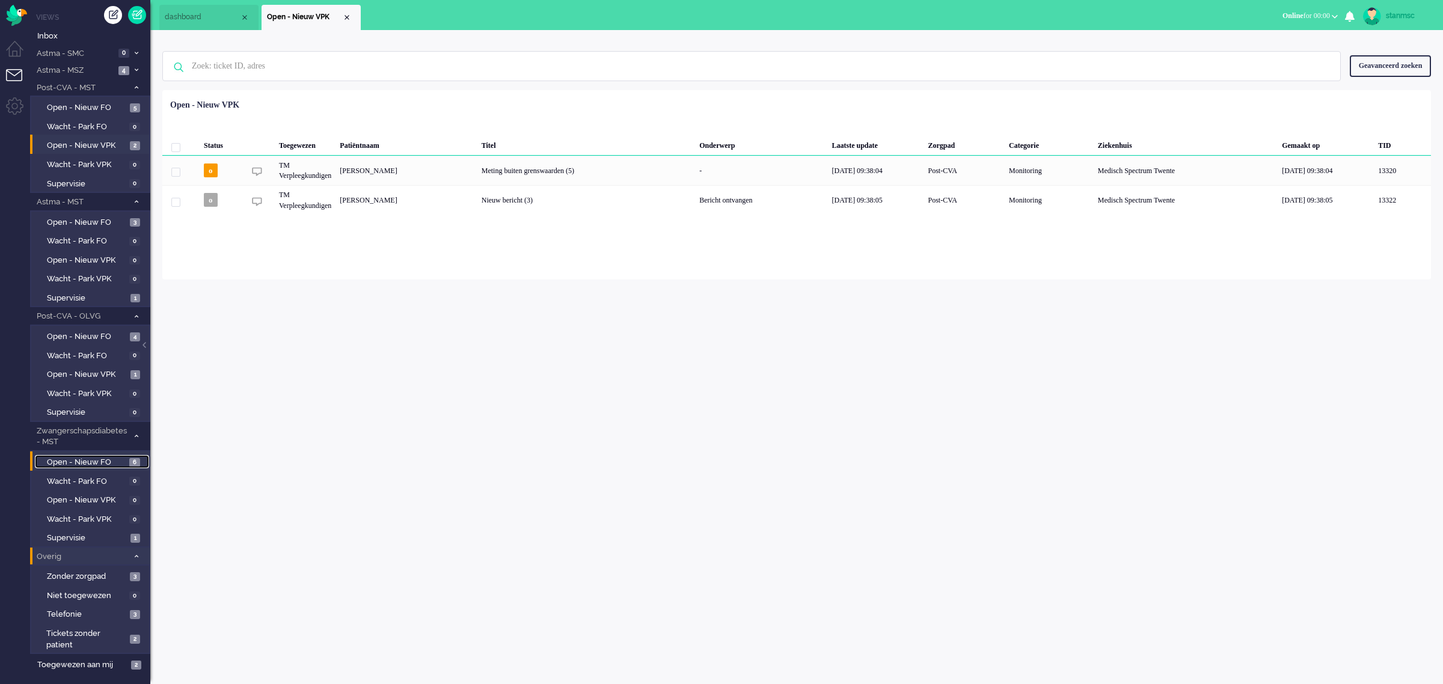
click at [99, 460] on span "Open - Nieuw FO" at bounding box center [86, 462] width 79 height 11
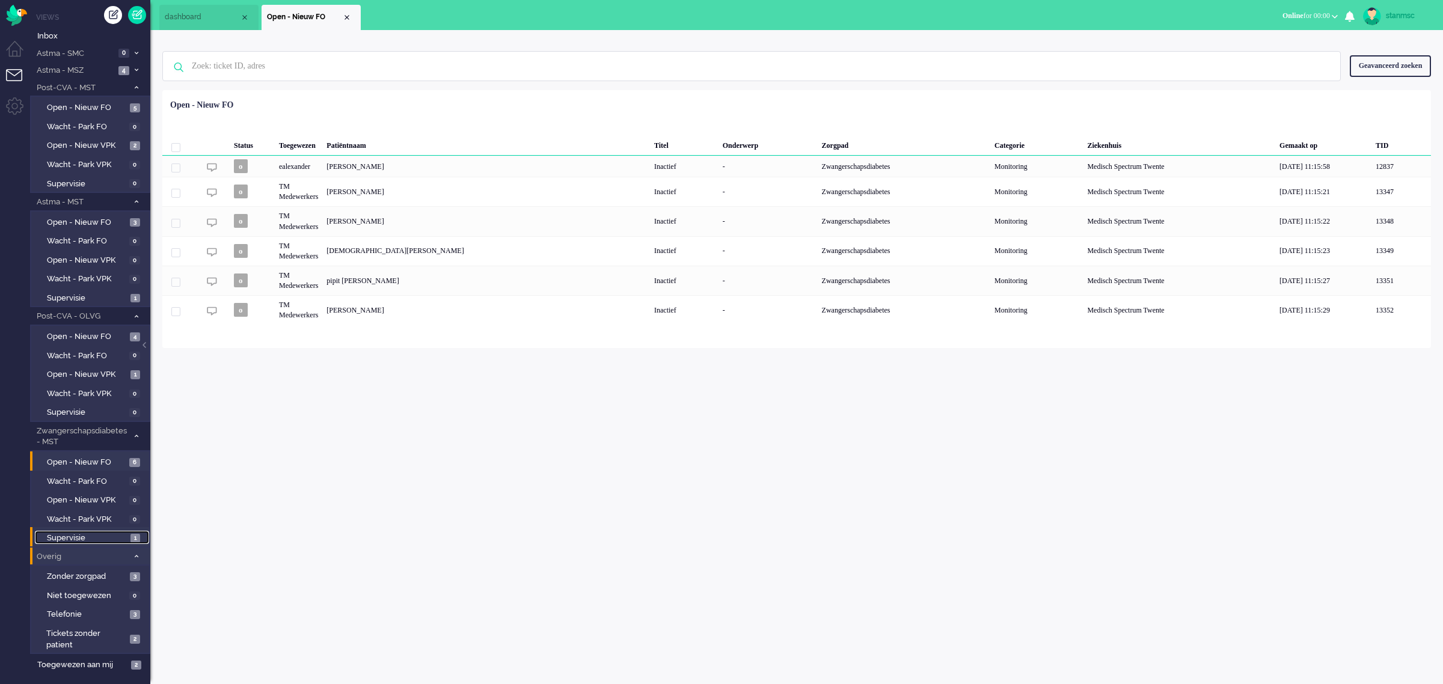
click at [91, 533] on span "Supervisie" at bounding box center [87, 538] width 81 height 11
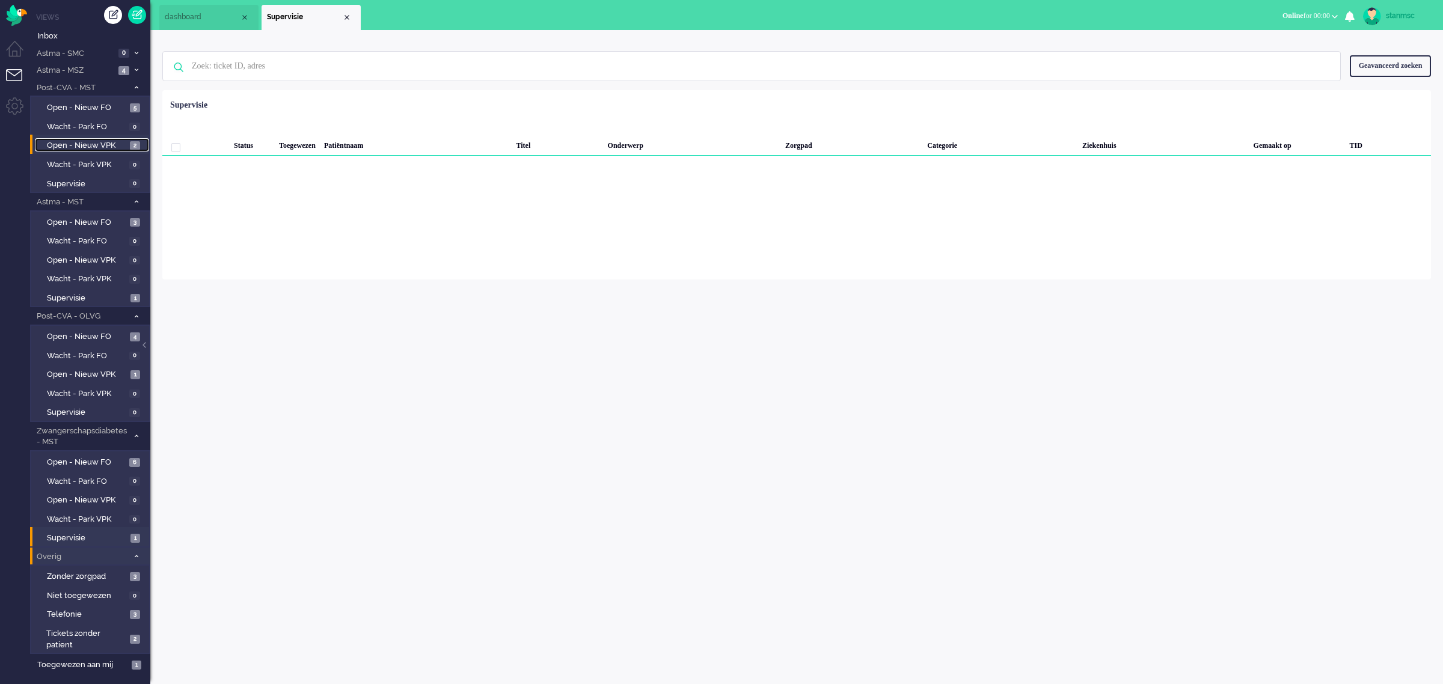
click at [89, 144] on span "Open - Nieuw VPK" at bounding box center [87, 145] width 80 height 11
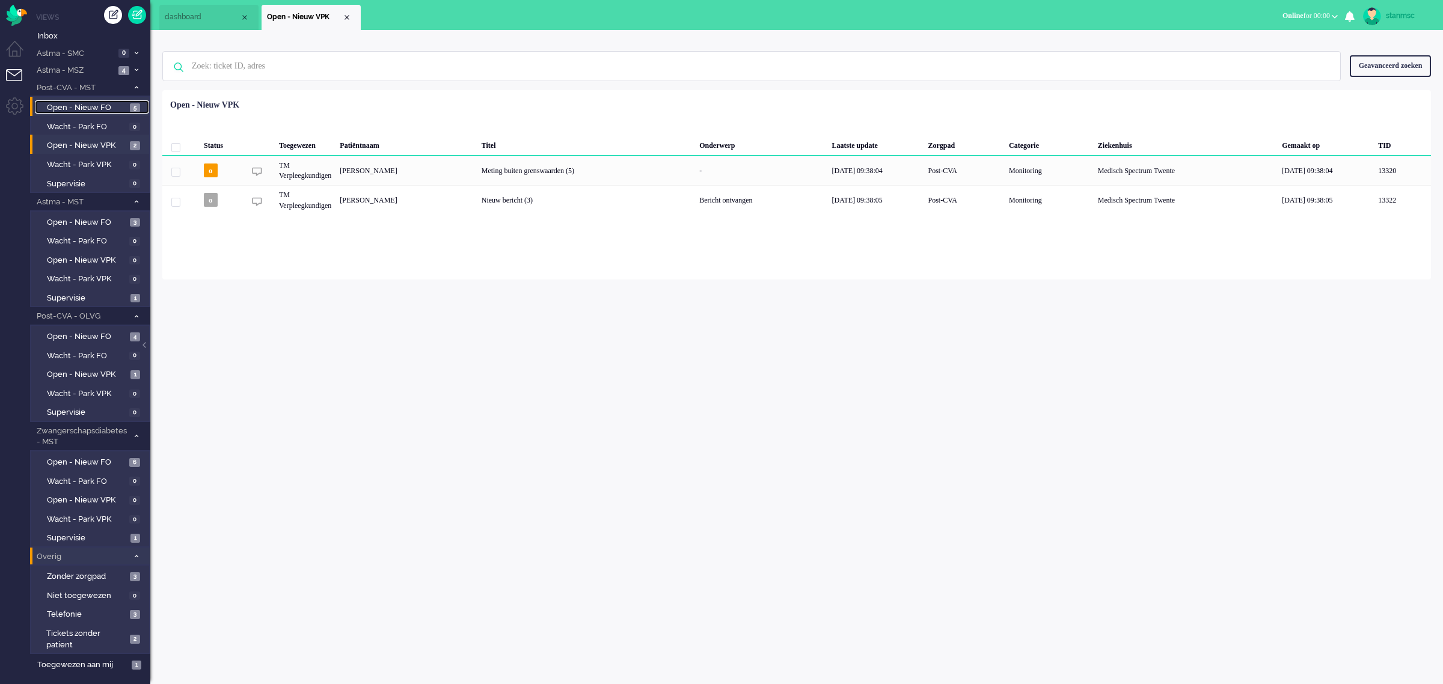
click at [89, 106] on span "Open - Nieuw FO" at bounding box center [87, 107] width 80 height 11
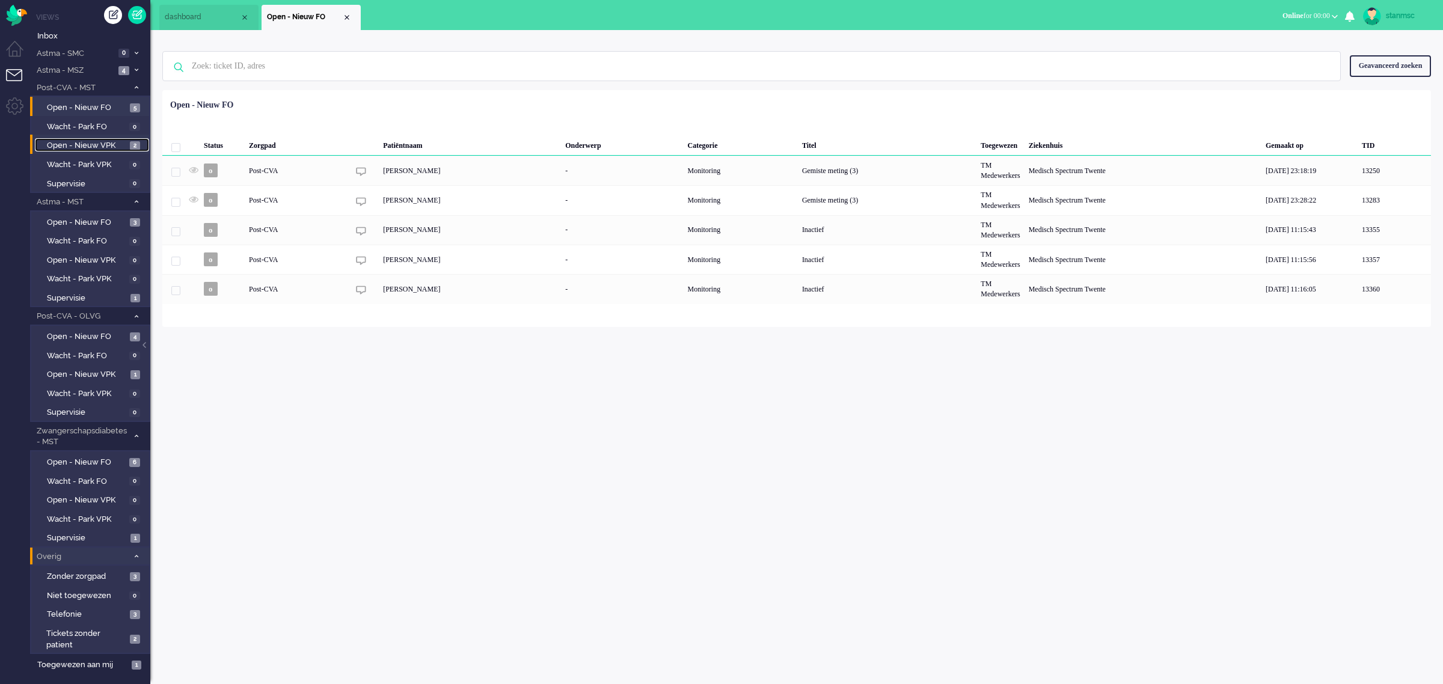
click at [110, 144] on span "Open - Nieuw VPK" at bounding box center [87, 145] width 80 height 11
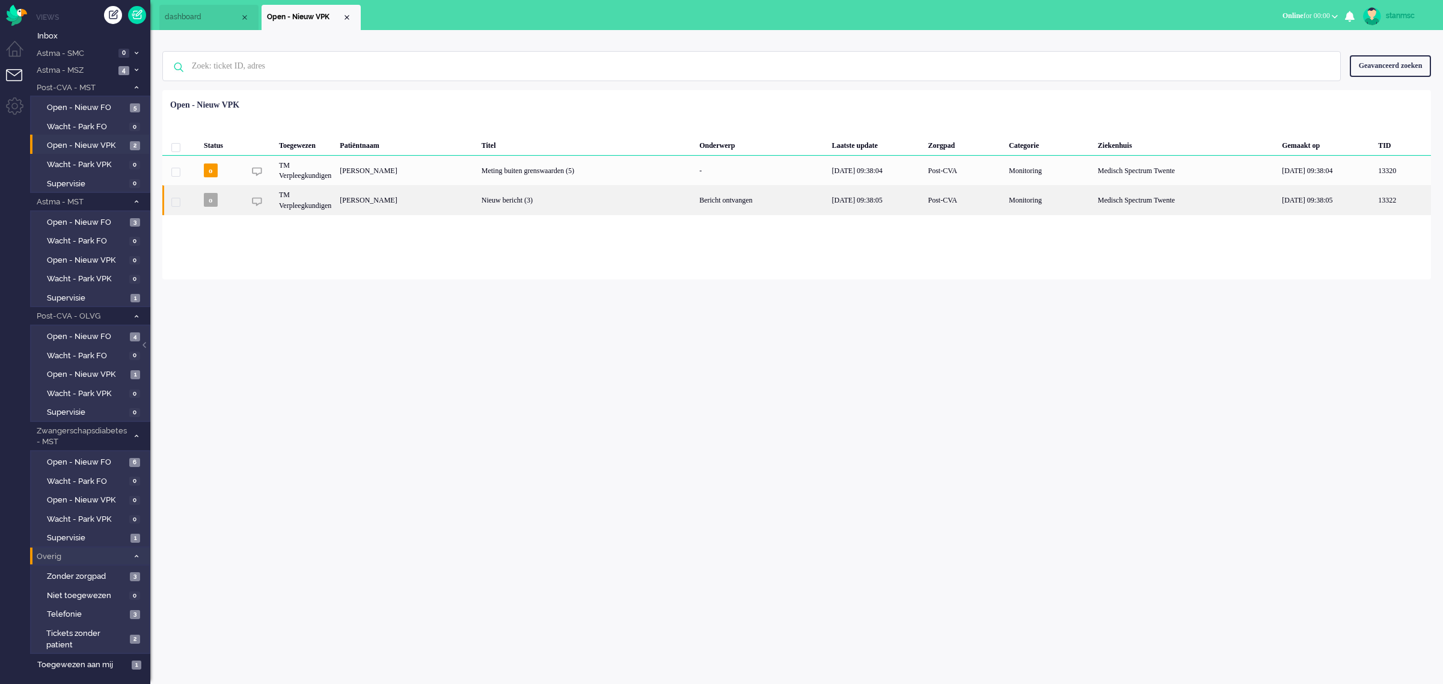
click at [415, 197] on div "[PERSON_NAME]" at bounding box center [405, 199] width 141 height 29
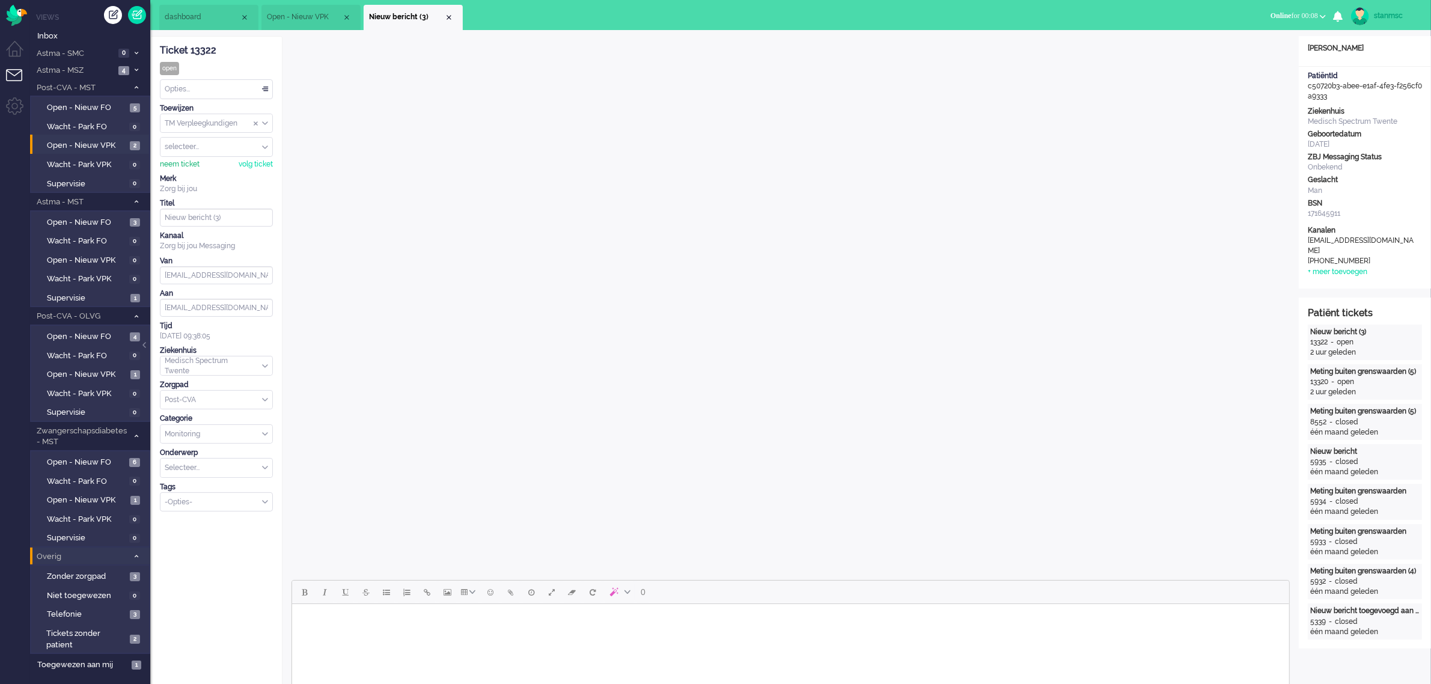
click at [184, 167] on div "neem ticket" at bounding box center [180, 164] width 40 height 10
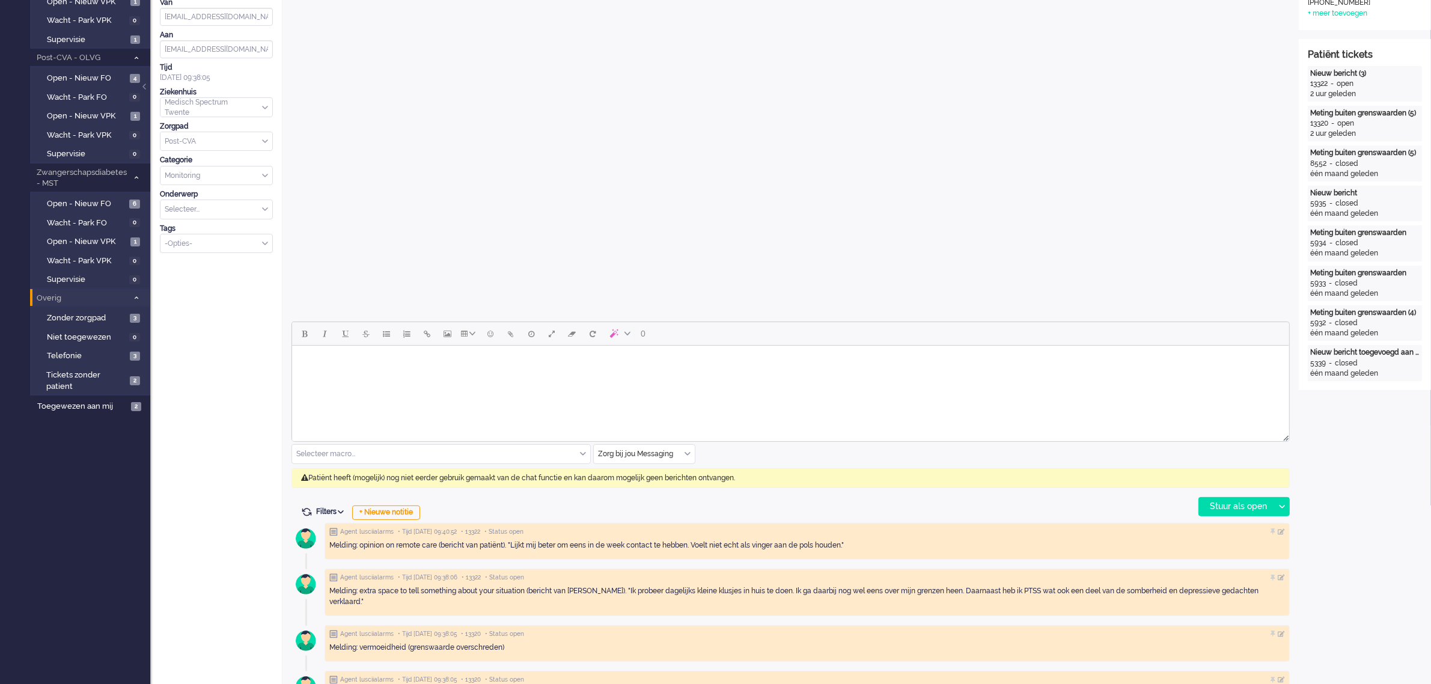
scroll to position [301, 0]
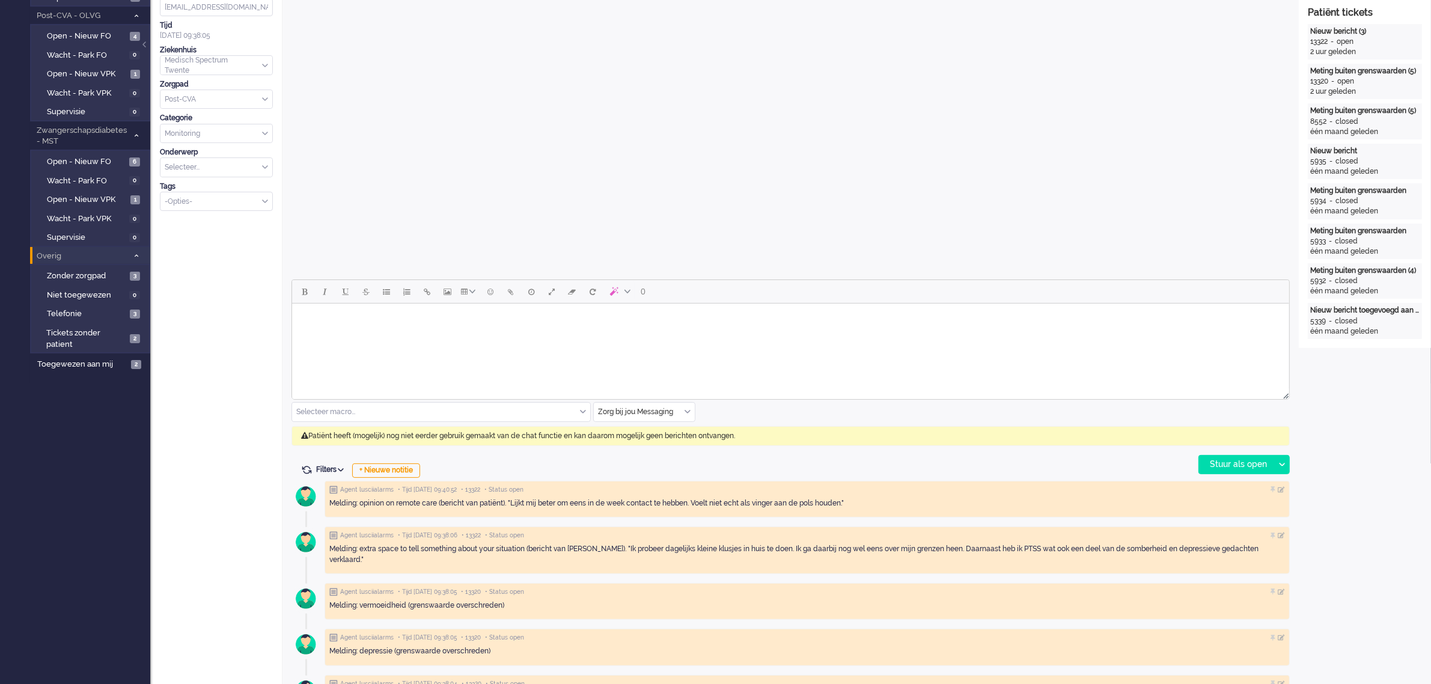
click at [687, 414] on div "Zorg bij jou Messaging" at bounding box center [644, 412] width 101 height 19
click at [653, 448] on span "uitgaand telefoon" at bounding box center [629, 447] width 60 height 10
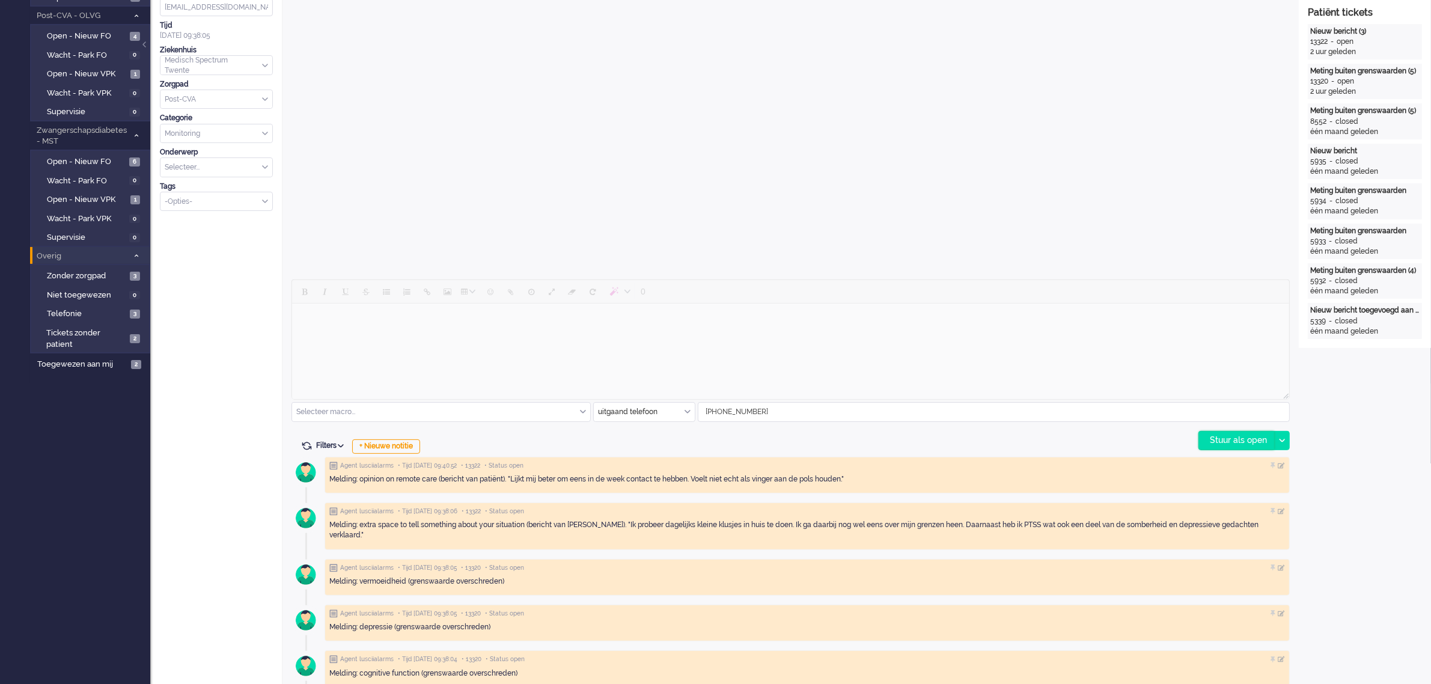
click at [1238, 439] on div "Stuur als open" at bounding box center [1236, 441] width 75 height 18
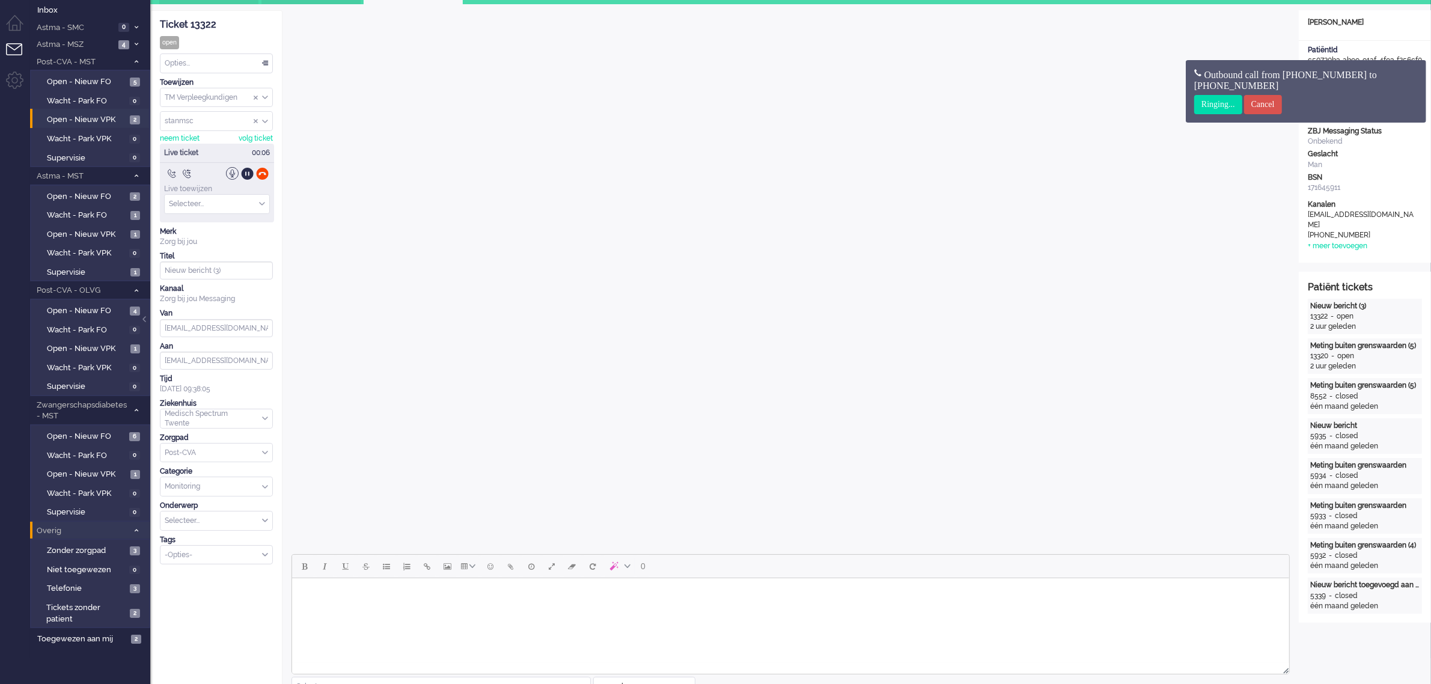
scroll to position [0, 0]
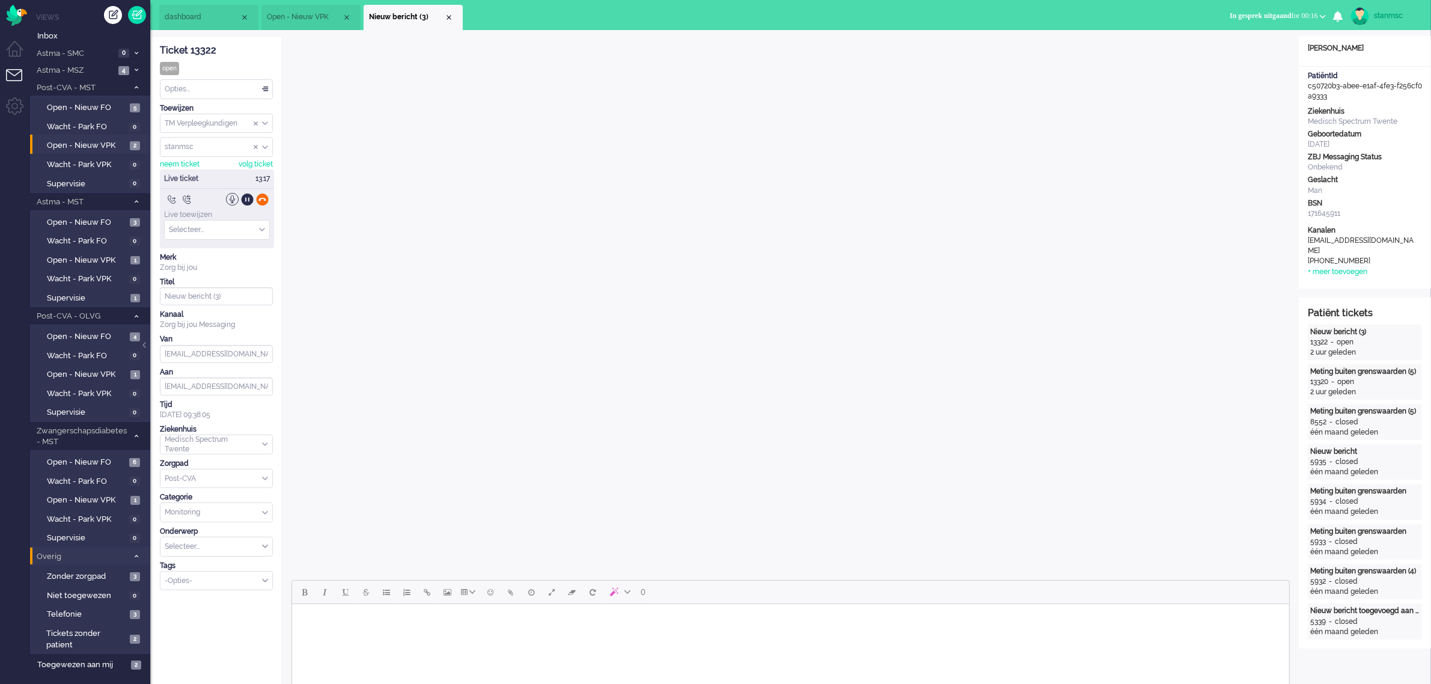
click at [261, 200] on div at bounding box center [262, 199] width 13 height 13
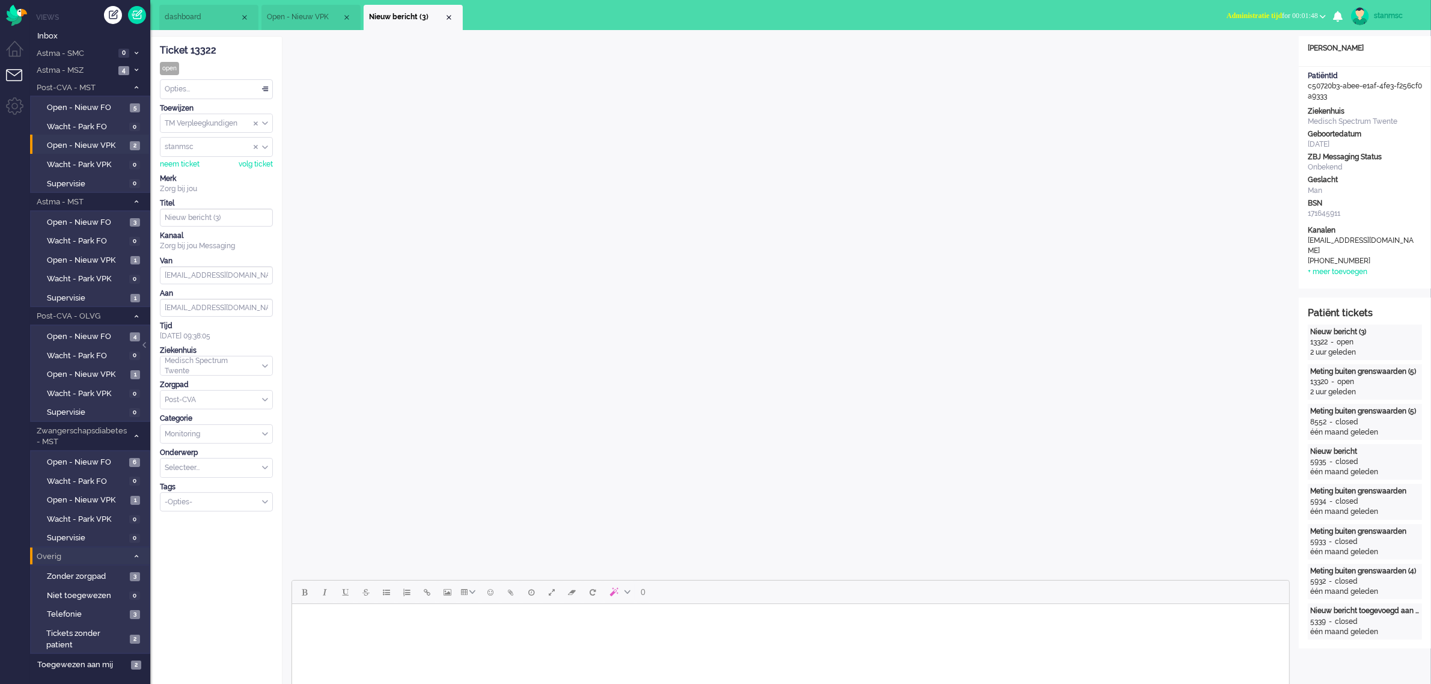
click at [1315, 10] on button "Administratie tijd for 00:01:48" at bounding box center [1277, 15] width 114 height 17
click at [1254, 53] on label "Online" at bounding box center [1276, 54] width 95 height 10
click at [206, 86] on div "Opties..." at bounding box center [216, 89] width 112 height 19
click at [200, 171] on li "Opgelost" at bounding box center [216, 174] width 112 height 17
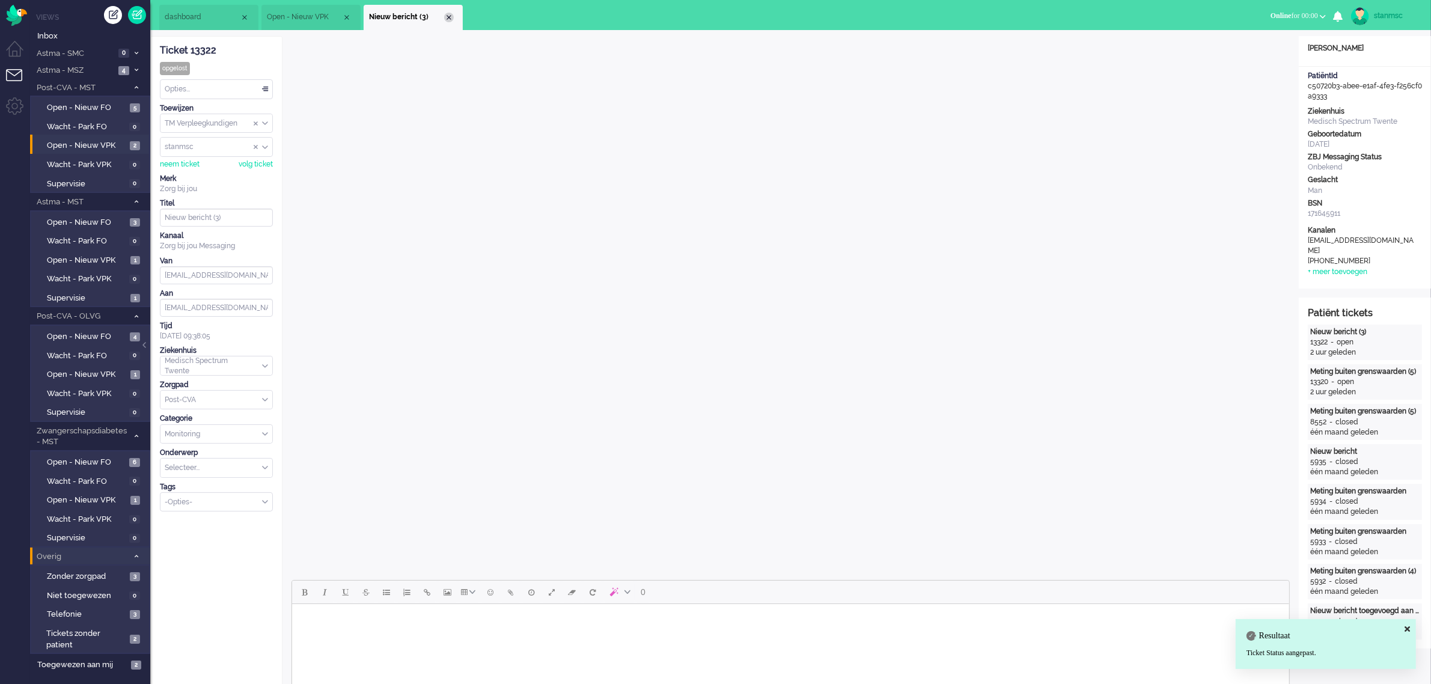
click at [446, 17] on div "Close tab" at bounding box center [449, 18] width 10 height 10
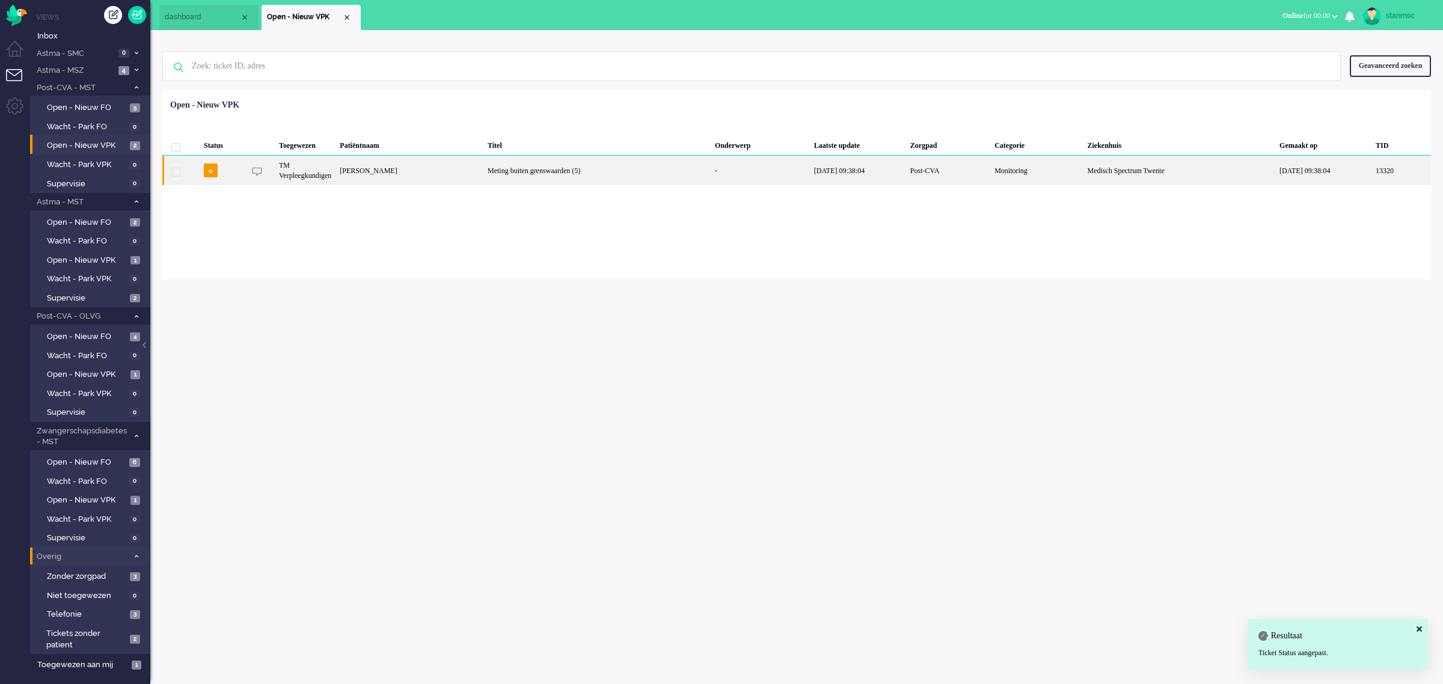
click at [320, 172] on div "TM Verpleegkundigen" at bounding box center [305, 170] width 61 height 29
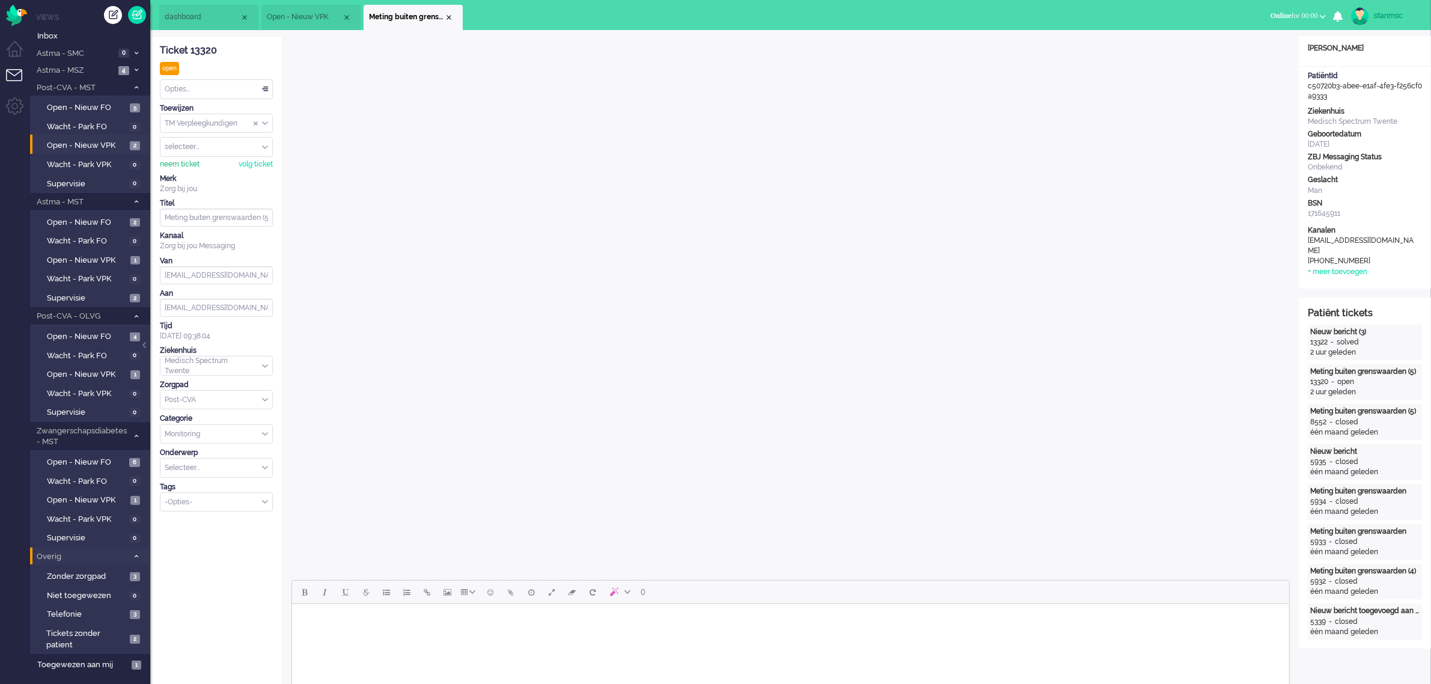
click at [179, 166] on div "neem ticket" at bounding box center [180, 164] width 40 height 10
click at [213, 81] on div "Opties..." at bounding box center [216, 89] width 112 height 19
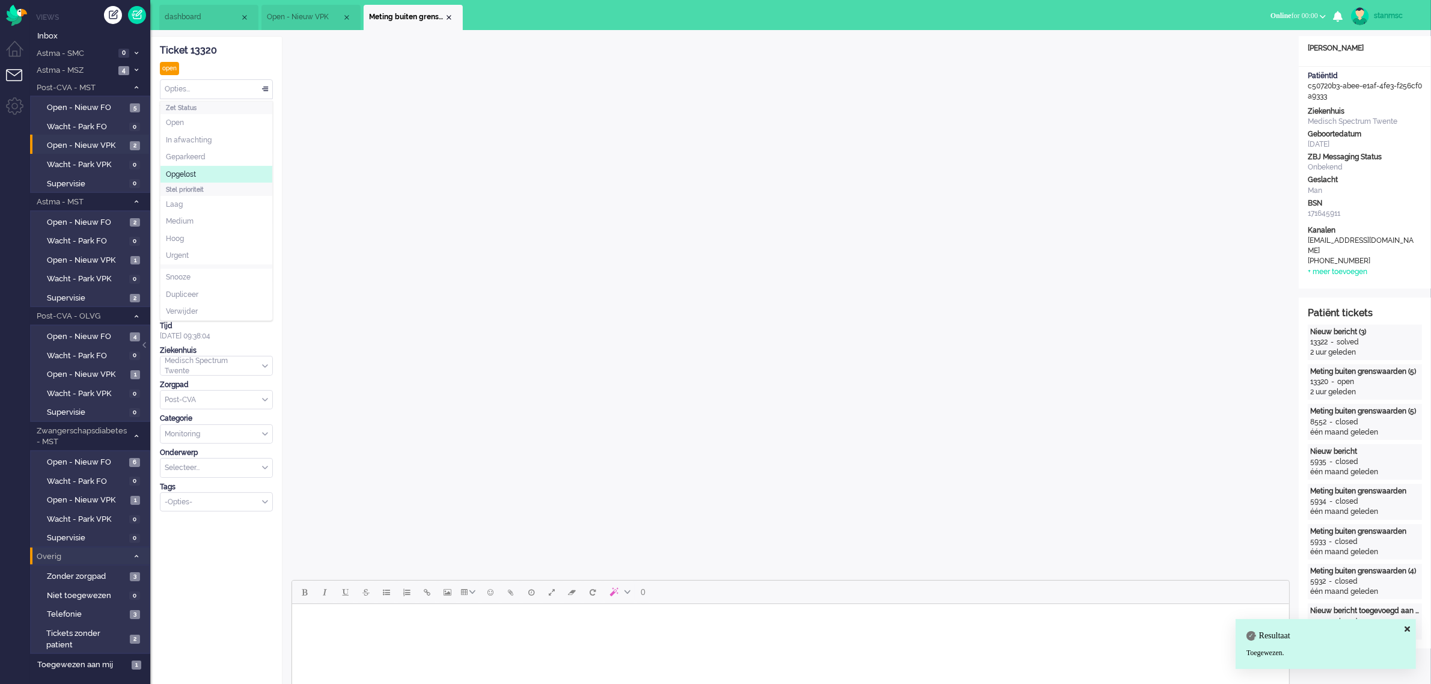
click at [196, 172] on span "Opgelost" at bounding box center [181, 175] width 30 height 10
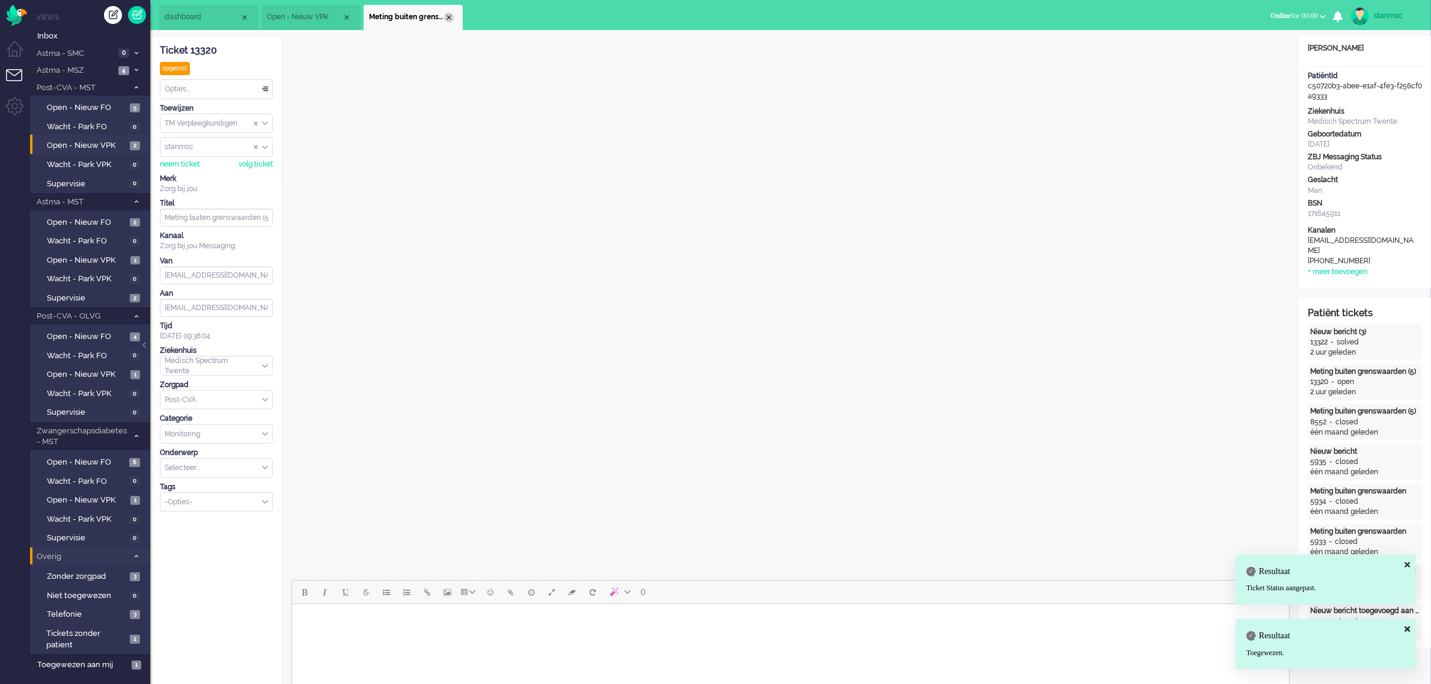
click at [447, 16] on div "Close tab" at bounding box center [449, 18] width 10 height 10
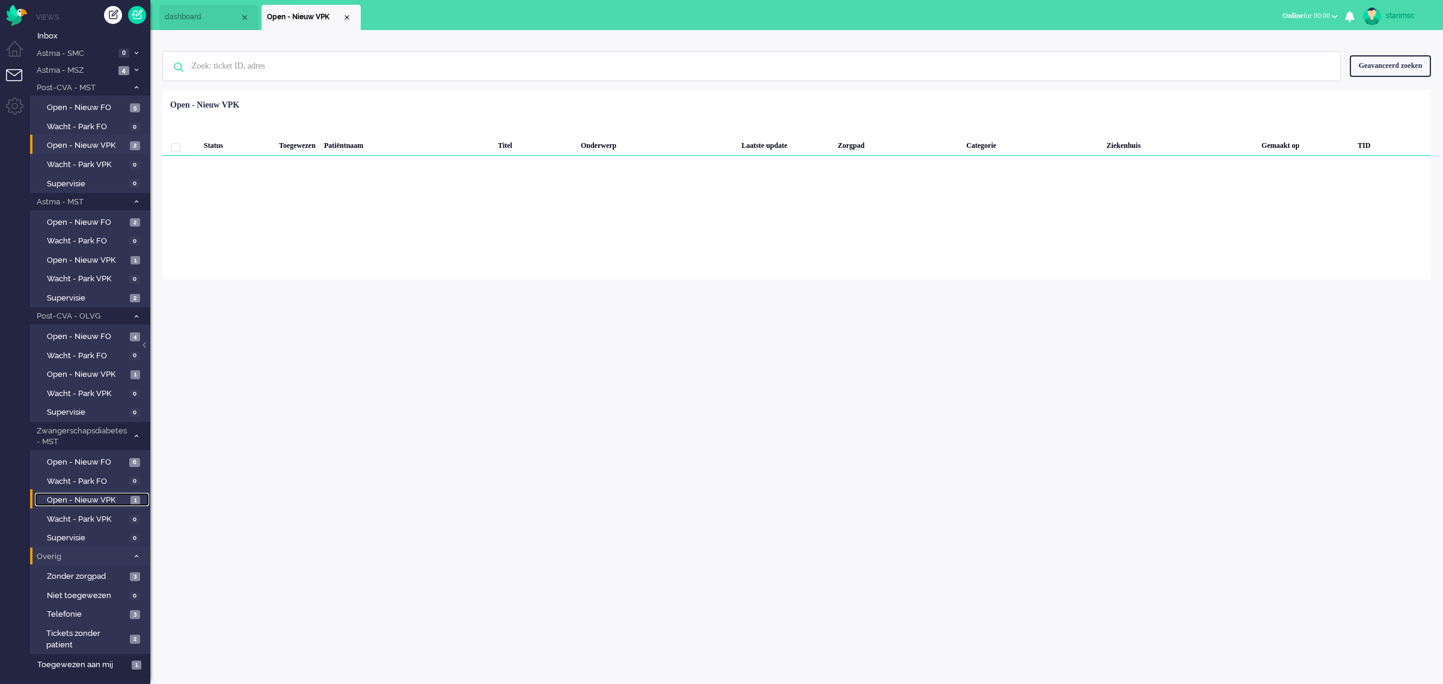
click at [91, 495] on span "Open - Nieuw VPK" at bounding box center [87, 500] width 81 height 11
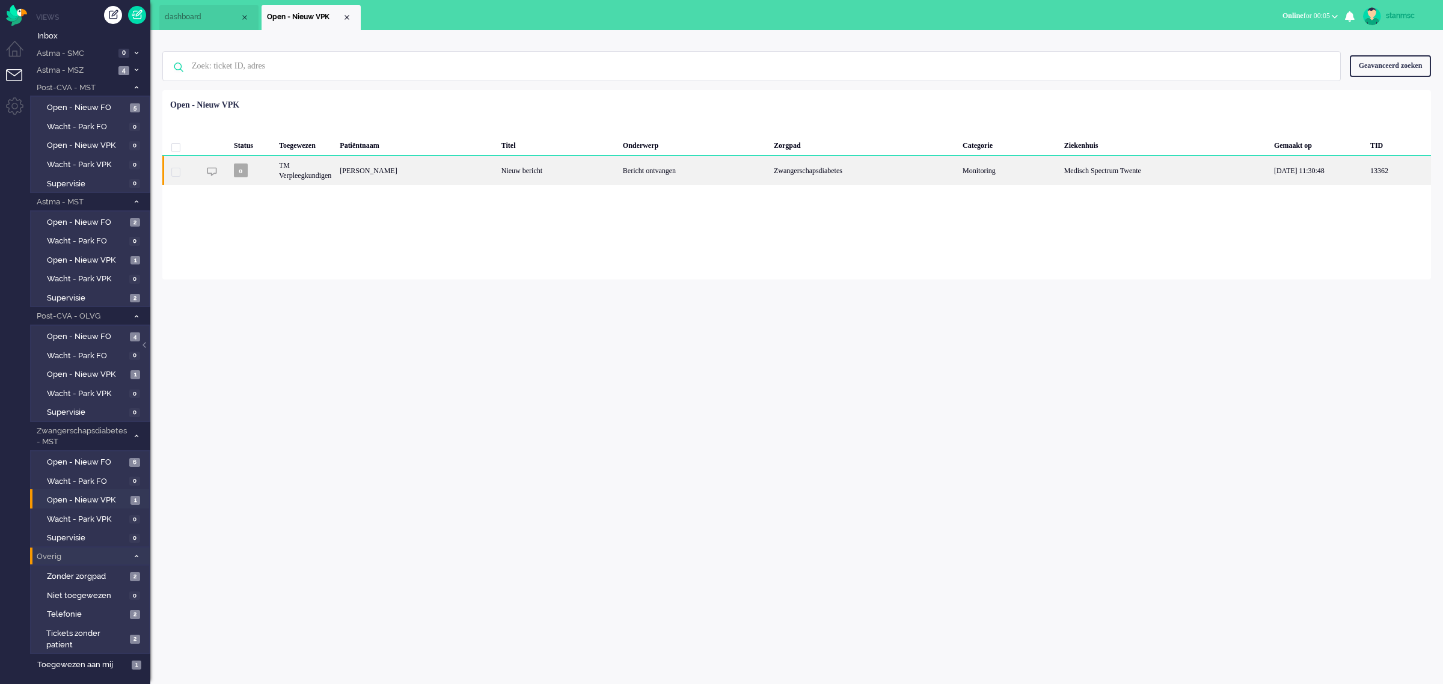
click at [471, 166] on div "[PERSON_NAME]" at bounding box center [415, 170] width 161 height 29
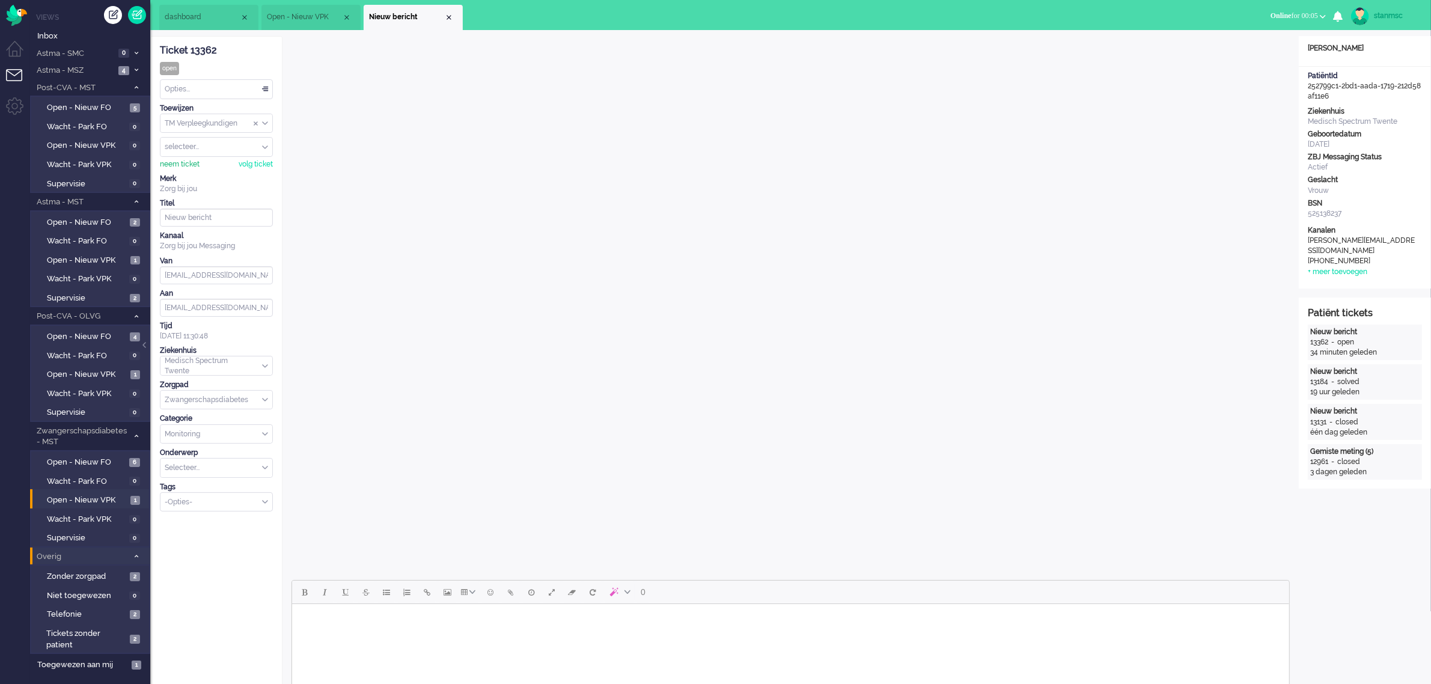
click at [187, 166] on div "neem ticket" at bounding box center [180, 164] width 40 height 10
click at [216, 93] on div "Opties..." at bounding box center [216, 89] width 112 height 19
click at [205, 170] on li "Opgelost" at bounding box center [216, 174] width 112 height 17
click at [448, 16] on div "Close tab" at bounding box center [449, 18] width 10 height 10
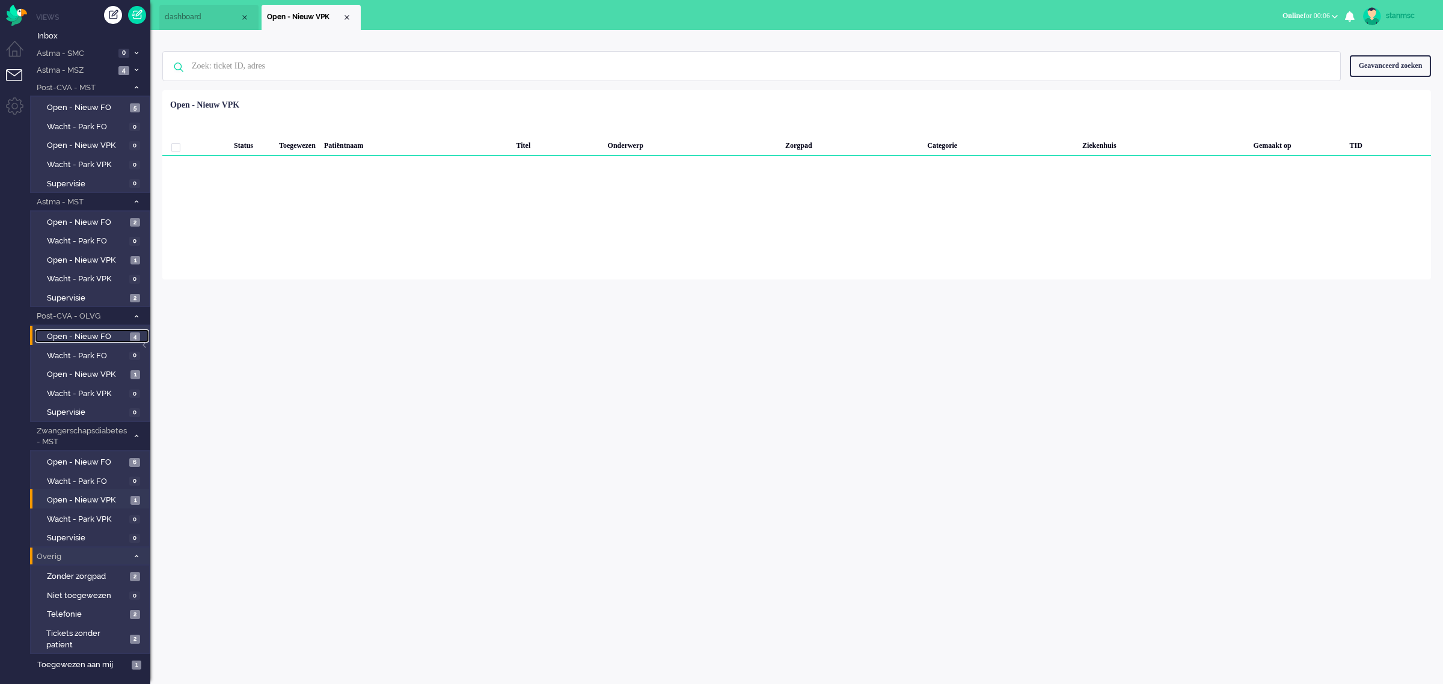
click at [92, 334] on span "Open - Nieuw FO" at bounding box center [87, 336] width 80 height 11
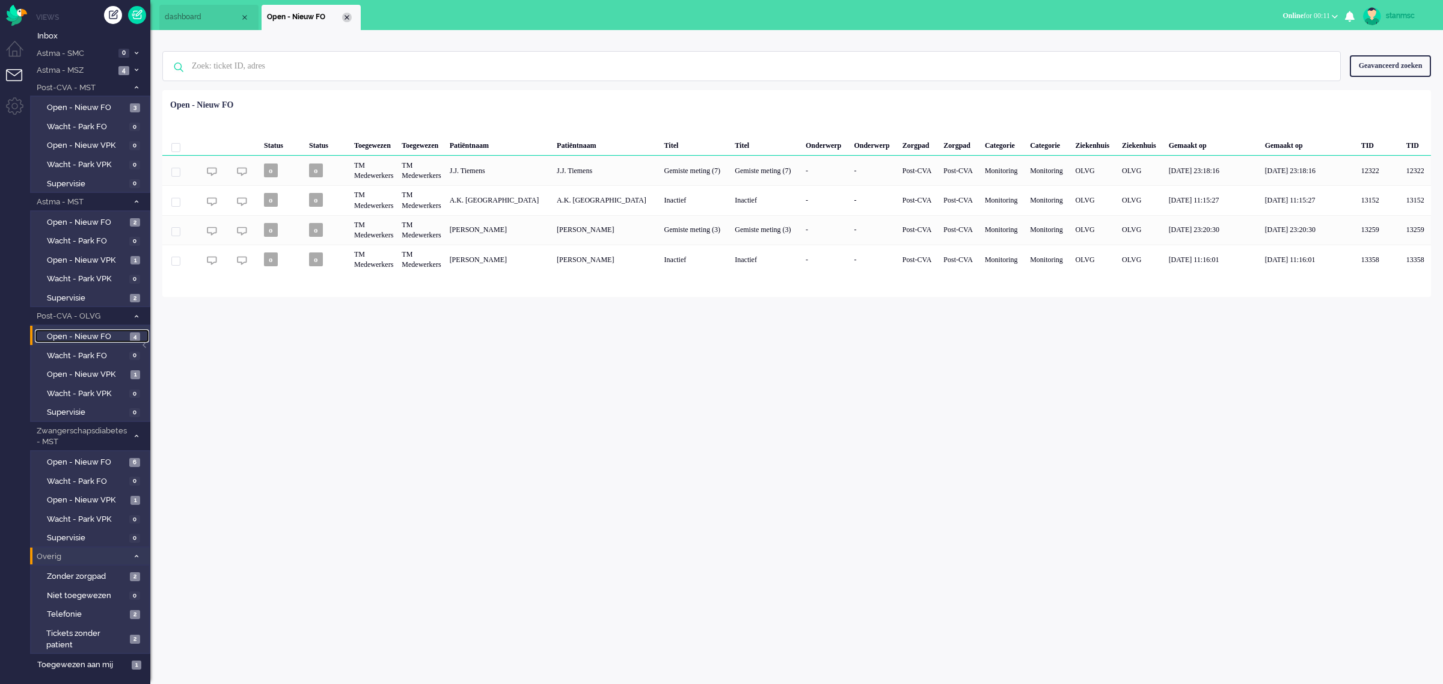
click at [344, 16] on div "Close tab" at bounding box center [347, 18] width 10 height 10
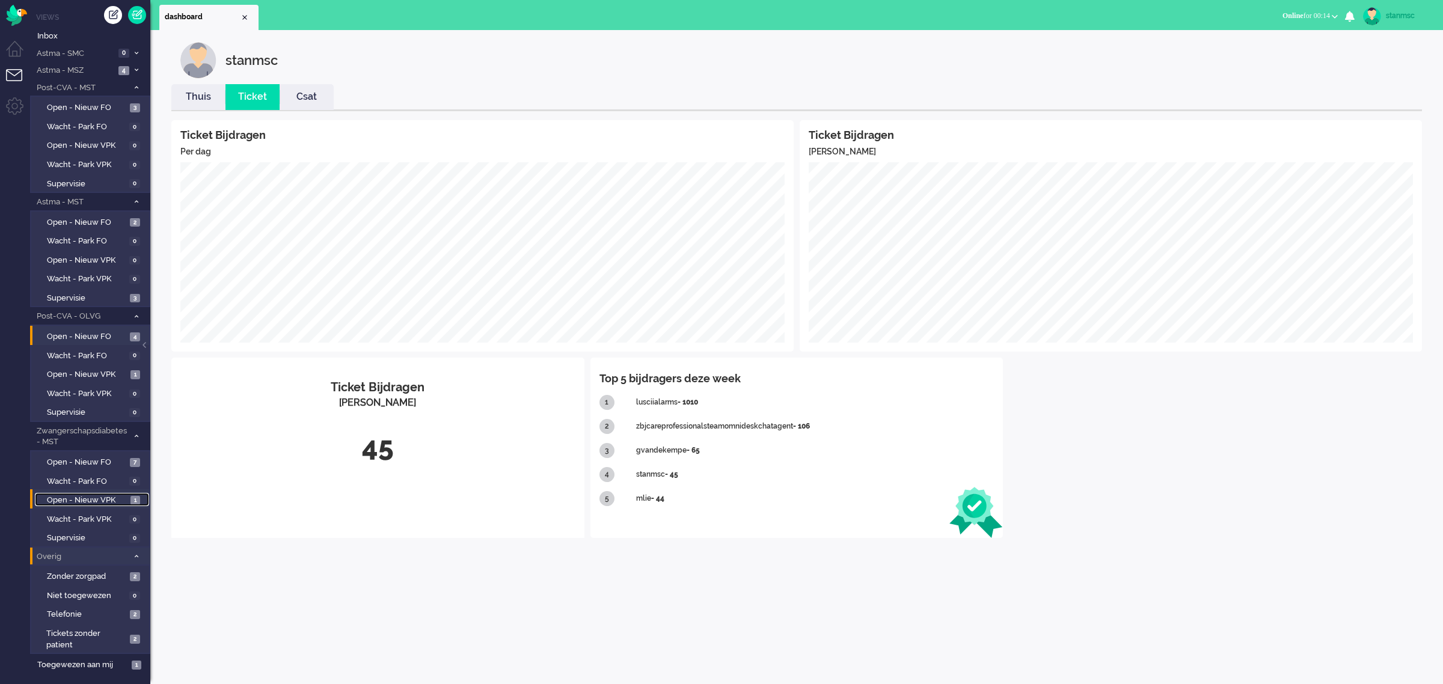
click at [95, 498] on span "Open - Nieuw VPK" at bounding box center [87, 500] width 81 height 11
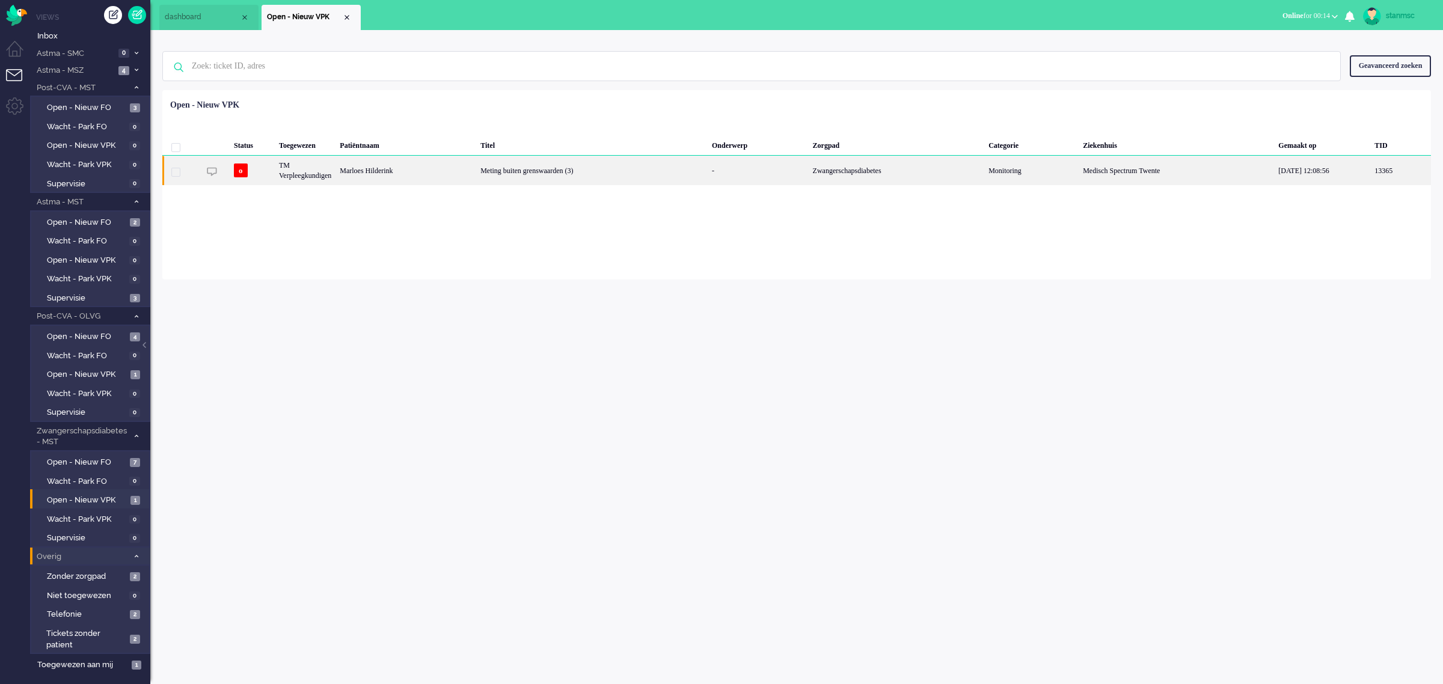
click at [446, 171] on div "Marloes Hilderink" at bounding box center [405, 170] width 141 height 29
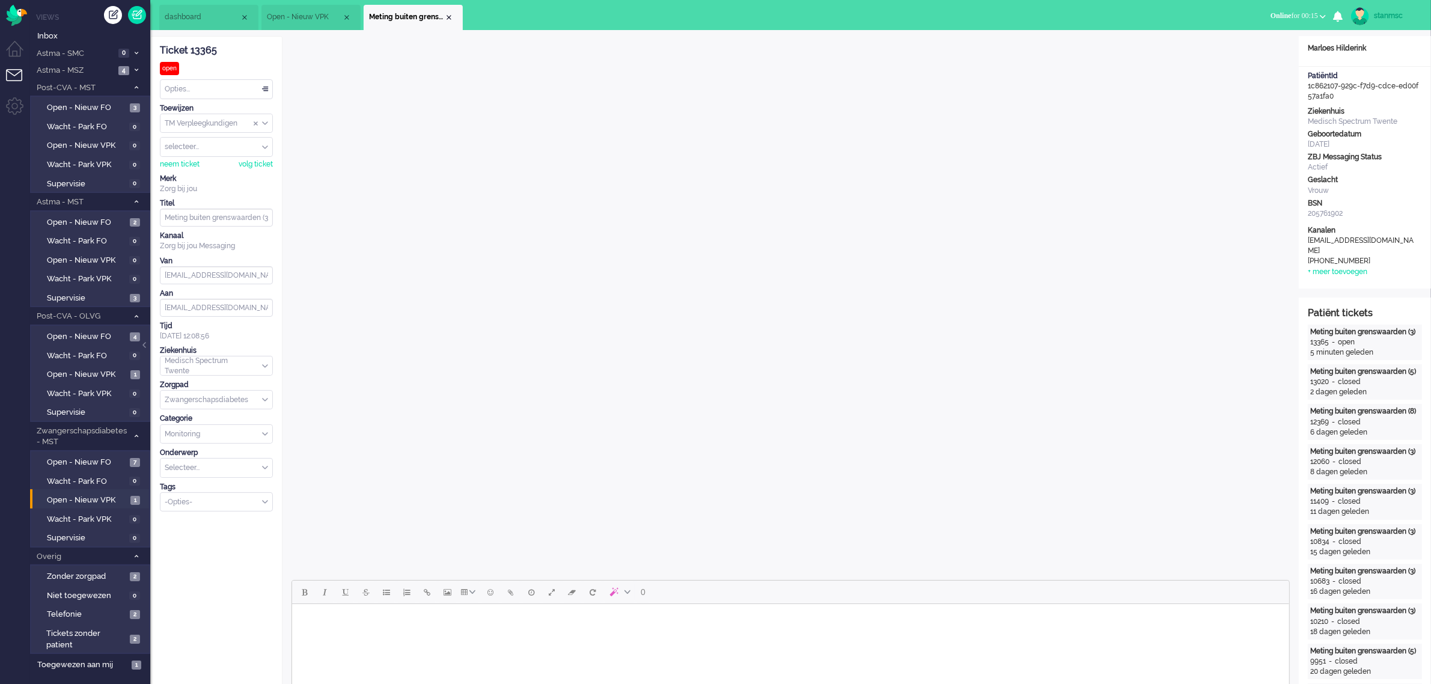
click at [310, 18] on span "Open - Nieuw VPK" at bounding box center [304, 17] width 75 height 10
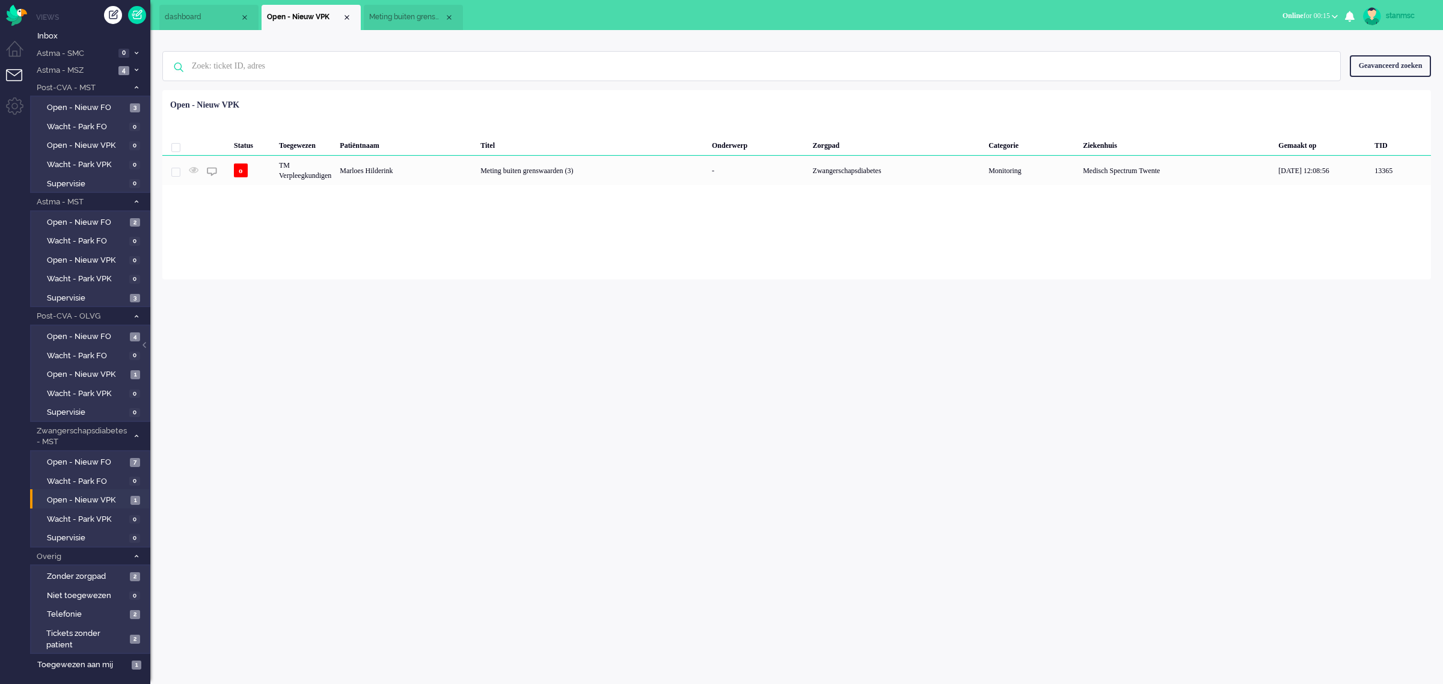
click at [415, 19] on span "Meting buiten grenswaarden (3)" at bounding box center [406, 17] width 75 height 10
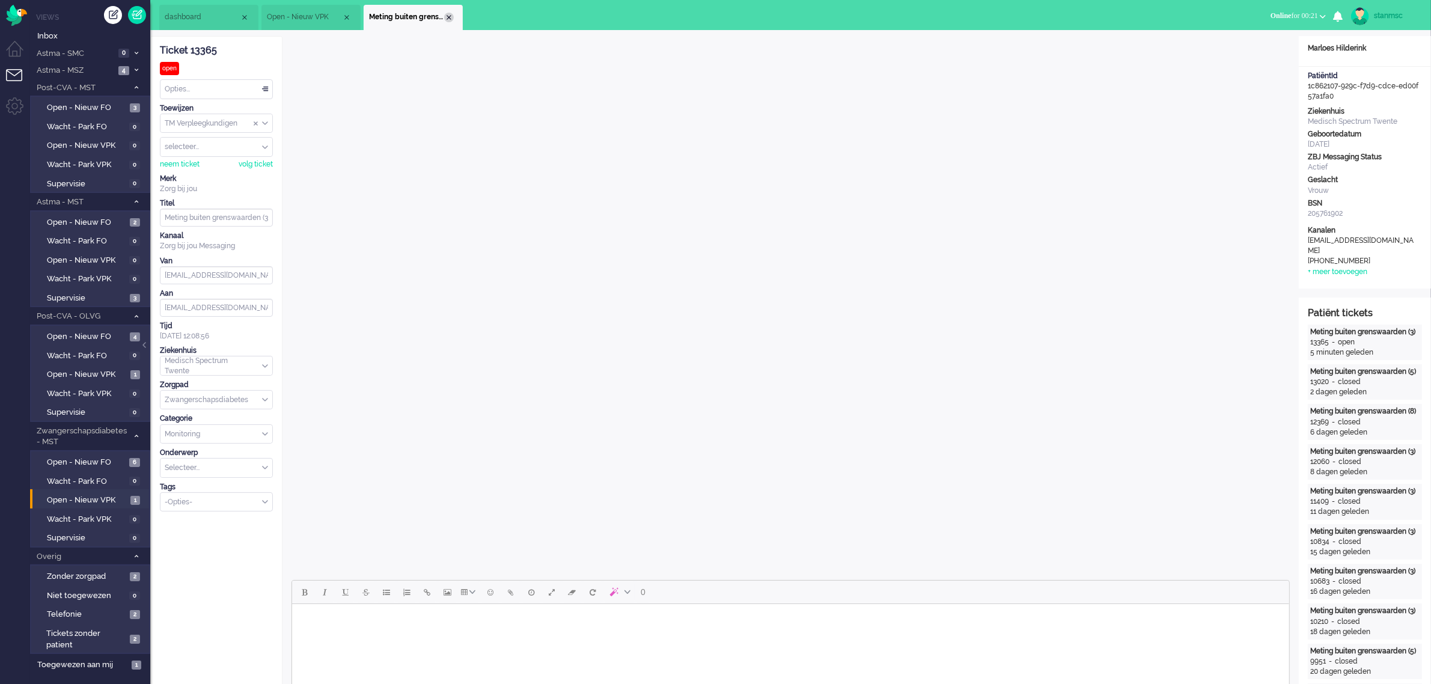
click at [448, 16] on div "Close tab" at bounding box center [449, 18] width 10 height 10
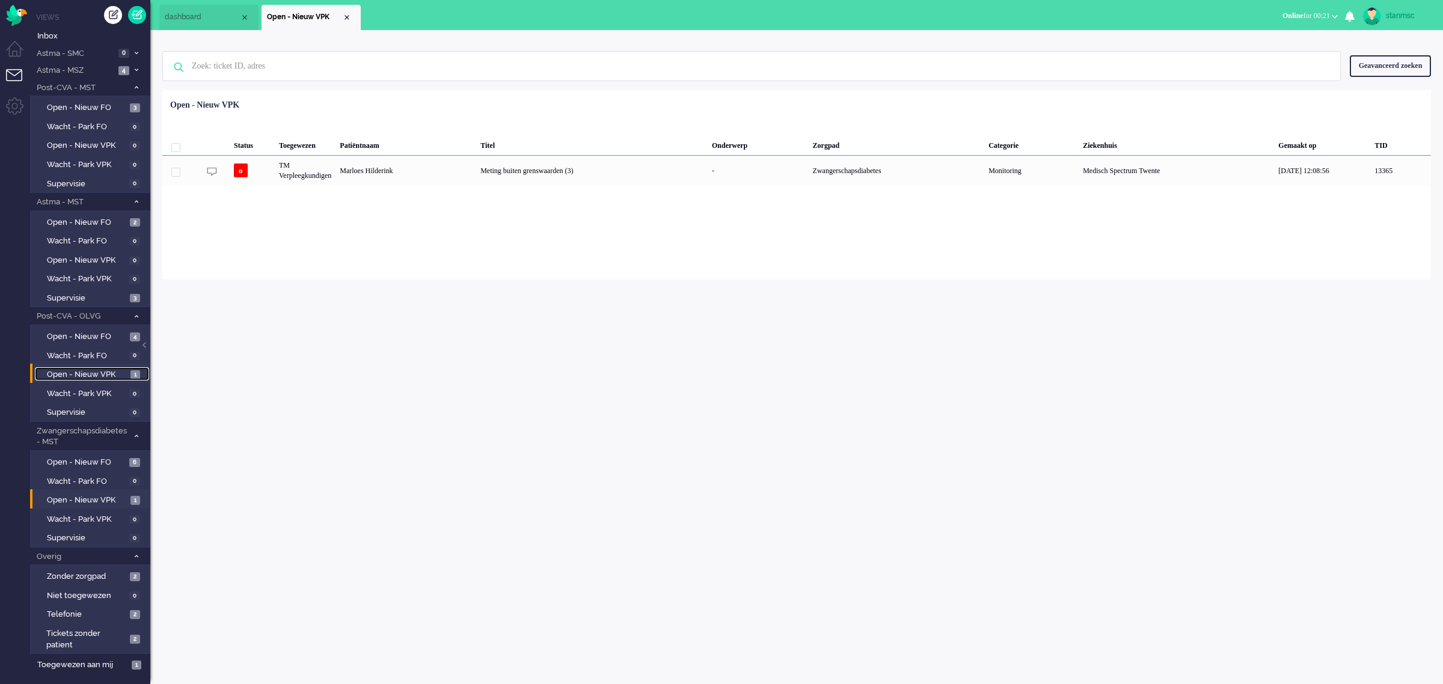
click at [96, 373] on span "Open - Nieuw VPK" at bounding box center [87, 374] width 81 height 11
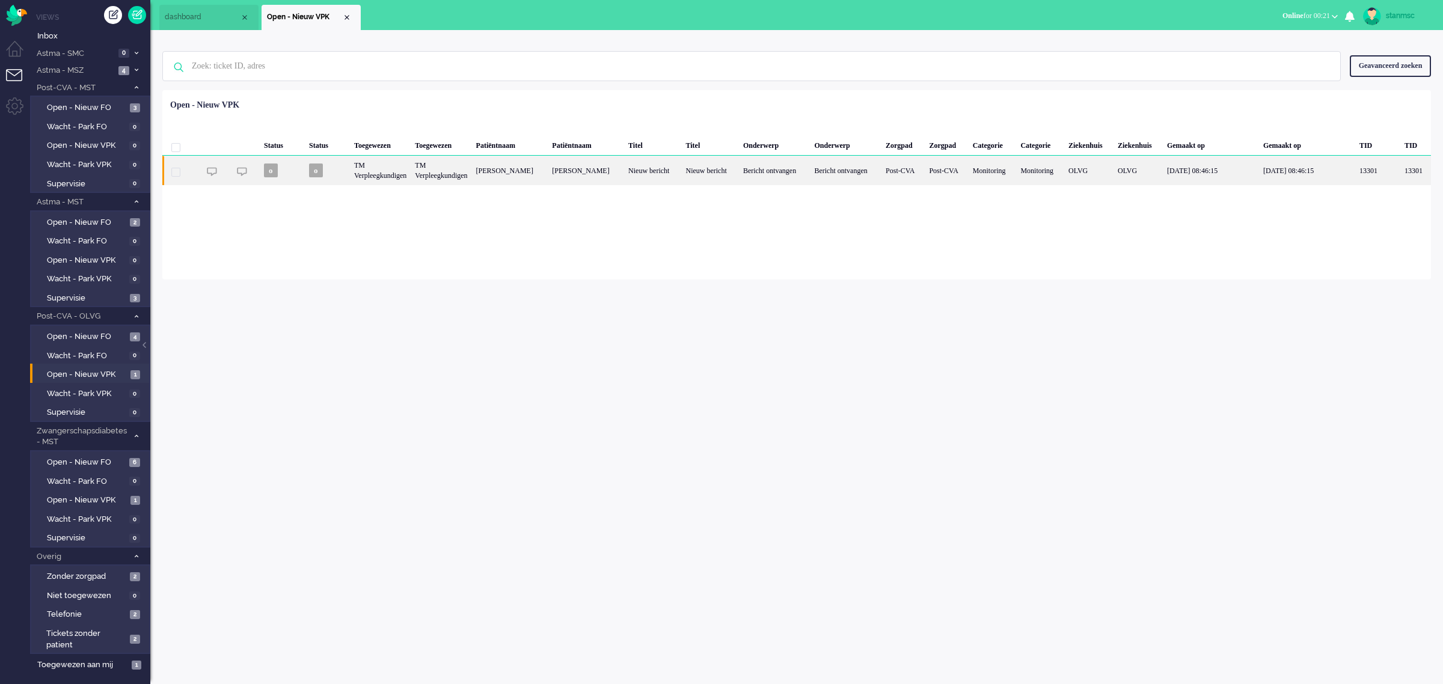
click at [471, 168] on div "TM Verpleegkundigen" at bounding box center [441, 170] width 61 height 29
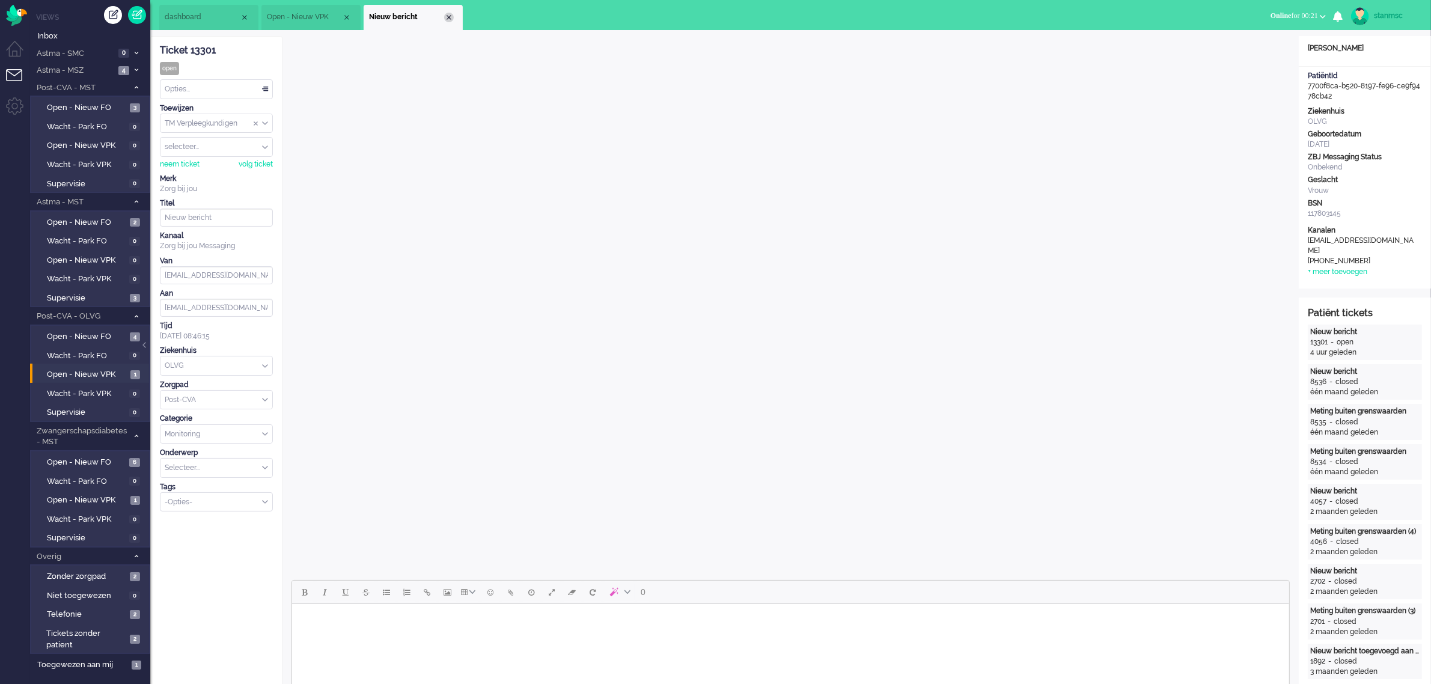
click at [448, 19] on div "Close tab" at bounding box center [449, 18] width 10 height 10
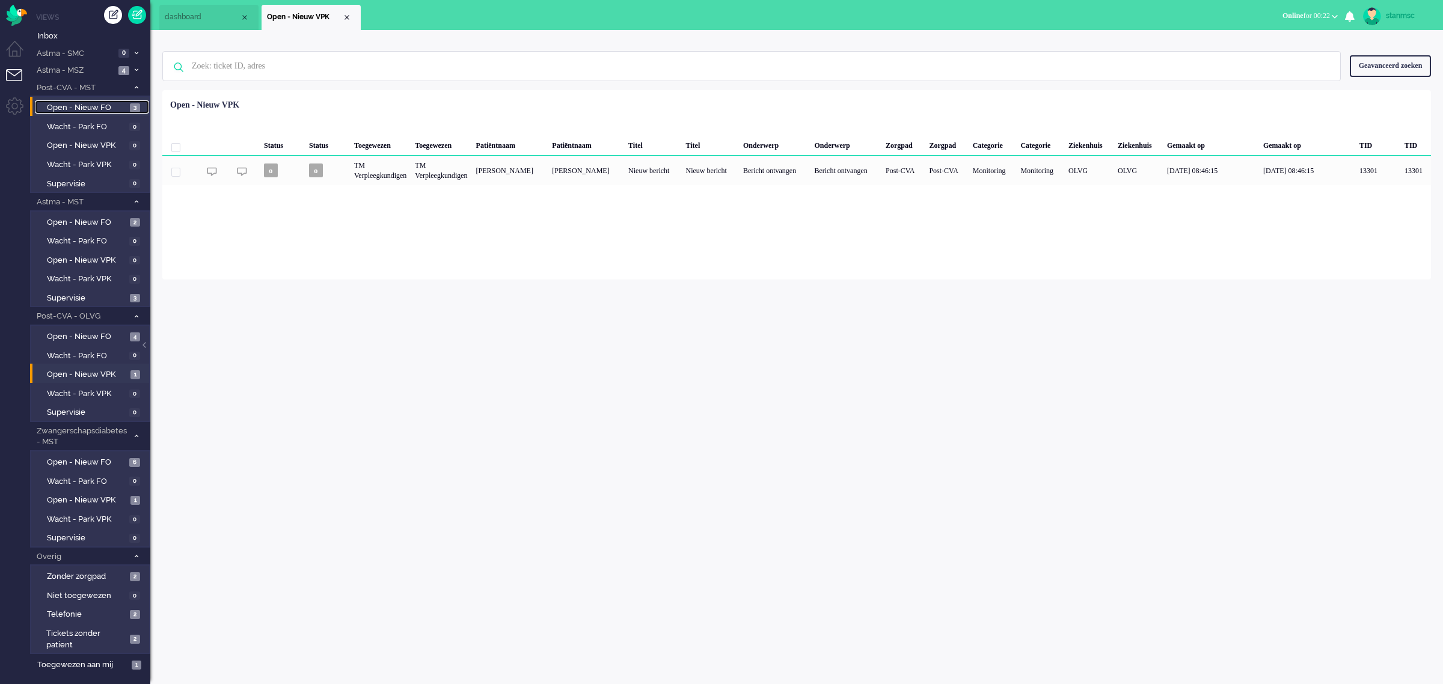
click at [96, 103] on span "Open - Nieuw FO" at bounding box center [87, 107] width 80 height 11
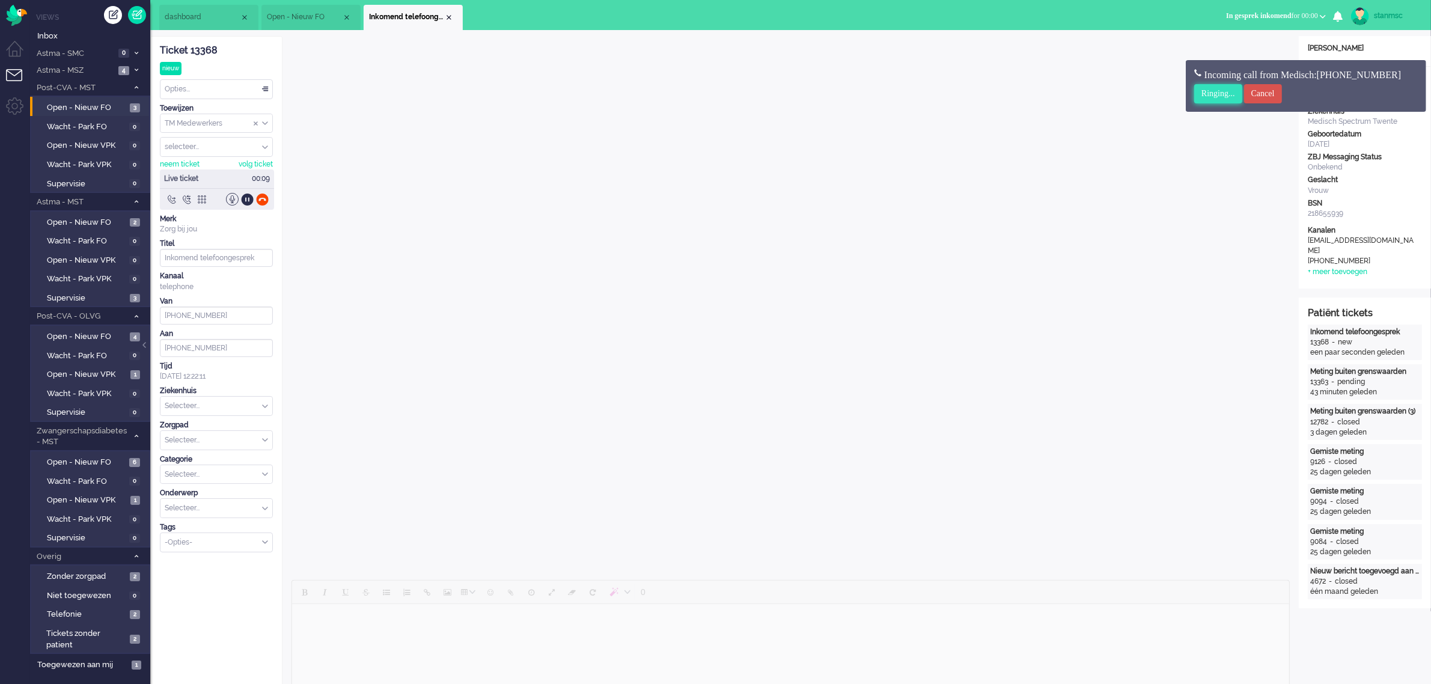
click at [1215, 94] on input "Ringing..." at bounding box center [1218, 93] width 48 height 19
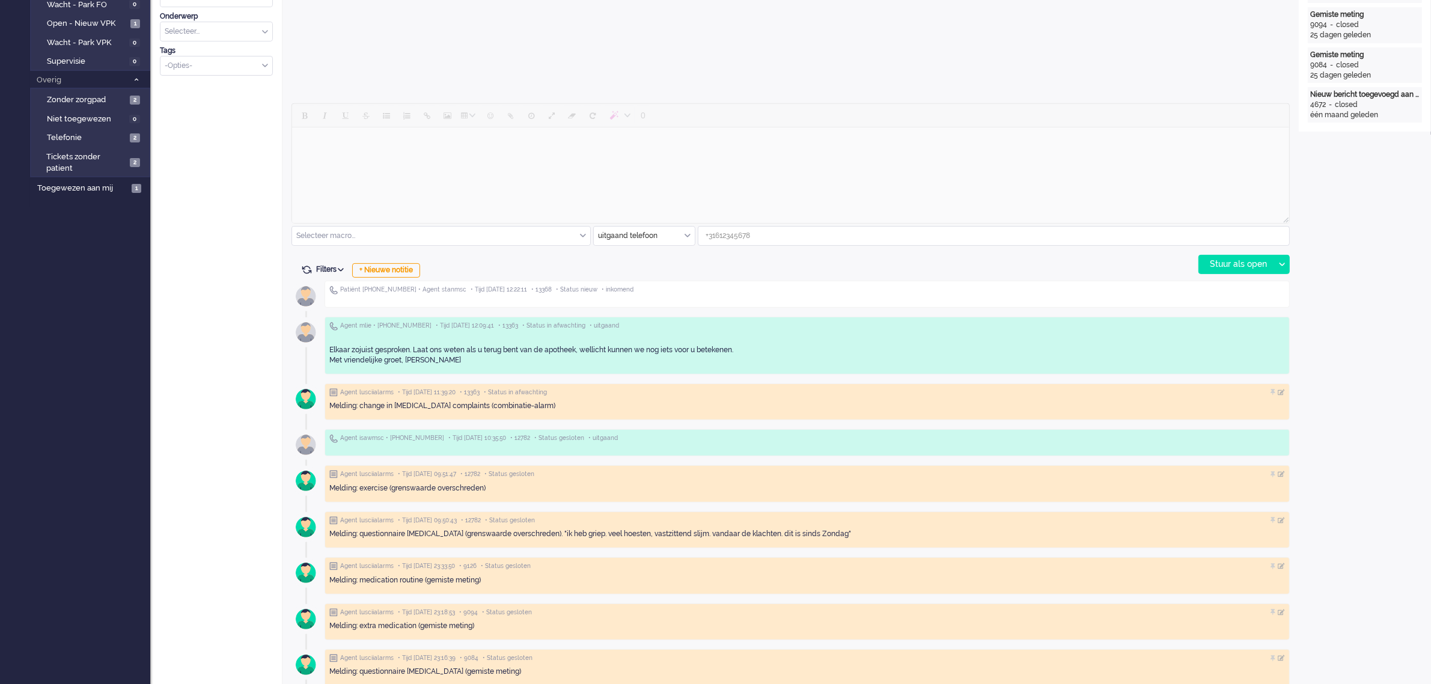
scroll to position [451, 0]
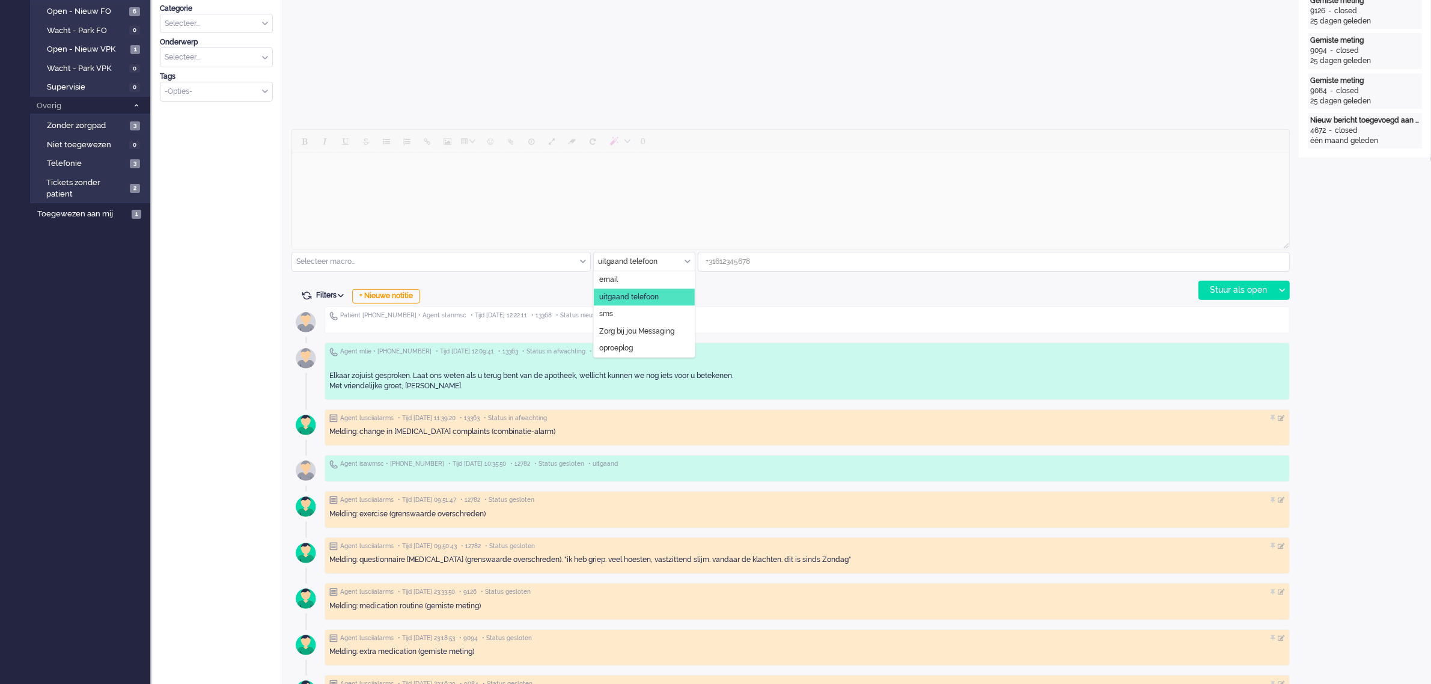
click at [686, 261] on div "uitgaand telefoon" at bounding box center [644, 261] width 101 height 19
click at [633, 331] on span "Zorg bij jou Messaging" at bounding box center [636, 331] width 75 height 10
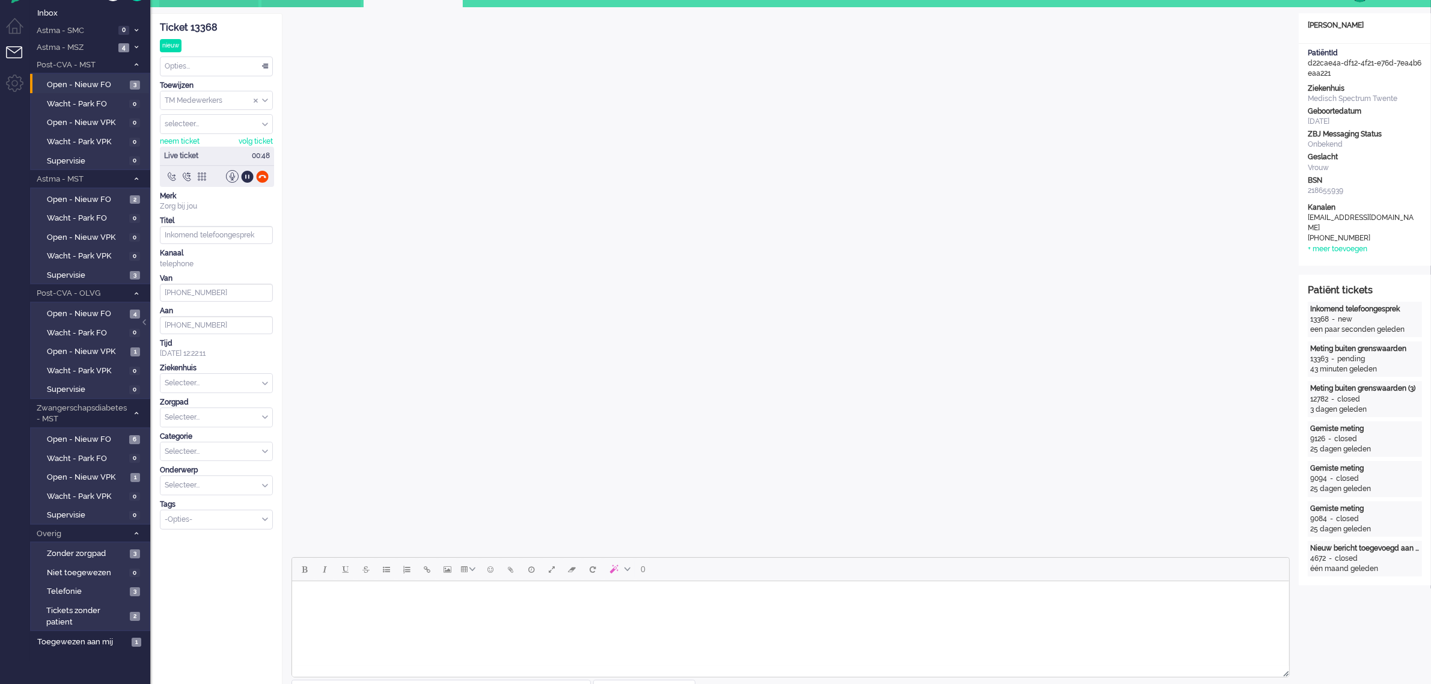
scroll to position [0, 0]
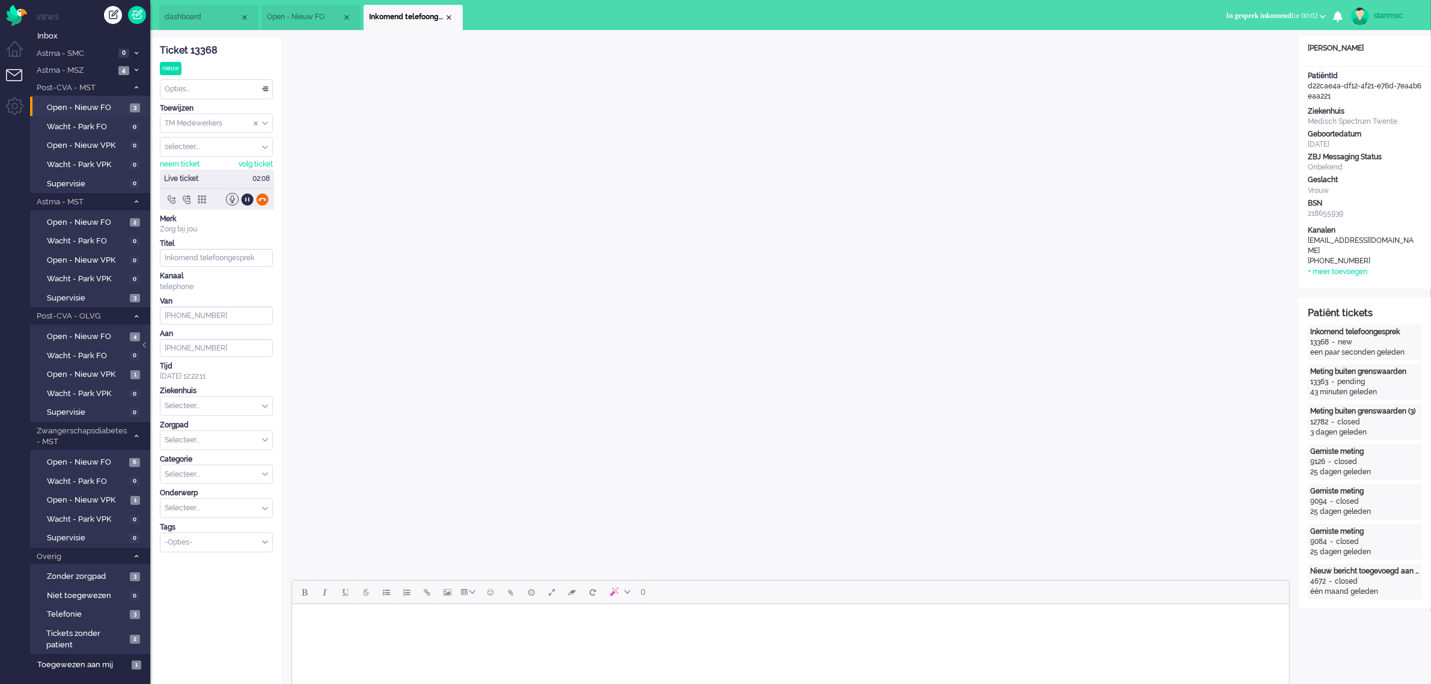
click at [265, 198] on div at bounding box center [262, 199] width 13 height 13
click at [263, 367] on div "Selecteer..." at bounding box center [216, 365] width 112 height 19
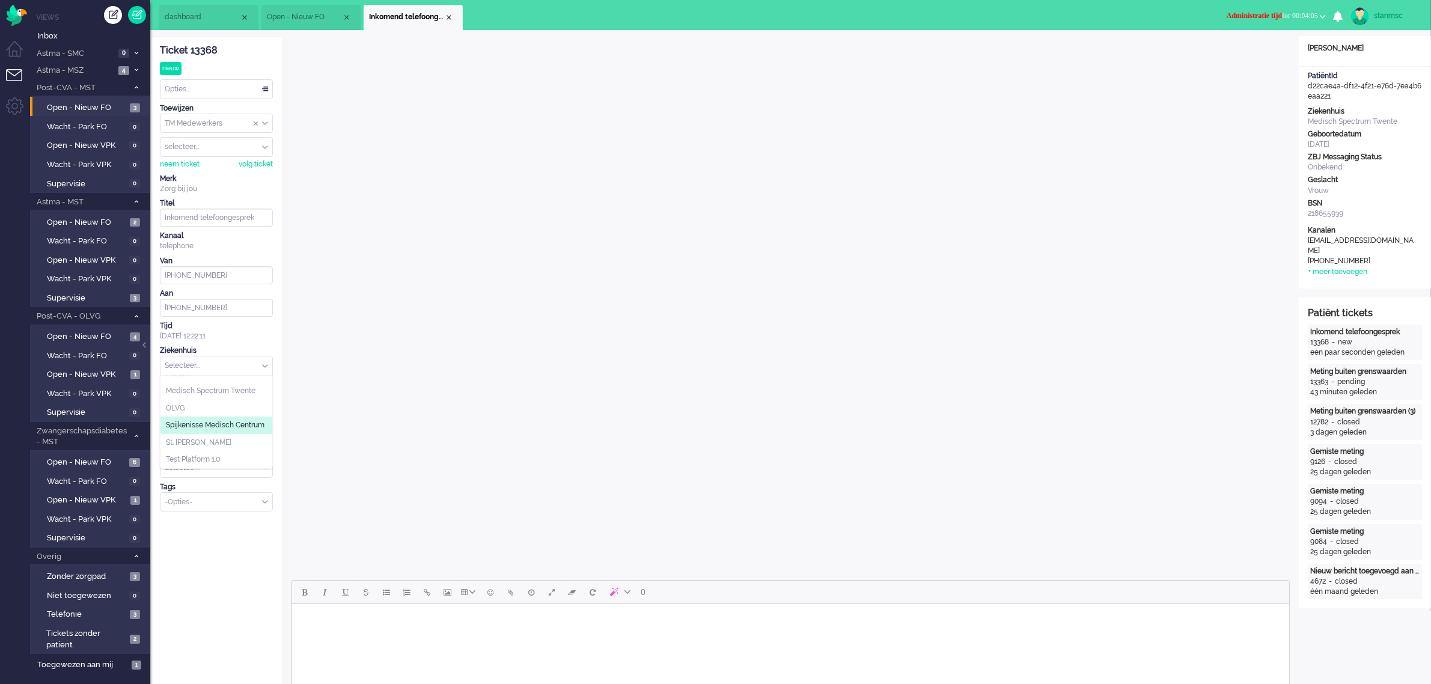
scroll to position [88, 0]
click at [218, 386] on span "Medisch Spectrum Twente" at bounding box center [211, 391] width 90 height 10
click at [263, 401] on div "Selecteer..." at bounding box center [216, 400] width 112 height 19
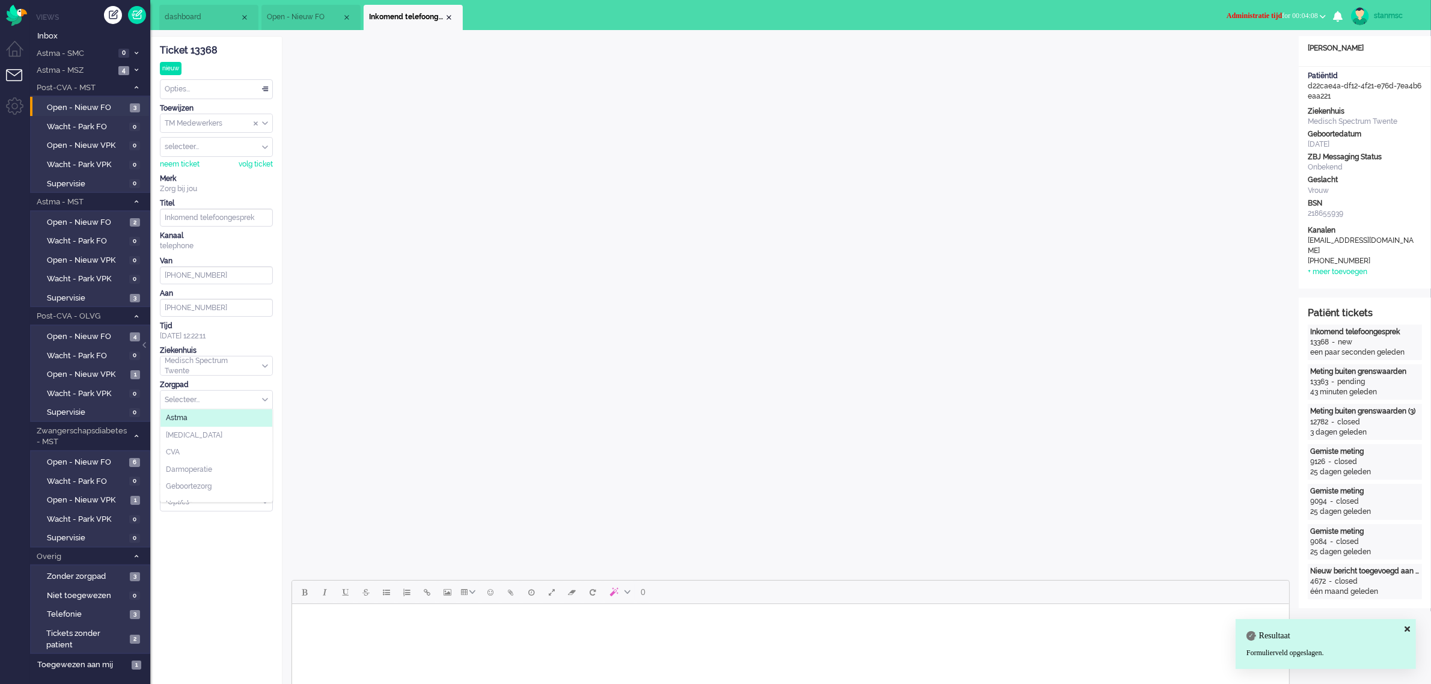
click at [204, 418] on li "Astma" at bounding box center [216, 417] width 112 height 17
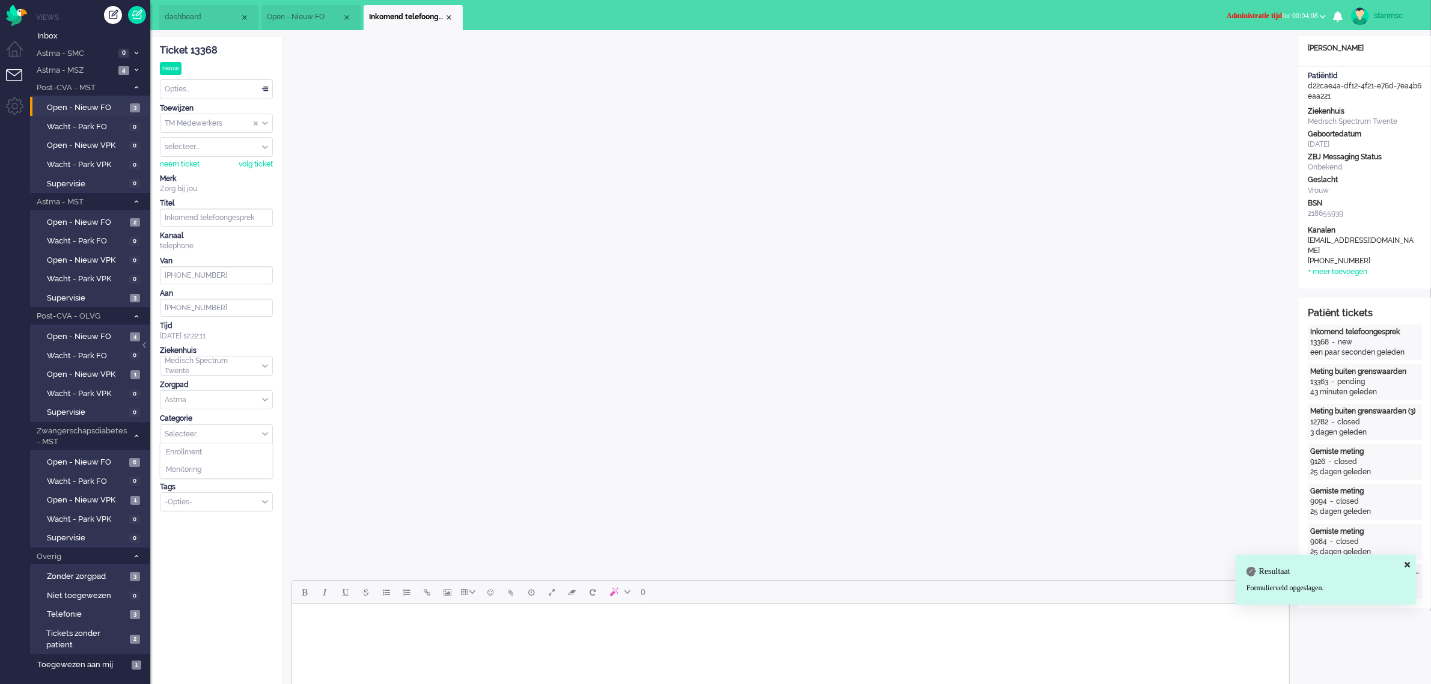
click at [265, 434] on div "Selecteer..." at bounding box center [216, 434] width 112 height 19
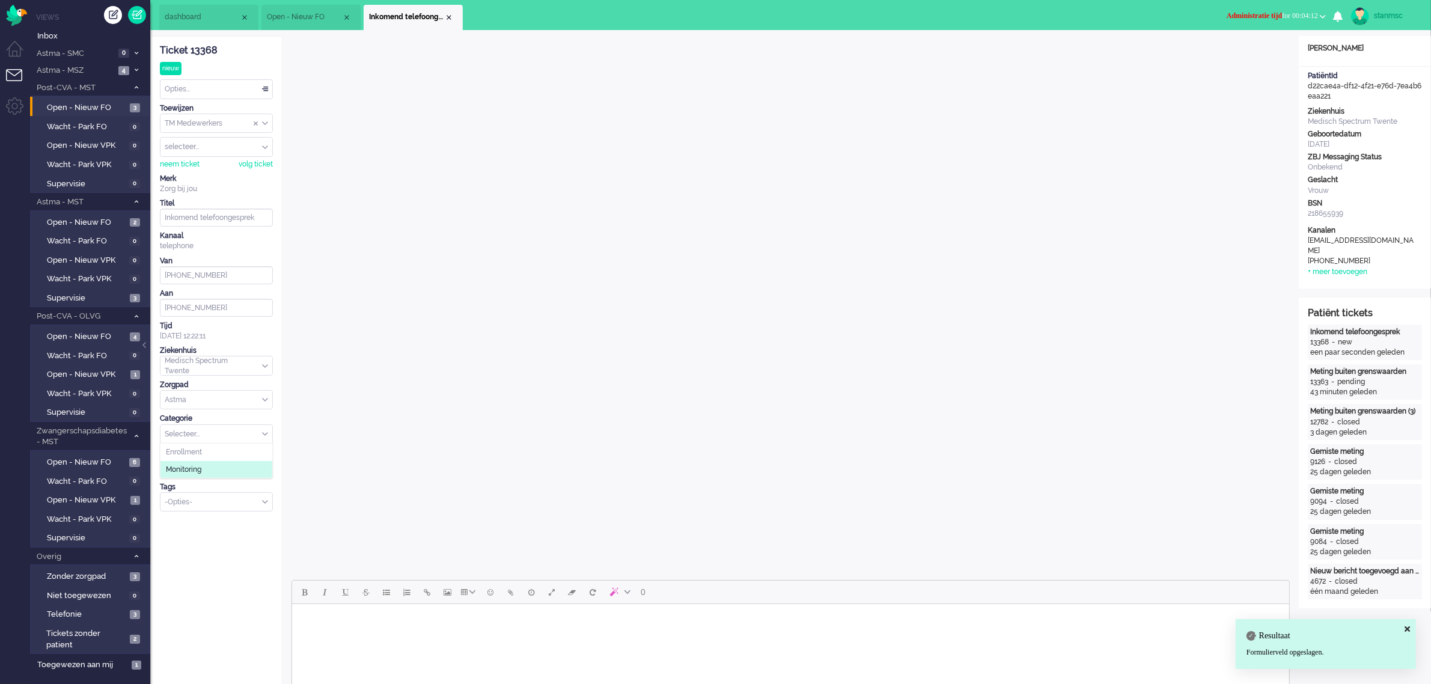
click at [226, 469] on li "Monitoring" at bounding box center [216, 469] width 112 height 17
click at [267, 504] on div "-Opties-" at bounding box center [216, 502] width 112 height 19
click at [222, 523] on li "supervisie" at bounding box center [216, 520] width 112 height 17
click at [180, 166] on div "neem ticket" at bounding box center [180, 164] width 40 height 10
click at [223, 88] on div "Opties..." at bounding box center [216, 89] width 112 height 19
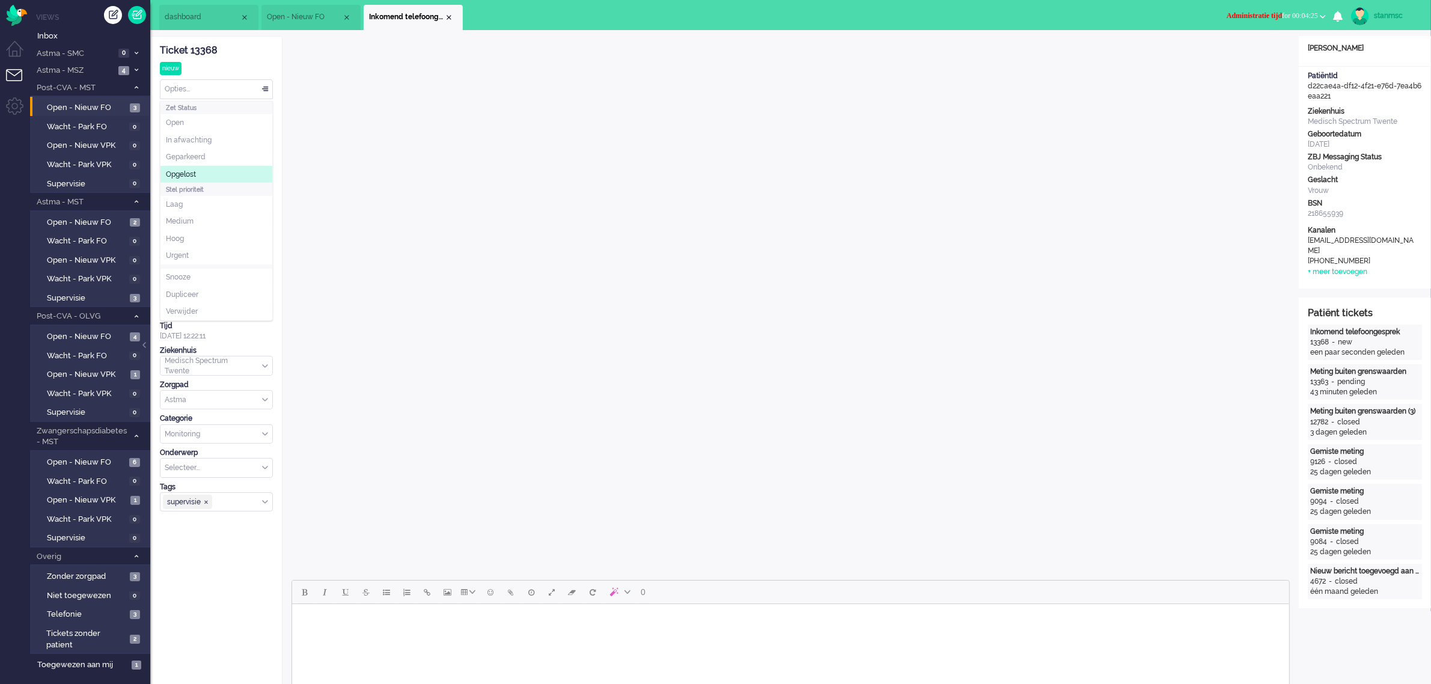
click at [192, 176] on span "Opgelost" at bounding box center [181, 175] width 30 height 10
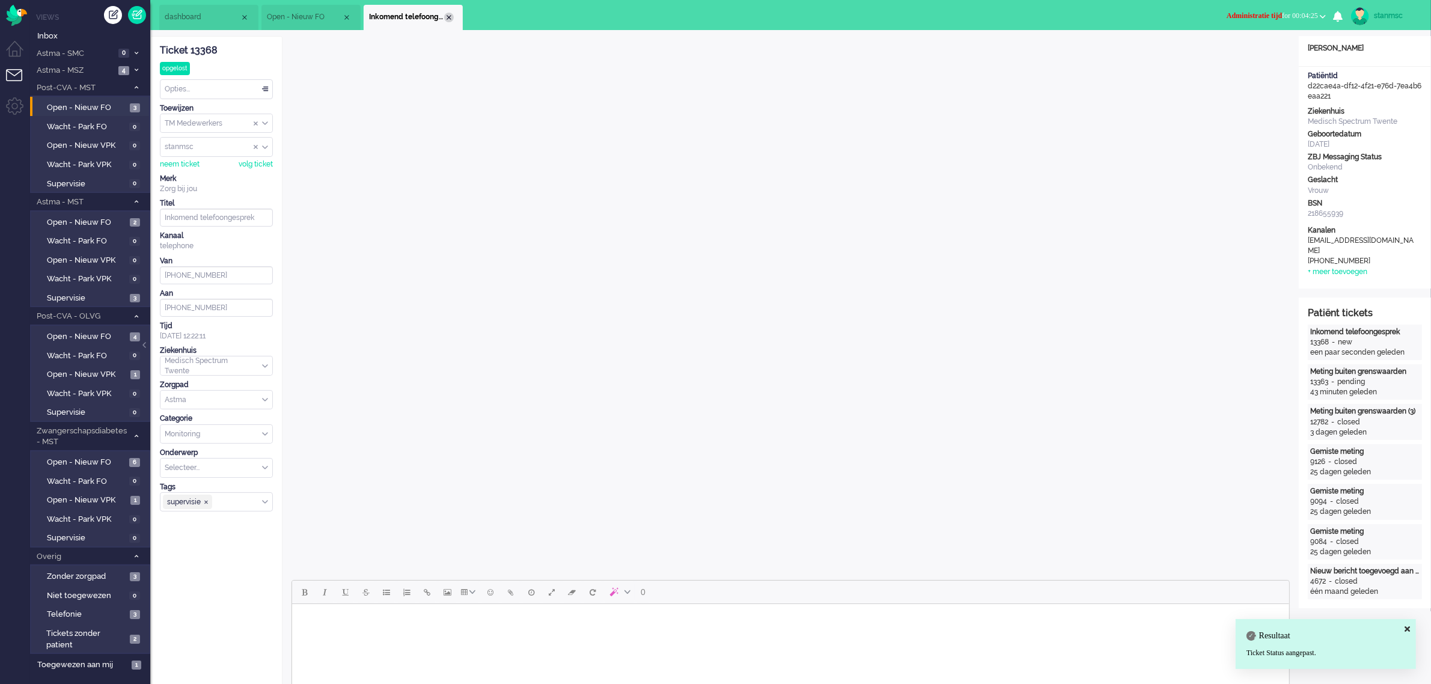
click at [449, 14] on div "Close tab" at bounding box center [449, 18] width 10 height 10
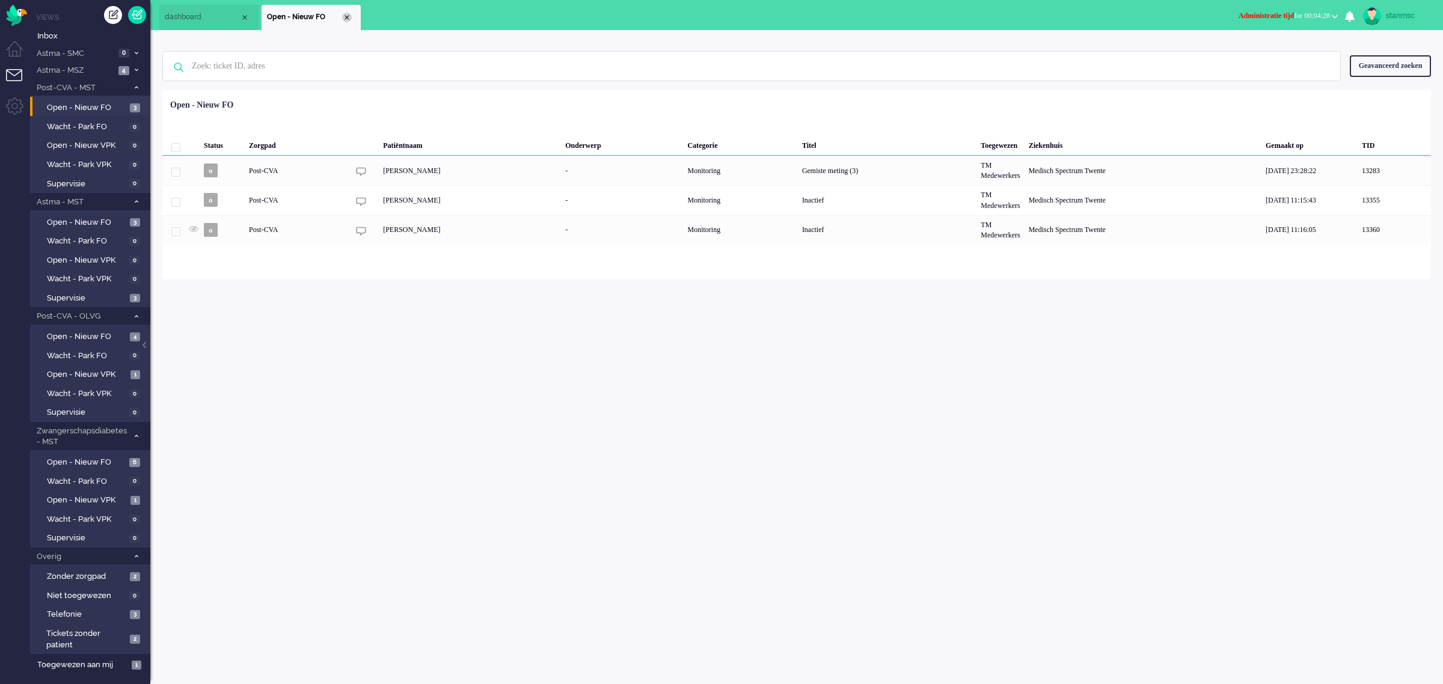
click at [344, 15] on div "Close tab" at bounding box center [347, 18] width 10 height 10
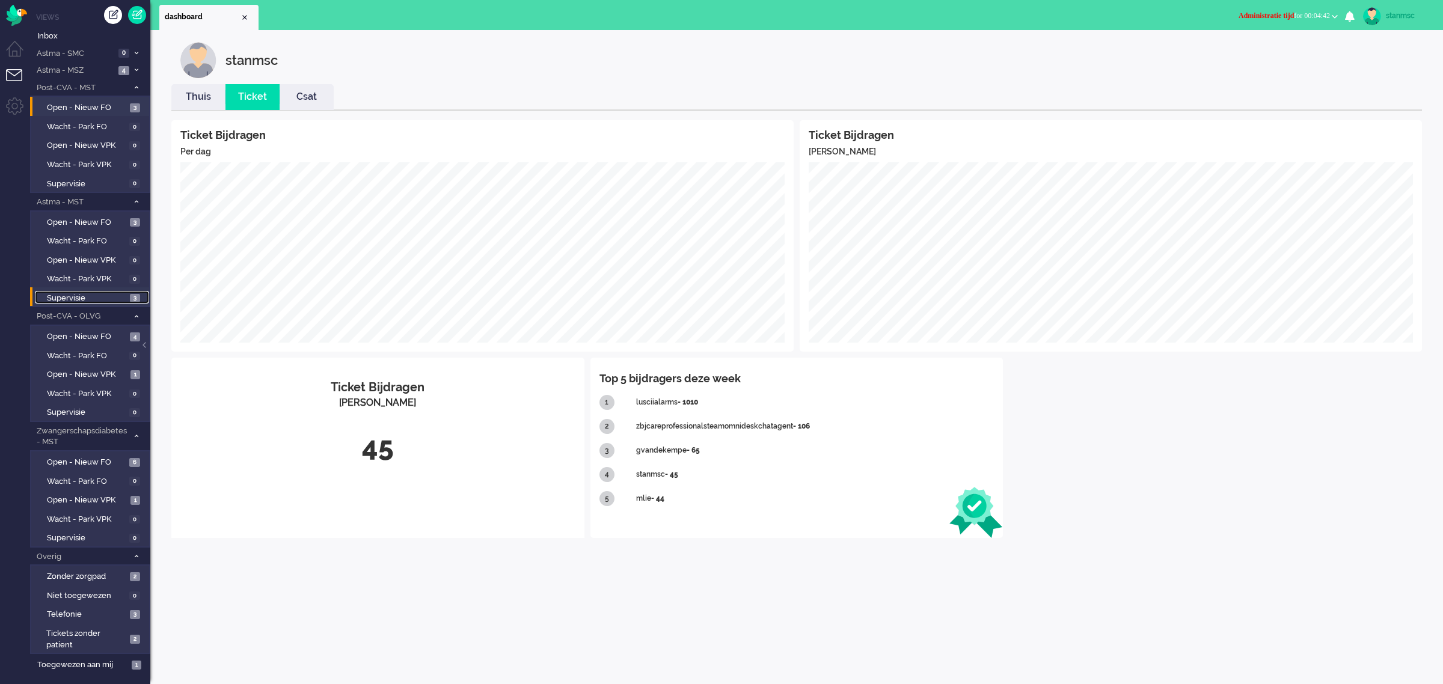
click at [86, 296] on span "Supervisie" at bounding box center [87, 298] width 80 height 11
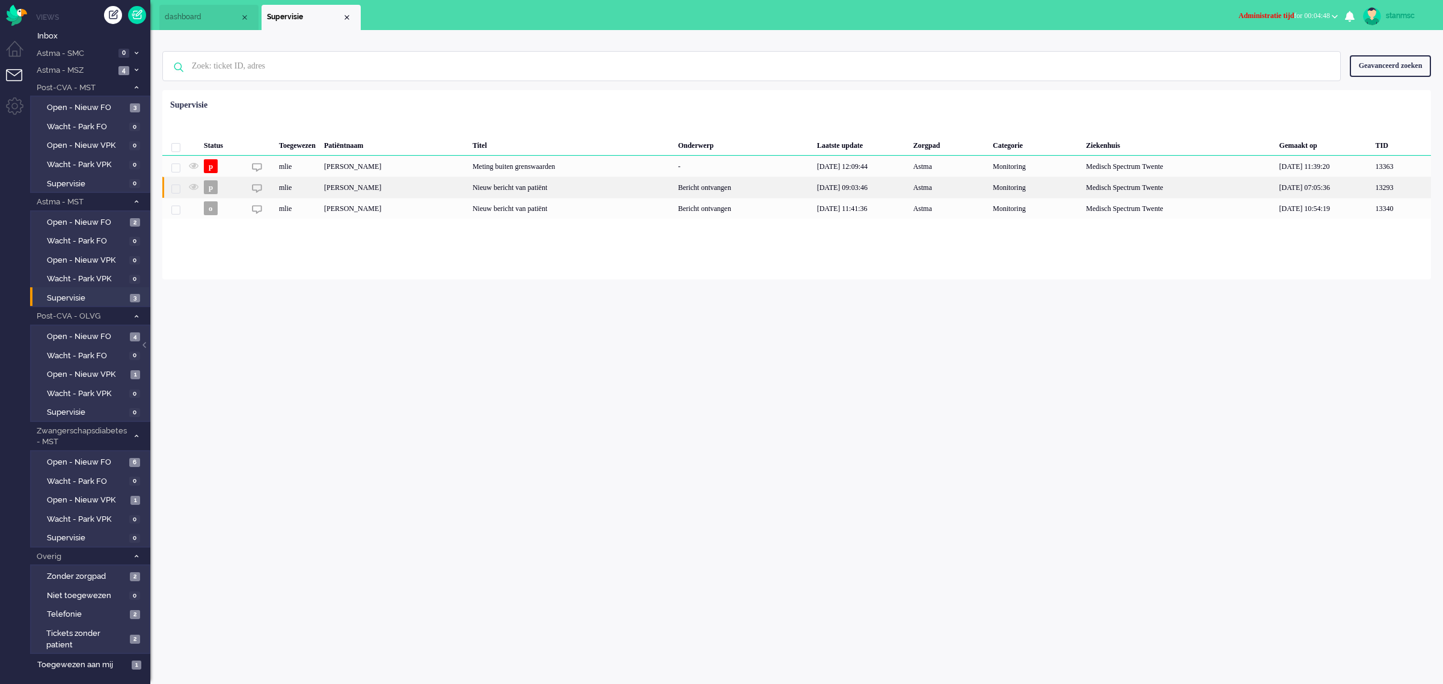
click at [367, 187] on div "Nathalie Yanik" at bounding box center [394, 187] width 148 height 21
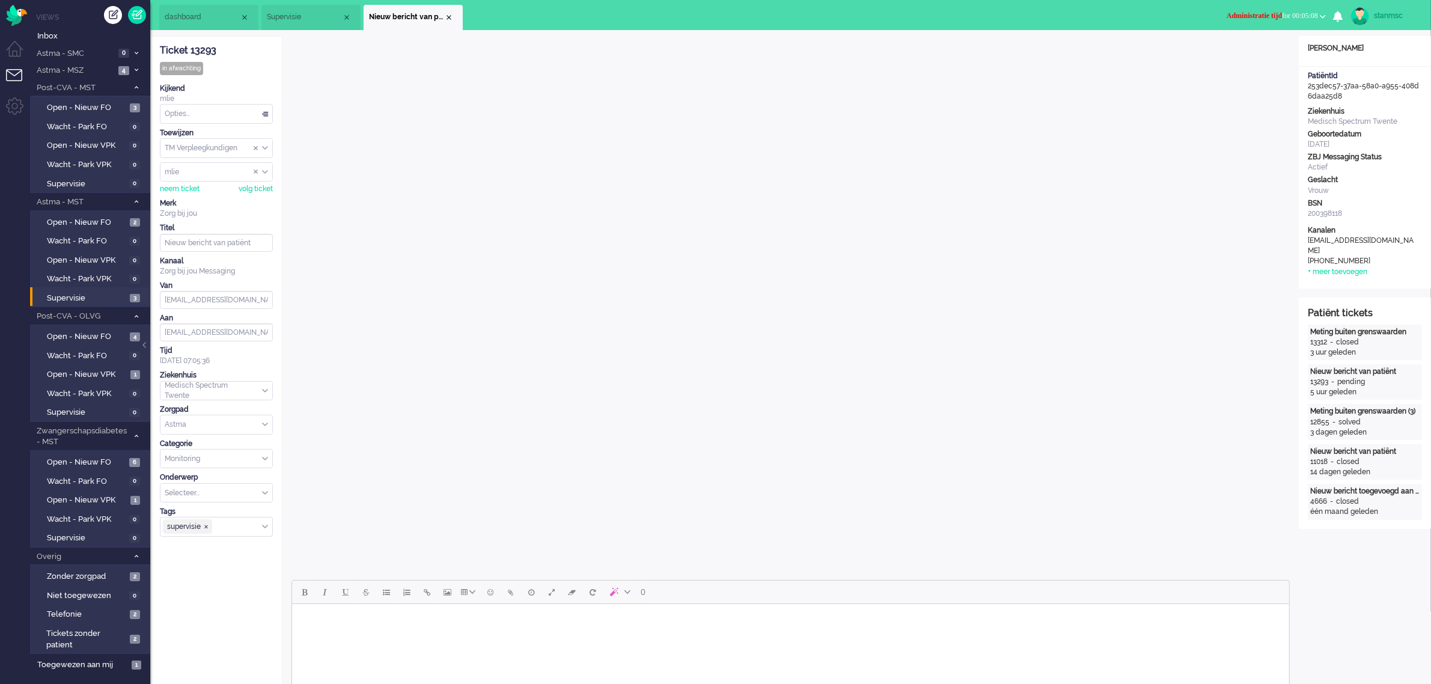
click at [1294, 11] on span "Administratie tijd for 00:05:08" at bounding box center [1272, 15] width 91 height 8
click at [1254, 50] on label "Online" at bounding box center [1276, 54] width 95 height 10
click at [449, 17] on div "Close tab" at bounding box center [449, 18] width 10 height 10
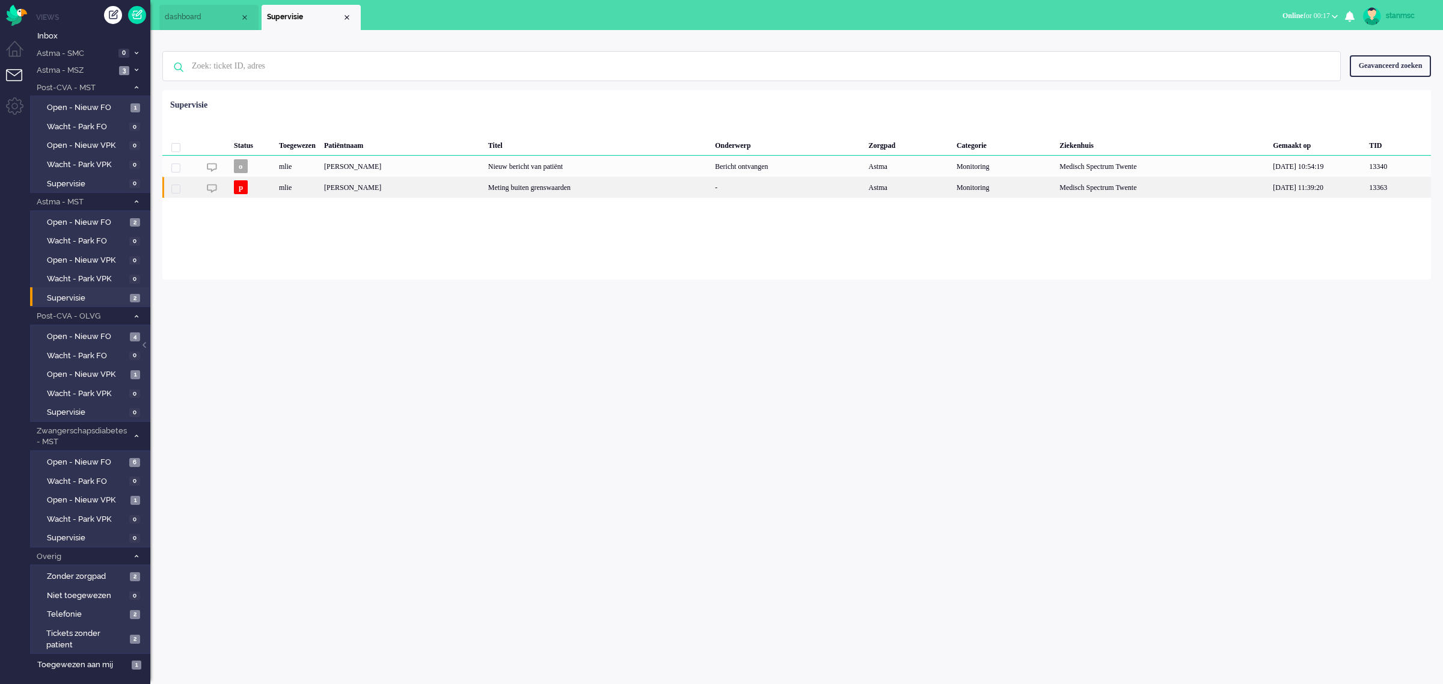
click at [379, 182] on div "Engelina Graepler" at bounding box center [402, 187] width 164 height 21
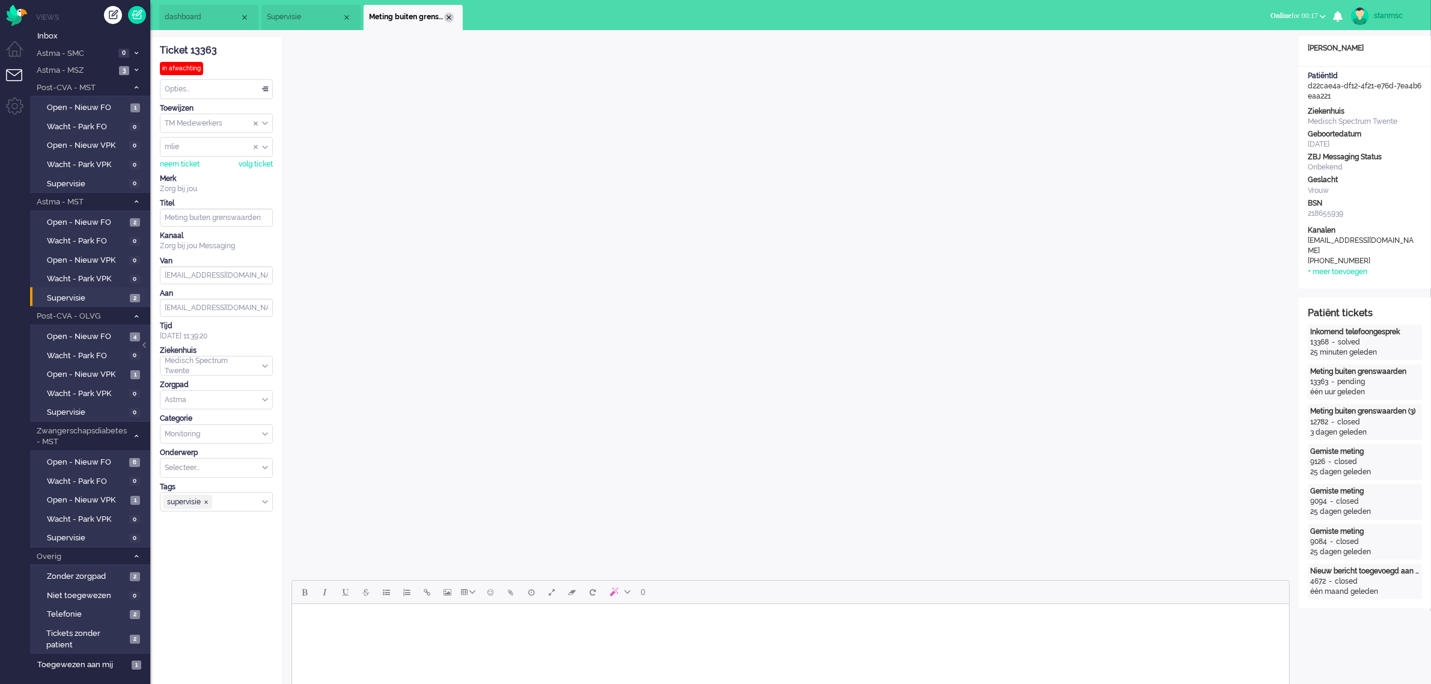
click at [449, 19] on div "Close tab" at bounding box center [449, 18] width 10 height 10
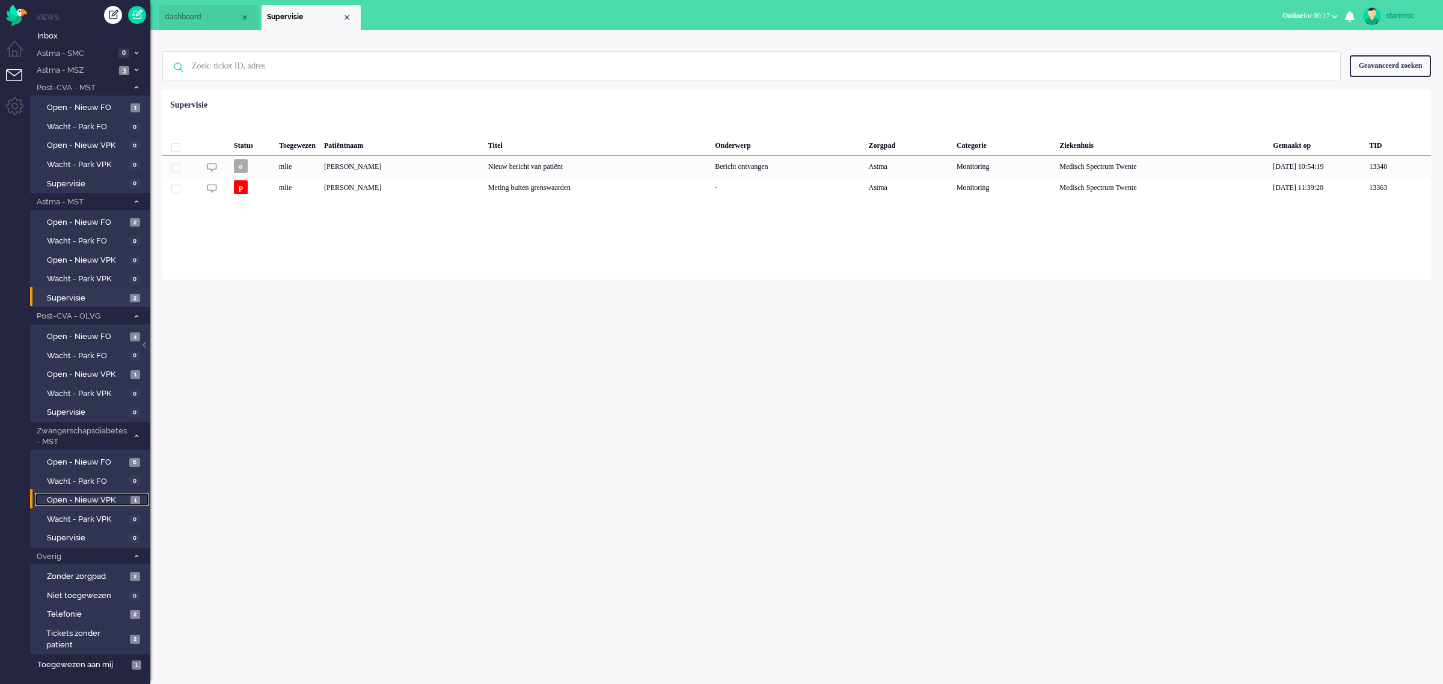
click at [64, 495] on span "Open - Nieuw VPK" at bounding box center [87, 500] width 81 height 11
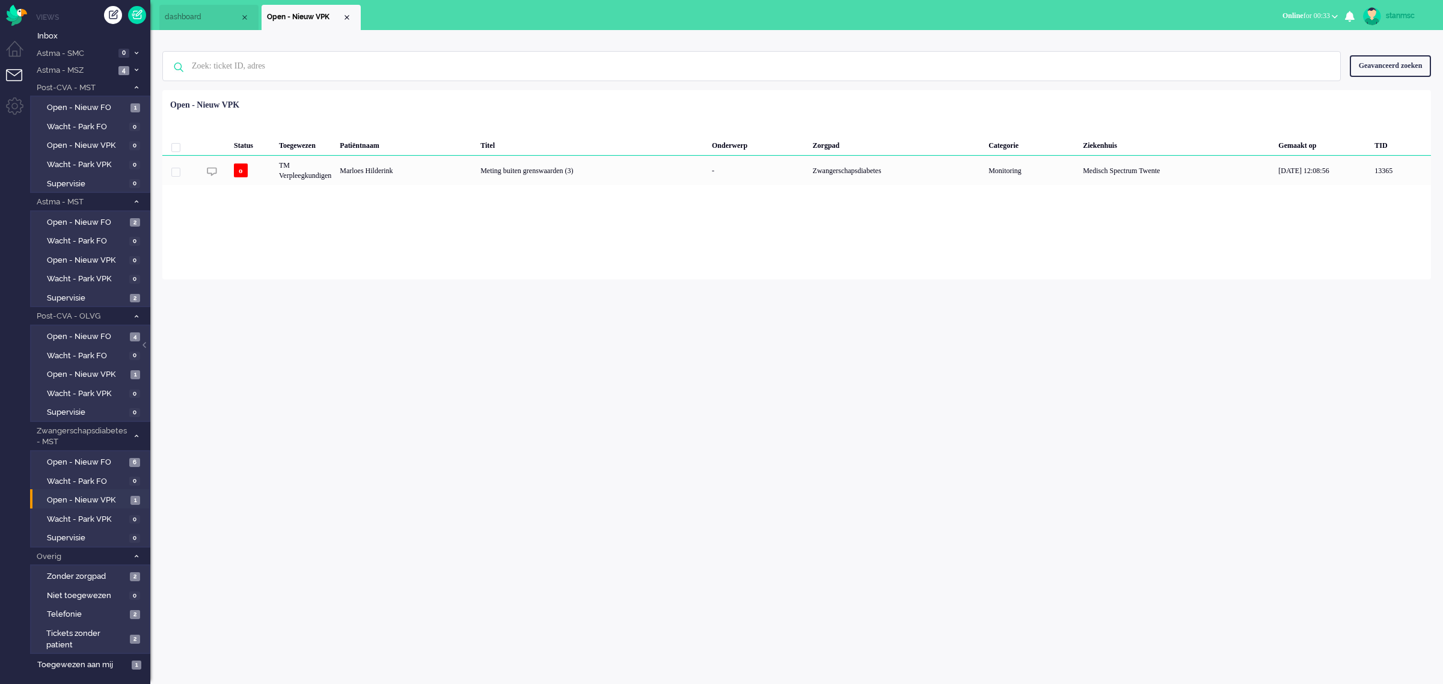
click at [1336, 16] on b "button" at bounding box center [1334, 16] width 6 height 4
click at [1275, 42] on label "Niet beschikbaar" at bounding box center [1287, 40] width 95 height 10
click at [1393, 13] on div "stanmsc" at bounding box center [1407, 16] width 45 height 12
click at [1376, 95] on link "Uitloggen" at bounding box center [1394, 97] width 83 height 12
